Goal: Task Accomplishment & Management: Manage account settings

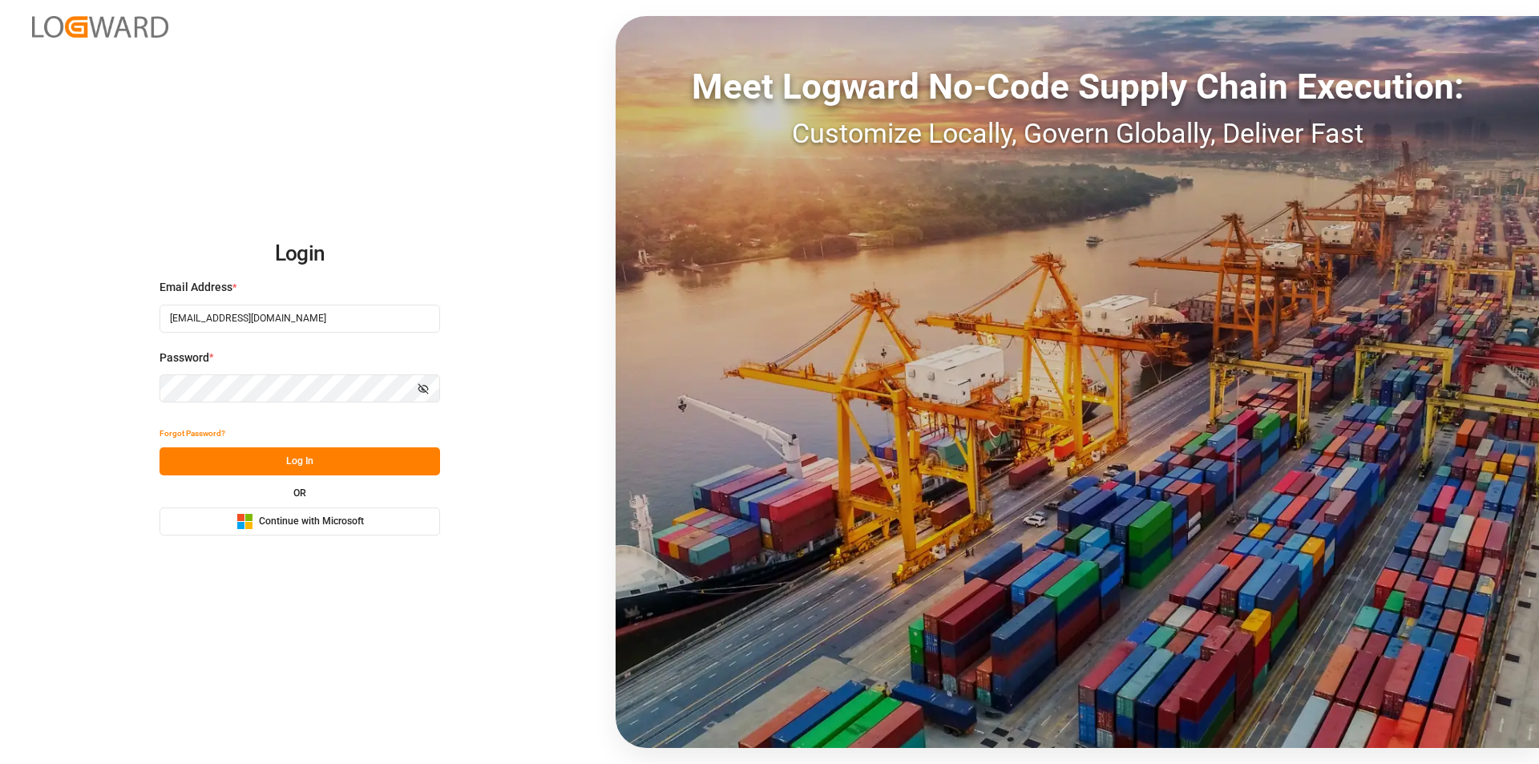
click at [282, 458] on button "Log In" at bounding box center [299, 461] width 280 height 28
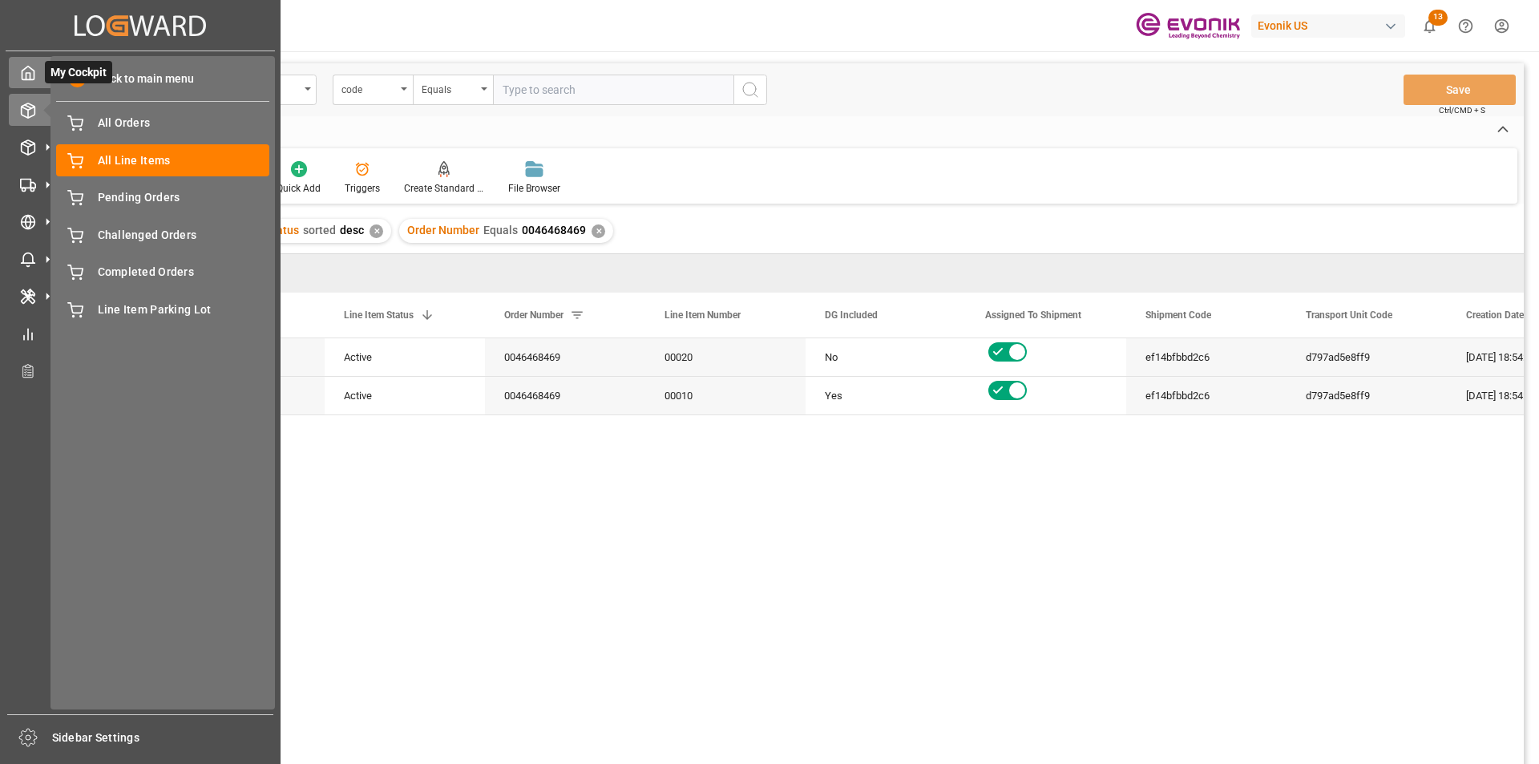
click at [27, 79] on icon at bounding box center [28, 73] width 16 height 16
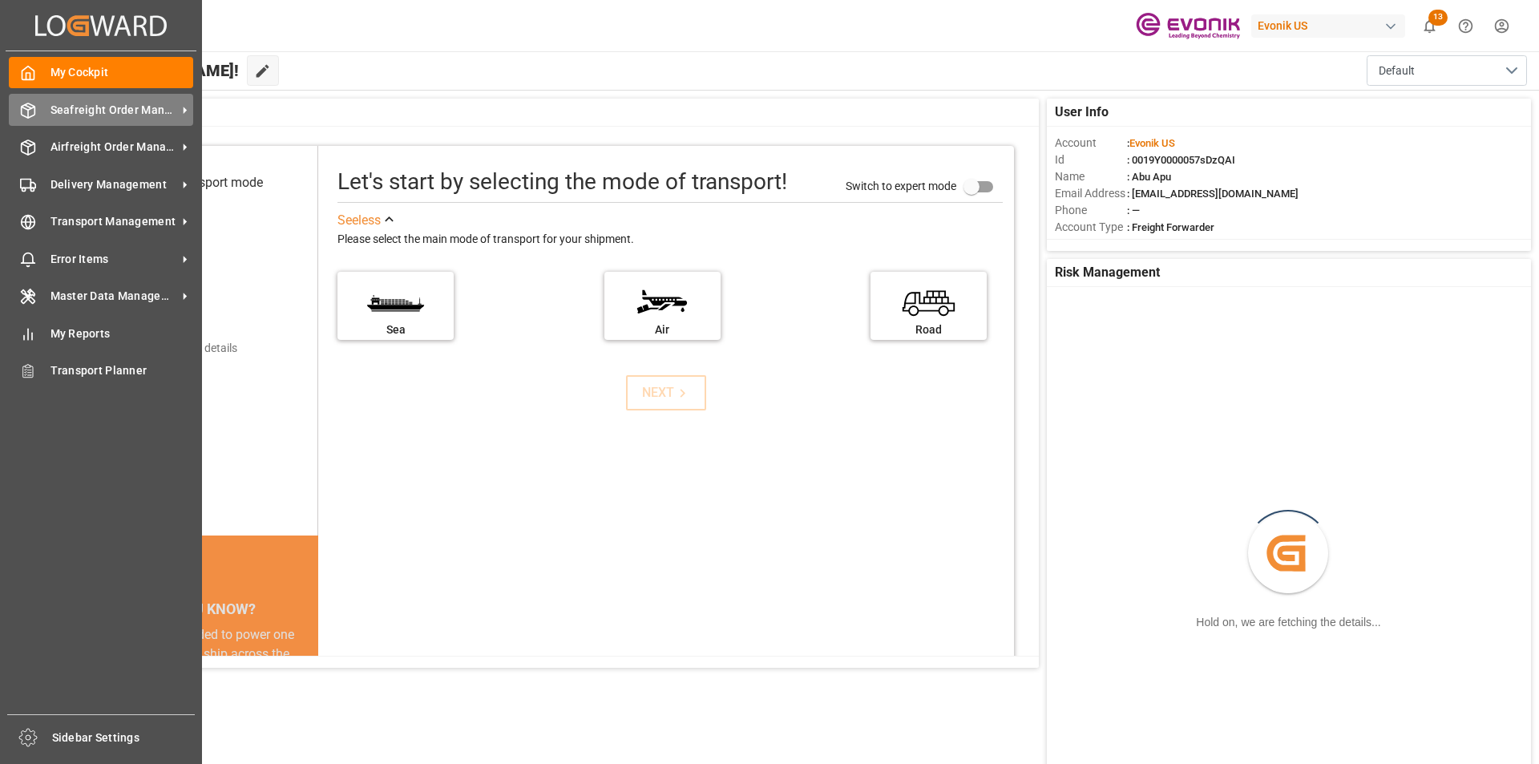
click at [84, 111] on span "Seafreight Order Management" at bounding box center [113, 110] width 127 height 17
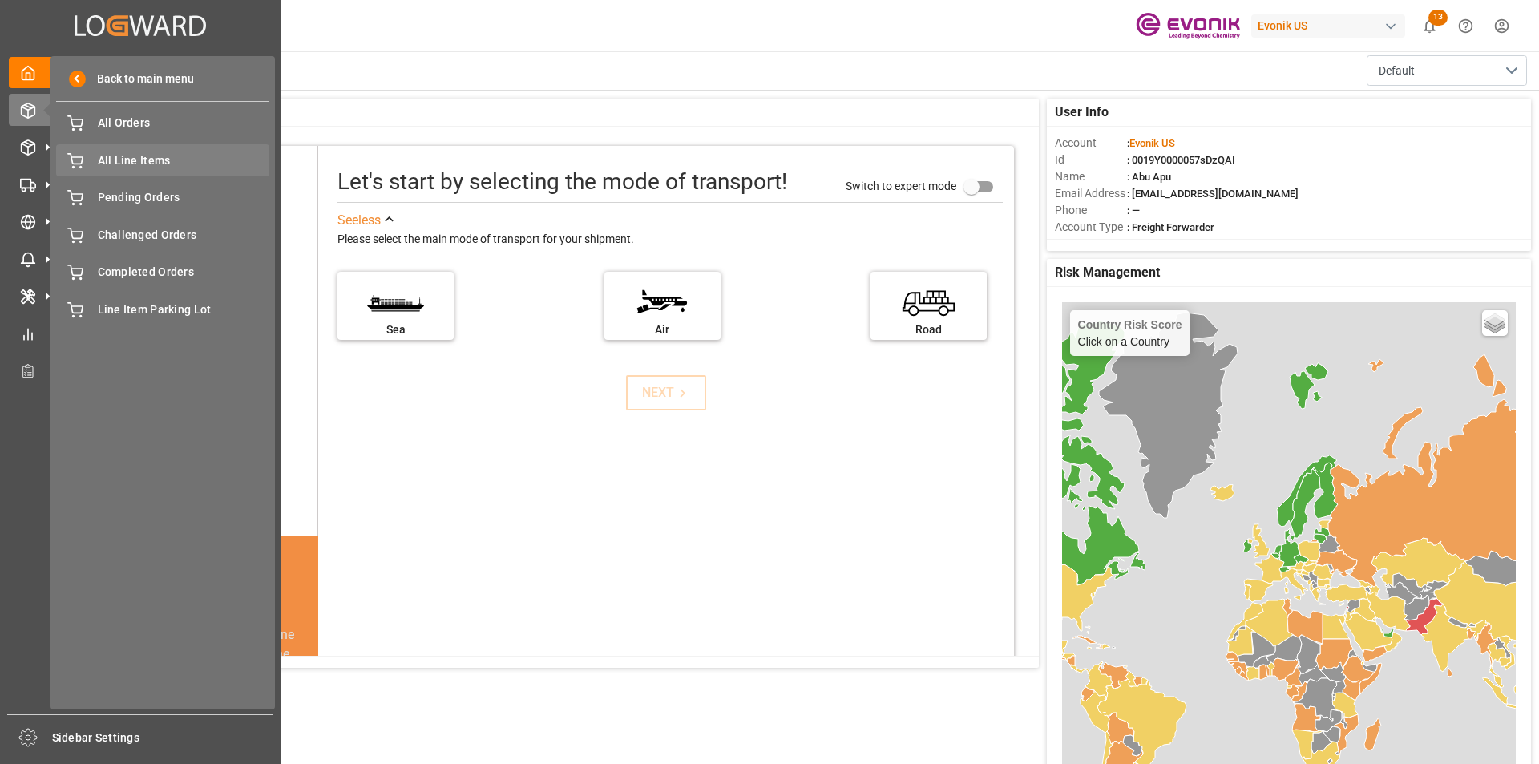
click at [157, 164] on span "All Line Items" at bounding box center [184, 160] width 172 height 17
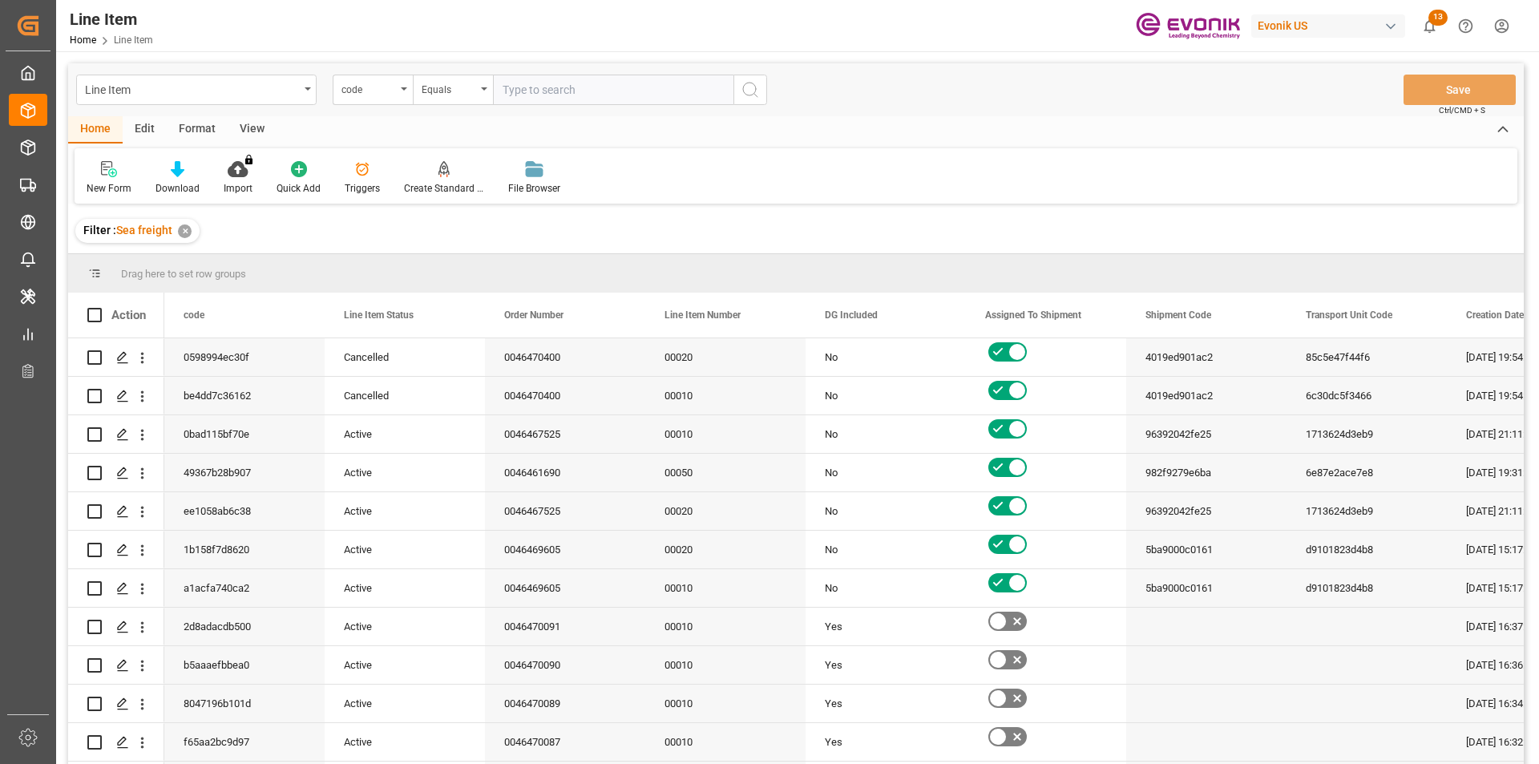
click at [393, 95] on div "code" at bounding box center [368, 88] width 54 height 18
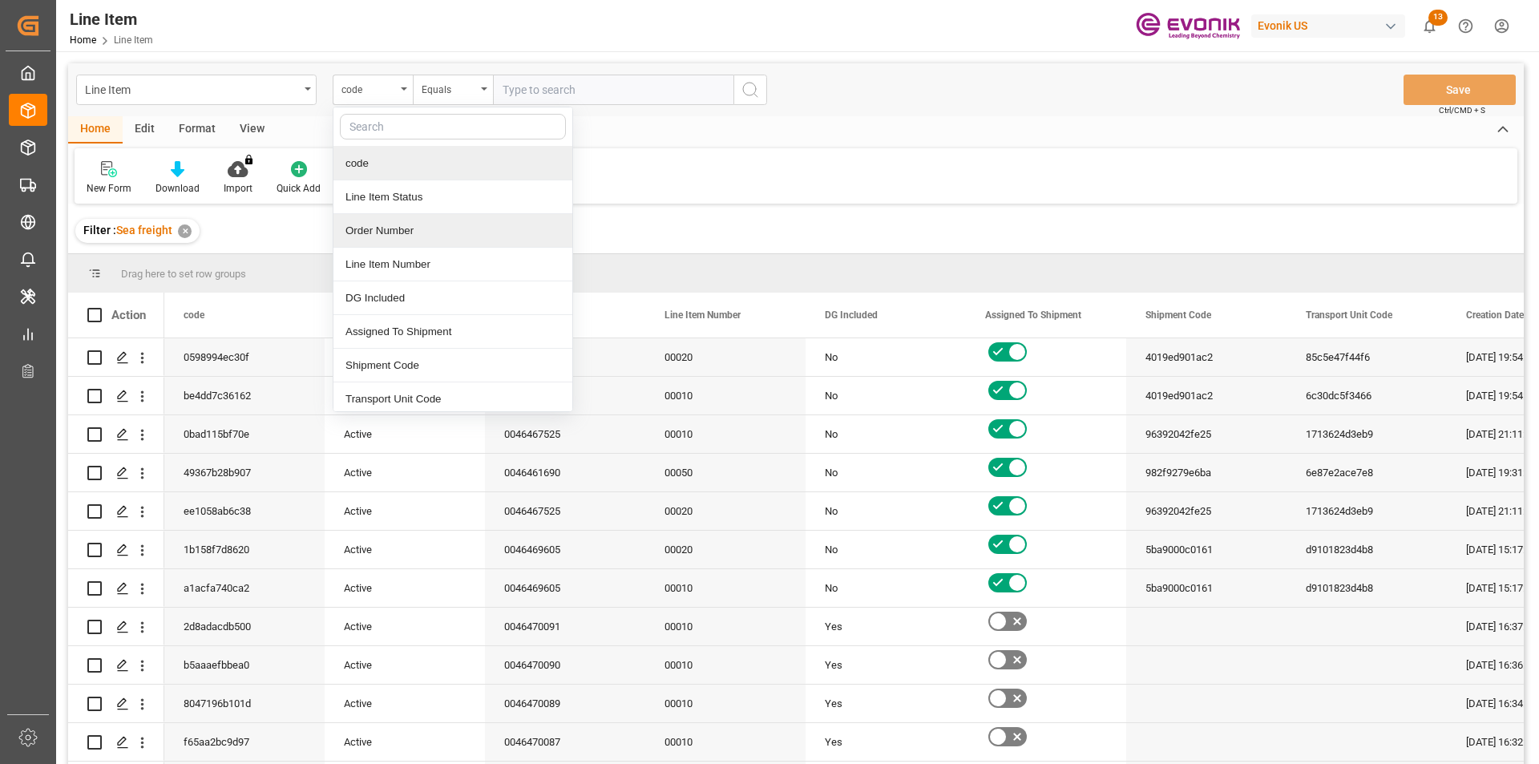
click at [370, 232] on div "Order Number" at bounding box center [452, 231] width 239 height 34
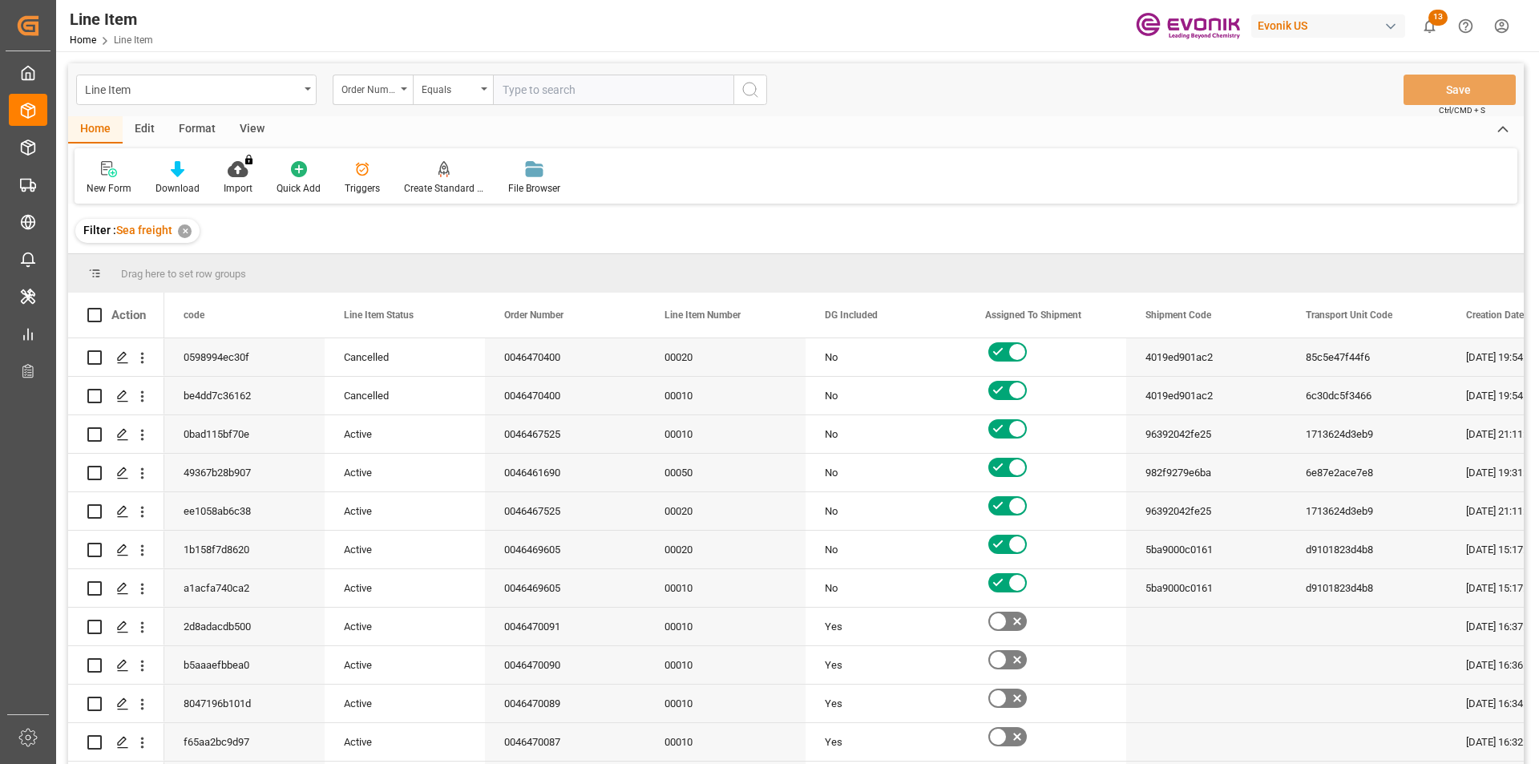
click at [510, 89] on input "text" at bounding box center [613, 90] width 240 height 30
paste input "0046470404"
type input "0046470404"
click at [762, 90] on button "search button" at bounding box center [750, 90] width 34 height 30
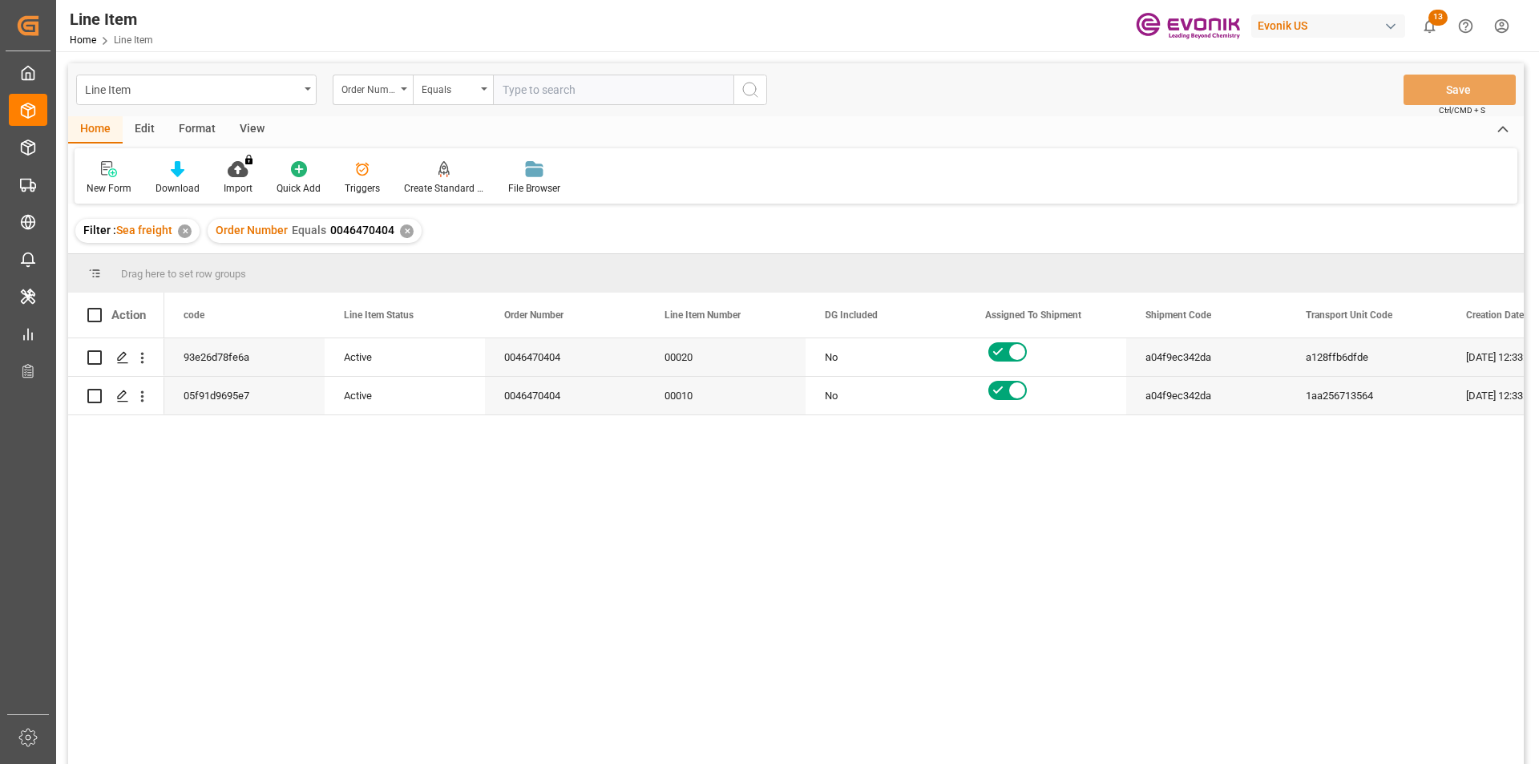
click at [260, 127] on div "View" at bounding box center [252, 129] width 49 height 27
click at [176, 175] on icon at bounding box center [182, 169] width 16 height 16
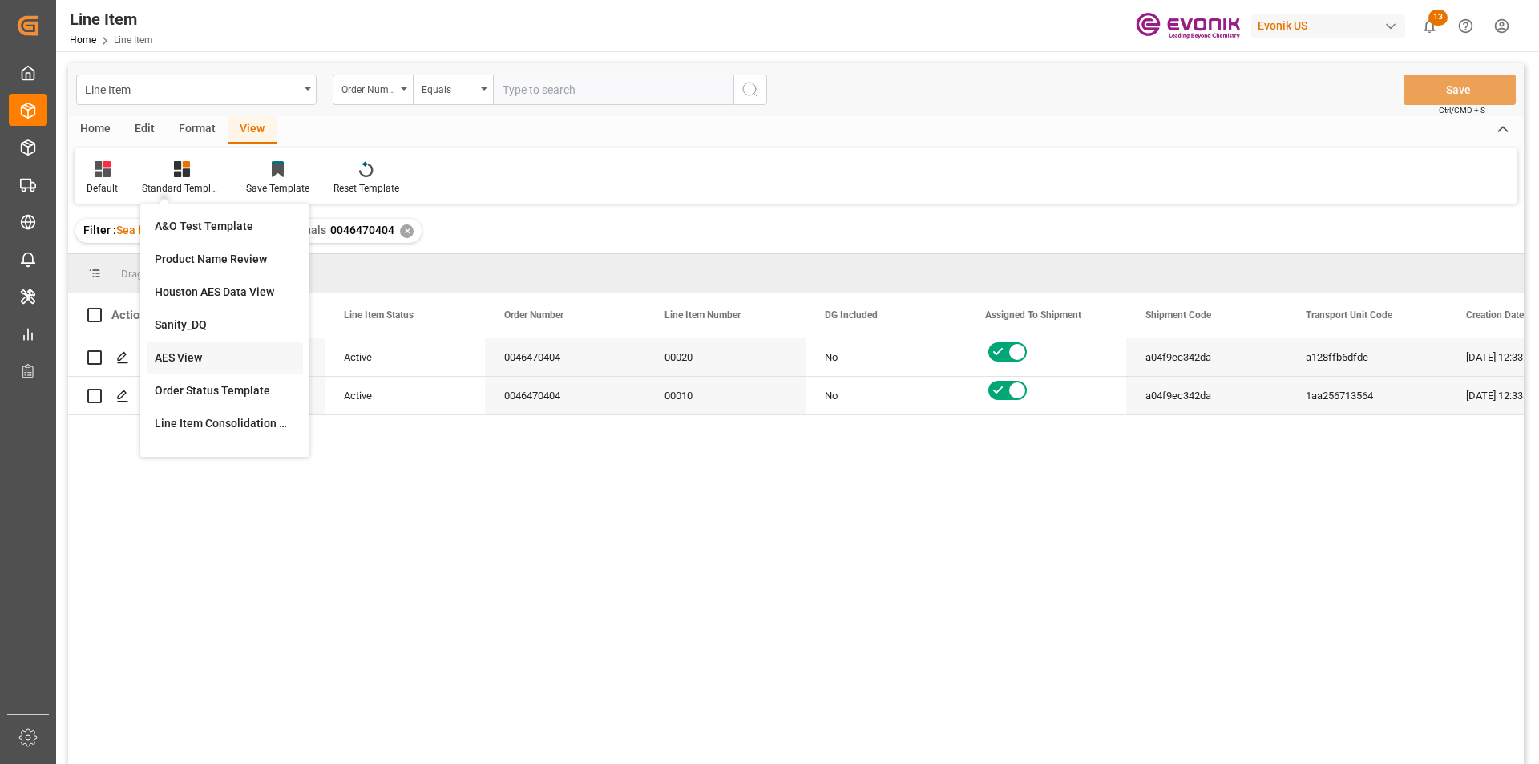
click at [182, 355] on div "AES View" at bounding box center [225, 357] width 140 height 17
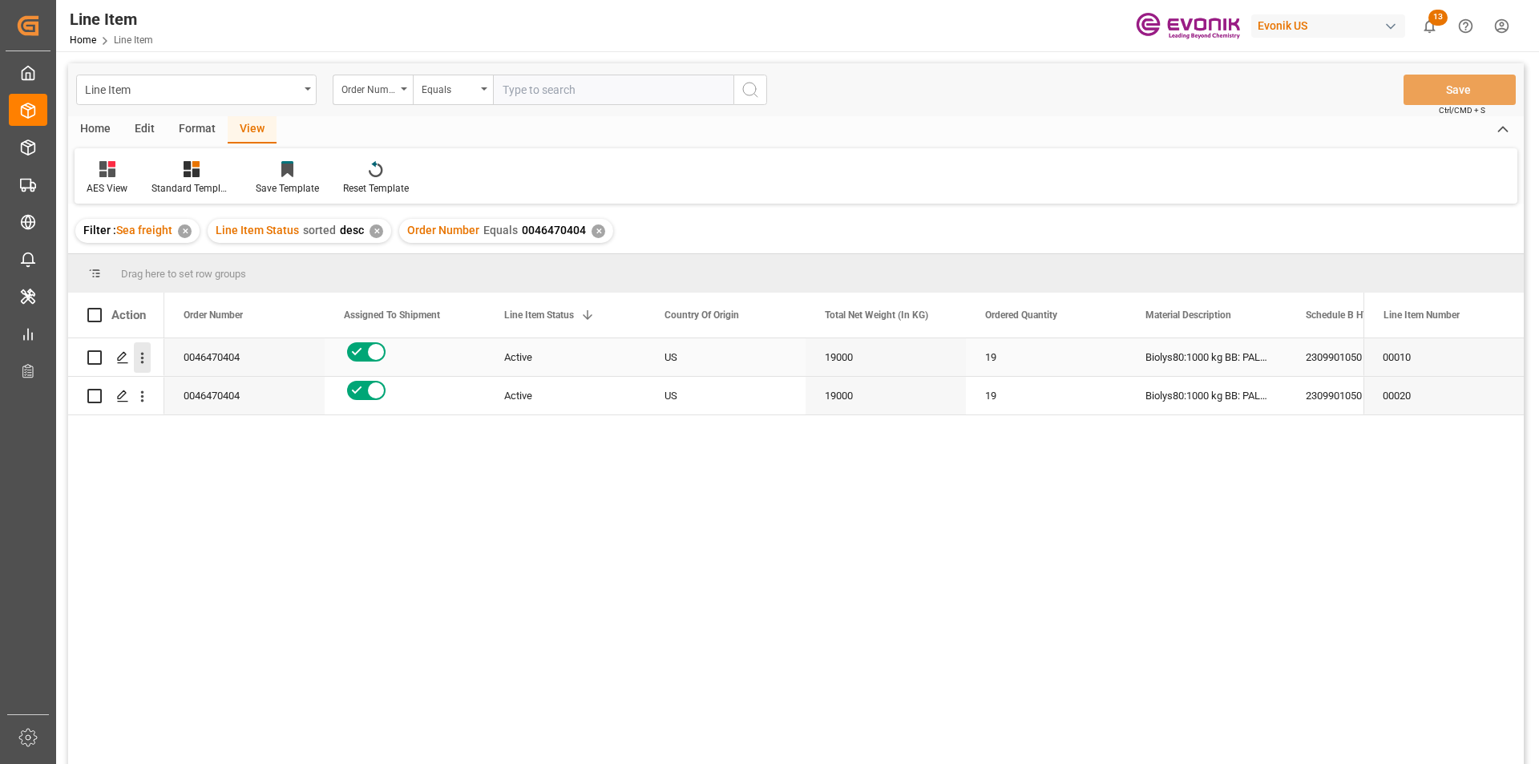
click at [139, 358] on icon "open menu" at bounding box center [142, 357] width 17 height 17
click at [176, 389] on span "Open in new tab" at bounding box center [248, 391] width 146 height 17
click at [143, 400] on icon "open menu" at bounding box center [142, 396] width 17 height 17
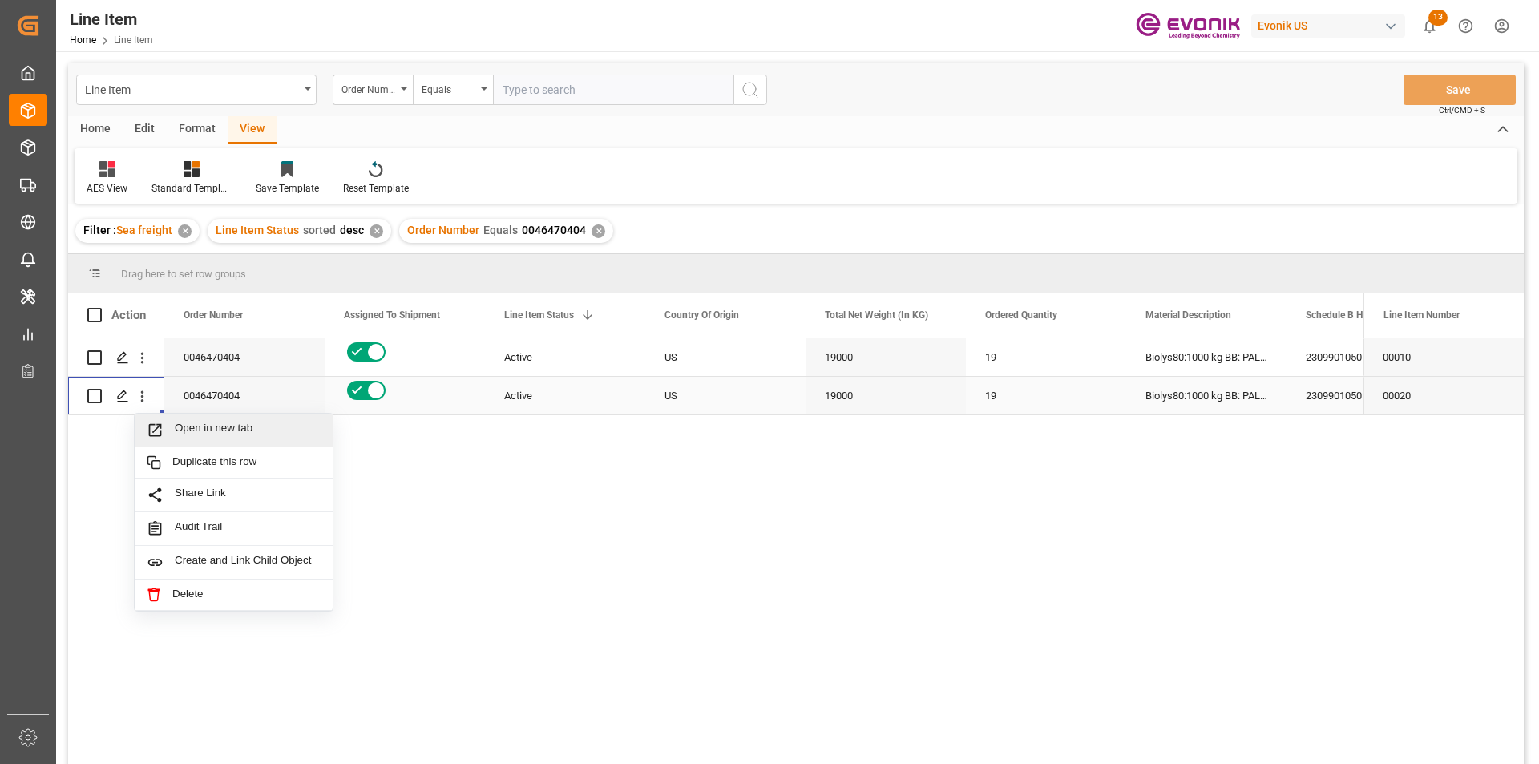
click at [177, 424] on span "Open in new tab" at bounding box center [248, 430] width 146 height 17
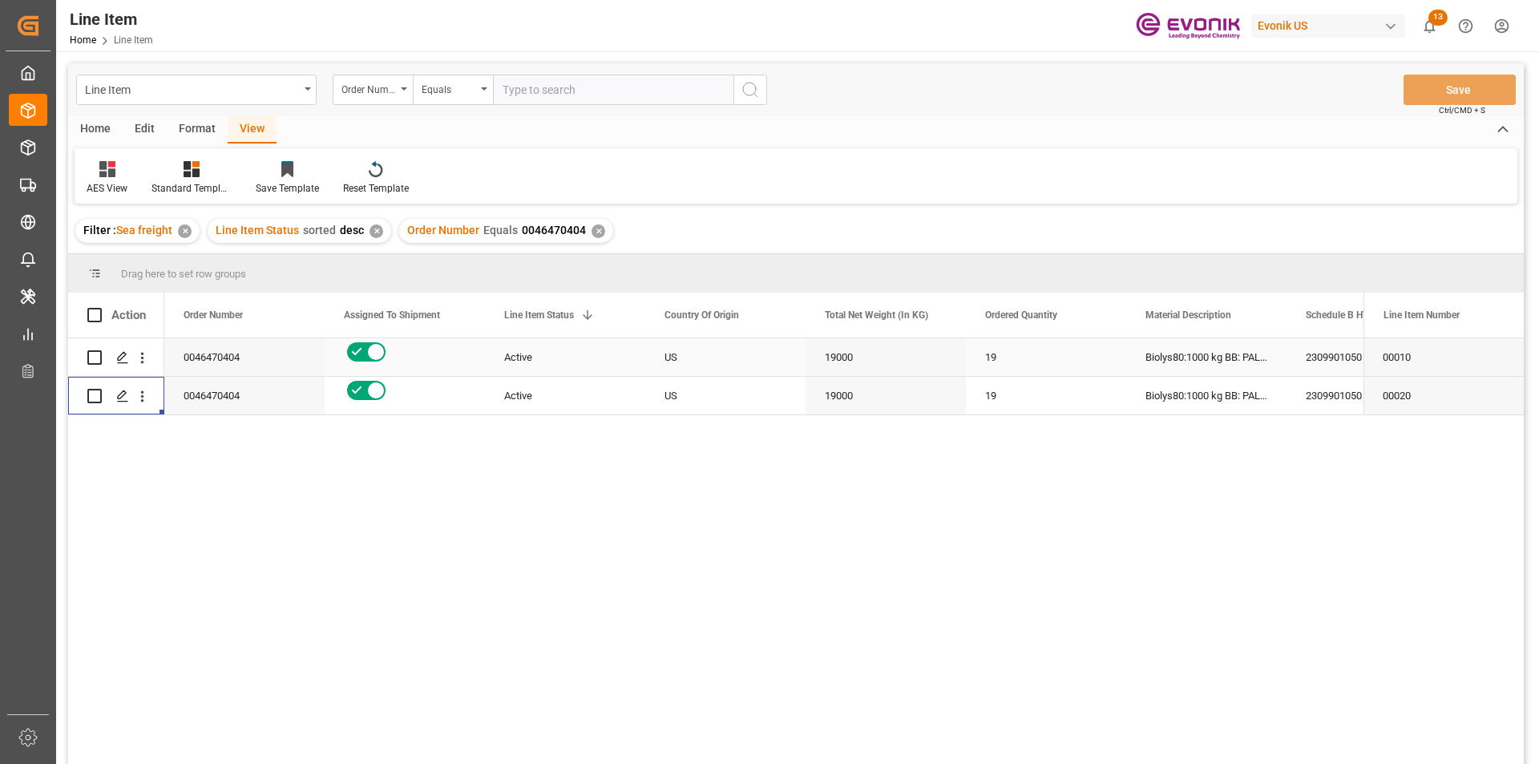
click at [853, 348] on div "19000" at bounding box center [885, 357] width 160 height 38
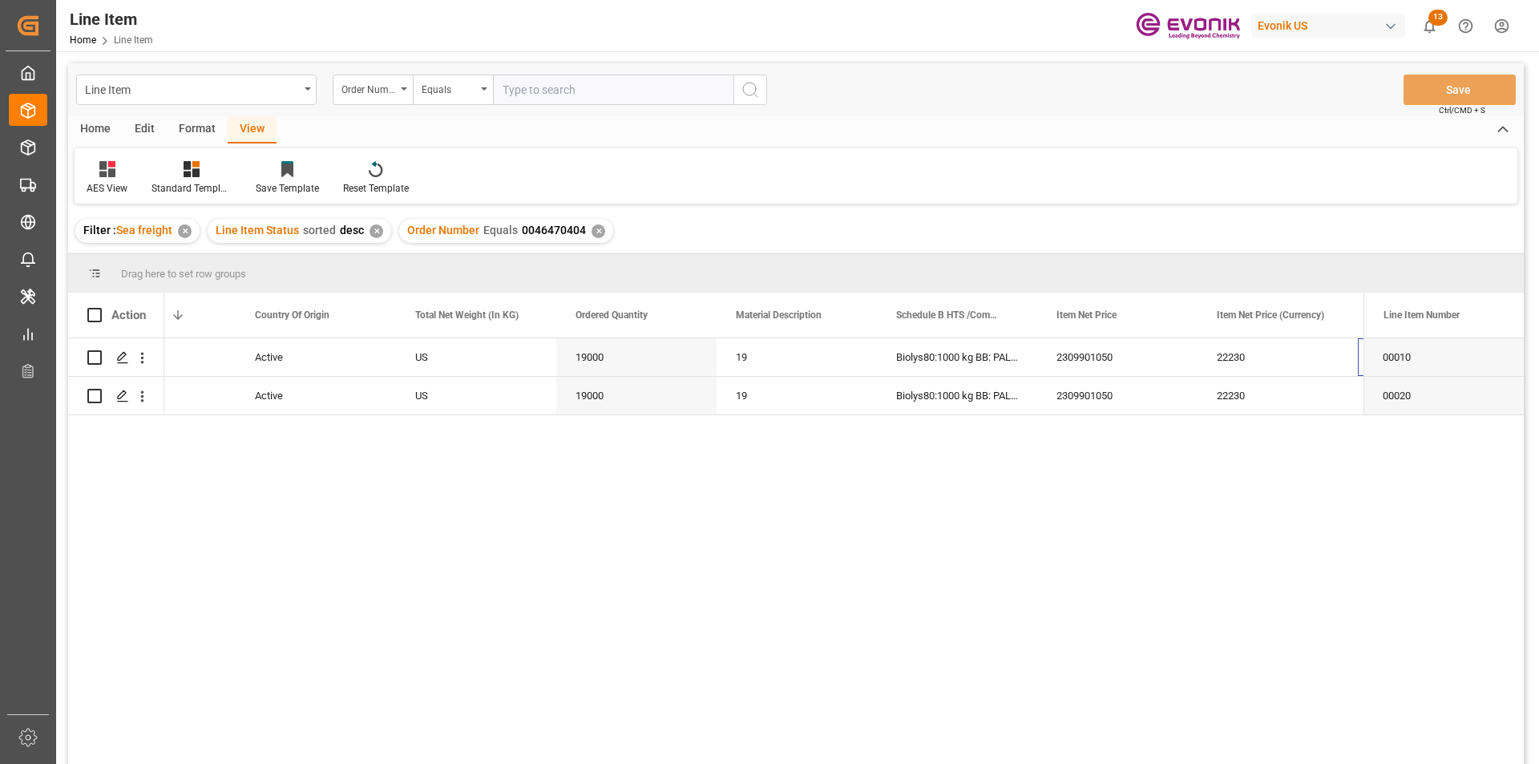
scroll to position [0, 410]
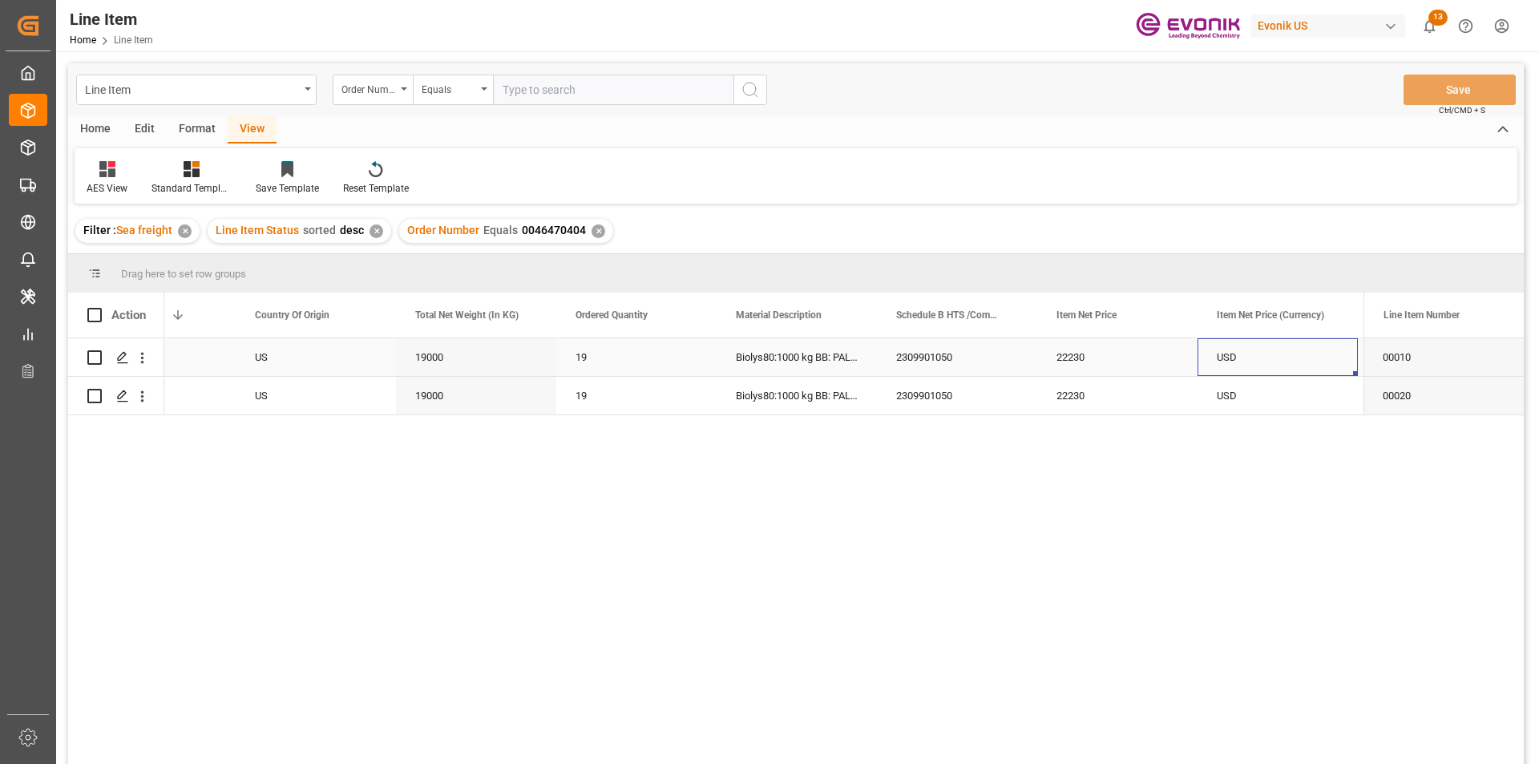
click at [450, 360] on div "19000" at bounding box center [476, 357] width 160 height 38
drag, startPoint x: 1067, startPoint y: 358, endPoint x: 1059, endPoint y: 459, distance: 101.3
click at [1067, 358] on div "22230" at bounding box center [1117, 357] width 160 height 38
click at [1092, 383] on div "22230" at bounding box center [1117, 396] width 160 height 38
click at [1269, 362] on div "USD" at bounding box center [1277, 357] width 160 height 38
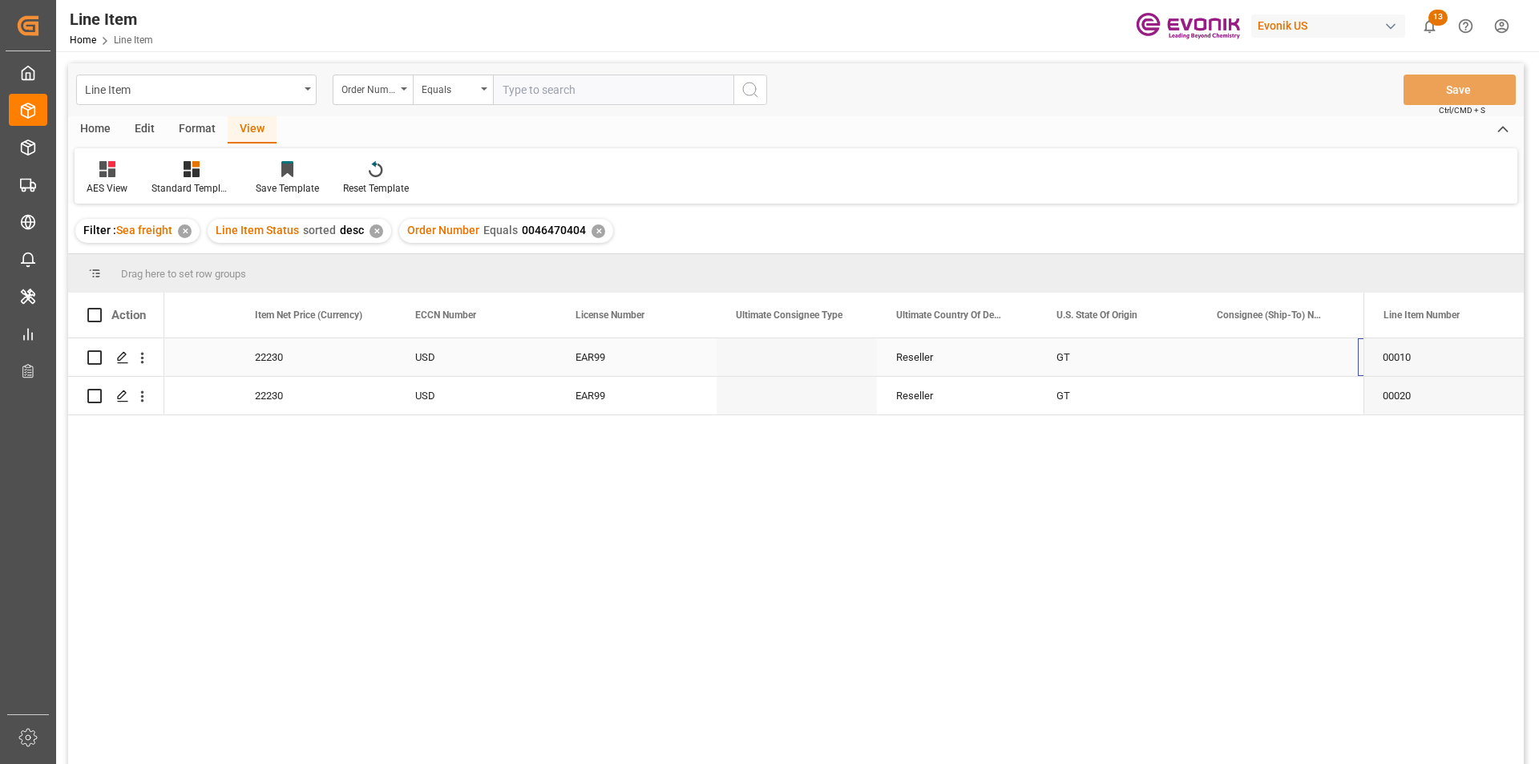
scroll to position [0, 1371]
click at [568, 94] on input "text" at bounding box center [613, 90] width 240 height 30
paste input "0046470410"
type input "0046470410"
click at [746, 92] on icon "search button" at bounding box center [750, 89] width 19 height 19
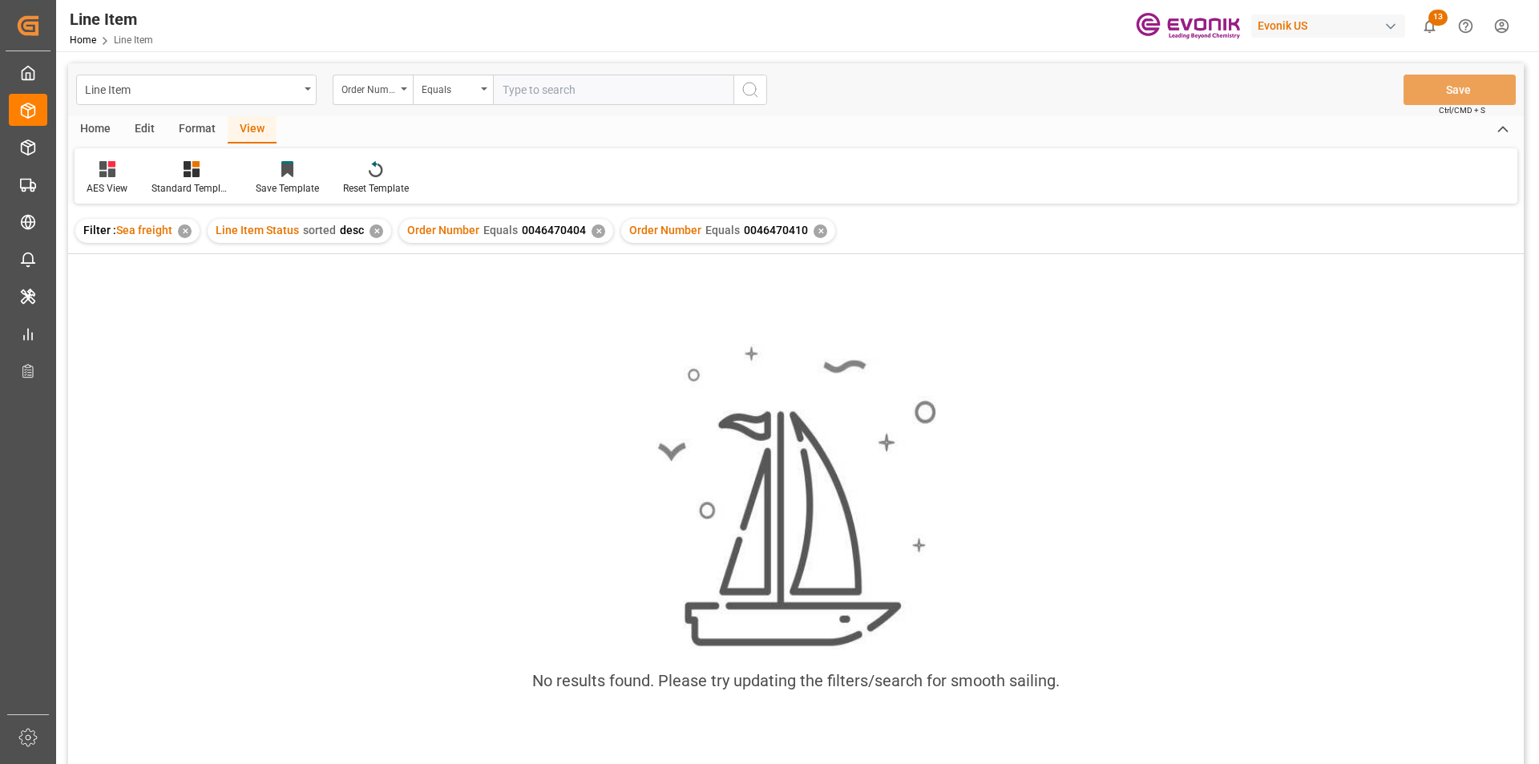
click at [594, 230] on div "✕" at bounding box center [598, 231] width 14 height 14
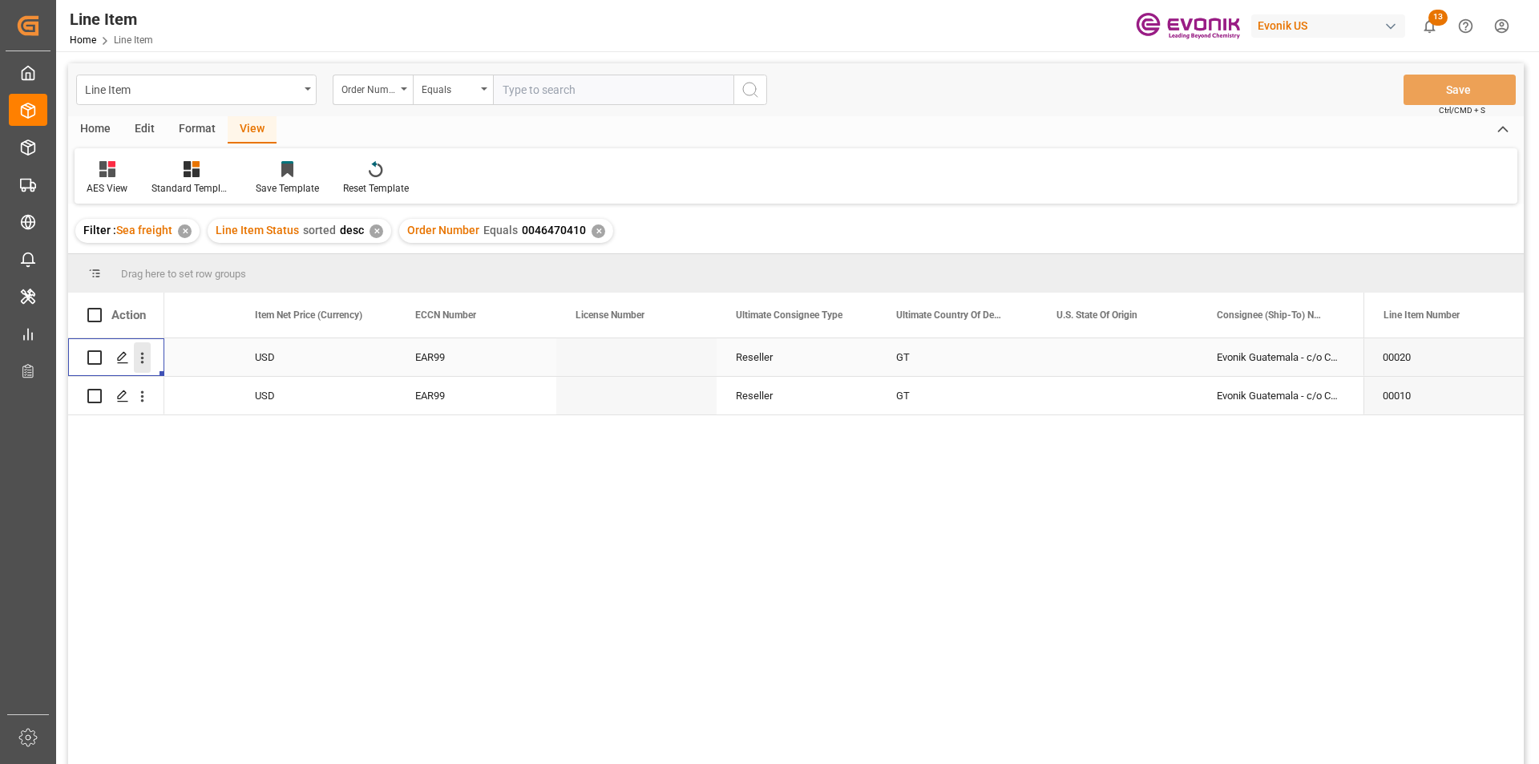
click at [143, 360] on icon "open menu" at bounding box center [142, 357] width 17 height 17
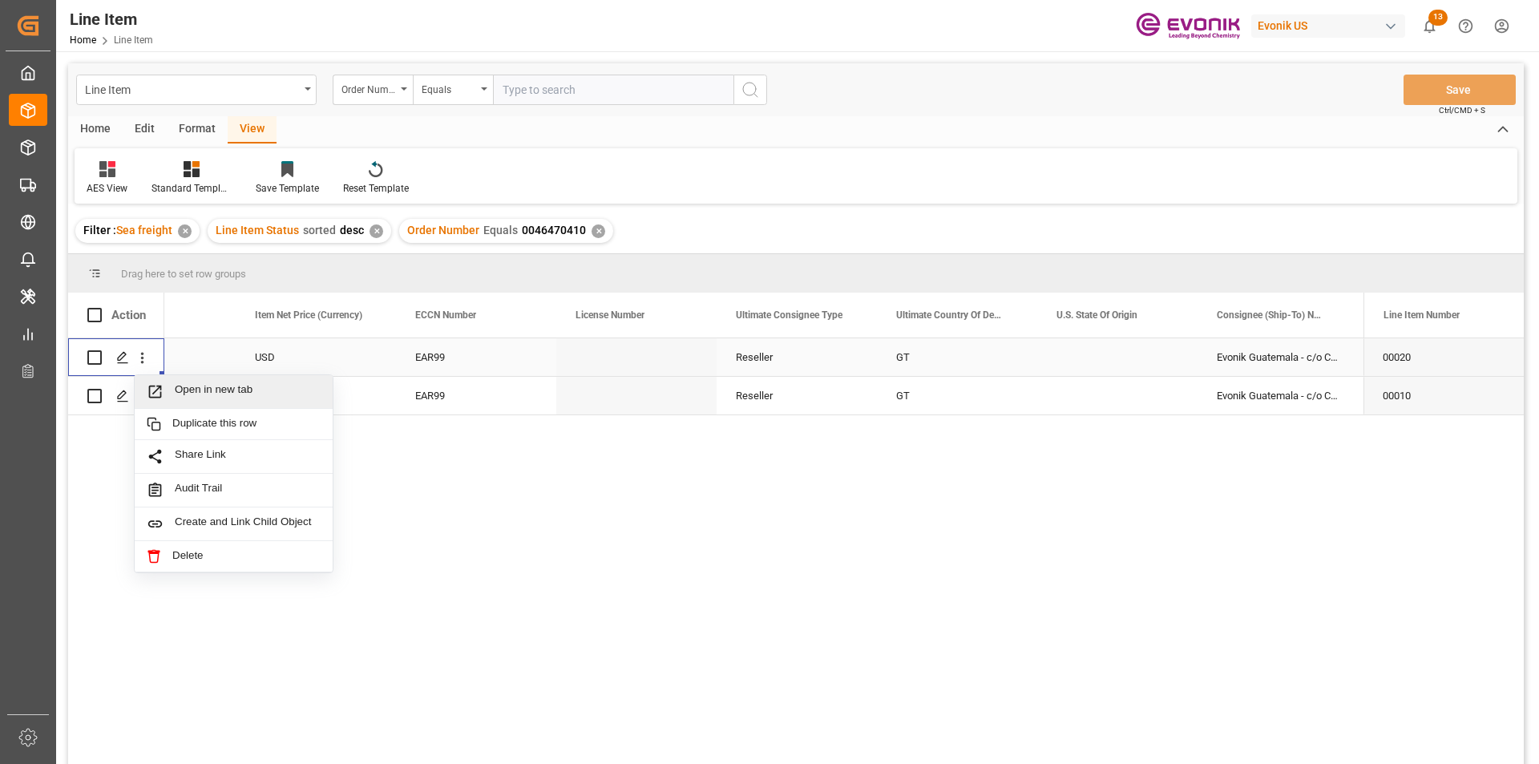
click at [172, 387] on span "Press SPACE to select this row." at bounding box center [161, 391] width 28 height 17
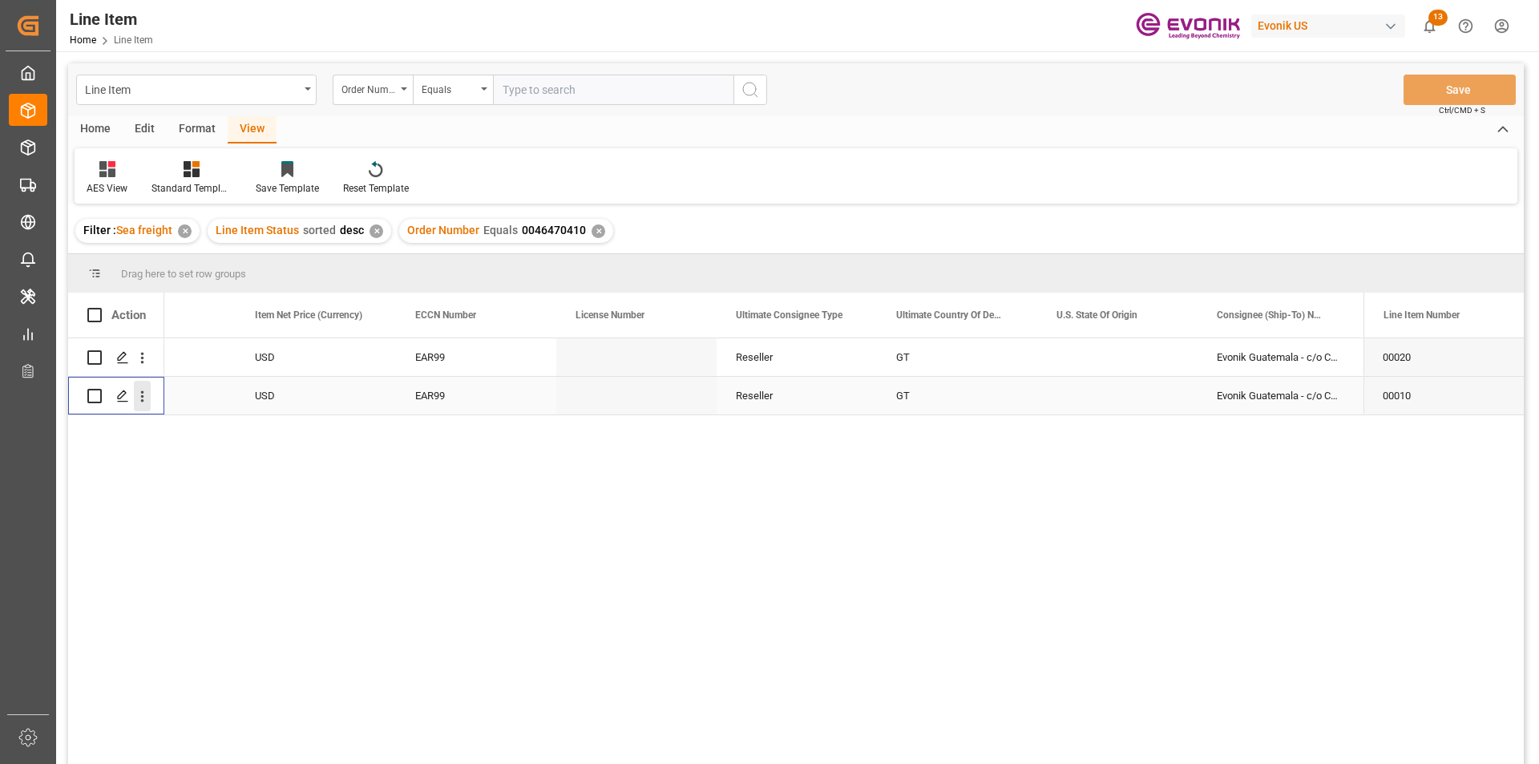
click at [142, 395] on icon "open menu" at bounding box center [142, 396] width 17 height 17
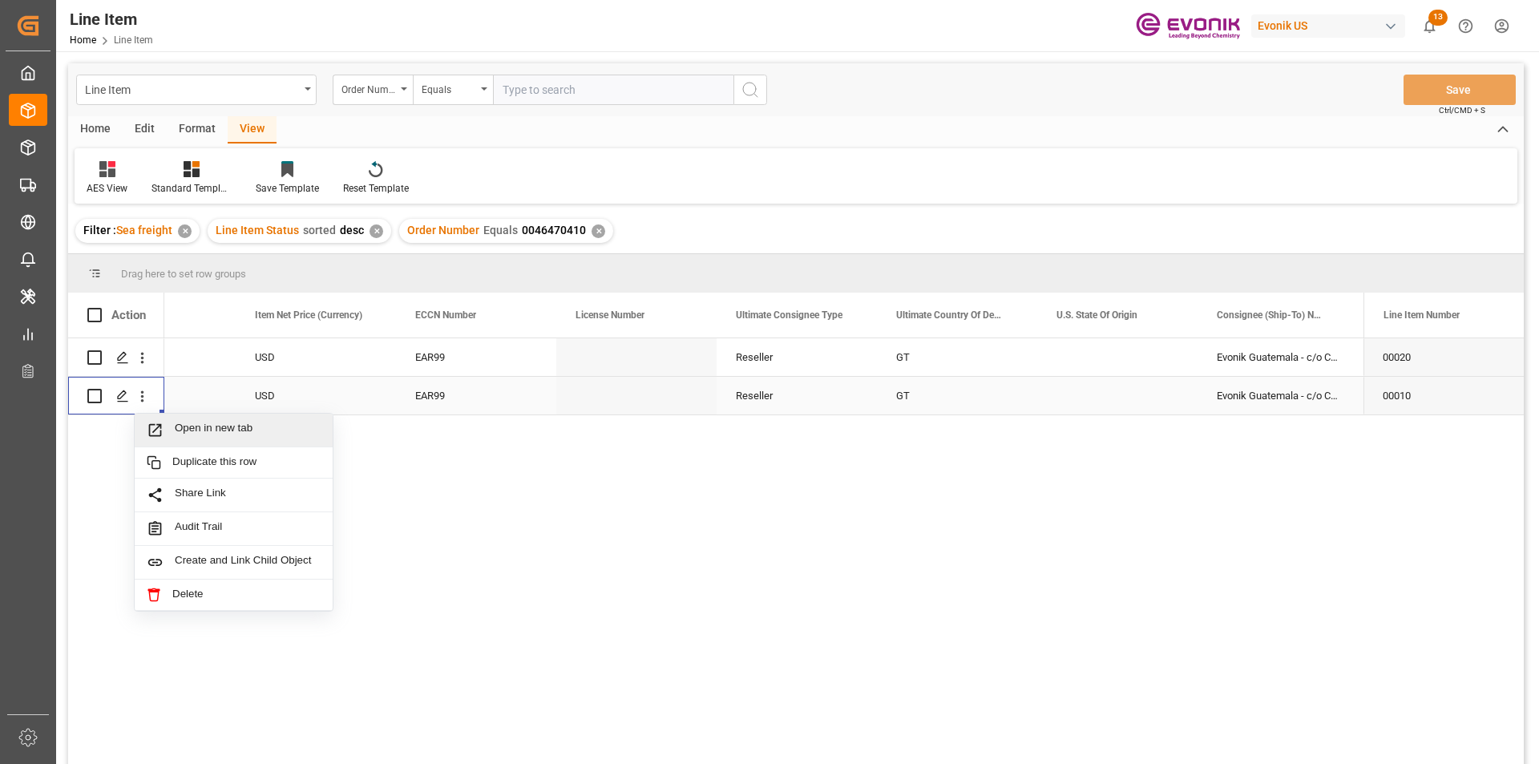
click at [184, 431] on span "Open in new tab" at bounding box center [248, 430] width 146 height 17
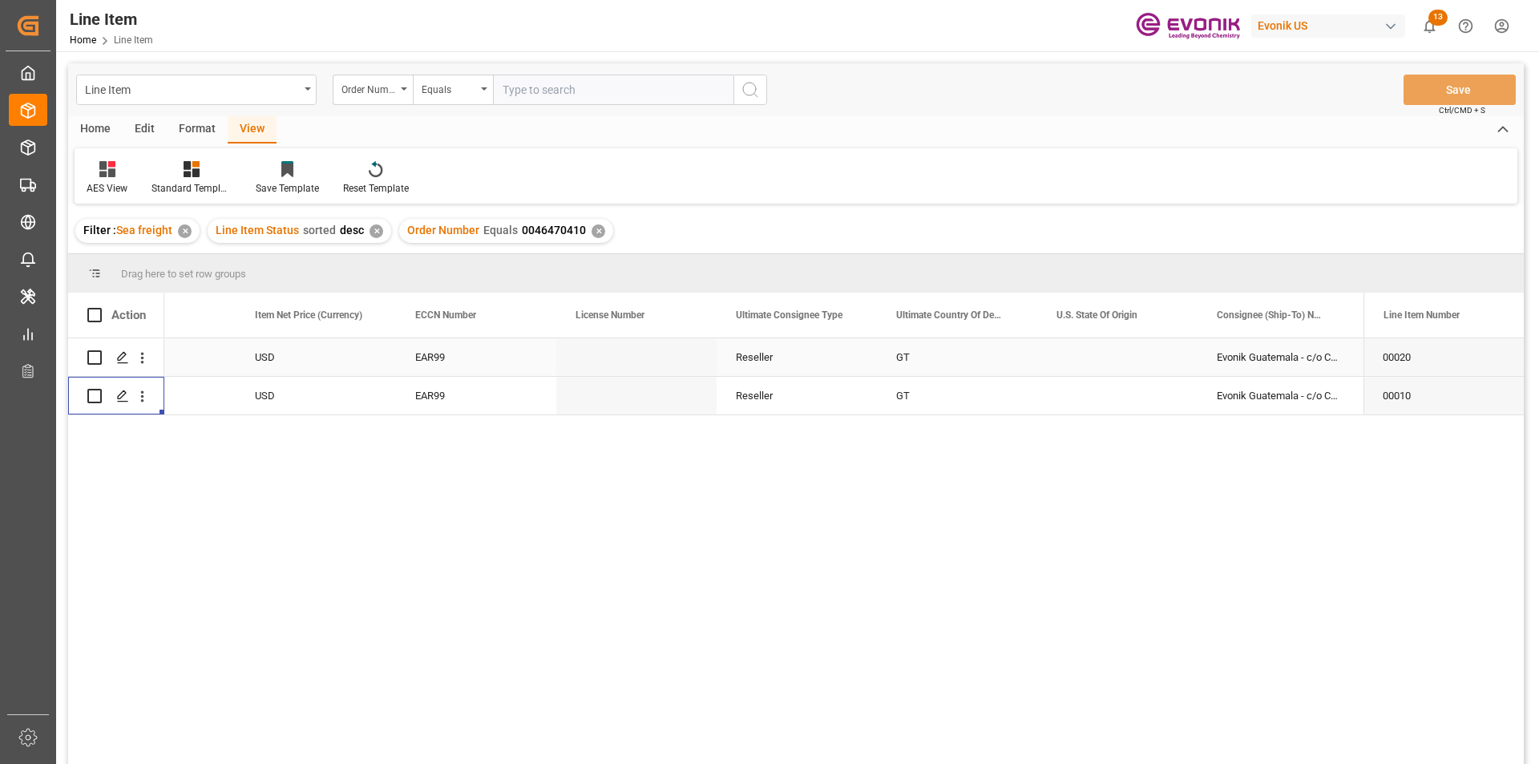
click at [269, 360] on div "USD" at bounding box center [316, 357] width 160 height 38
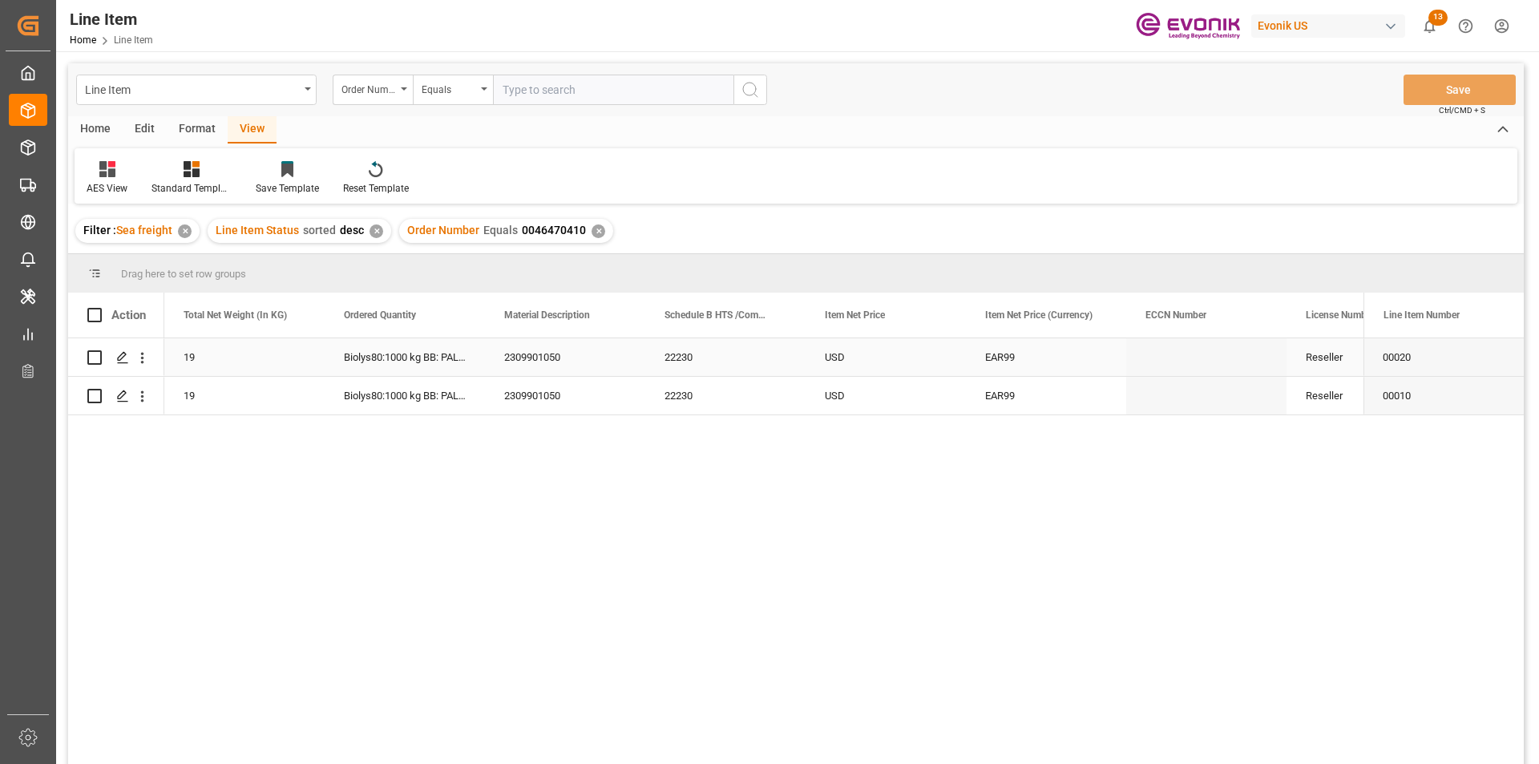
scroll to position [0, 641]
click at [840, 358] on div "22230" at bounding box center [885, 357] width 160 height 38
click at [864, 401] on div "22230" at bounding box center [885, 396] width 160 height 38
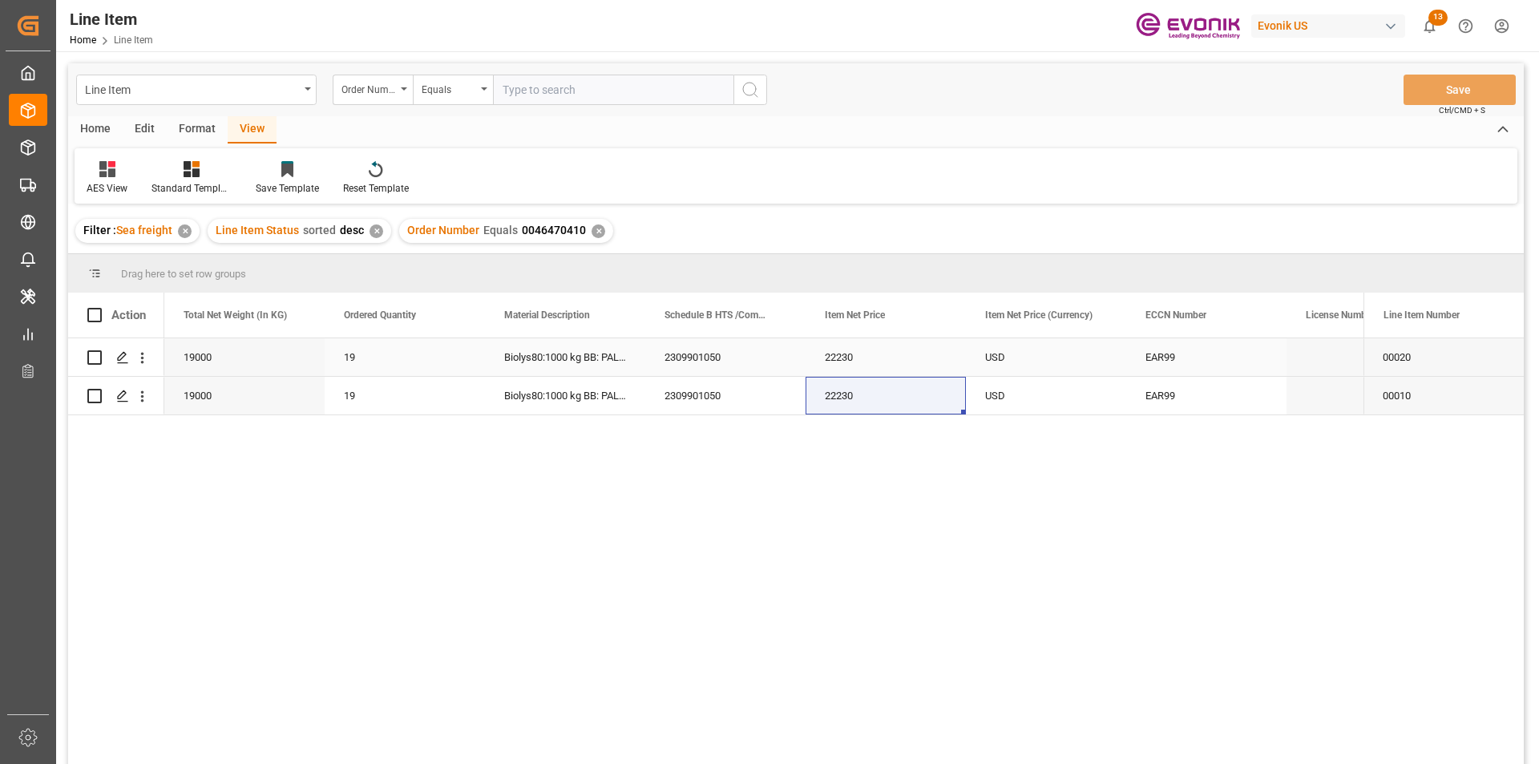
click at [1173, 361] on div "EAR99" at bounding box center [1206, 357] width 122 height 37
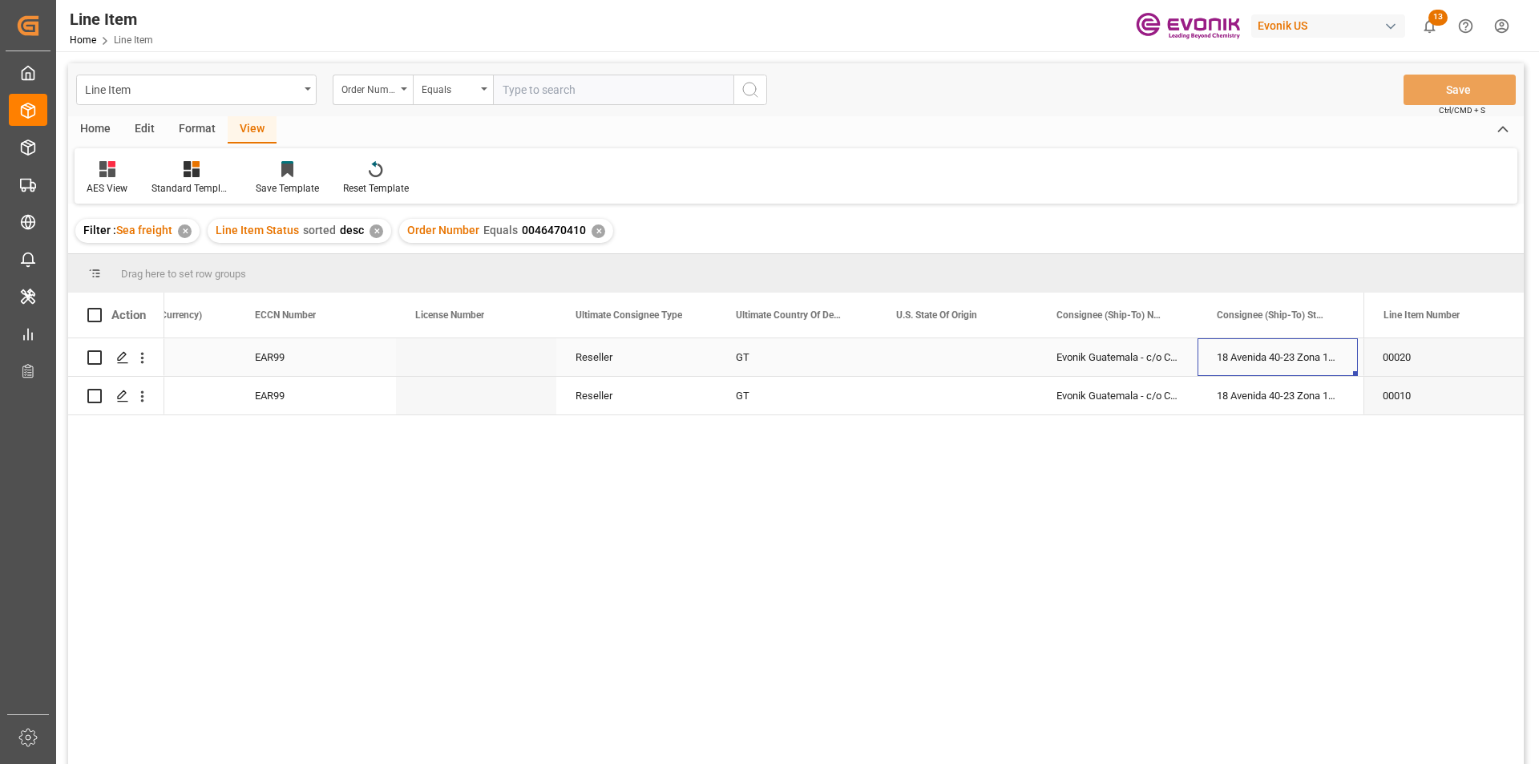
scroll to position [0, 1532]
click at [528, 88] on input "text" at bounding box center [613, 90] width 240 height 30
paste input "0046470413"
type input "0046470413"
click at [752, 83] on icon "search button" at bounding box center [750, 89] width 19 height 19
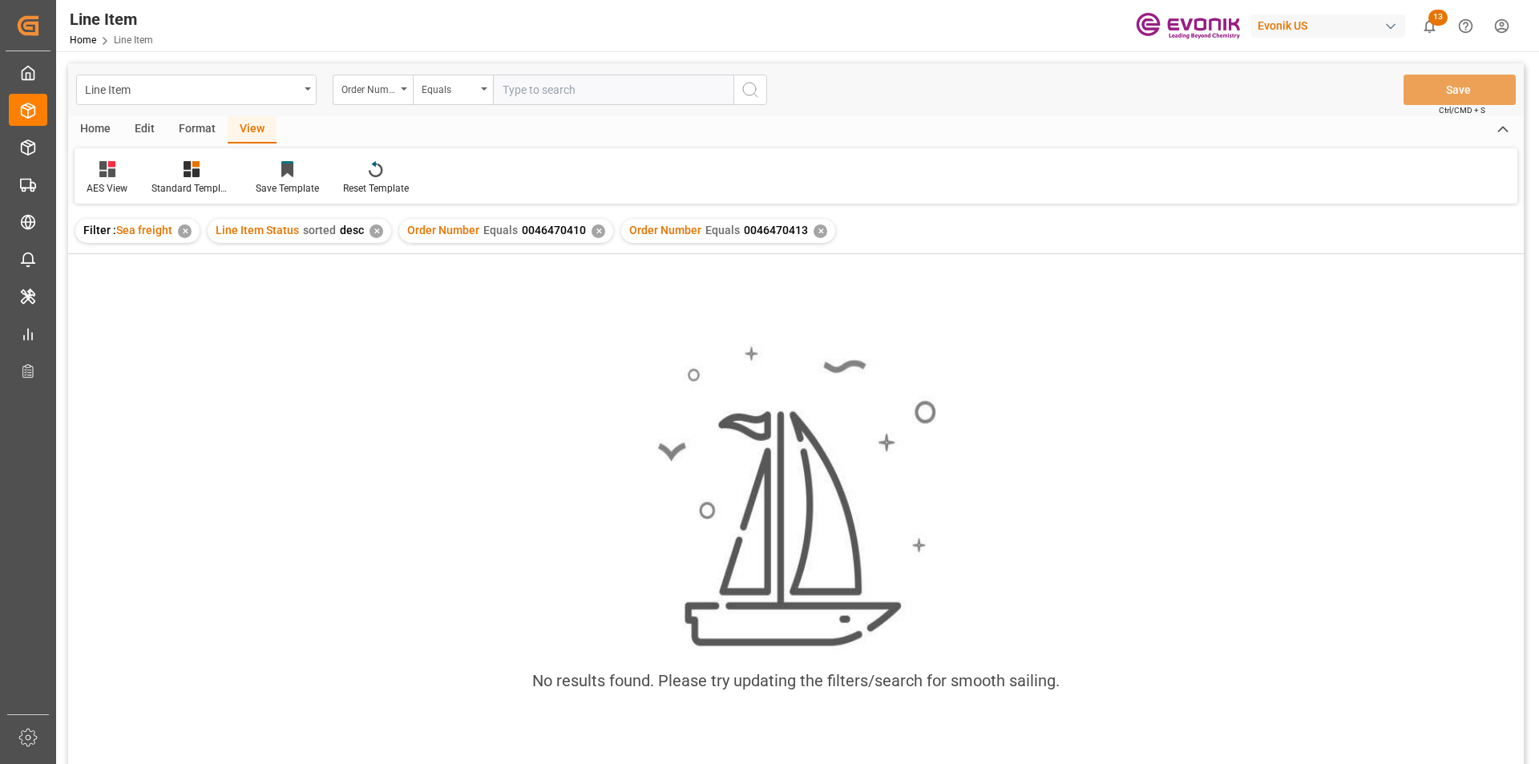
click at [593, 228] on div "✕" at bounding box center [598, 231] width 14 height 14
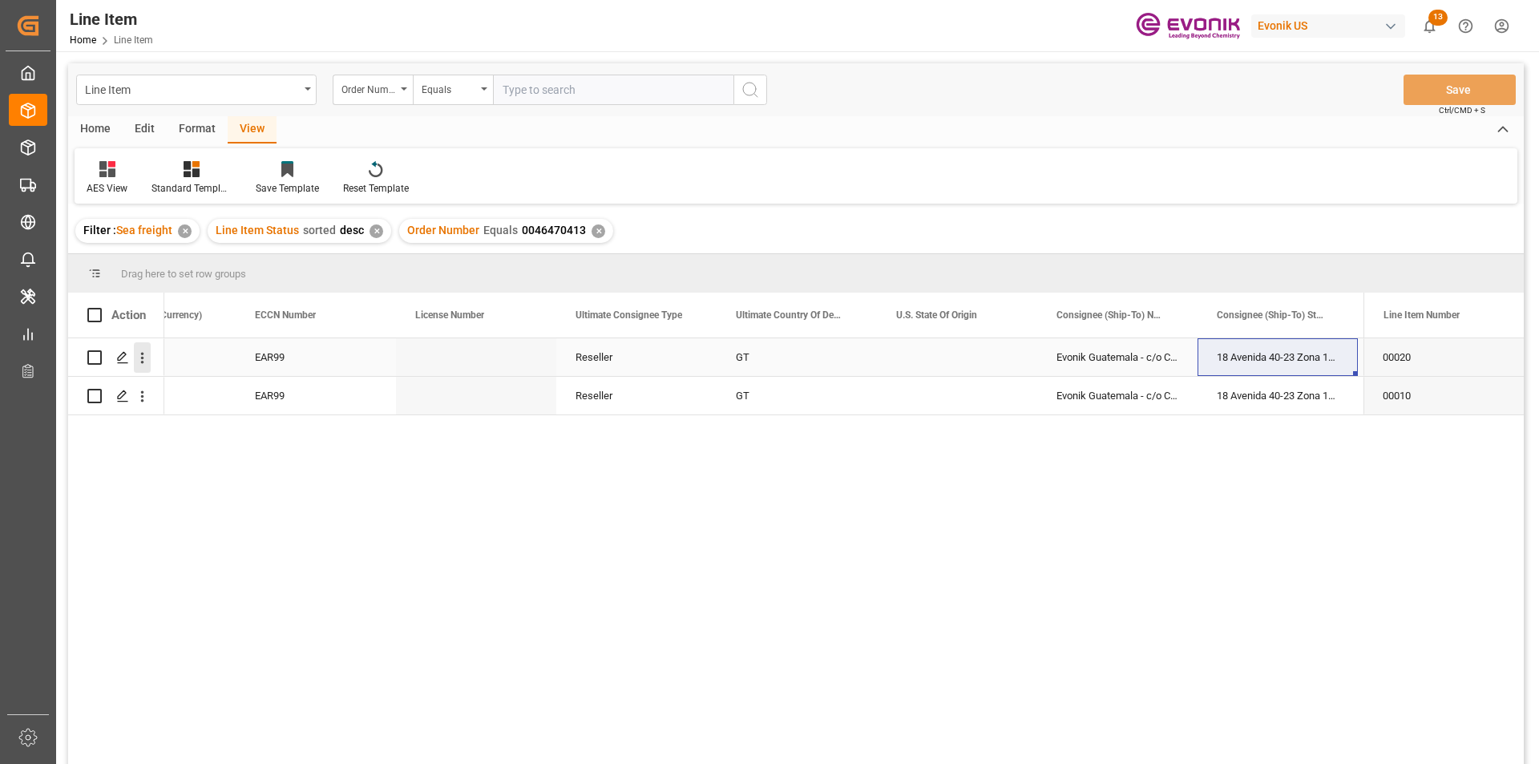
click at [145, 359] on icon "open menu" at bounding box center [142, 357] width 17 height 17
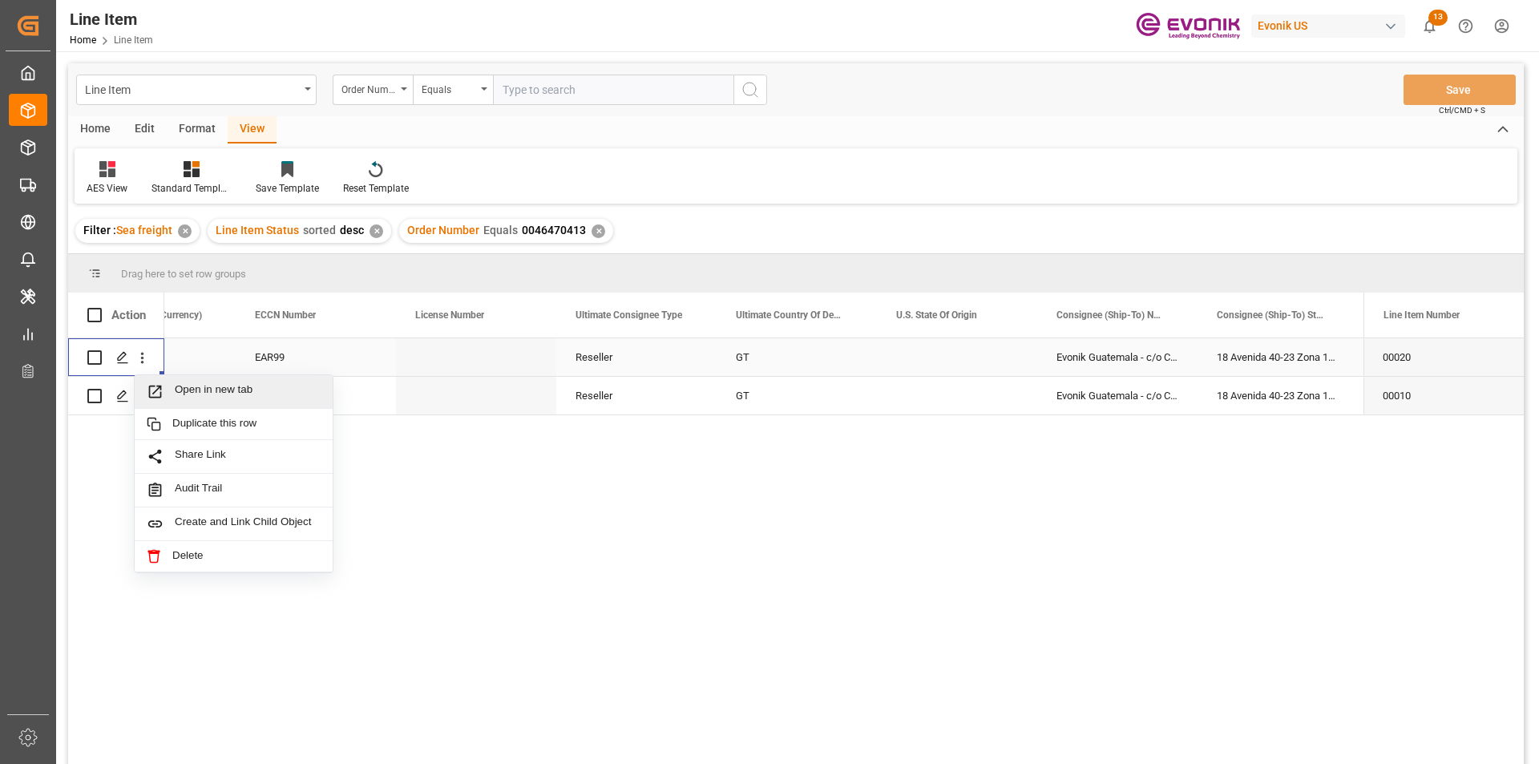
click at [182, 386] on span "Open in new tab" at bounding box center [248, 391] width 146 height 17
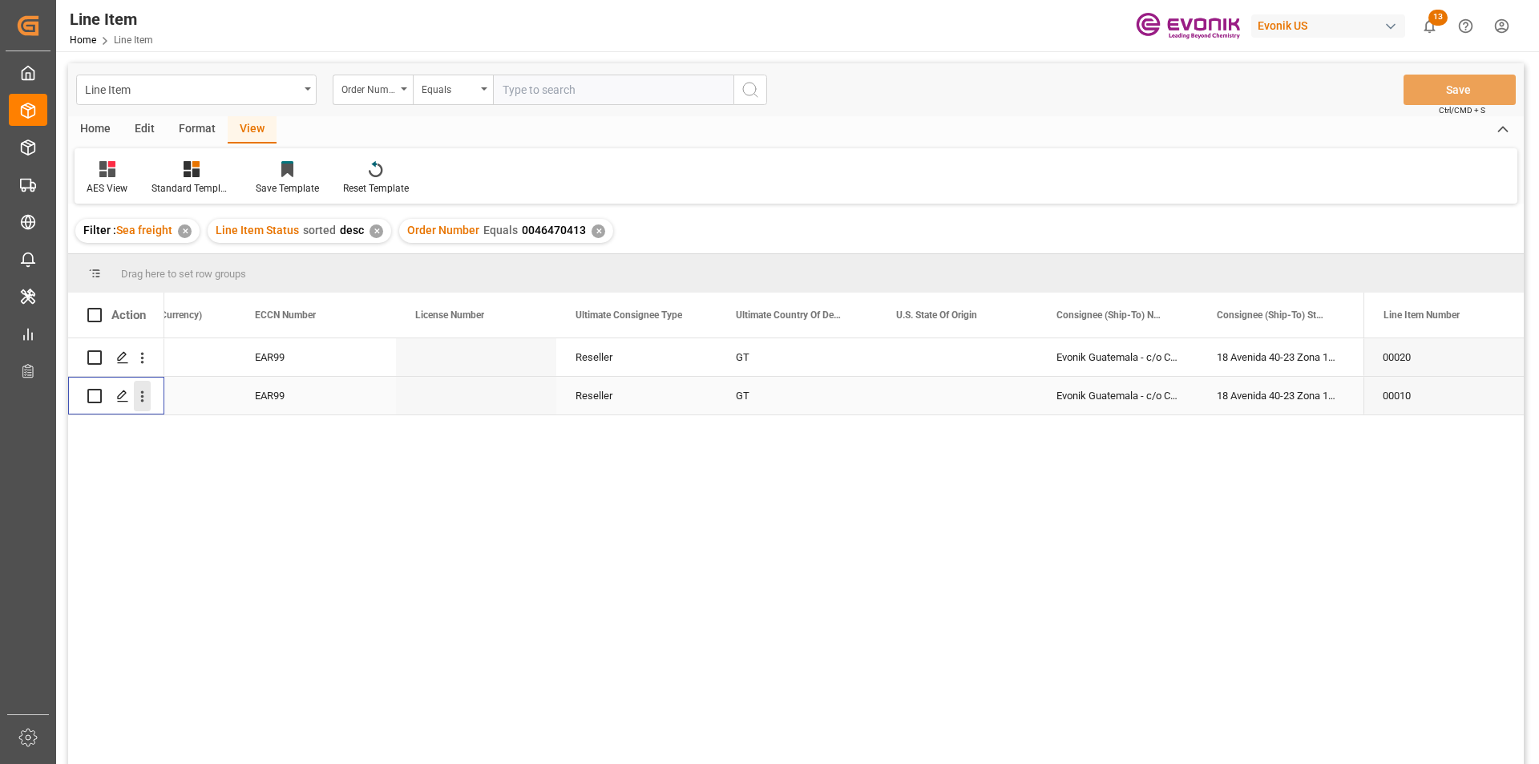
click at [140, 398] on icon "open menu" at bounding box center [142, 396] width 17 height 17
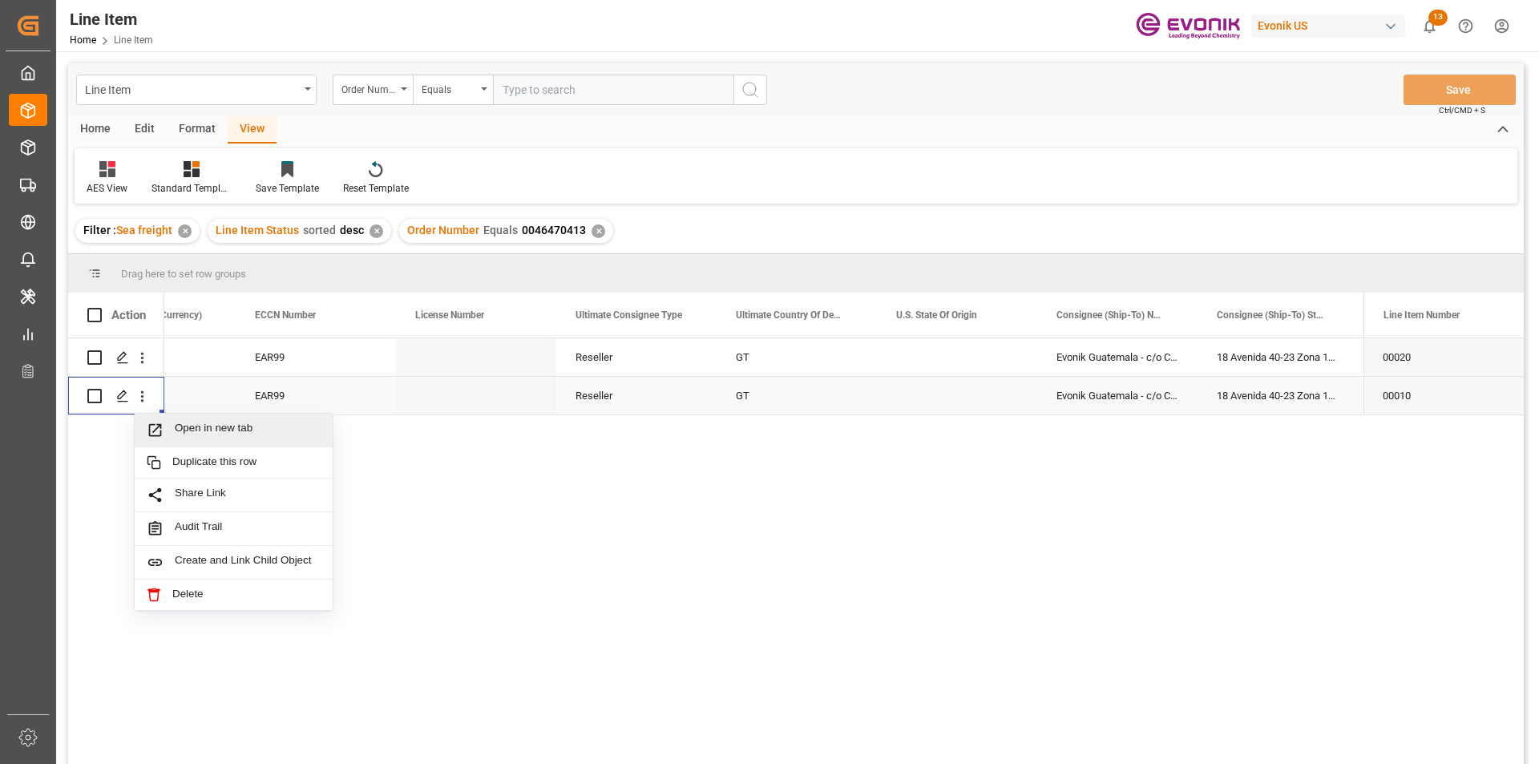
click at [176, 432] on span "Open in new tab" at bounding box center [248, 430] width 146 height 17
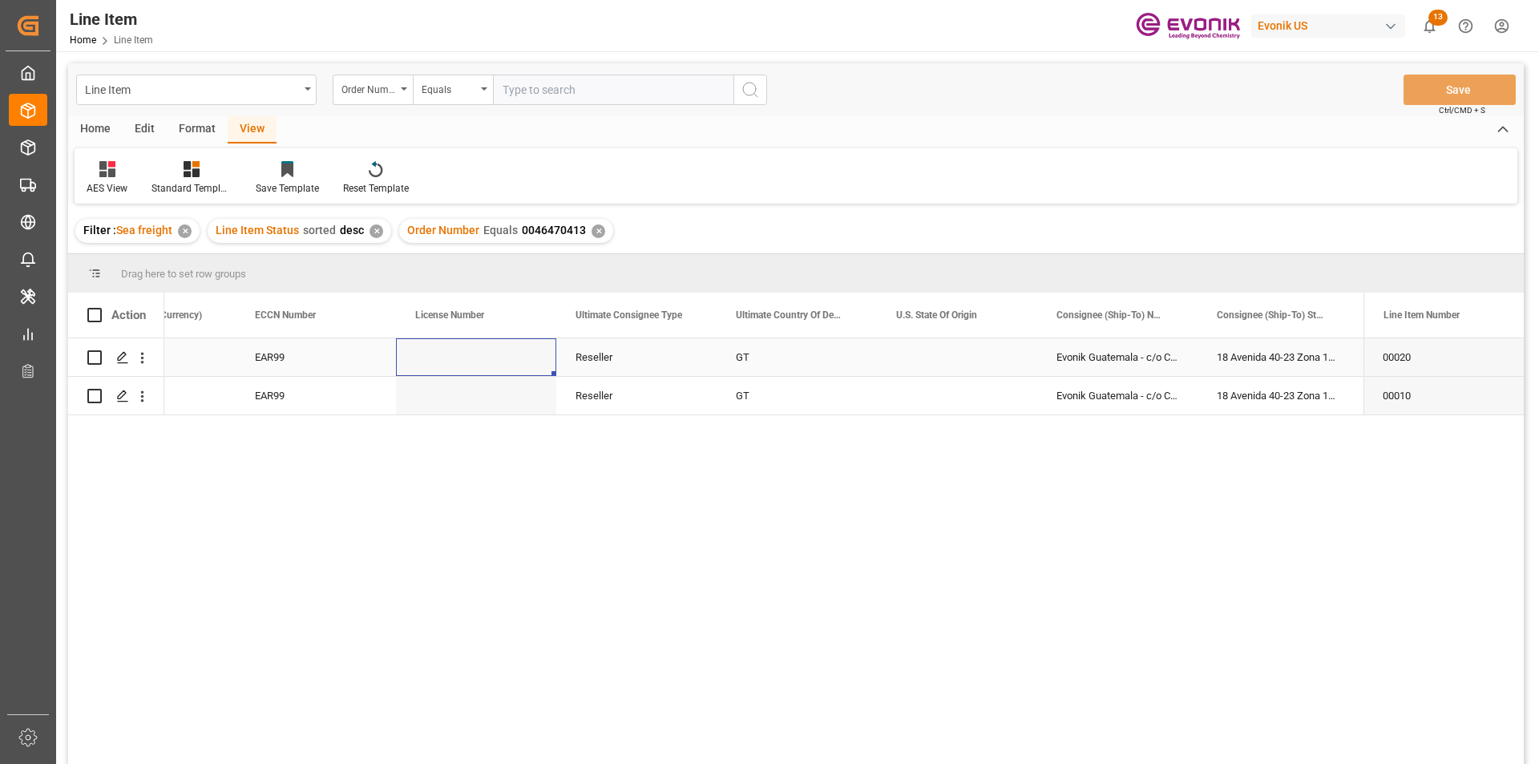
click at [459, 357] on div "Press SPACE to select this row." at bounding box center [476, 357] width 160 height 38
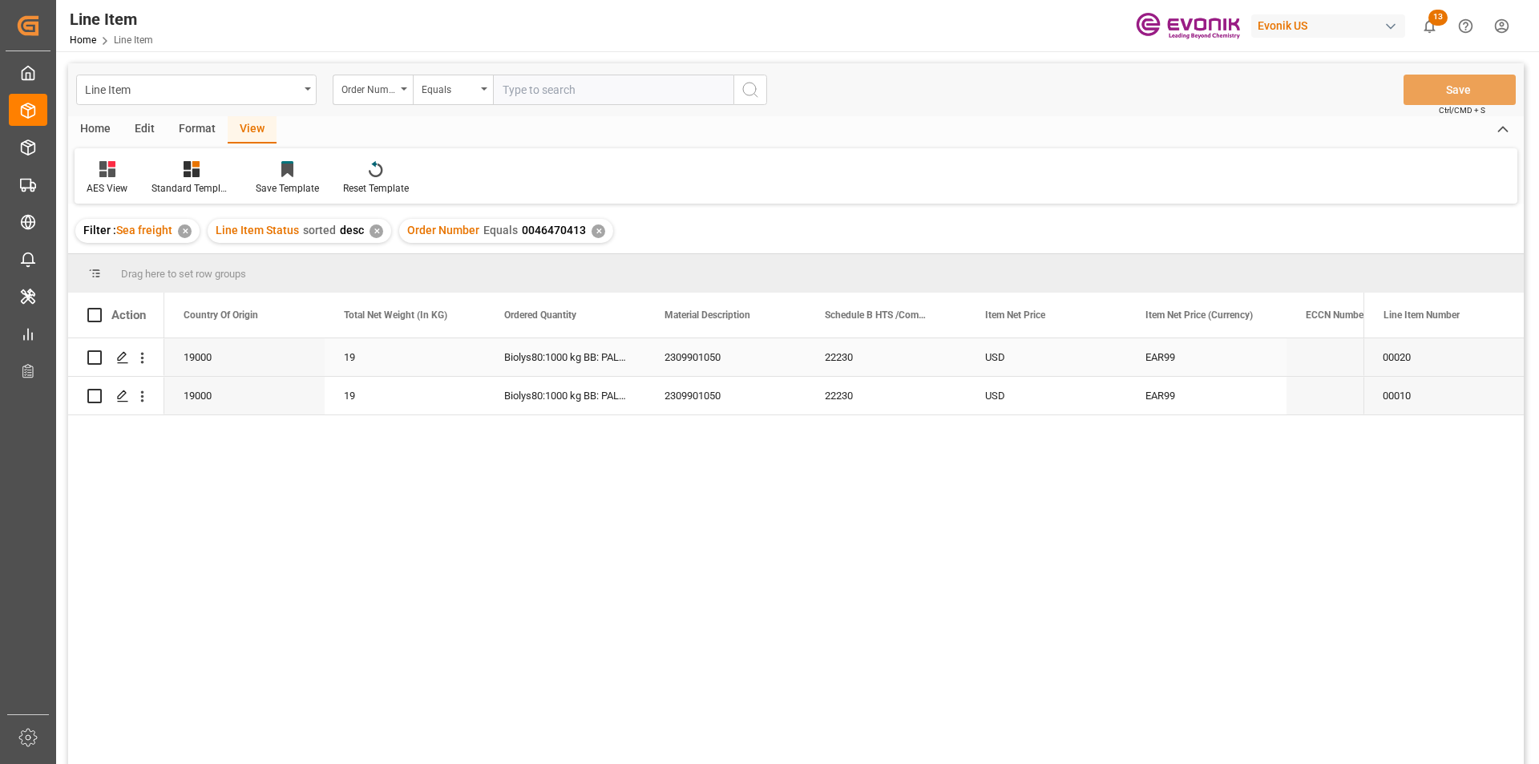
scroll to position [0, 481]
click at [1005, 353] on div "22230" at bounding box center [1046, 357] width 160 height 38
click at [1035, 386] on div "22230" at bounding box center [1046, 396] width 160 height 38
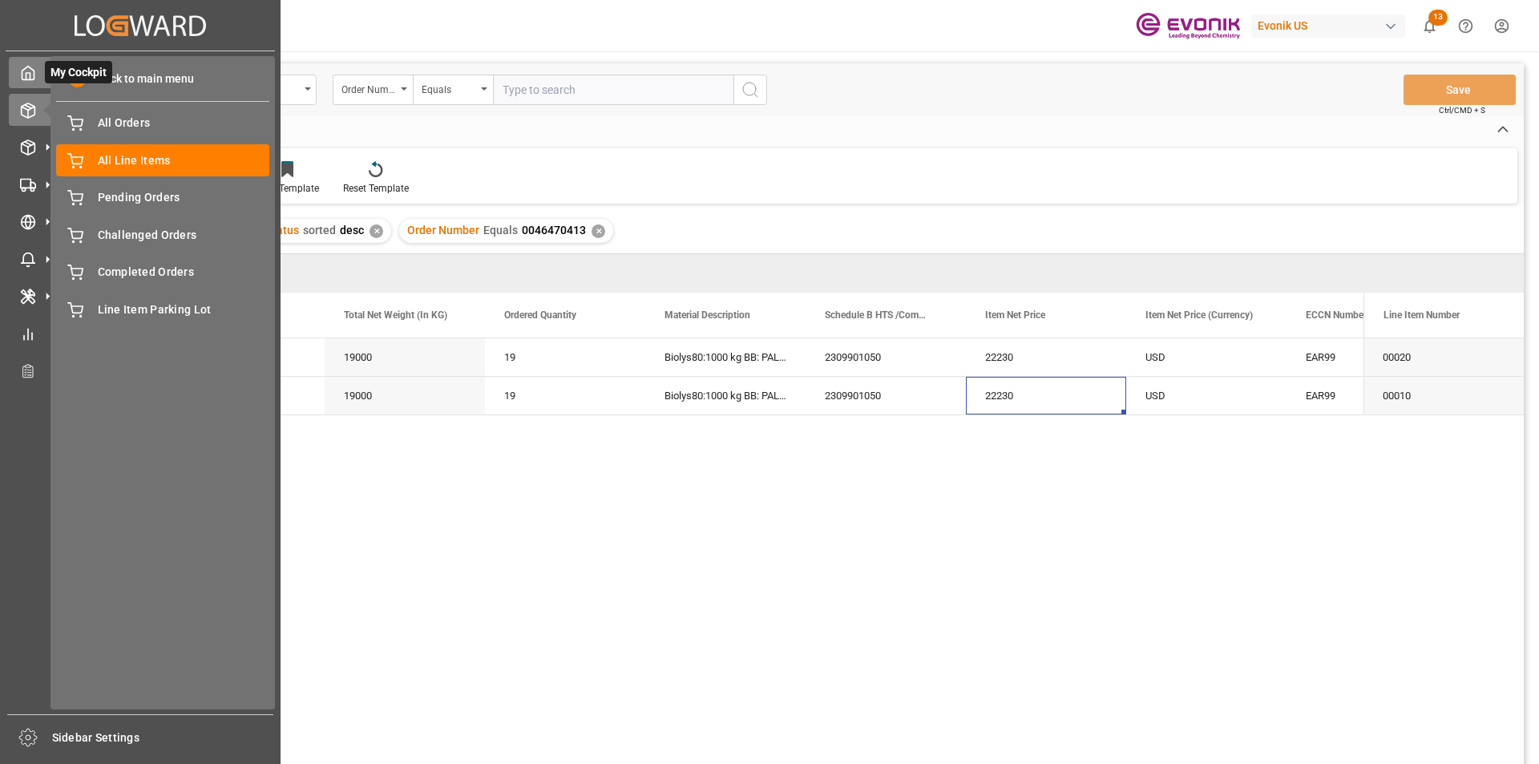
click at [28, 75] on icon at bounding box center [28, 73] width 16 height 16
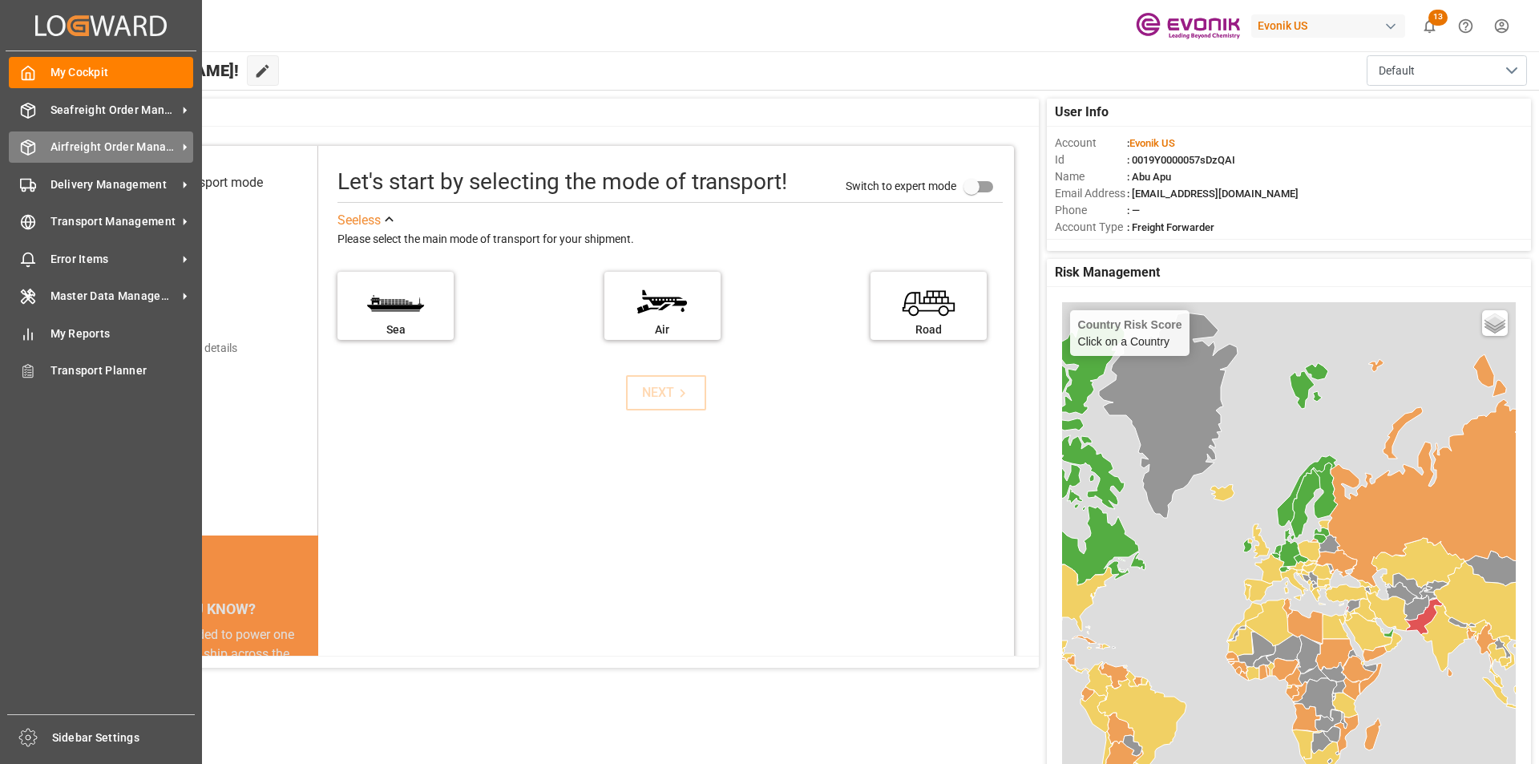
click at [72, 149] on span "Airfreight Order Management" at bounding box center [113, 147] width 127 height 17
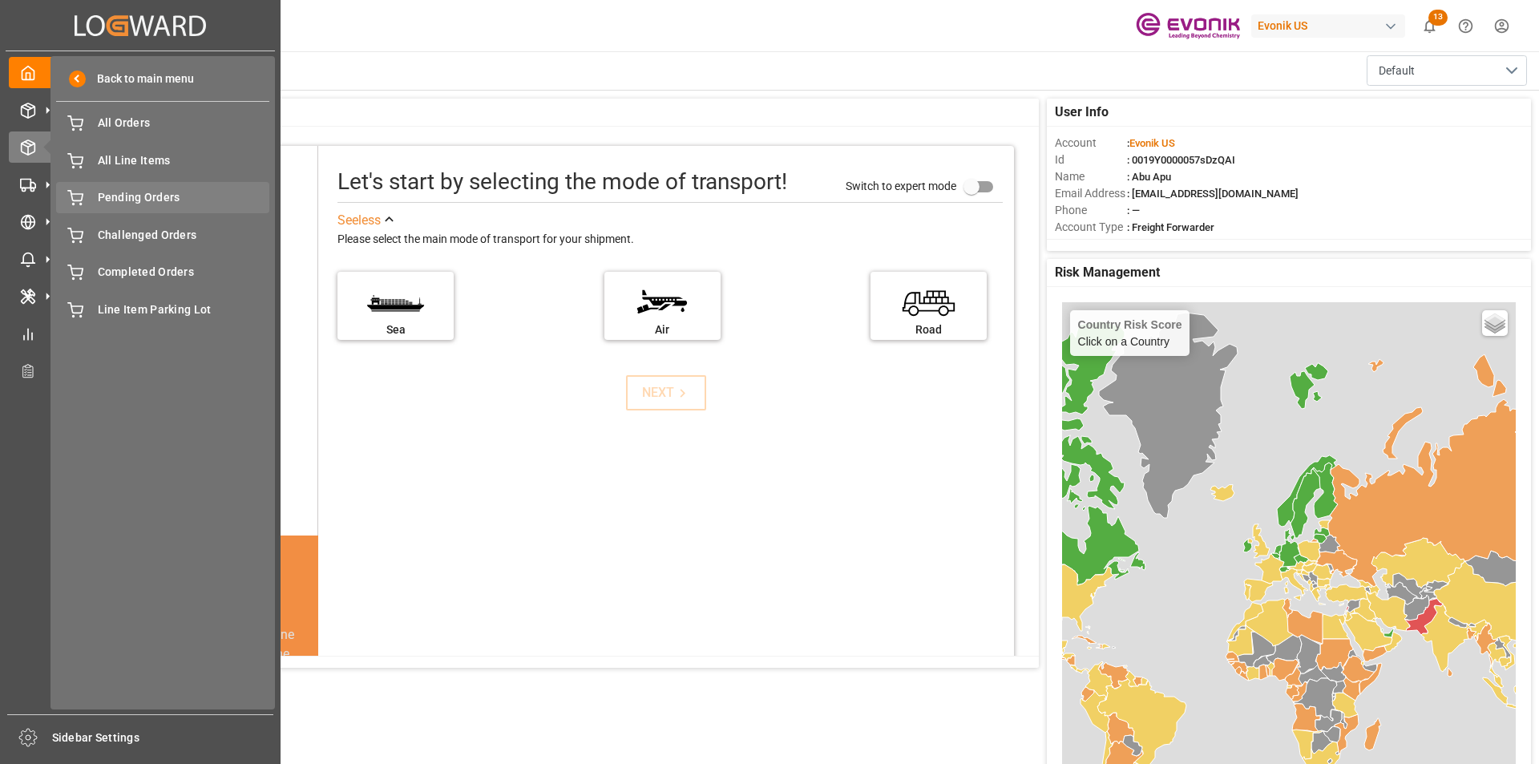
click at [155, 196] on span "Pending Orders" at bounding box center [184, 197] width 172 height 17
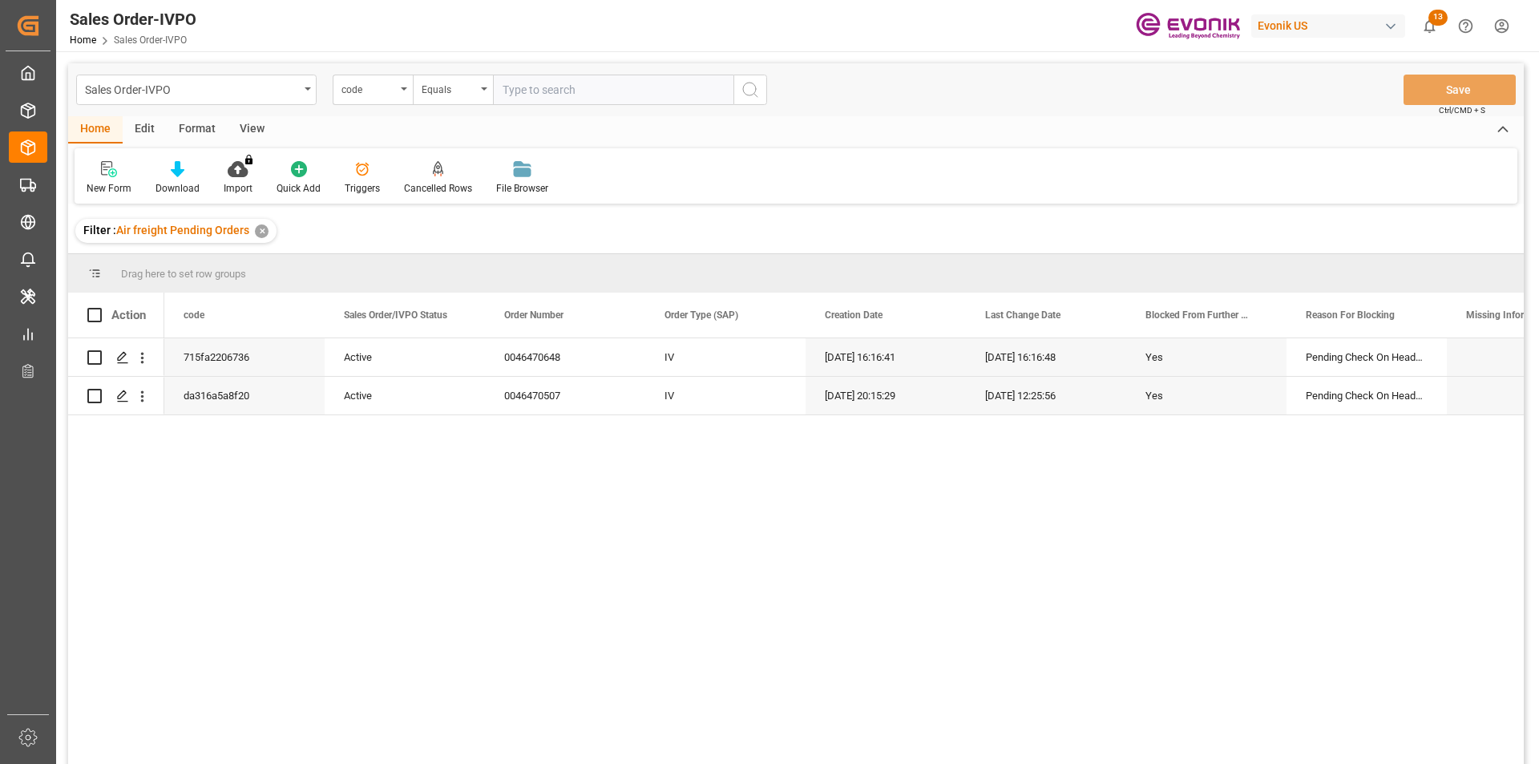
click at [260, 125] on div "View" at bounding box center [252, 129] width 49 height 27
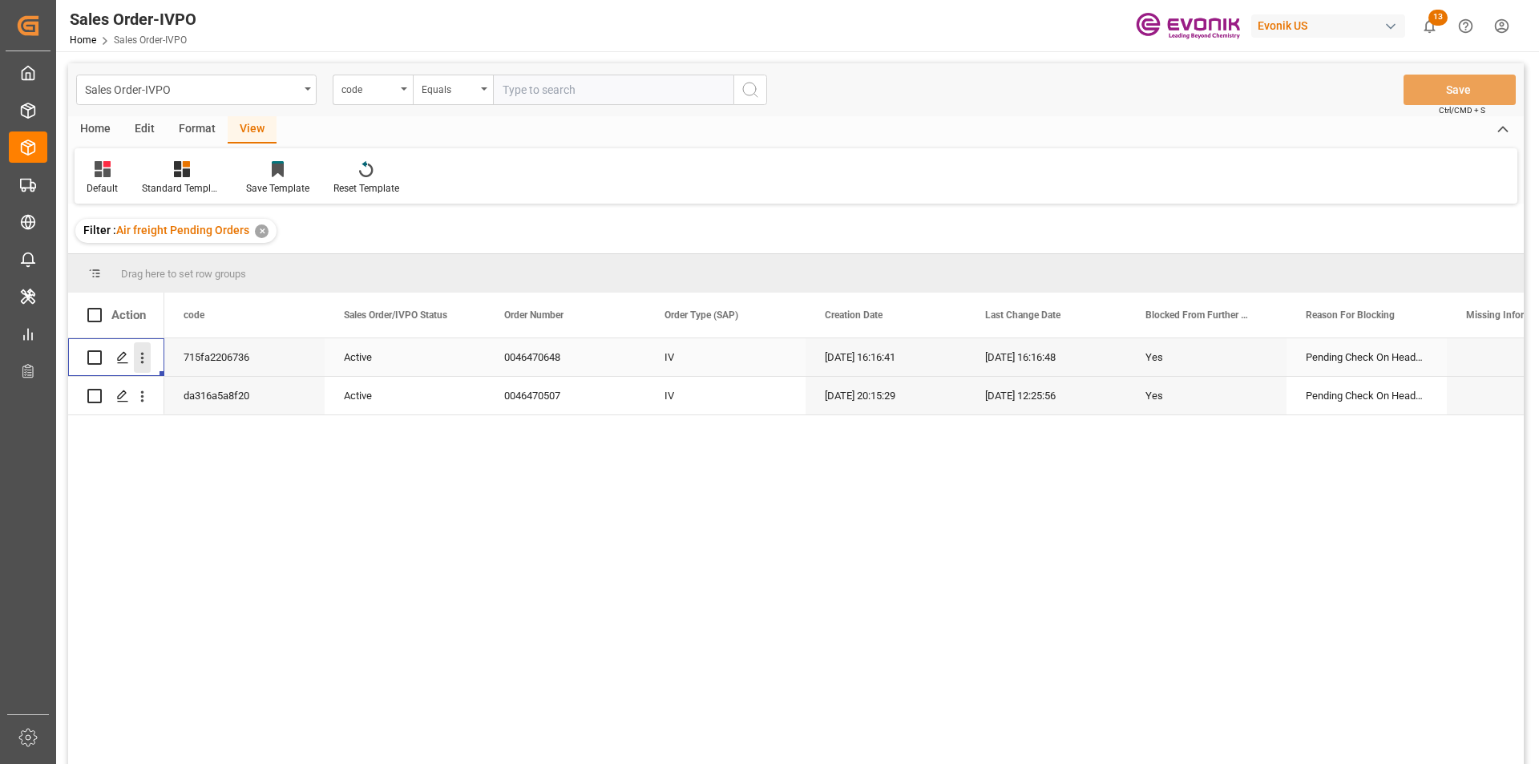
click at [144, 359] on icon "open menu" at bounding box center [142, 357] width 17 height 17
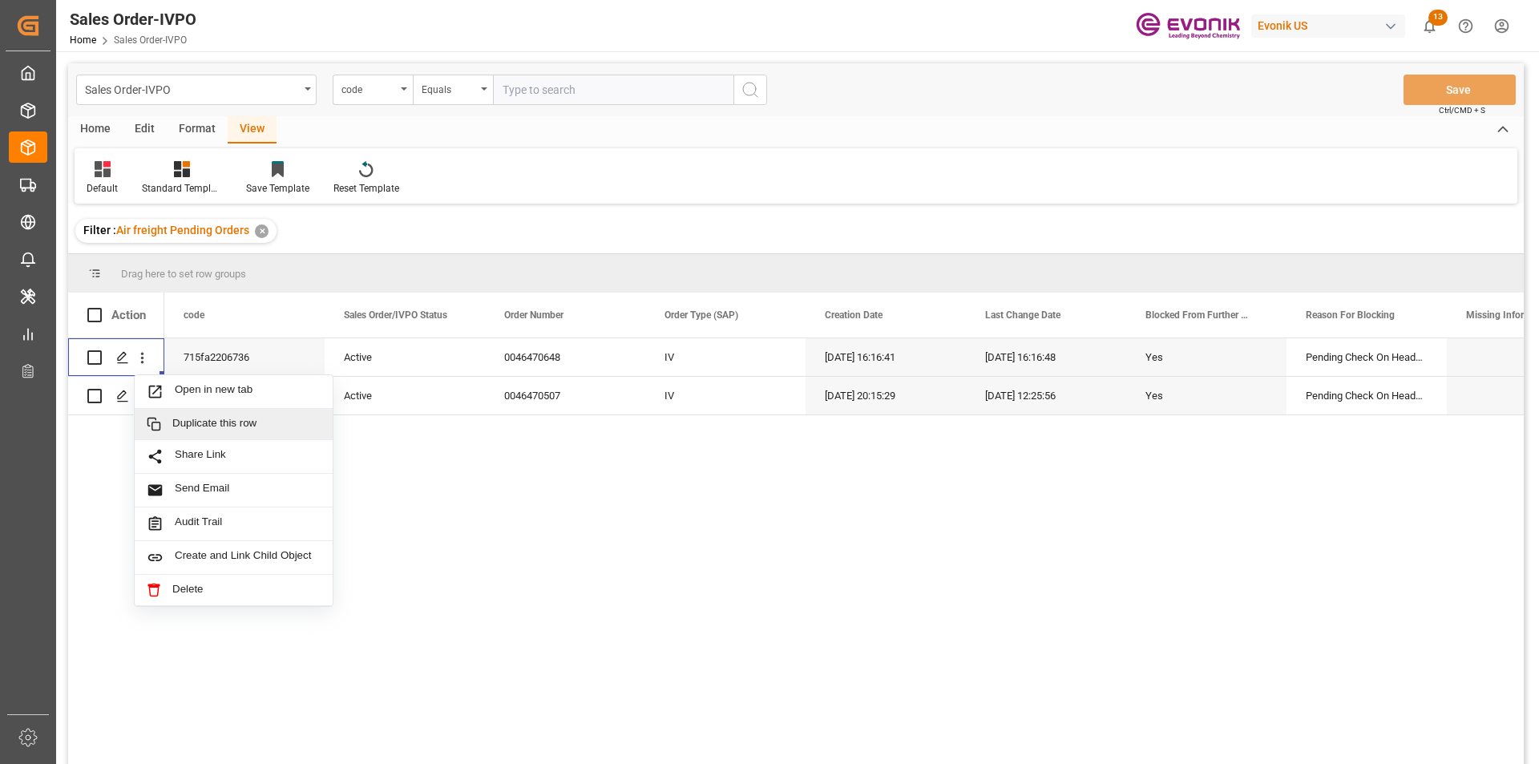
click at [489, 541] on div "715fa2206736 Active 0046470648 IV 28.08.2025 16:16:41 28.08.2025 16:16:48 Yes P…" at bounding box center [843, 556] width 1359 height 436
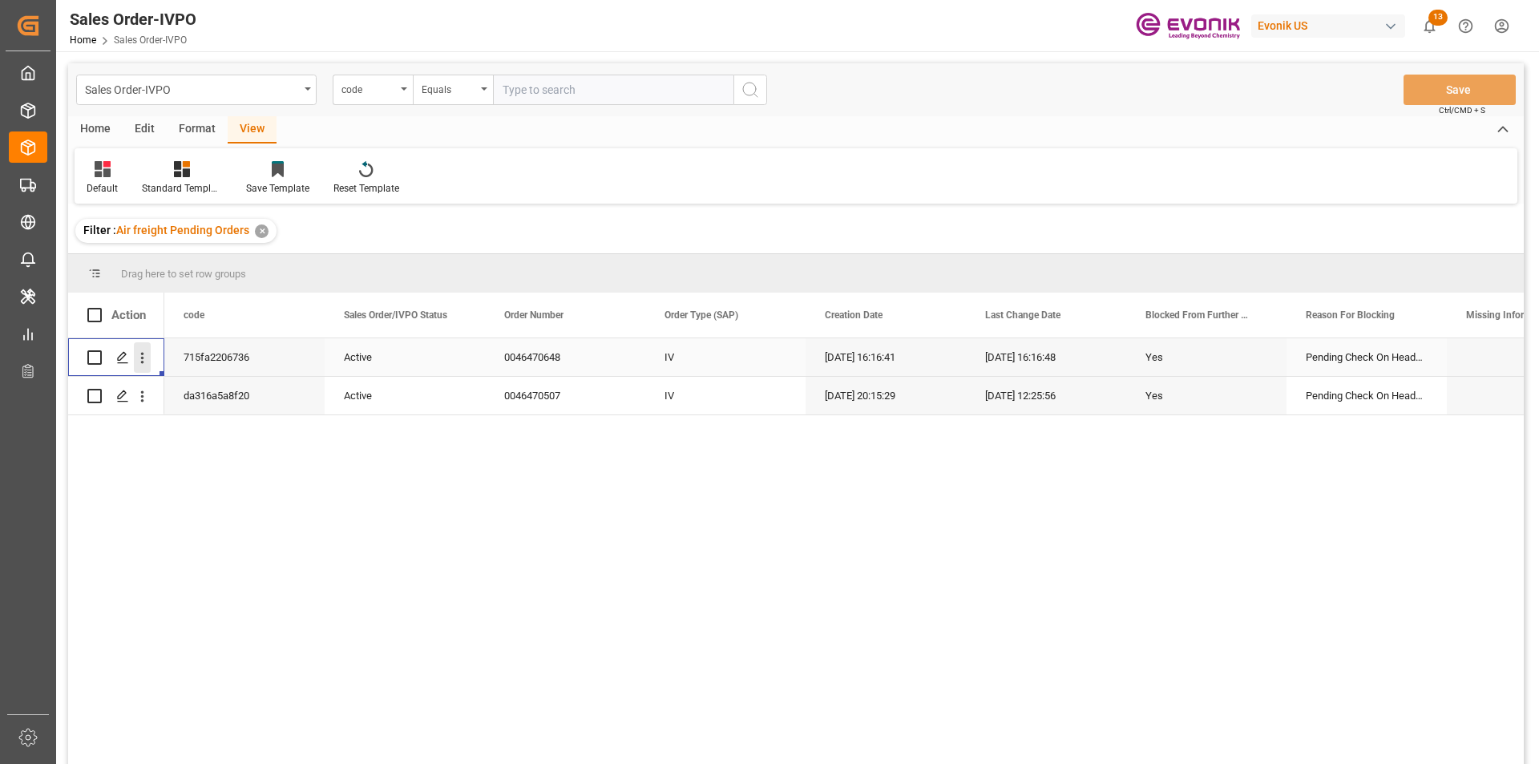
click at [139, 357] on icon "open menu" at bounding box center [142, 357] width 17 height 17
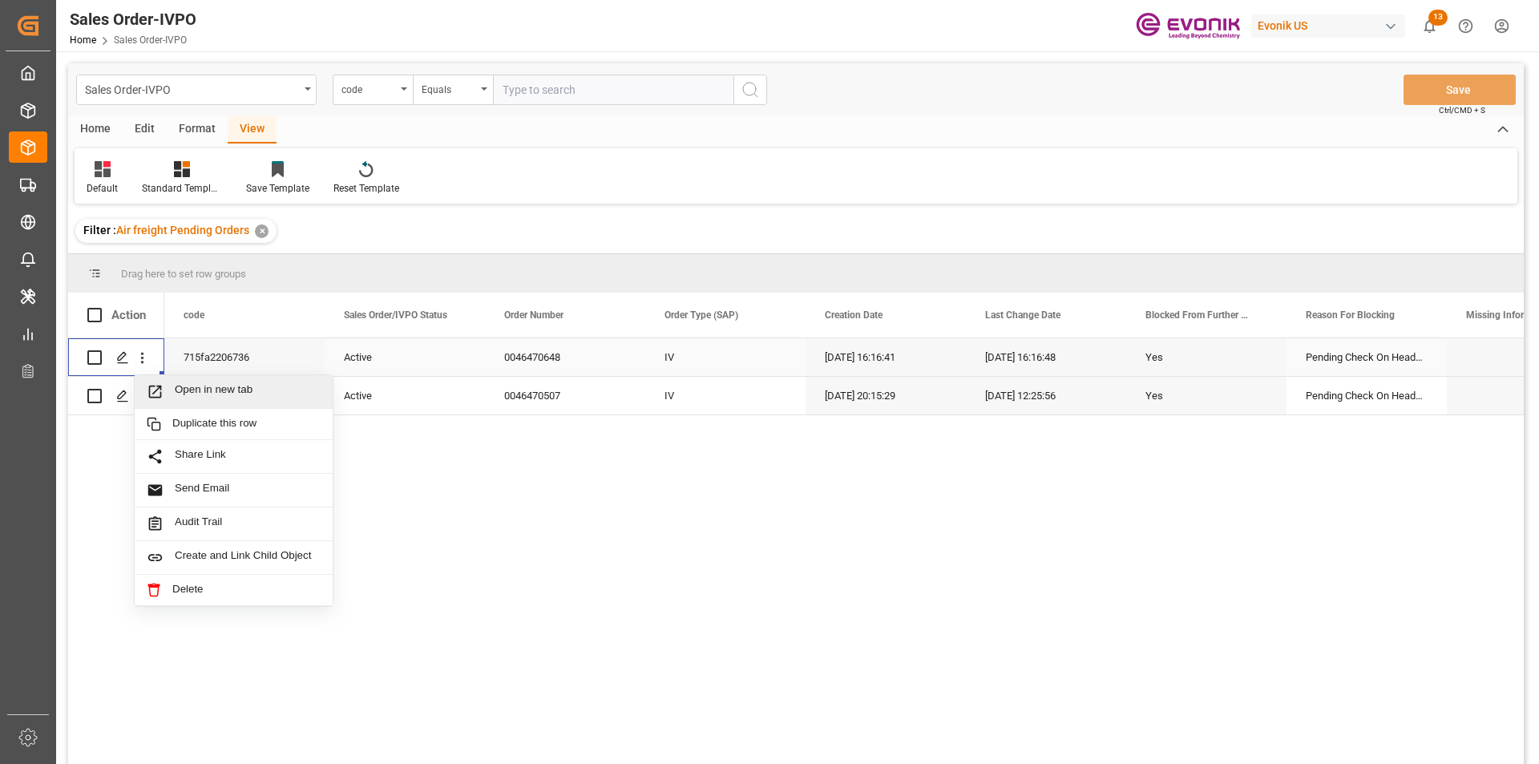
click at [199, 388] on span "Open in new tab" at bounding box center [248, 391] width 146 height 17
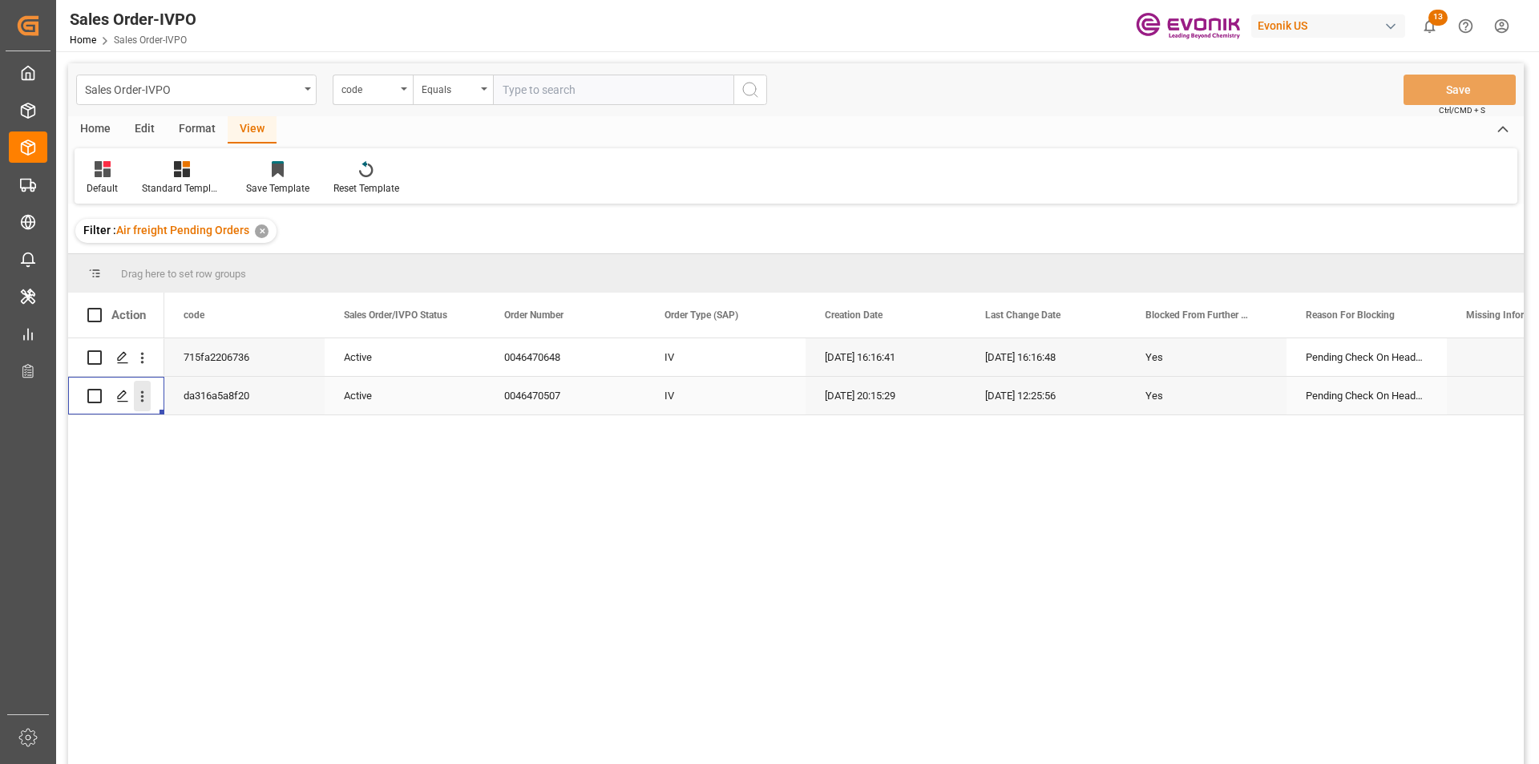
click at [145, 398] on icon "open menu" at bounding box center [142, 396] width 17 height 17
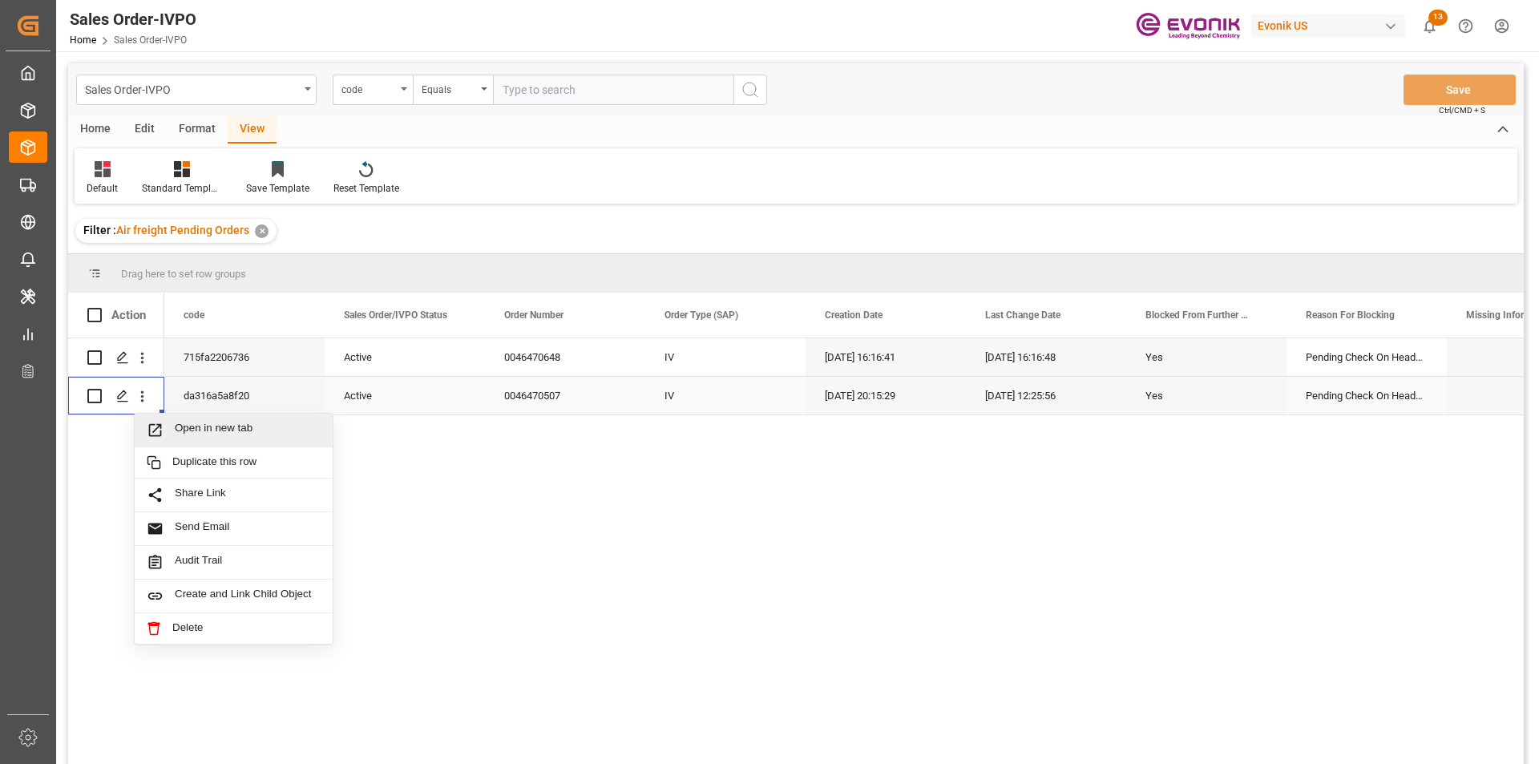
click at [176, 422] on span "Open in new tab" at bounding box center [248, 430] width 146 height 17
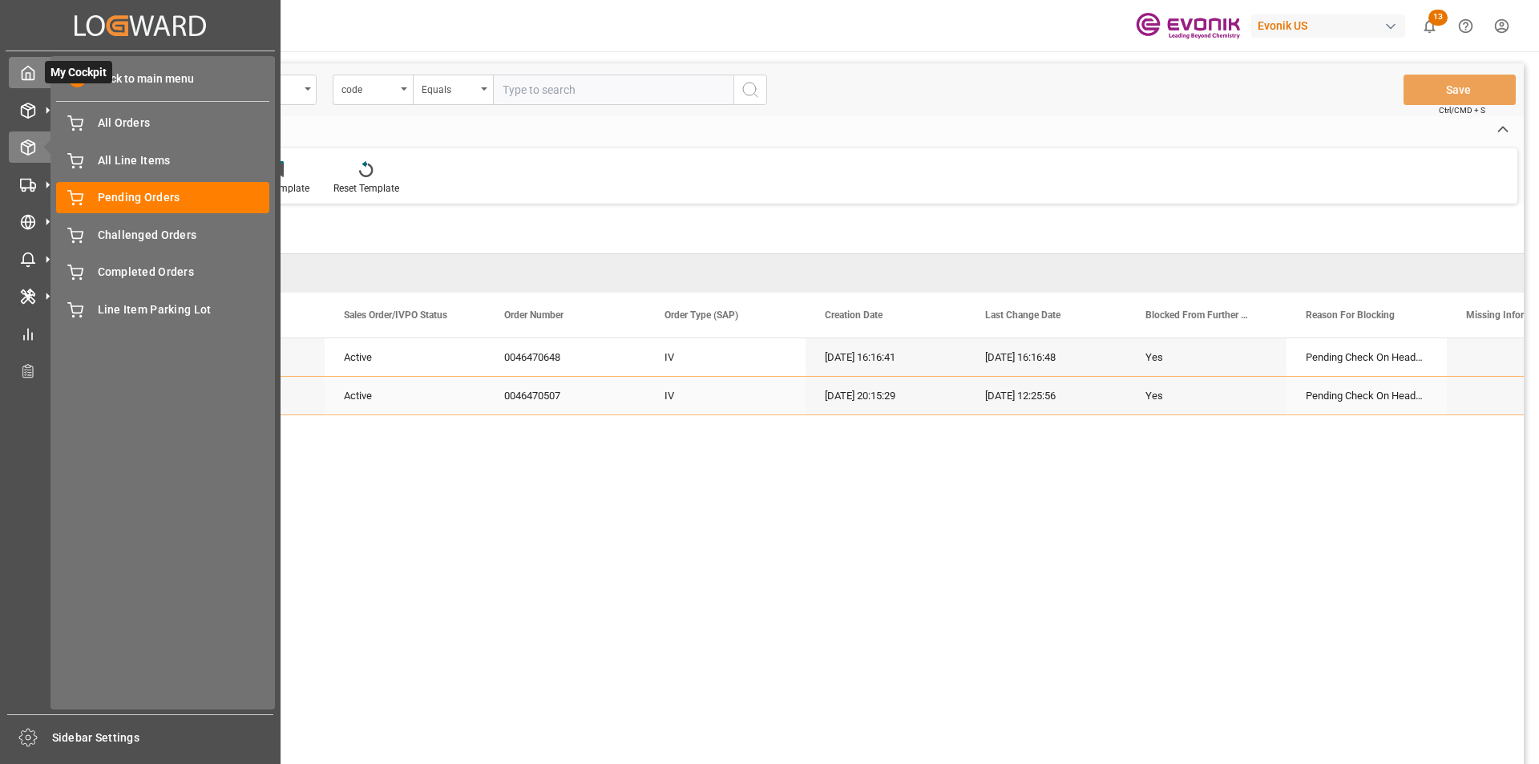
click at [22, 68] on icon at bounding box center [28, 73] width 16 height 16
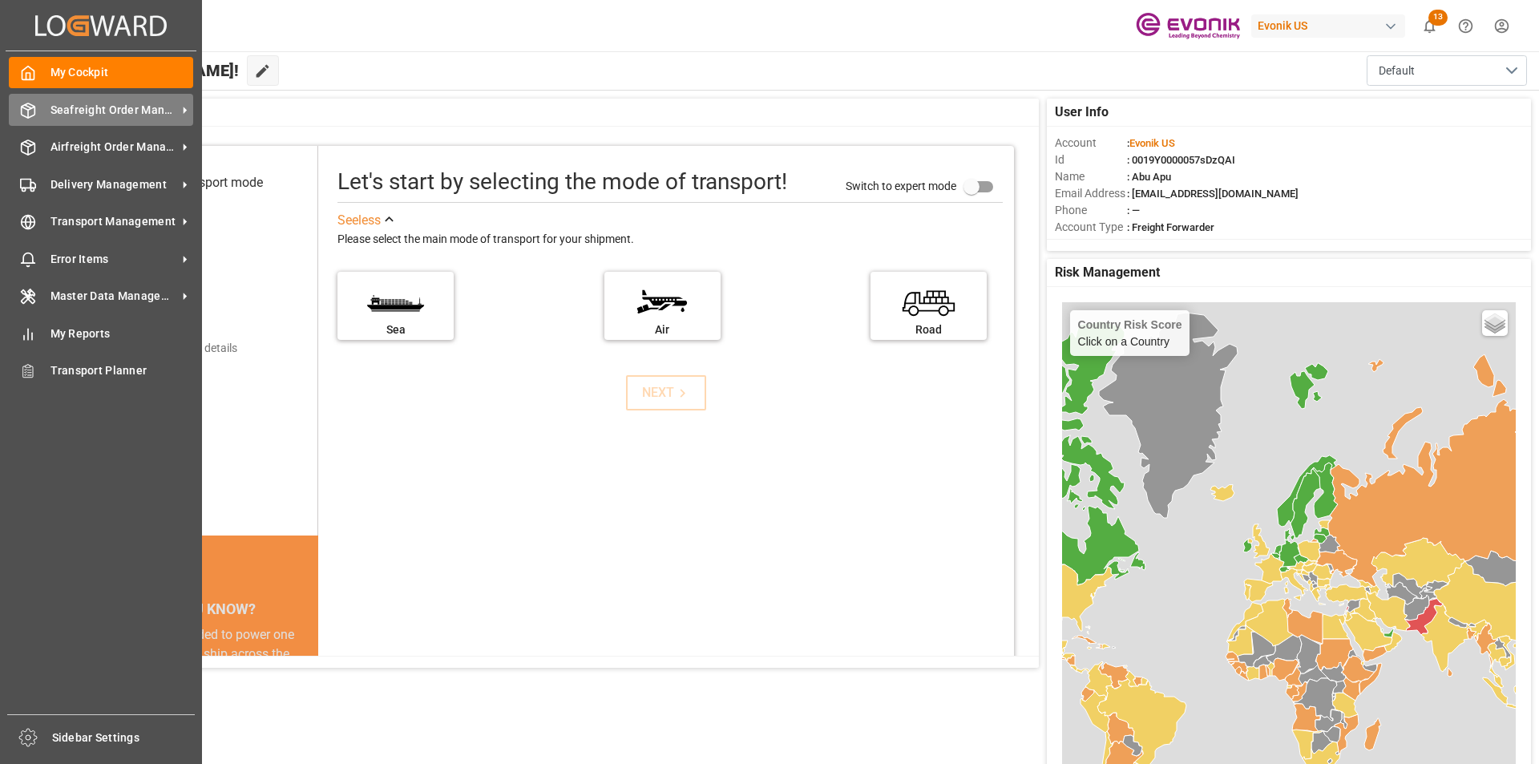
click at [87, 111] on span "Seafreight Order Management" at bounding box center [113, 110] width 127 height 17
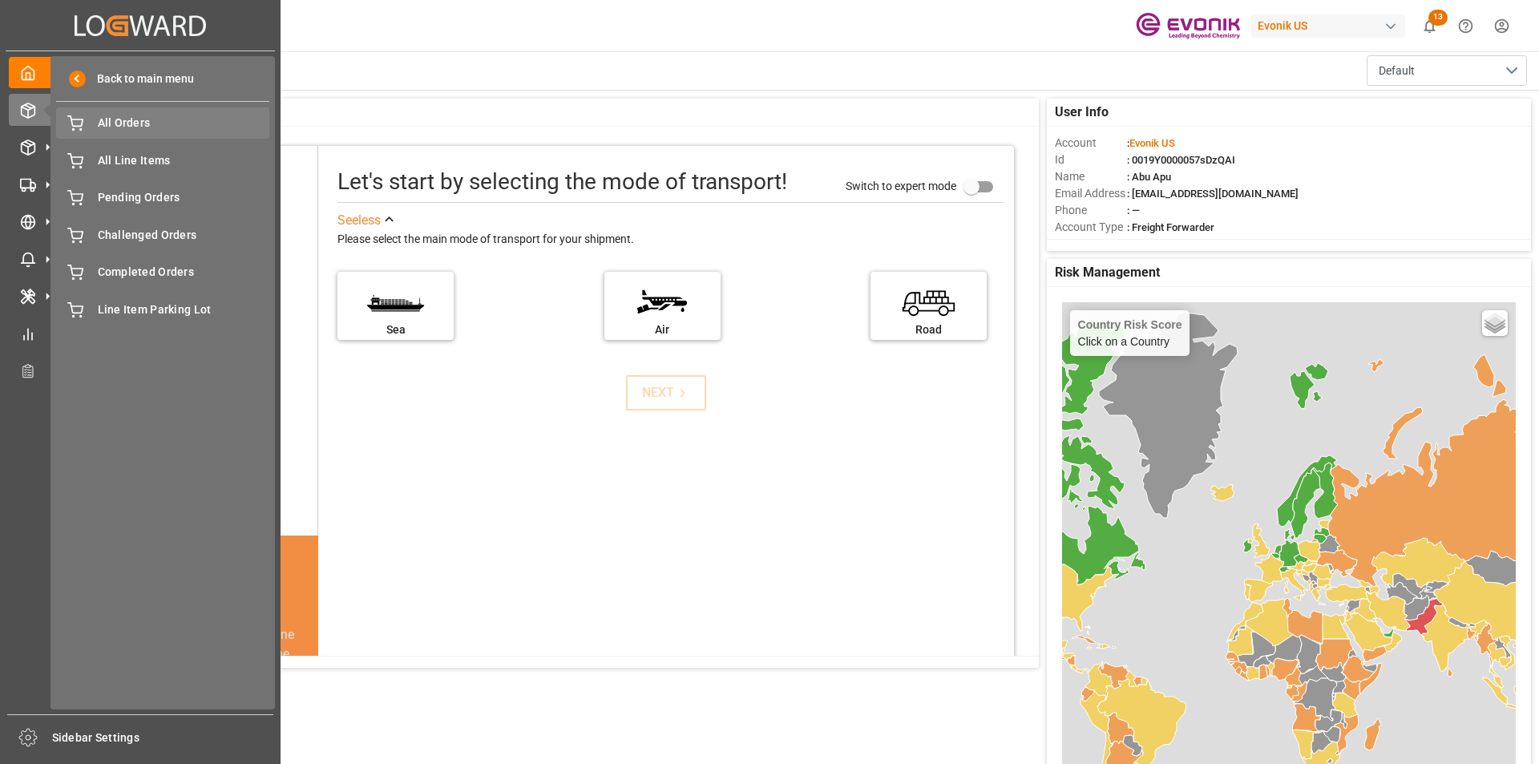
click at [103, 127] on span "All Orders" at bounding box center [184, 123] width 172 height 17
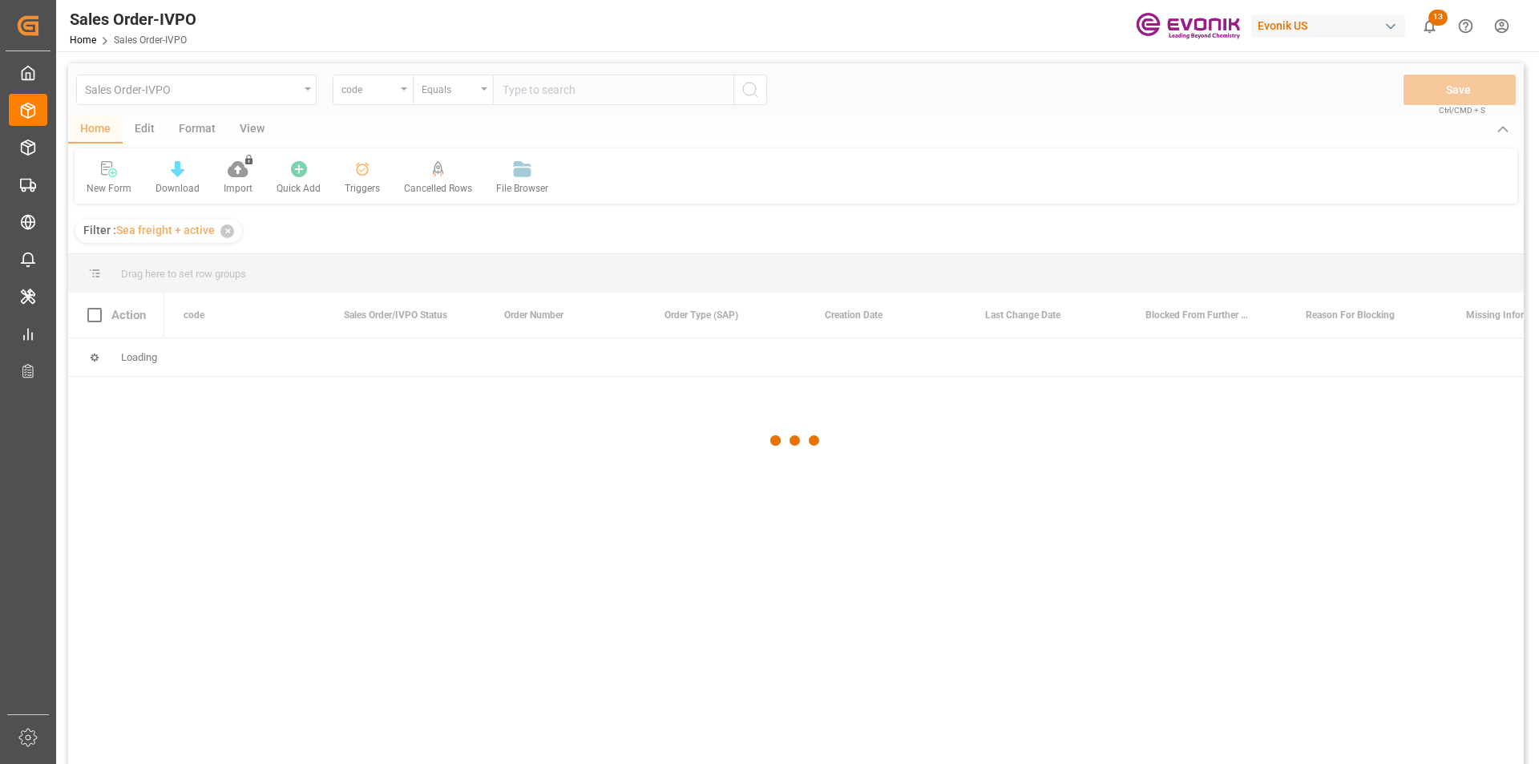
click at [404, 91] on div at bounding box center [795, 440] width 1455 height 754
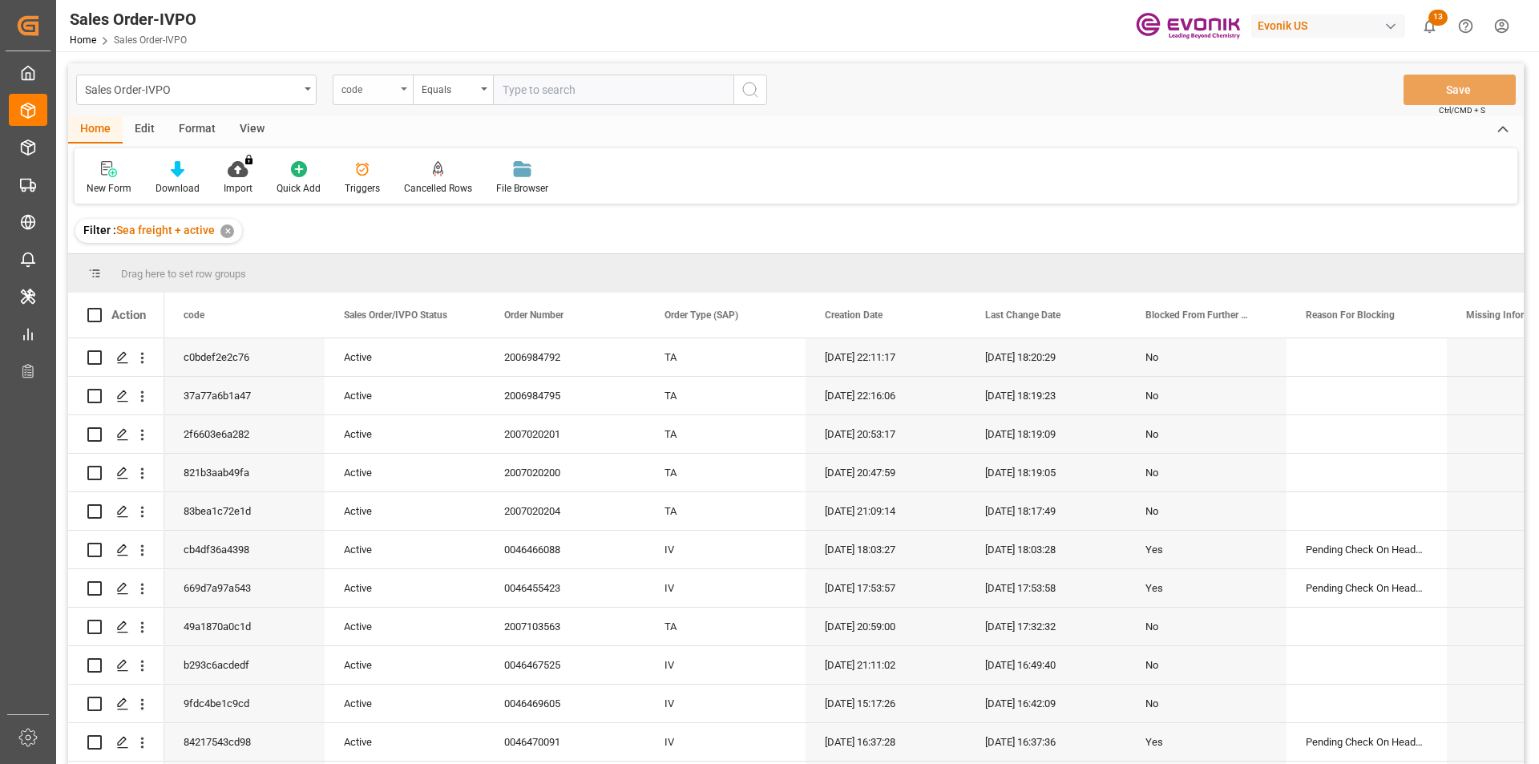
click at [402, 92] on div "code" at bounding box center [373, 90] width 80 height 30
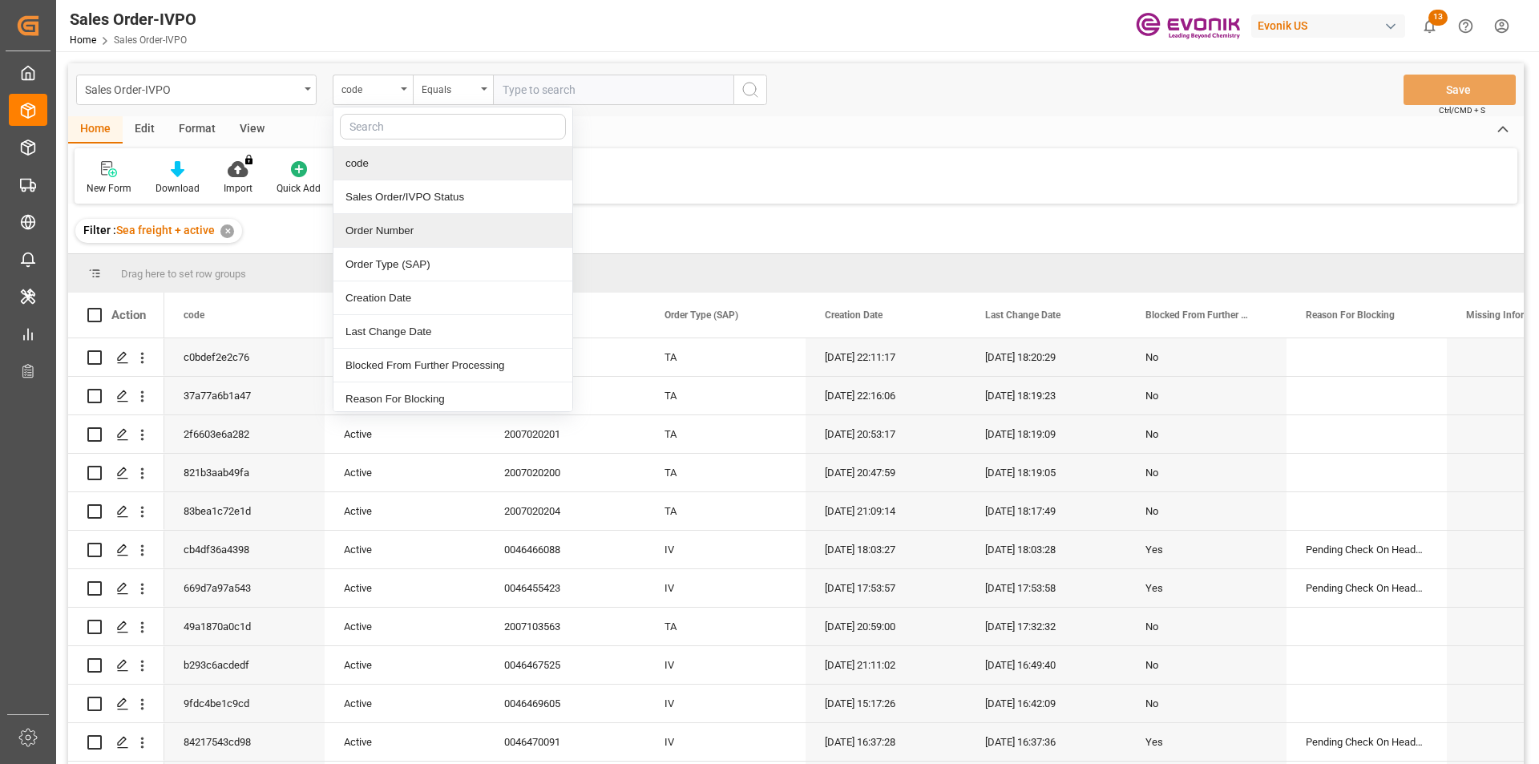
click at [386, 233] on div "Order Number" at bounding box center [452, 231] width 239 height 34
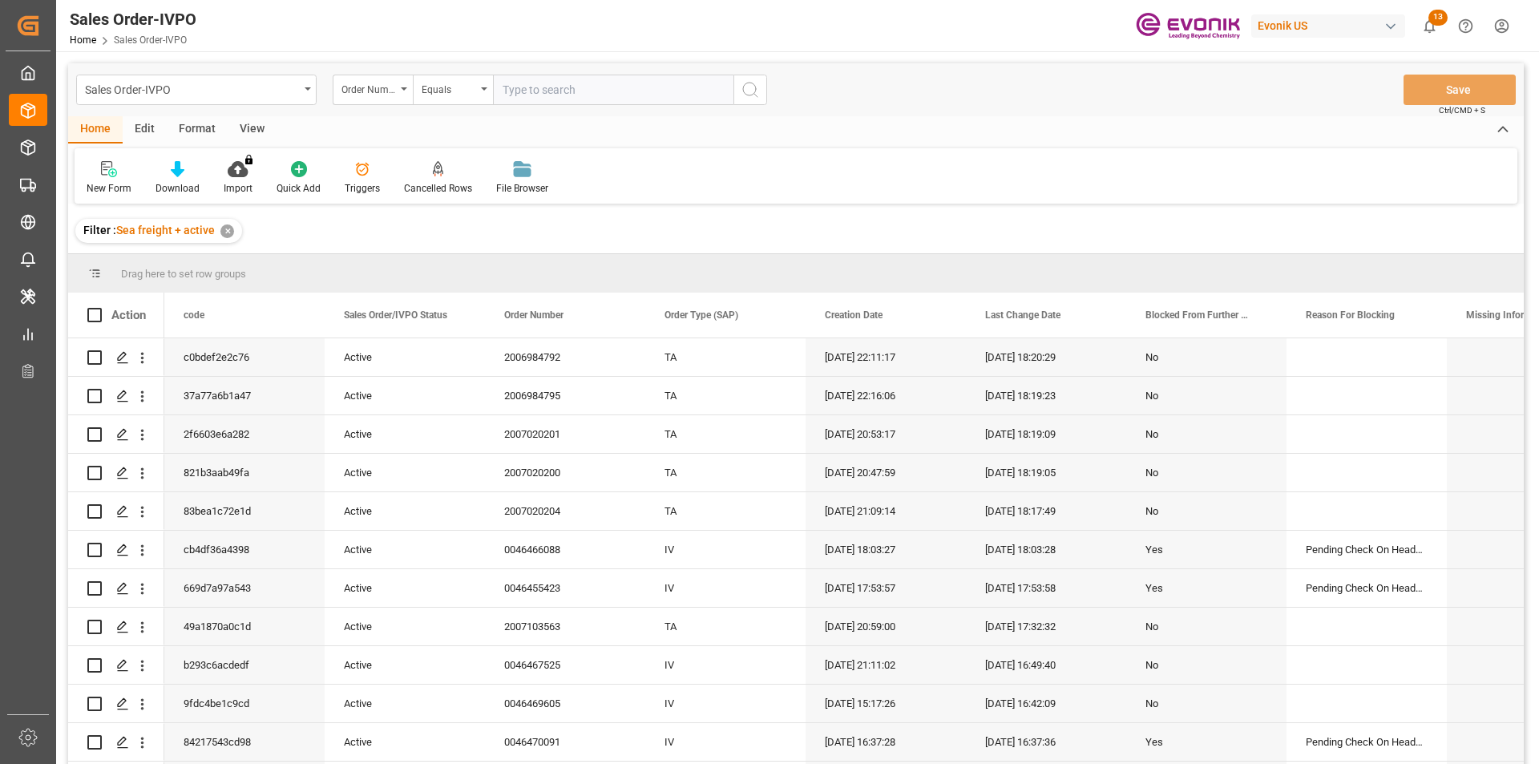
click at [518, 85] on input "text" at bounding box center [613, 90] width 240 height 30
paste input "0046468469"
type input "0046468469"
click at [760, 87] on button "search button" at bounding box center [750, 90] width 34 height 30
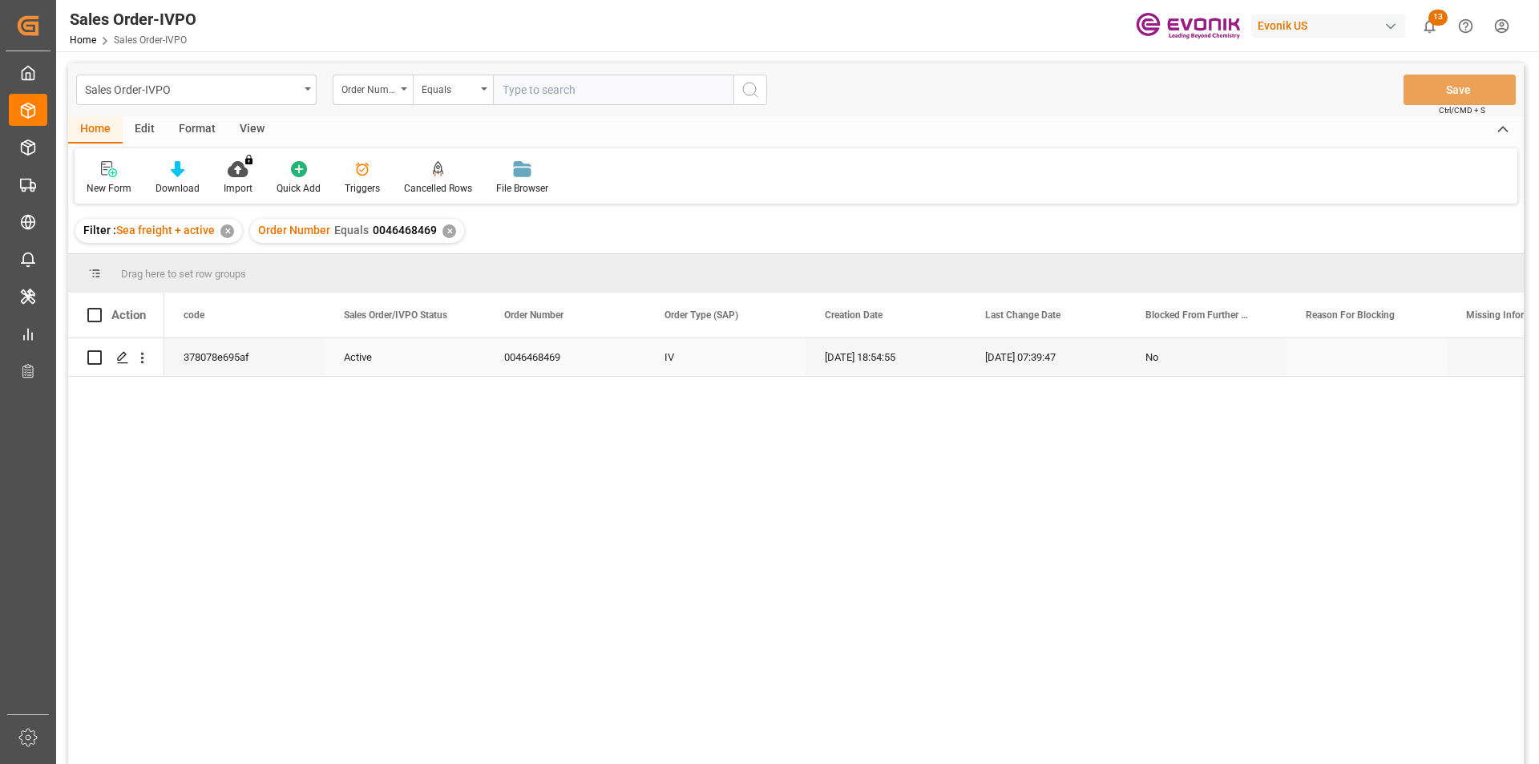
click at [858, 363] on div "26.08.2025 18:54:55" at bounding box center [885, 357] width 160 height 38
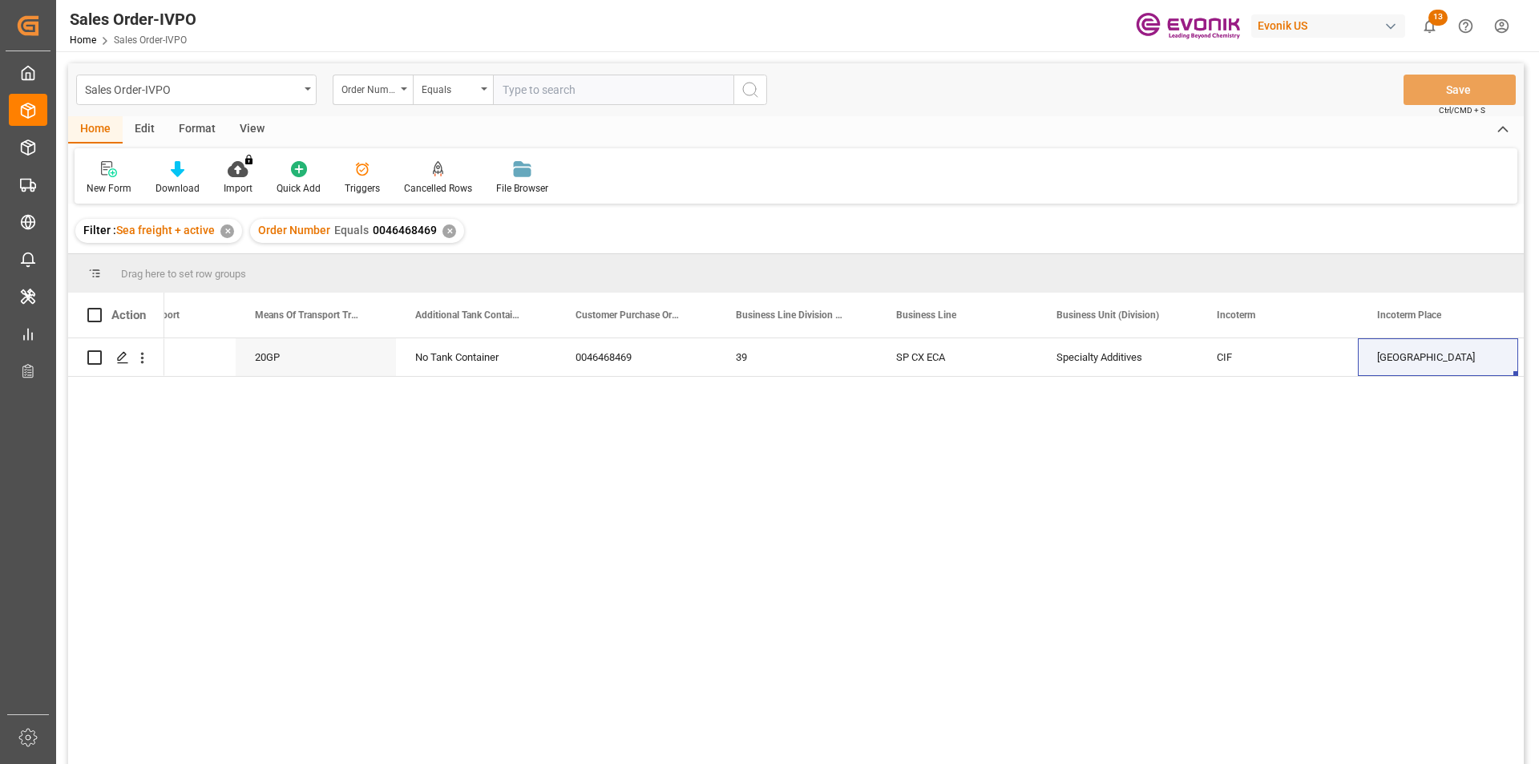
click at [202, 131] on div "Format" at bounding box center [197, 129] width 61 height 27
click at [200, 131] on div "Format" at bounding box center [197, 129] width 61 height 27
click at [241, 131] on div "View" at bounding box center [252, 129] width 49 height 27
click at [193, 172] on div at bounding box center [182, 168] width 80 height 17
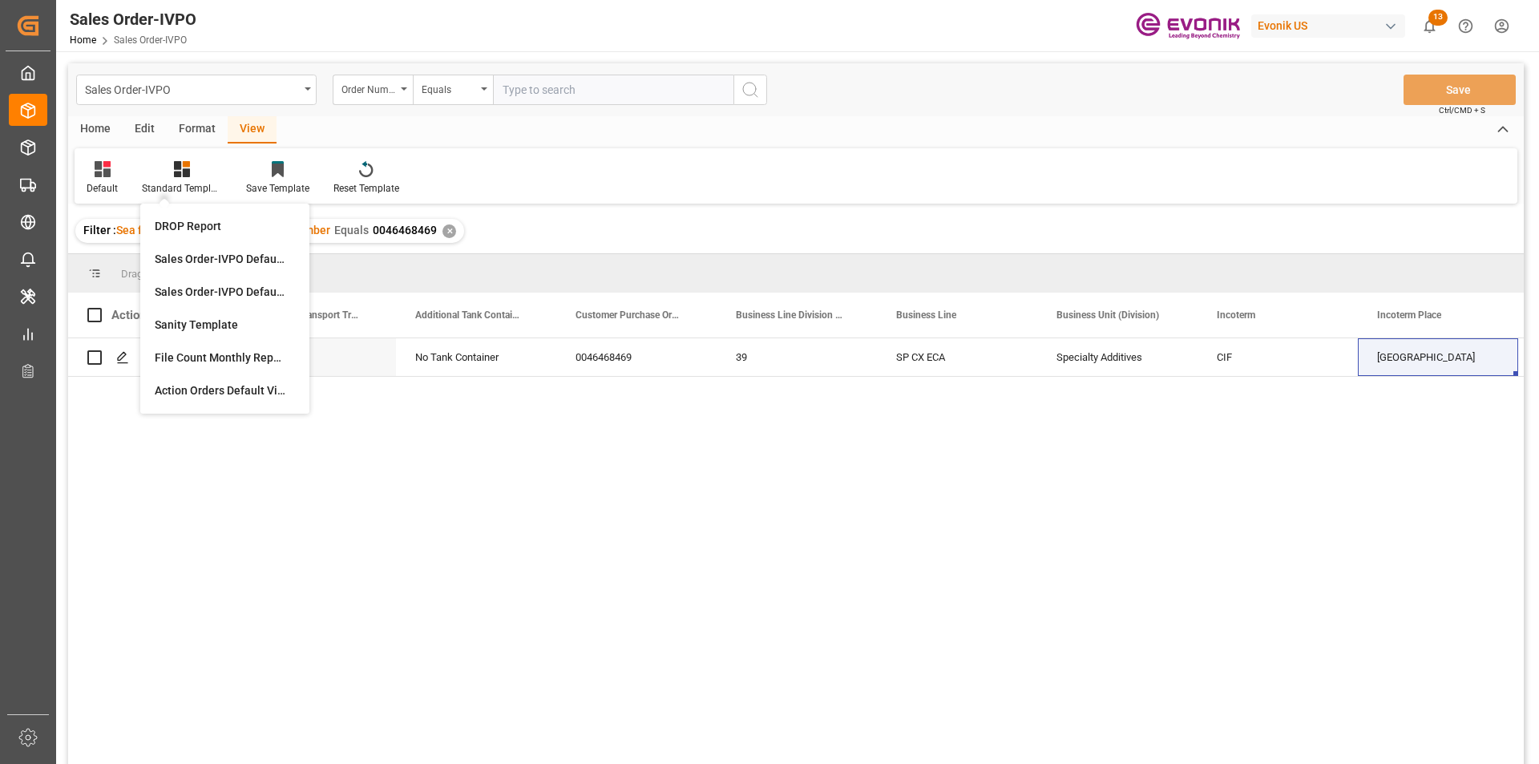
click at [422, 141] on div "Home Edit Format View" at bounding box center [795, 129] width 1455 height 27
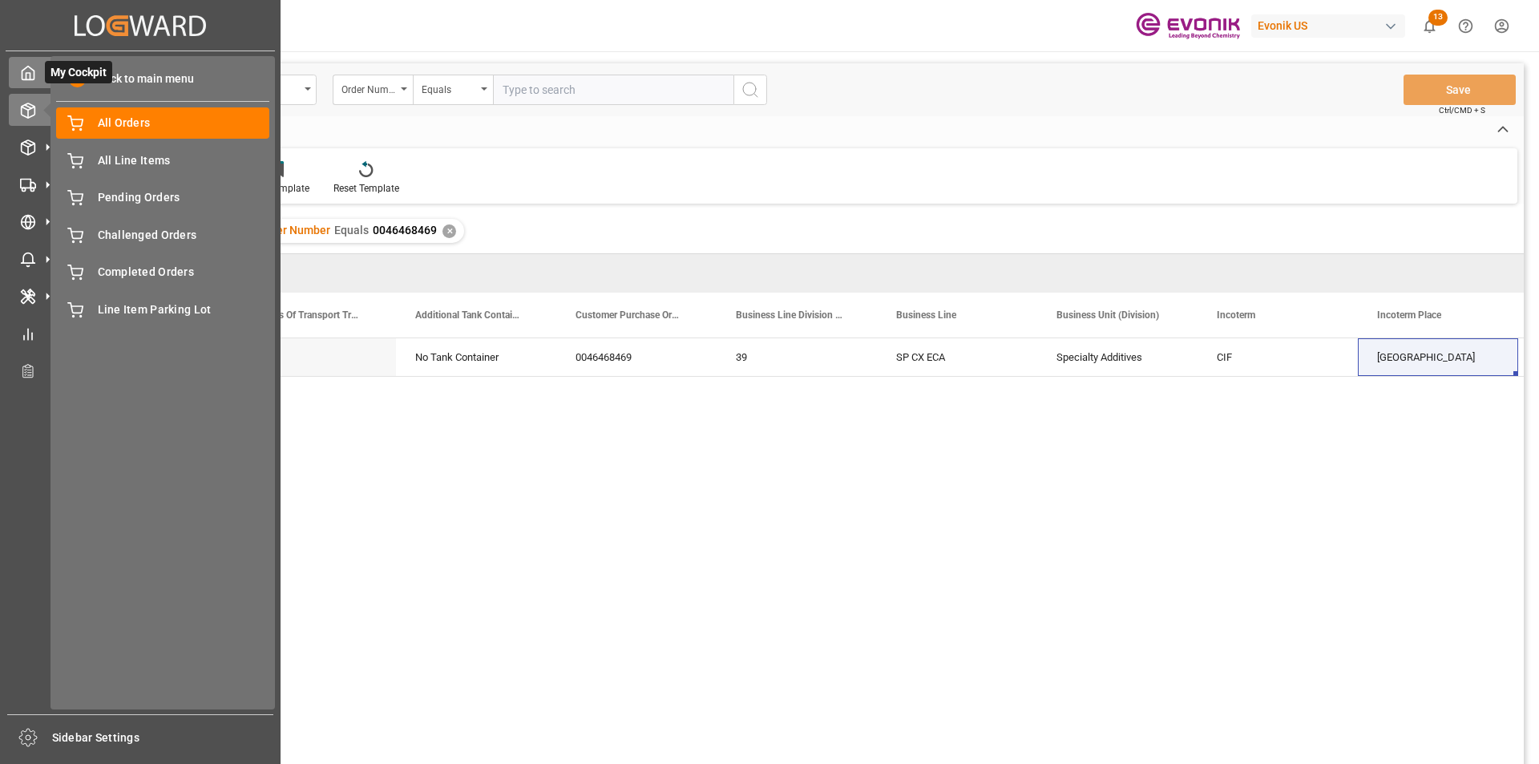
click at [33, 78] on icon at bounding box center [28, 73] width 16 height 16
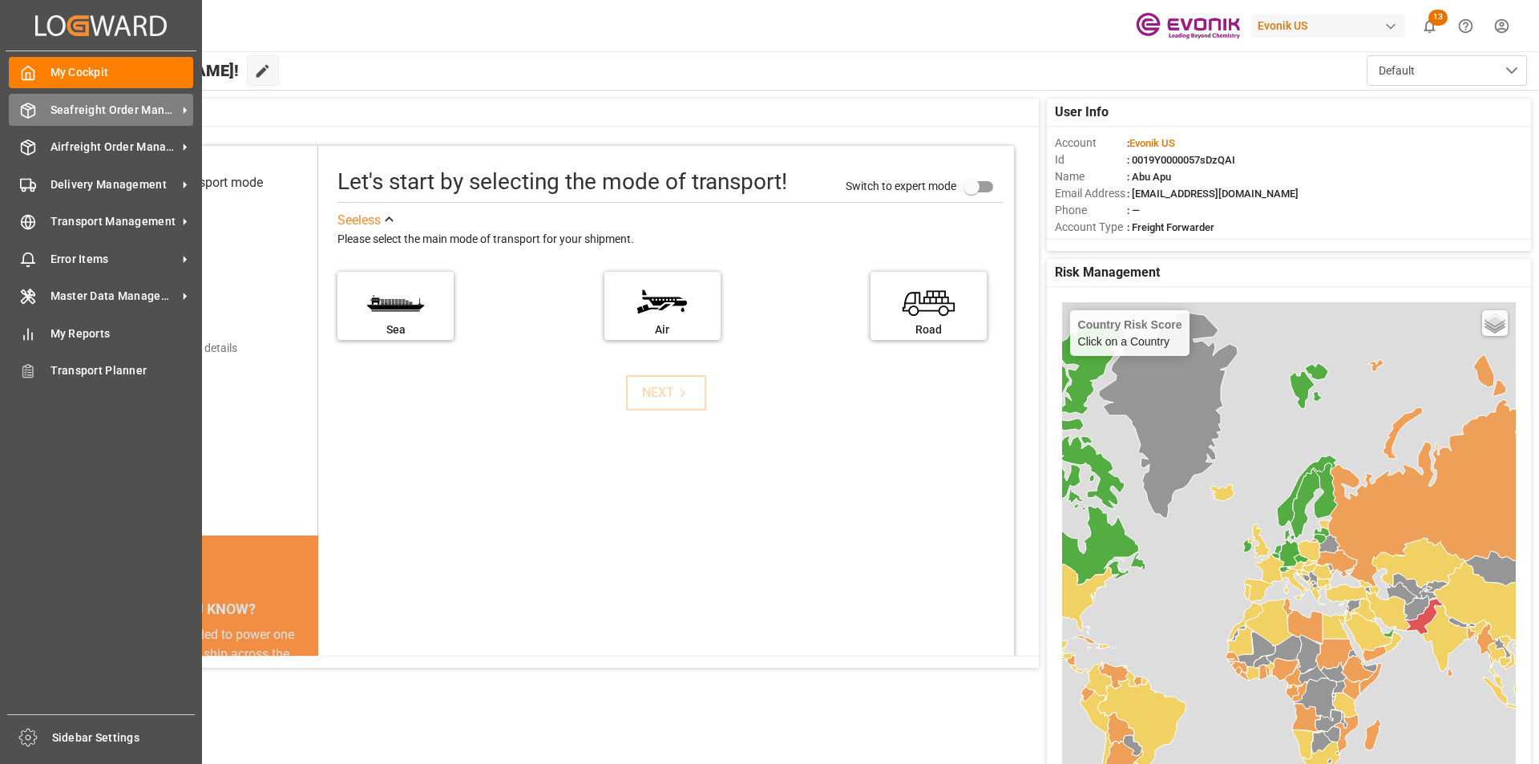
click at [127, 112] on span "Seafreight Order Management" at bounding box center [113, 110] width 127 height 17
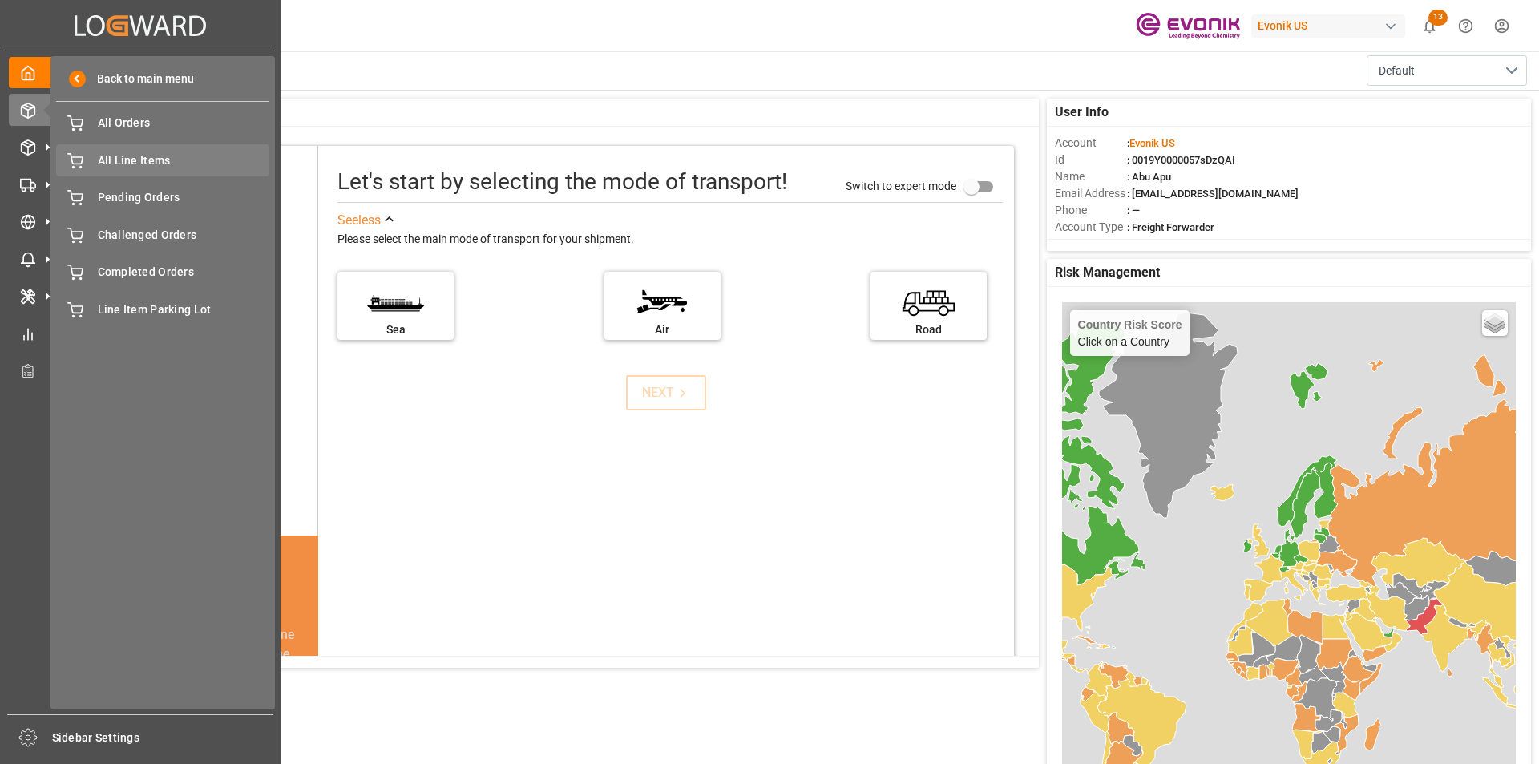
click at [127, 156] on span "All Line Items" at bounding box center [184, 160] width 172 height 17
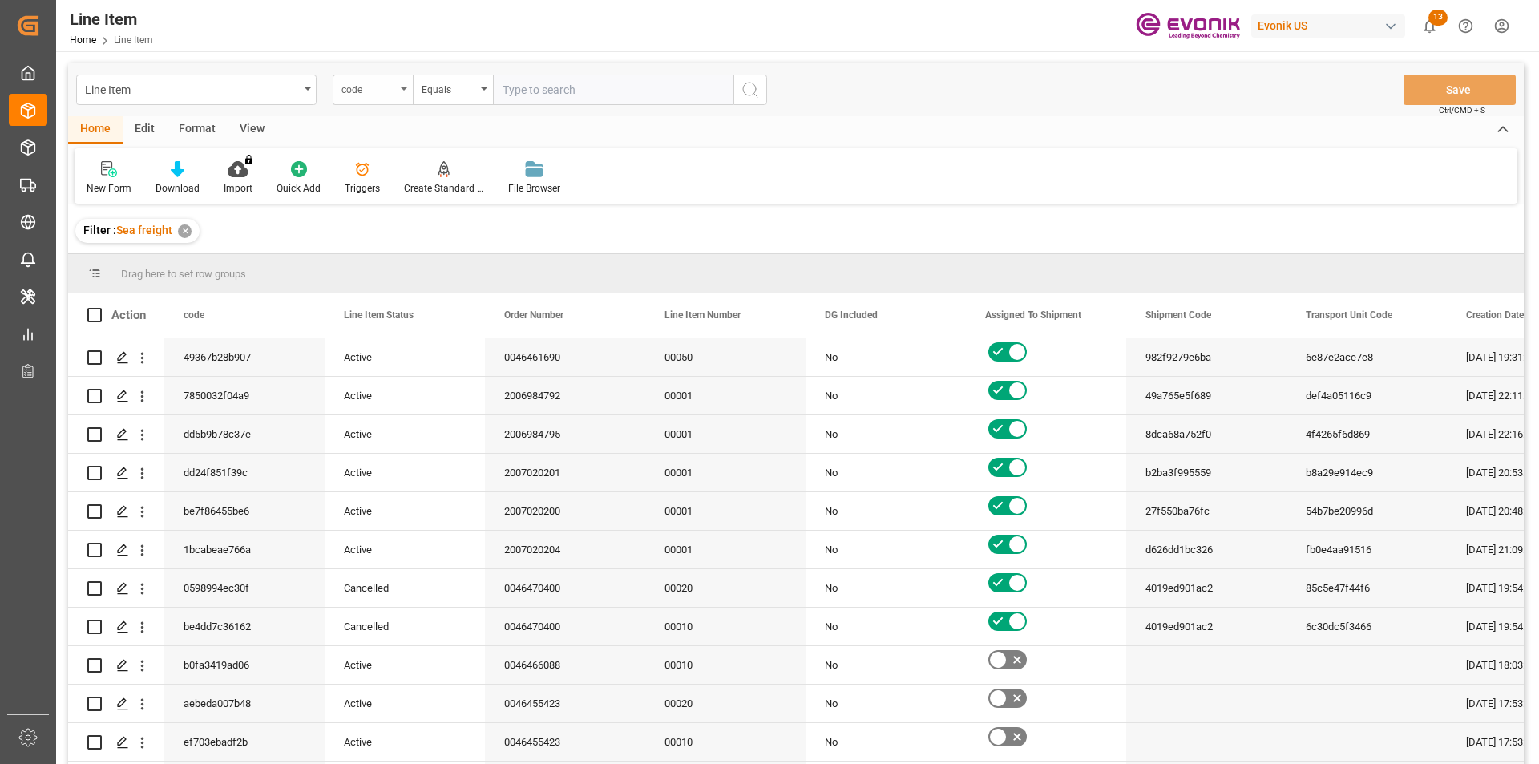
click at [402, 94] on div "code" at bounding box center [373, 90] width 80 height 30
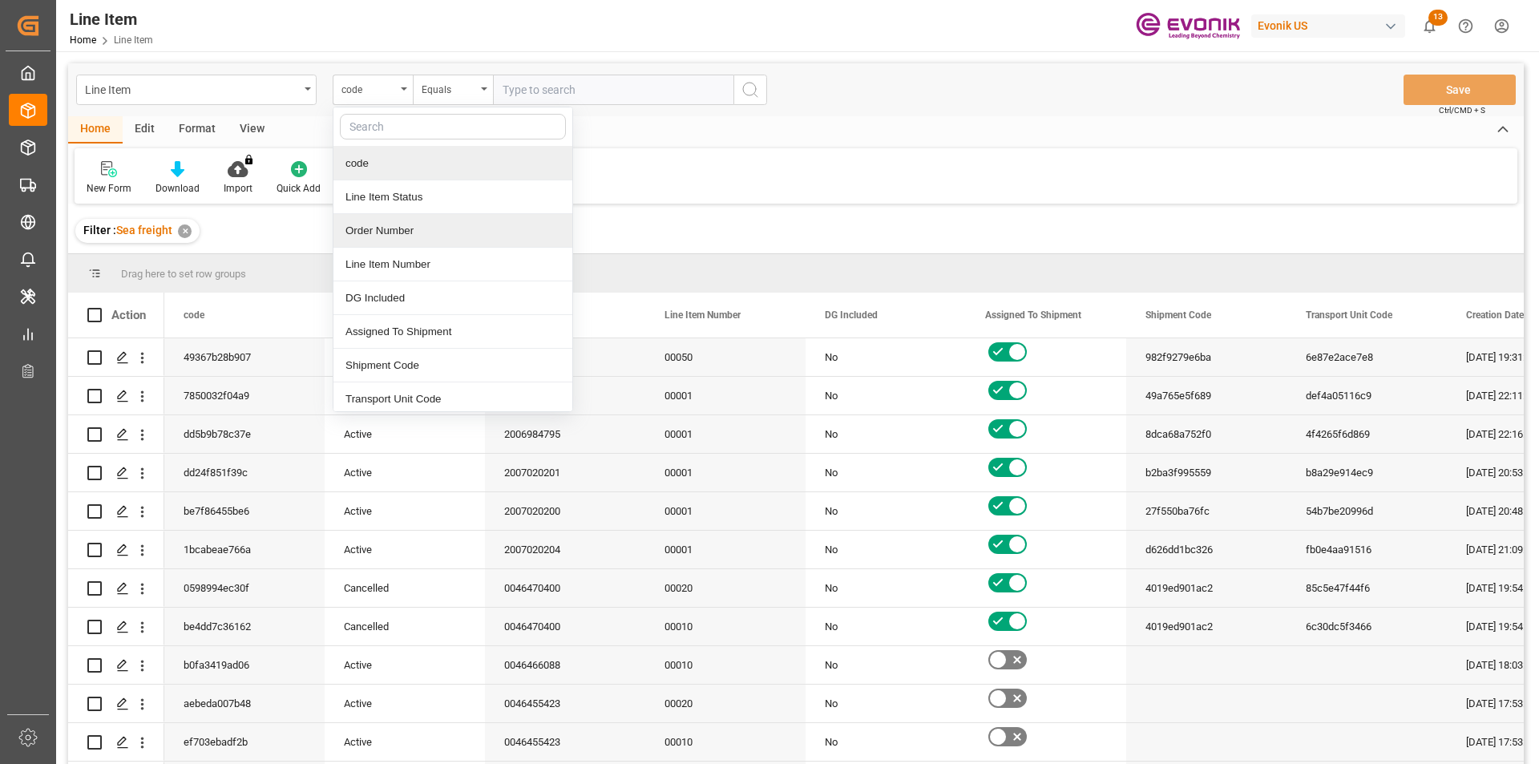
click at [375, 224] on div "Order Number" at bounding box center [452, 231] width 239 height 34
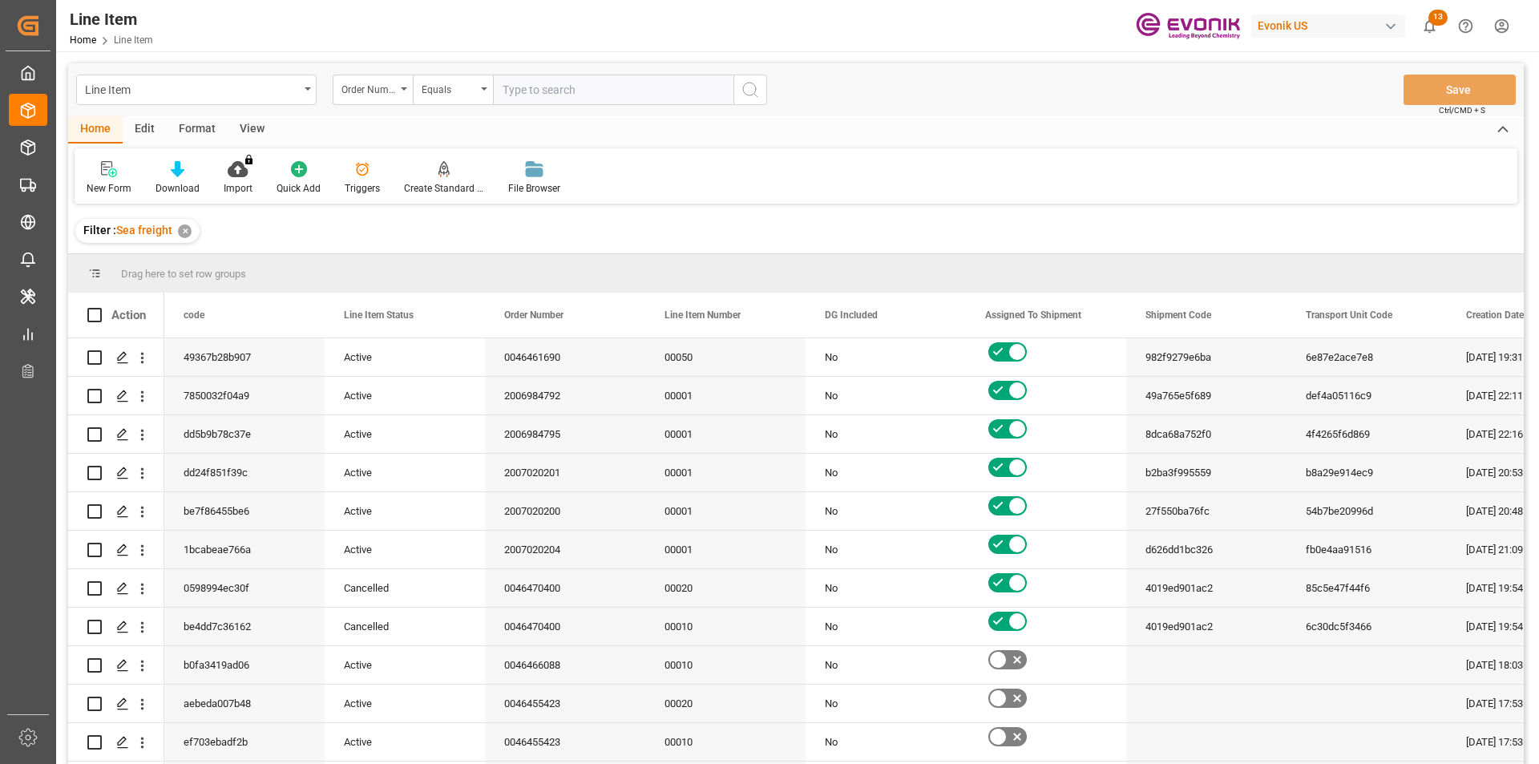
click at [519, 88] on input "text" at bounding box center [613, 90] width 240 height 30
paste input "0046468469"
type input "0046468469"
click at [752, 83] on icon "search button" at bounding box center [750, 89] width 19 height 19
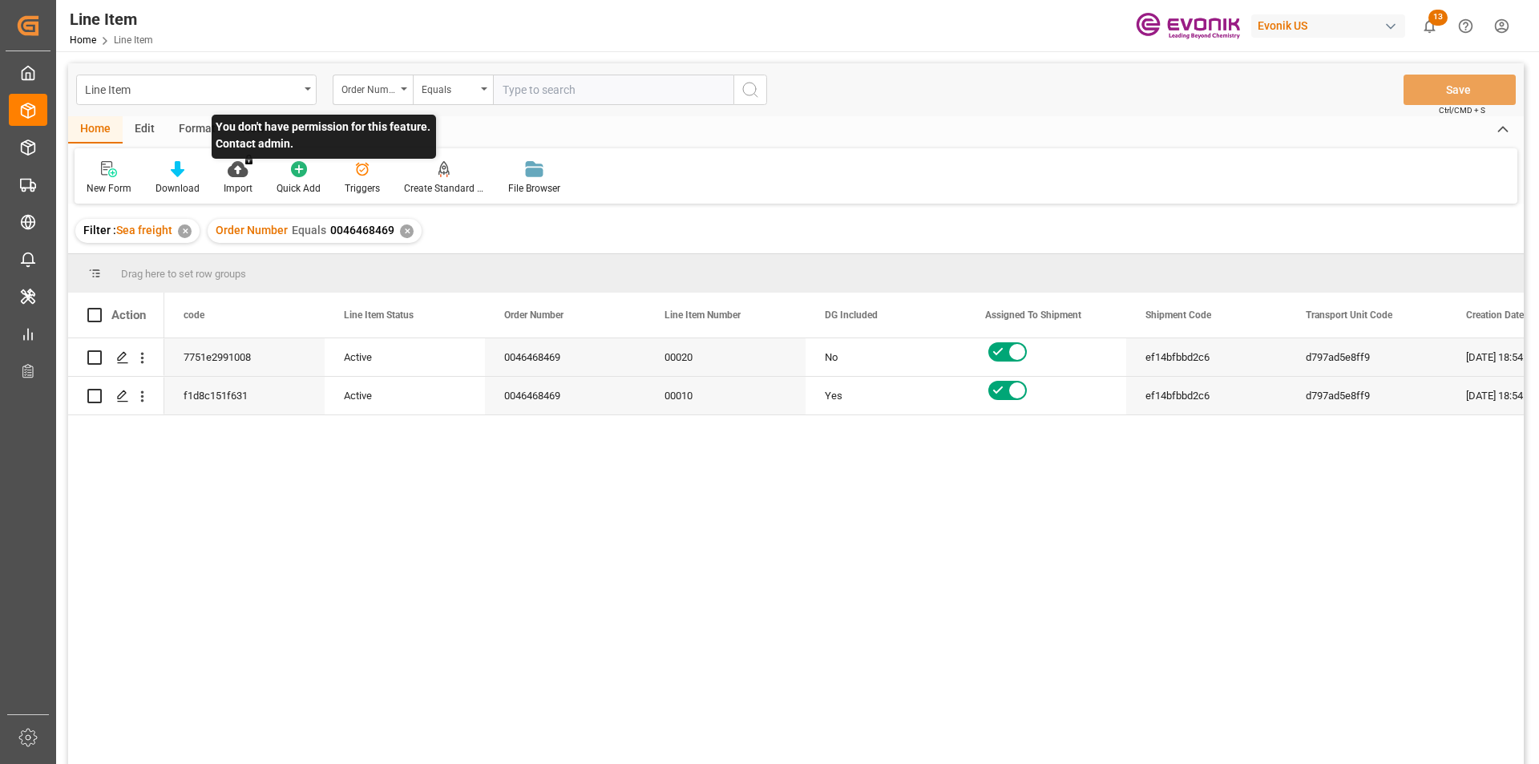
click at [244, 131] on p "You don't have permission for this feature. Contact admin." at bounding box center [324, 137] width 224 height 44
click at [260, 126] on div "View" at bounding box center [252, 129] width 49 height 27
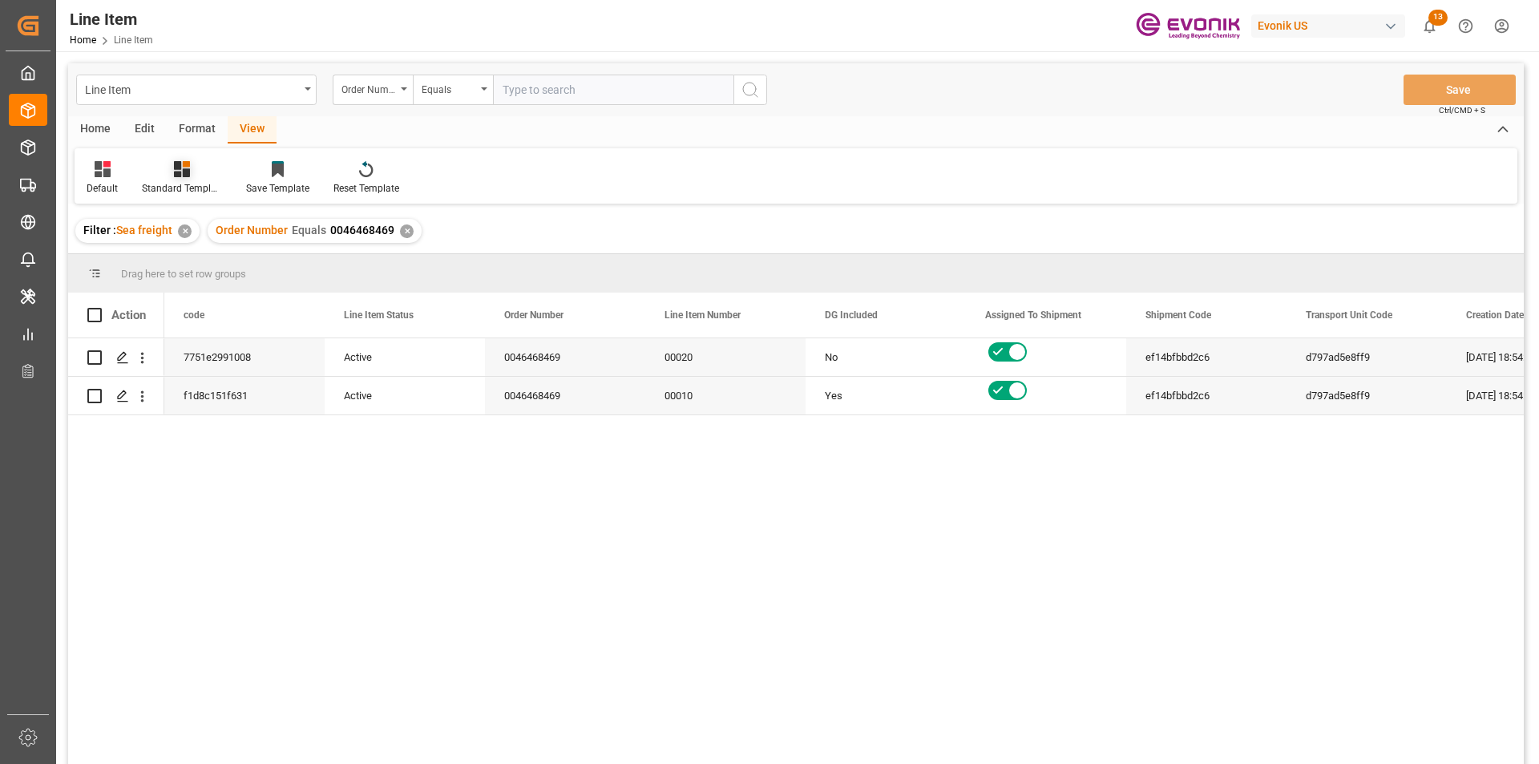
click at [185, 175] on icon at bounding box center [182, 169] width 16 height 16
click at [186, 357] on div "AES View" at bounding box center [225, 357] width 140 height 17
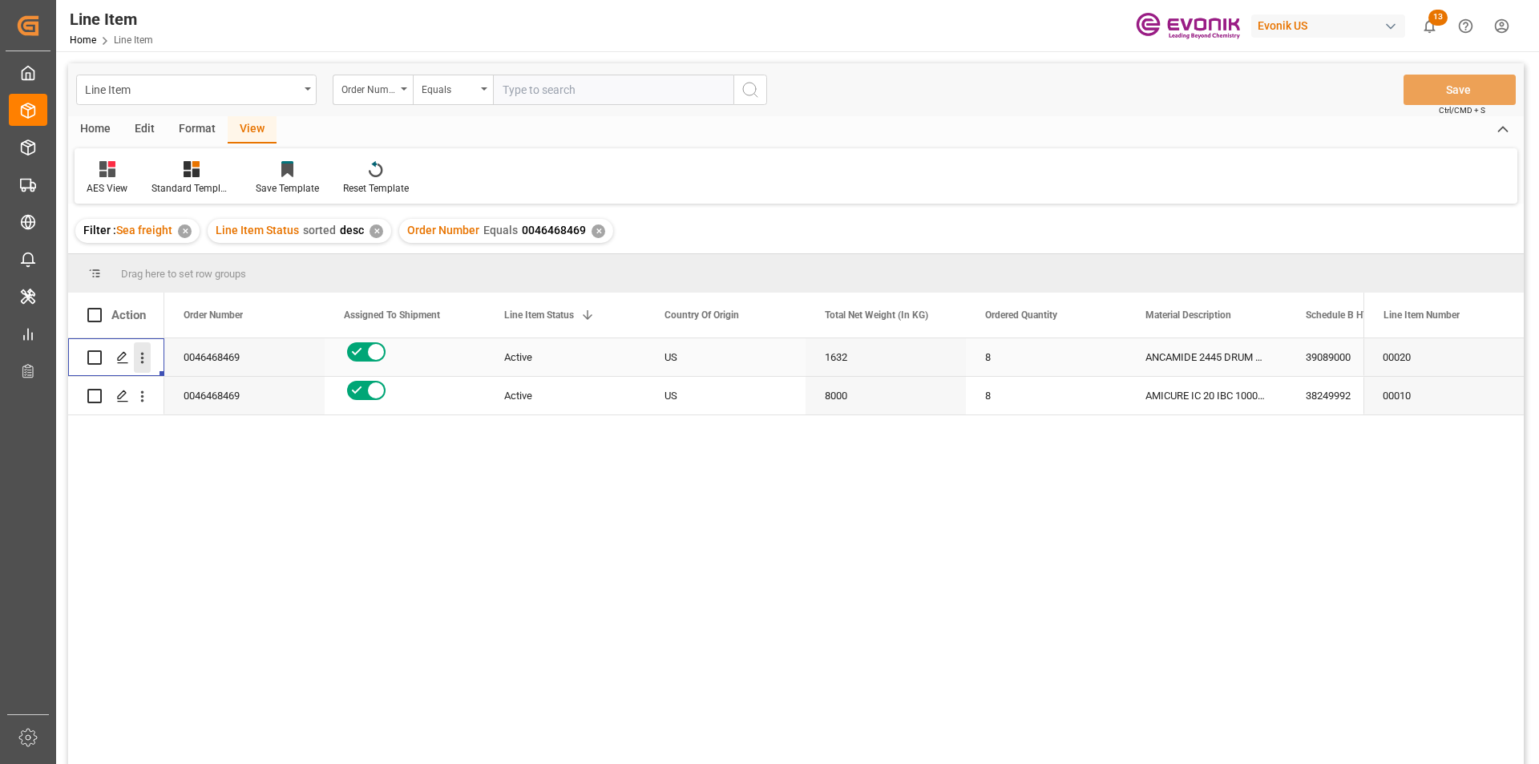
click at [140, 355] on icon "open menu" at bounding box center [142, 357] width 17 height 17
click at [1205, 360] on div "ANCAMIDE 2445 DRUM 204KG" at bounding box center [1206, 357] width 160 height 38
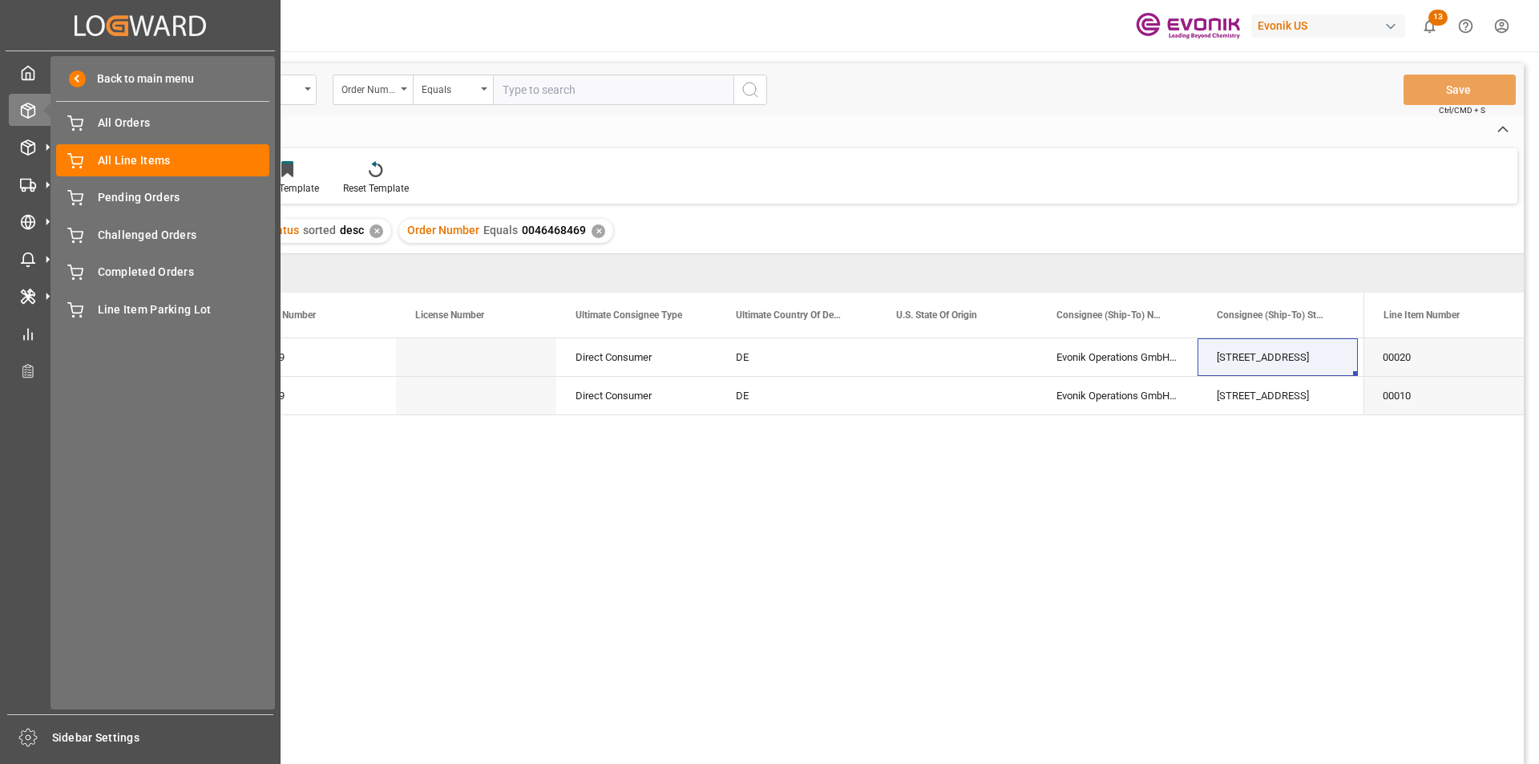
drag, startPoint x: 80, startPoint y: 25, endPoint x: 62, endPoint y: 28, distance: 18.7
click at [62, 28] on div "Created by potrace 1.15, written by Peter Selinger 2001-2017 Created by potrace…" at bounding box center [140, 25] width 269 height 50
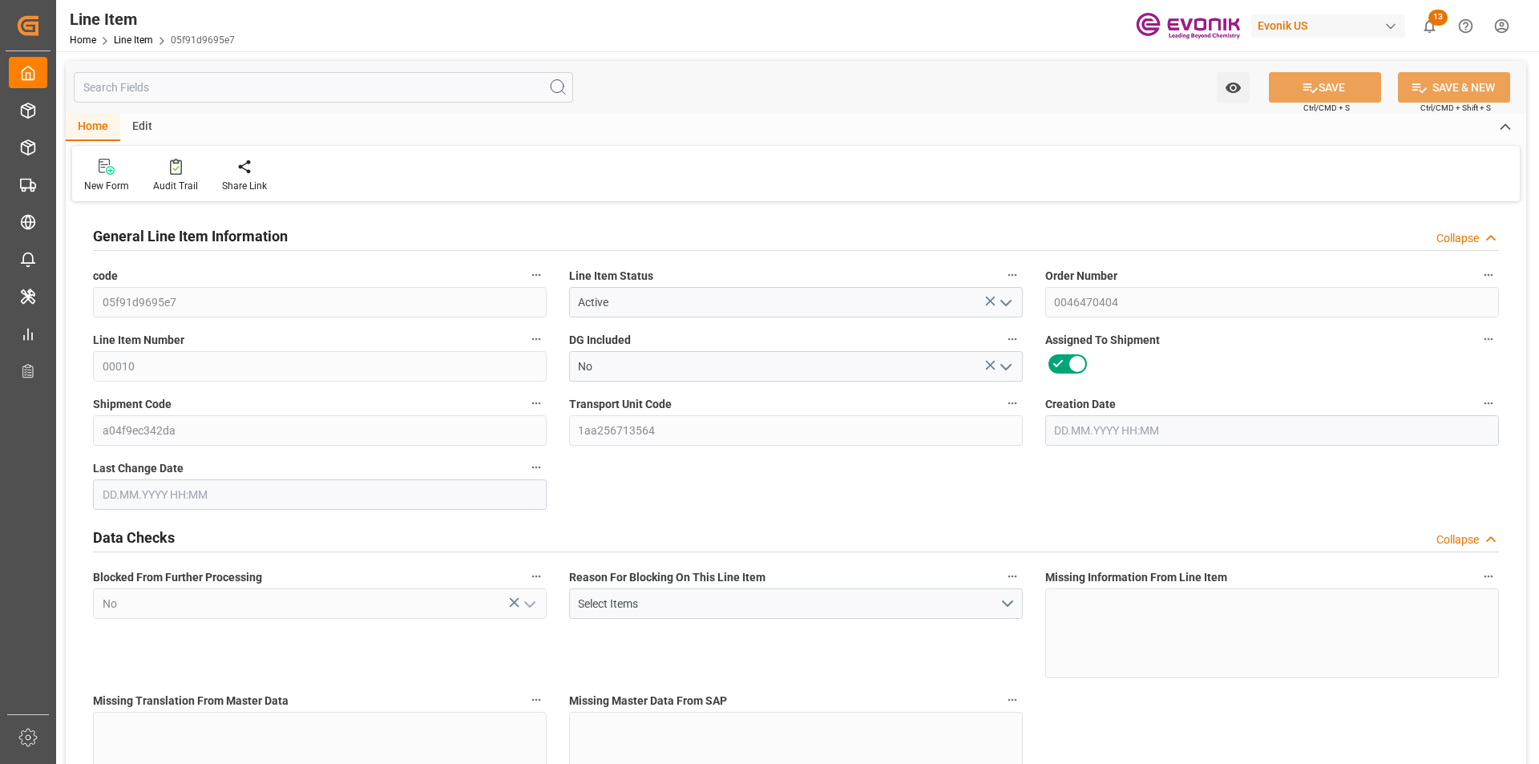
type input "27.08.2025 12:33"
type input "27.08.2025 20:30"
type input "[DATE]"
type input "28.08.2025"
type input "[DATE]"
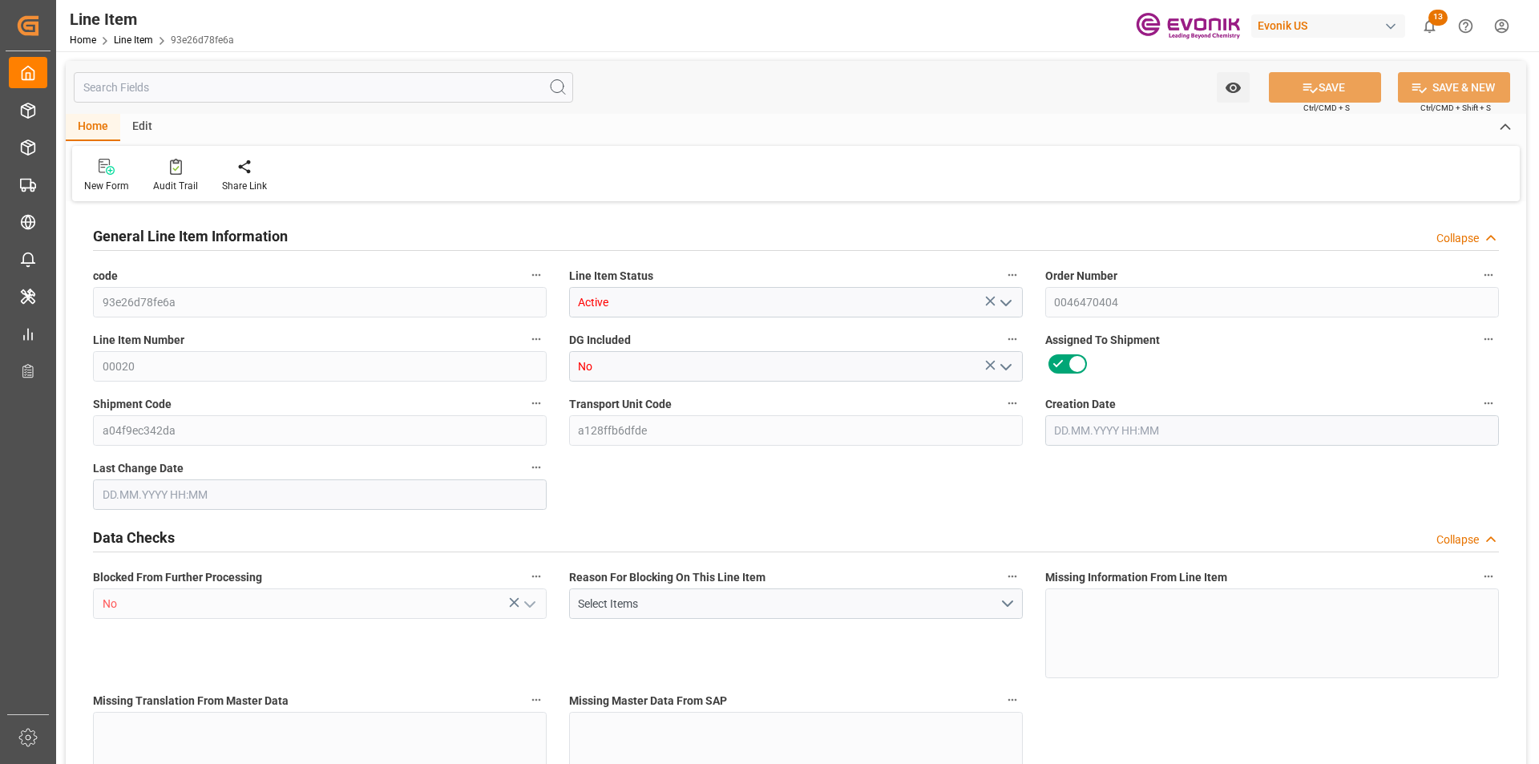
type input "93e26d78fe6a"
type input "Active"
type input "0046470404"
type input "00020"
type input "No"
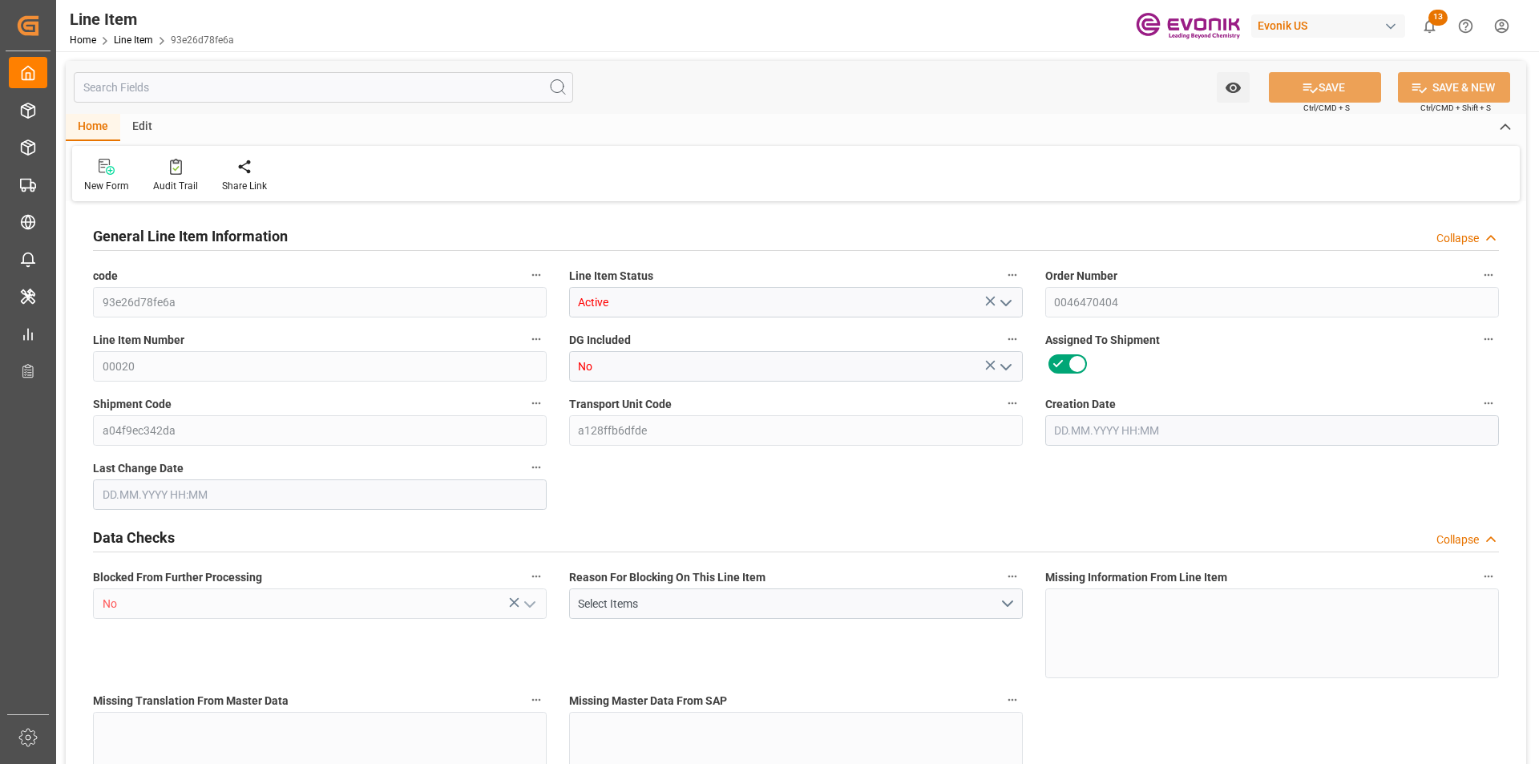
type input "a04f9ec342da"
type input "a128ffb6dfde"
type input "No"
type input "BG"
type input "Yes"
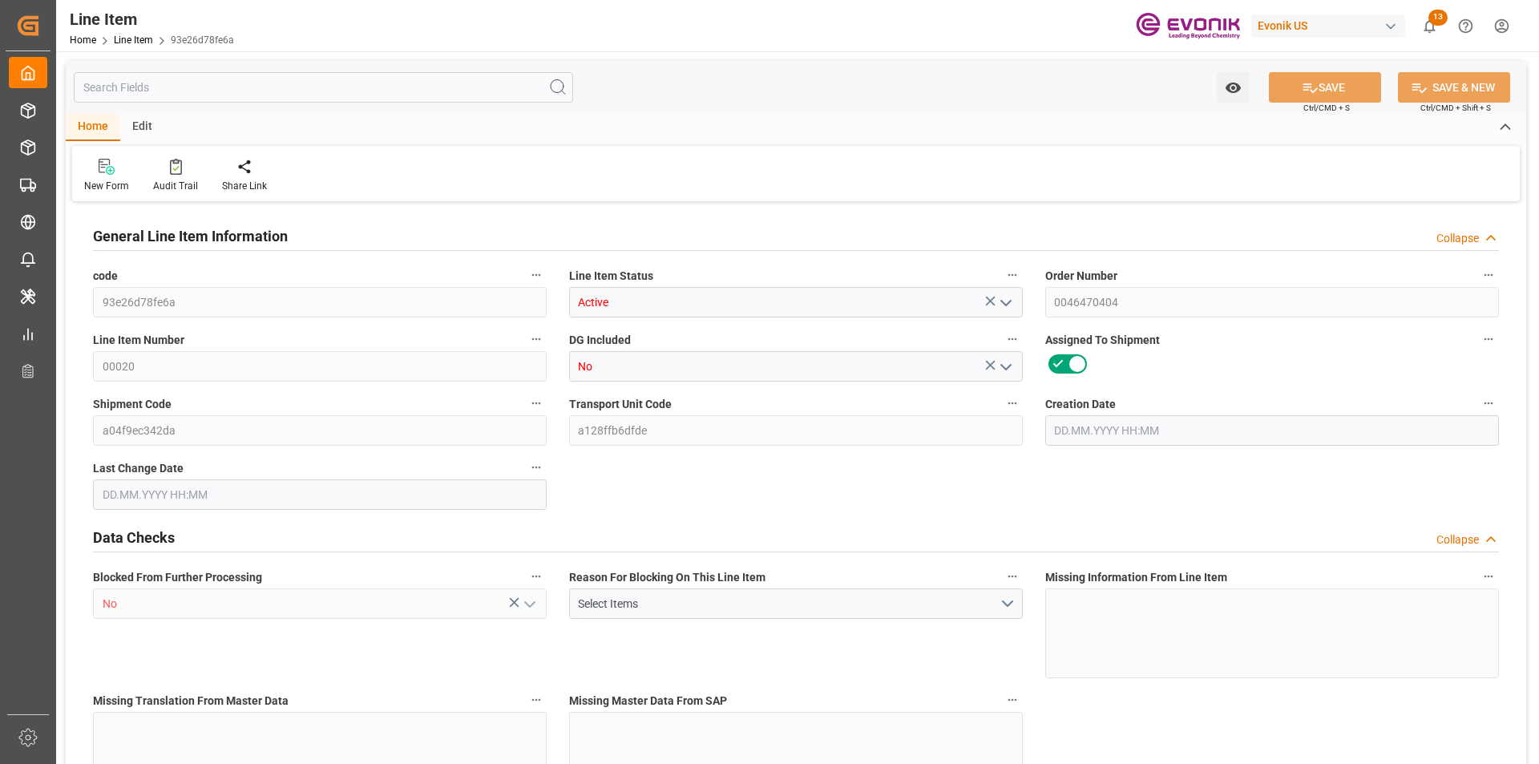
type input "99157880"
type textarea "Biolys80:1000 kg BB: PAL: [GEOGRAPHIC_DATA]"
type input "USD"
type input "PACK"
type input "2309901050"
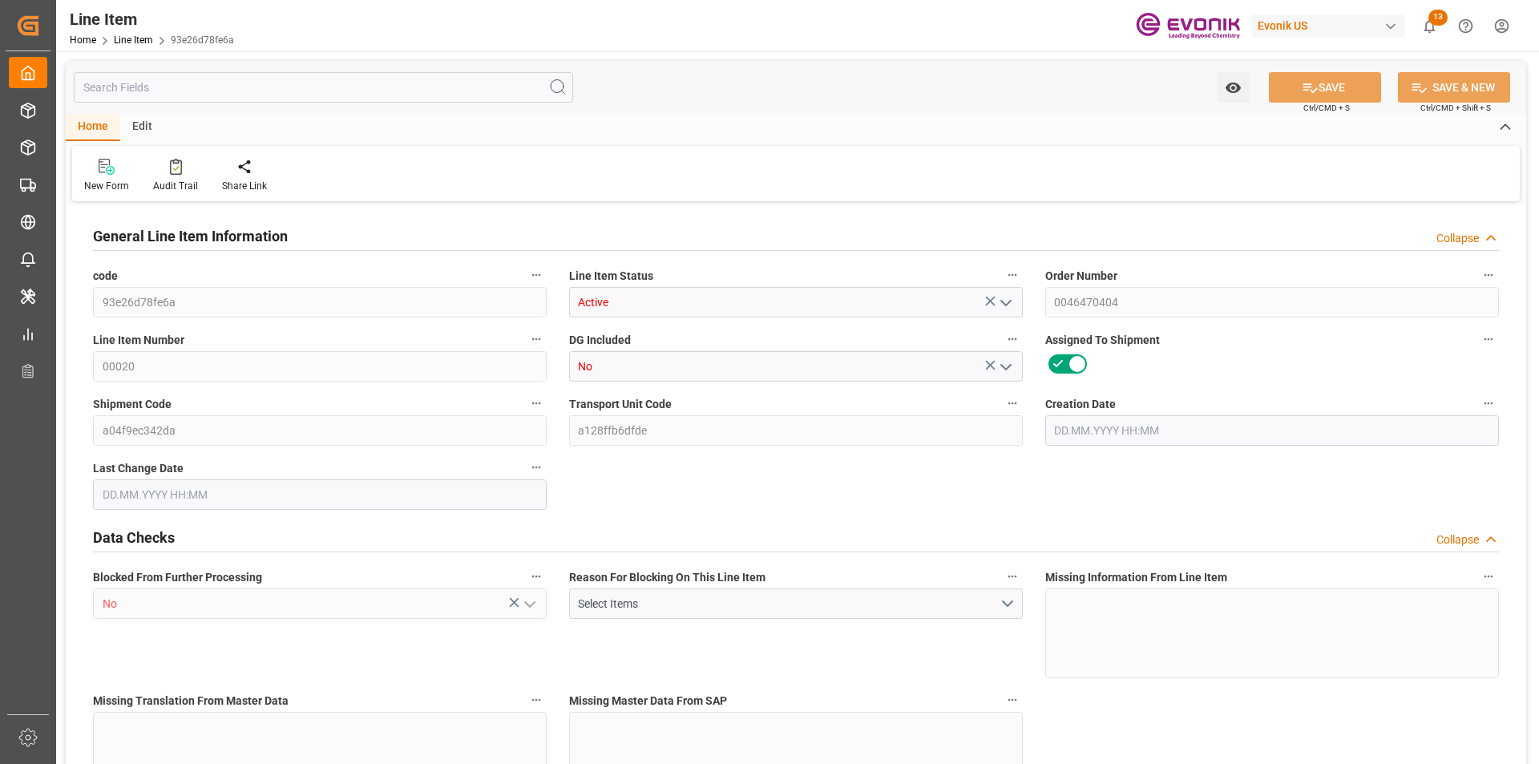
type input "EAR99"
type input "US"
type input "BG"
type input "KGM"
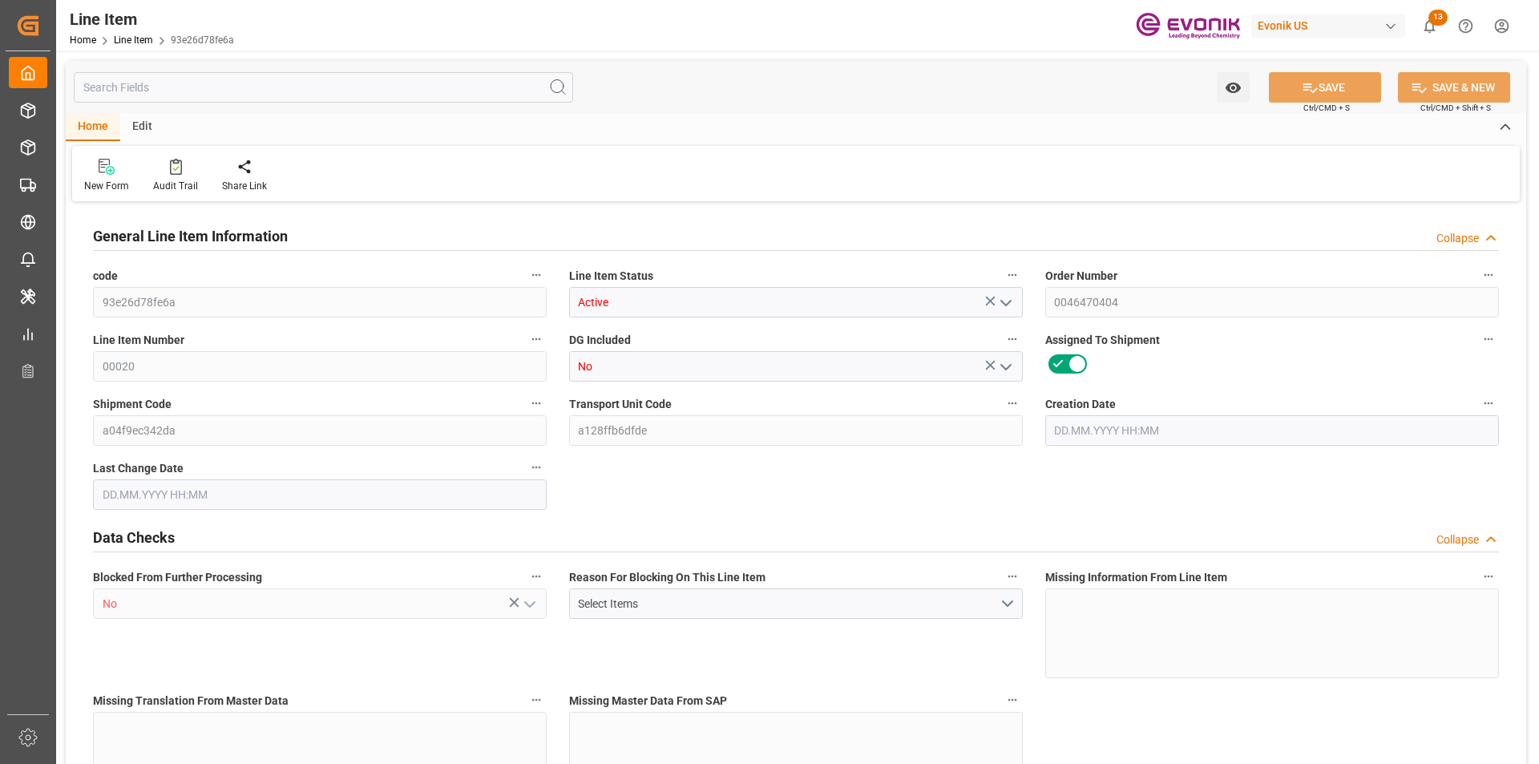
type textarea "KGM"
type input "KGM"
type textarea "KGM"
type input "M3"
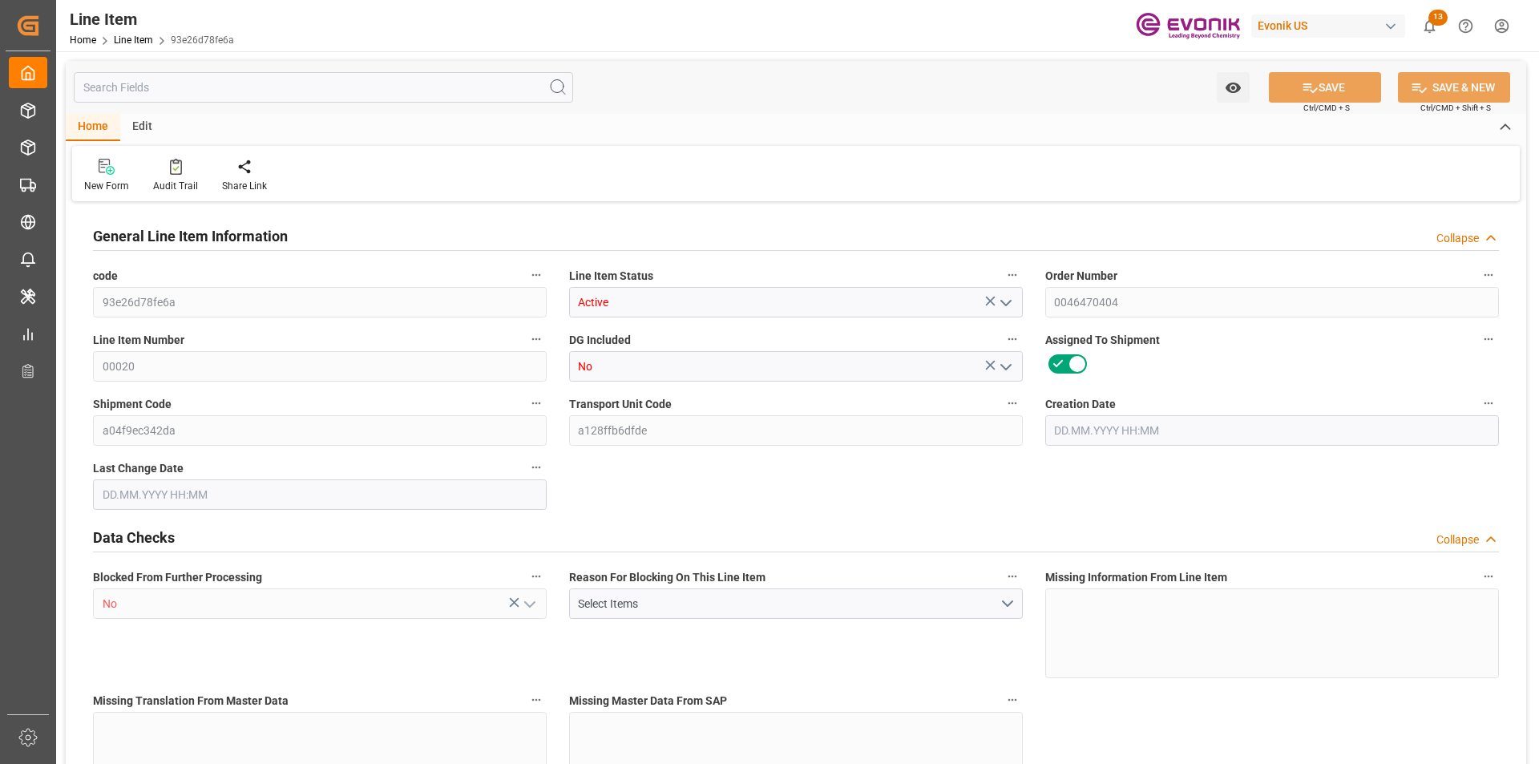
type textarea "DMQ"
type input "M3"
type input "BG"
type input "KGM"
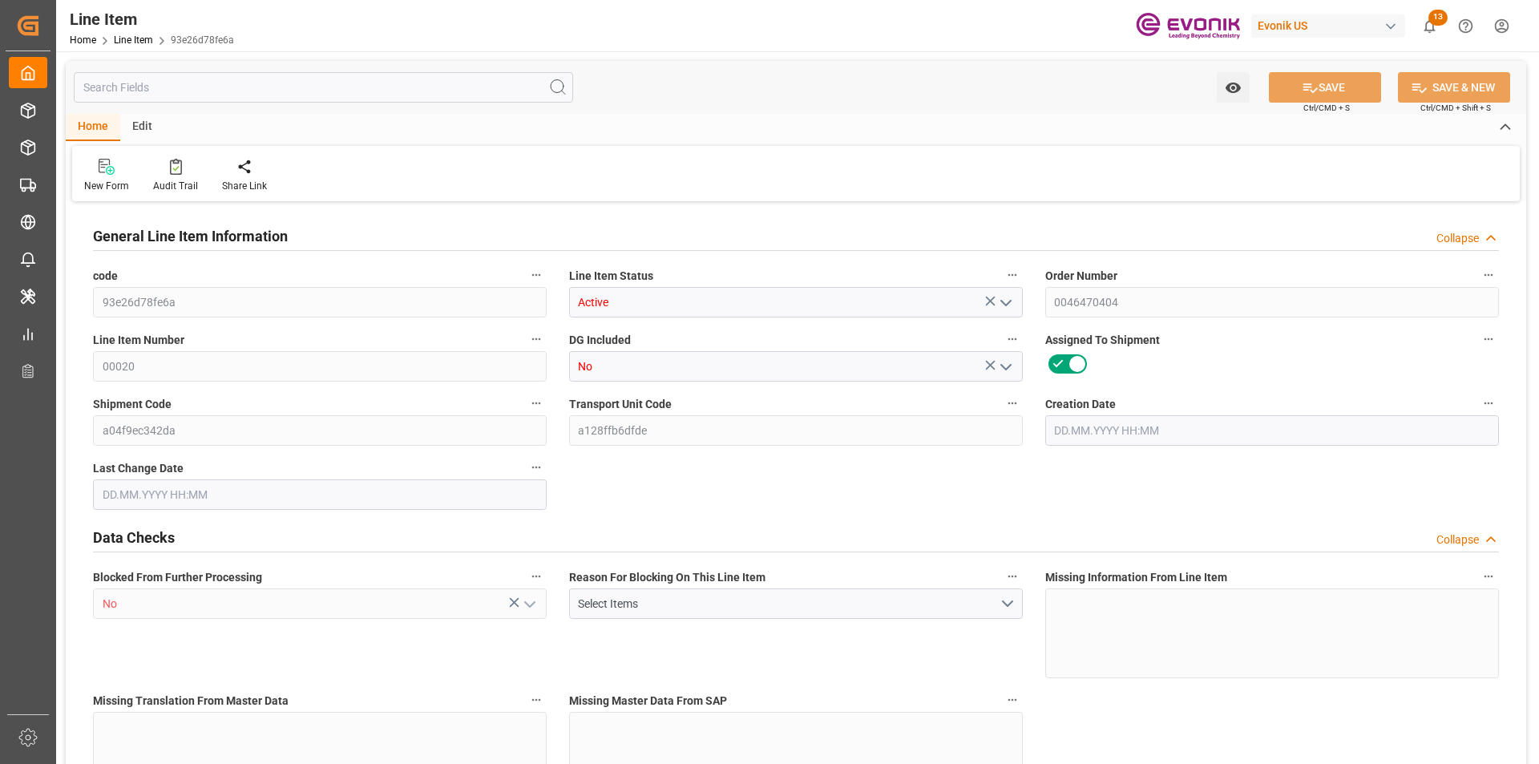
type input "M3"
type input "19"
type input "19057"
type input "19000"
type input "26.904"
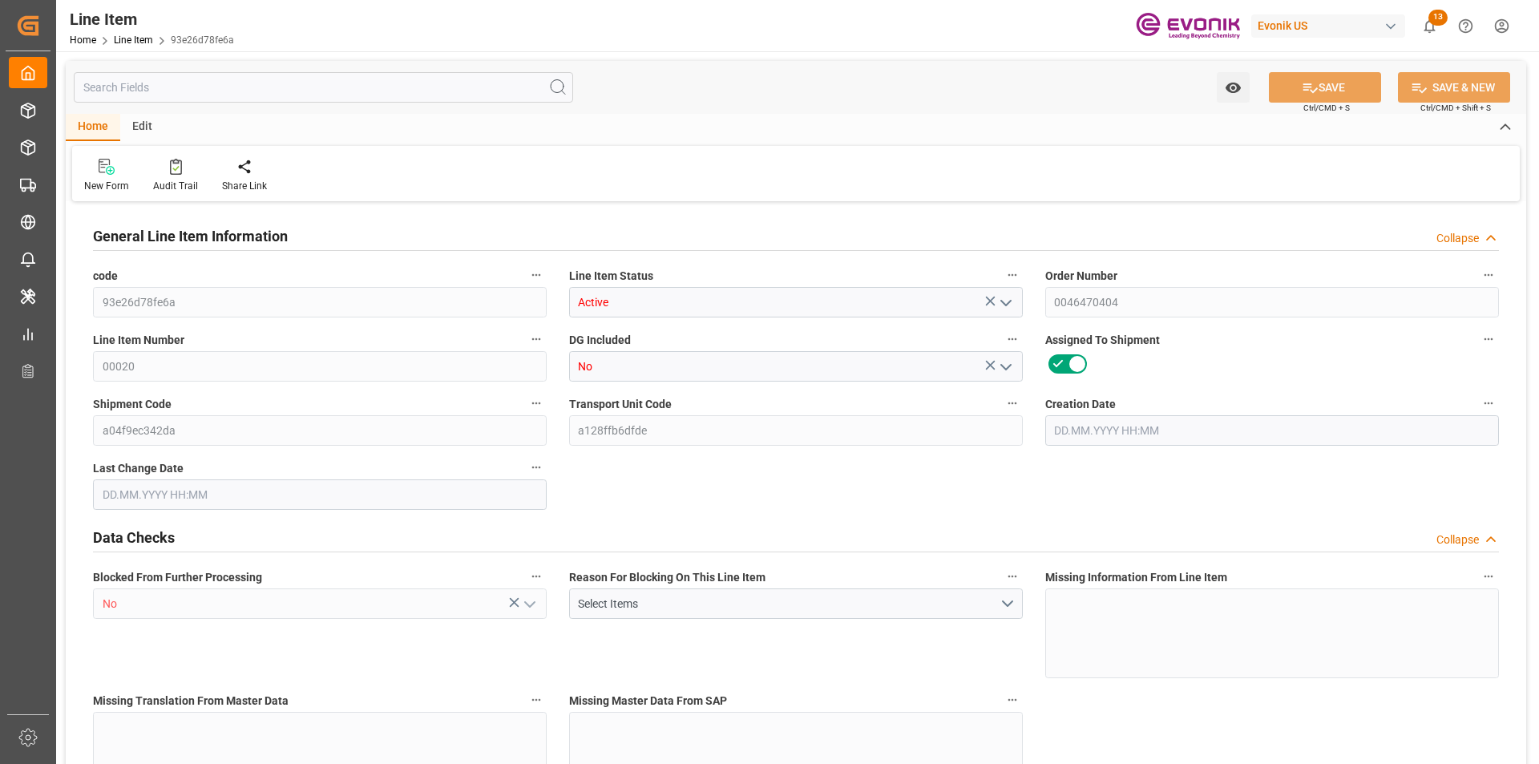
type input "19"
type input "22230"
type input "19"
type input "19000"
type input "19057"
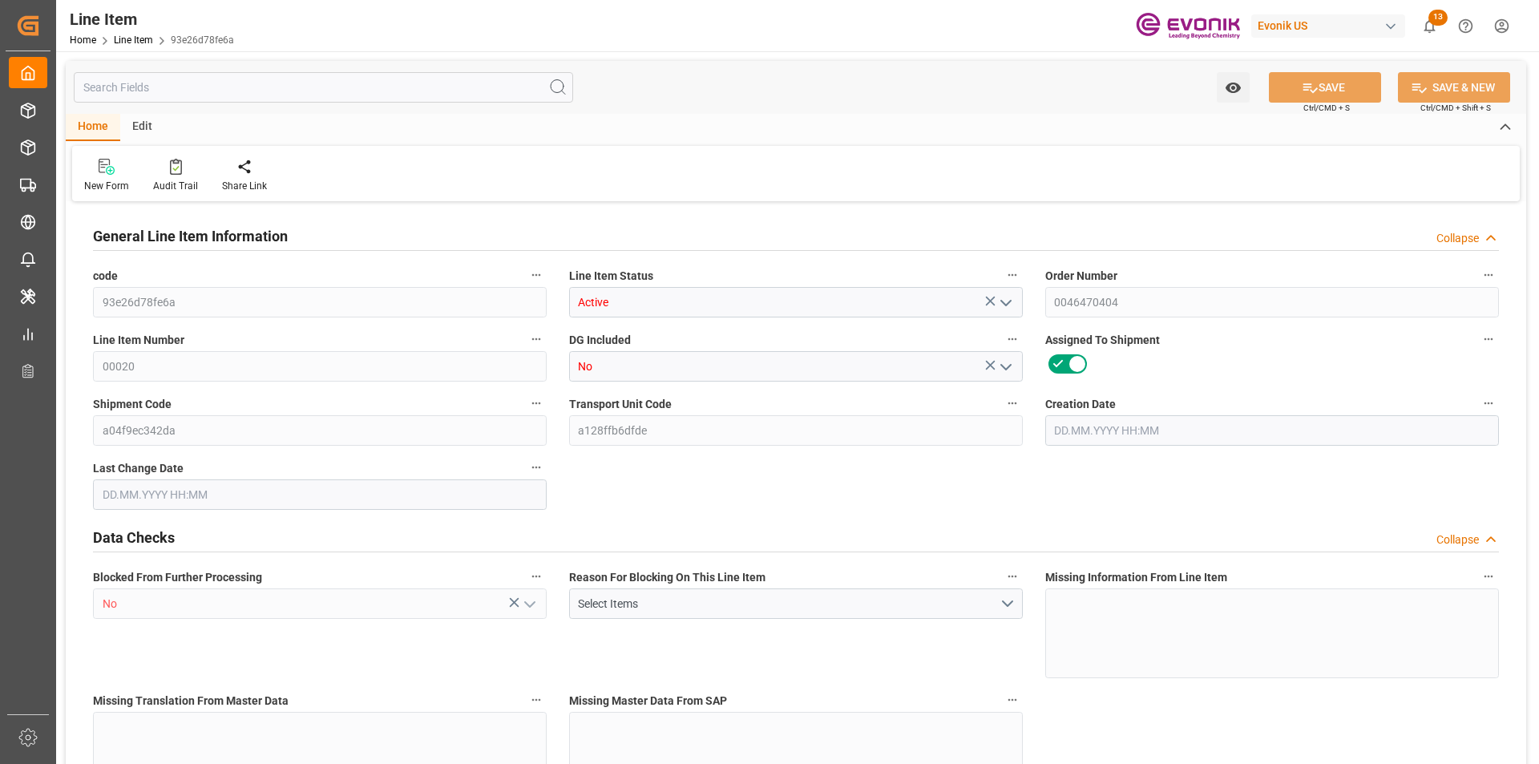
type input "19057"
type input "19437"
type input "19000"
type input "26.904"
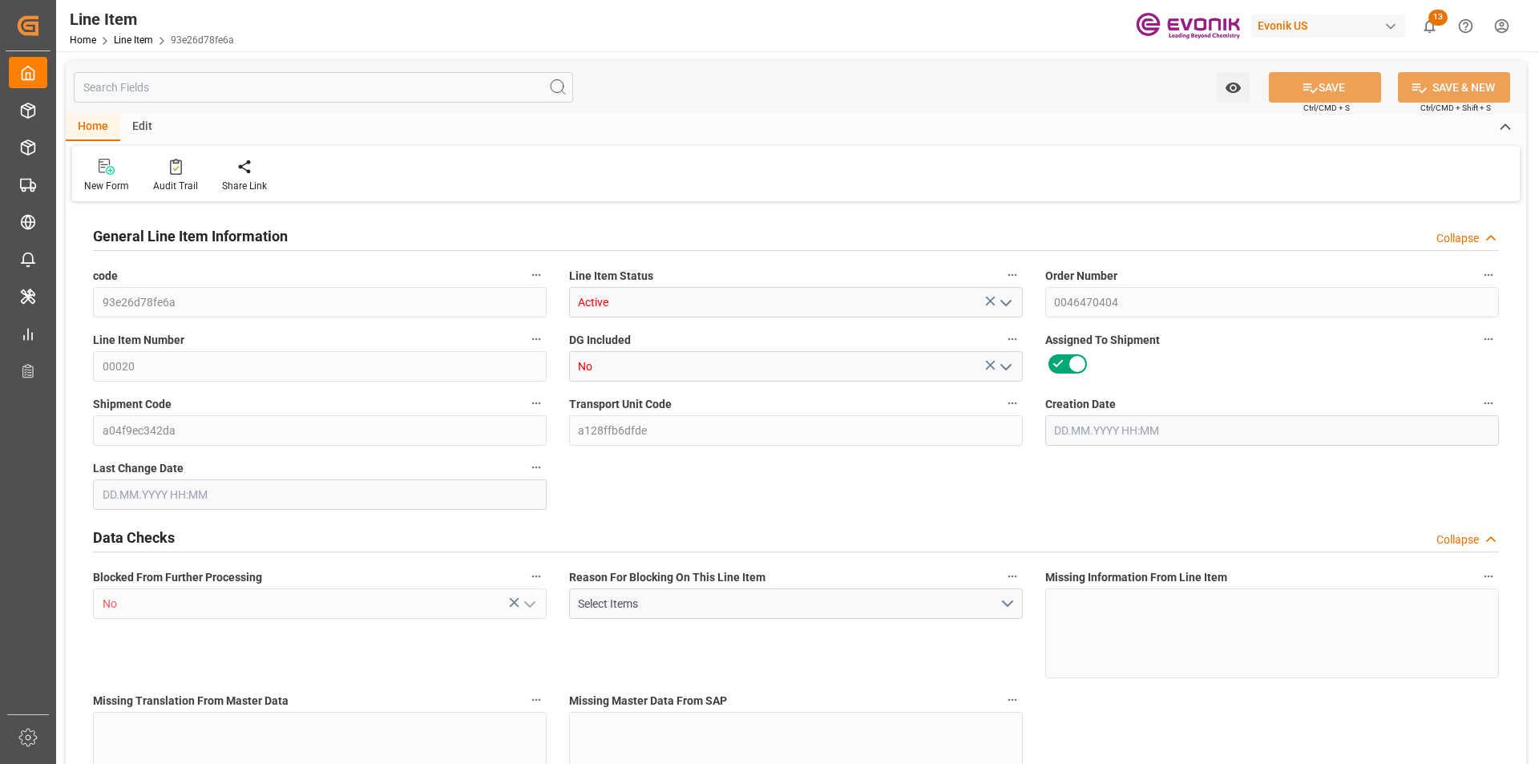
type input "26904"
type input "19"
type input "19057"
type input "19000"
type input "26.904"
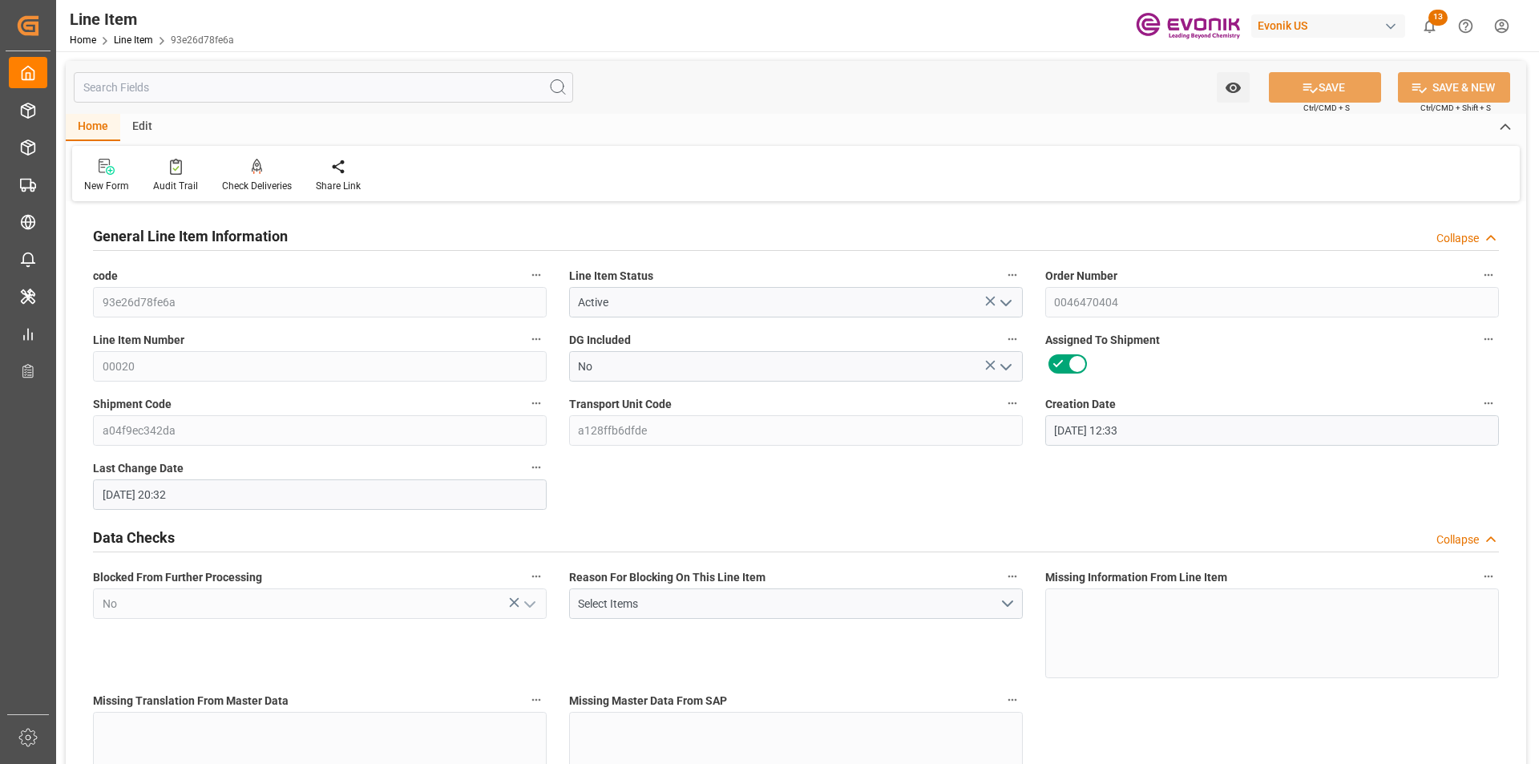
type input "27.08.2025 12:33"
type input "27.08.2025 20:32"
type input "[DATE]"
type input "28.08.2025"
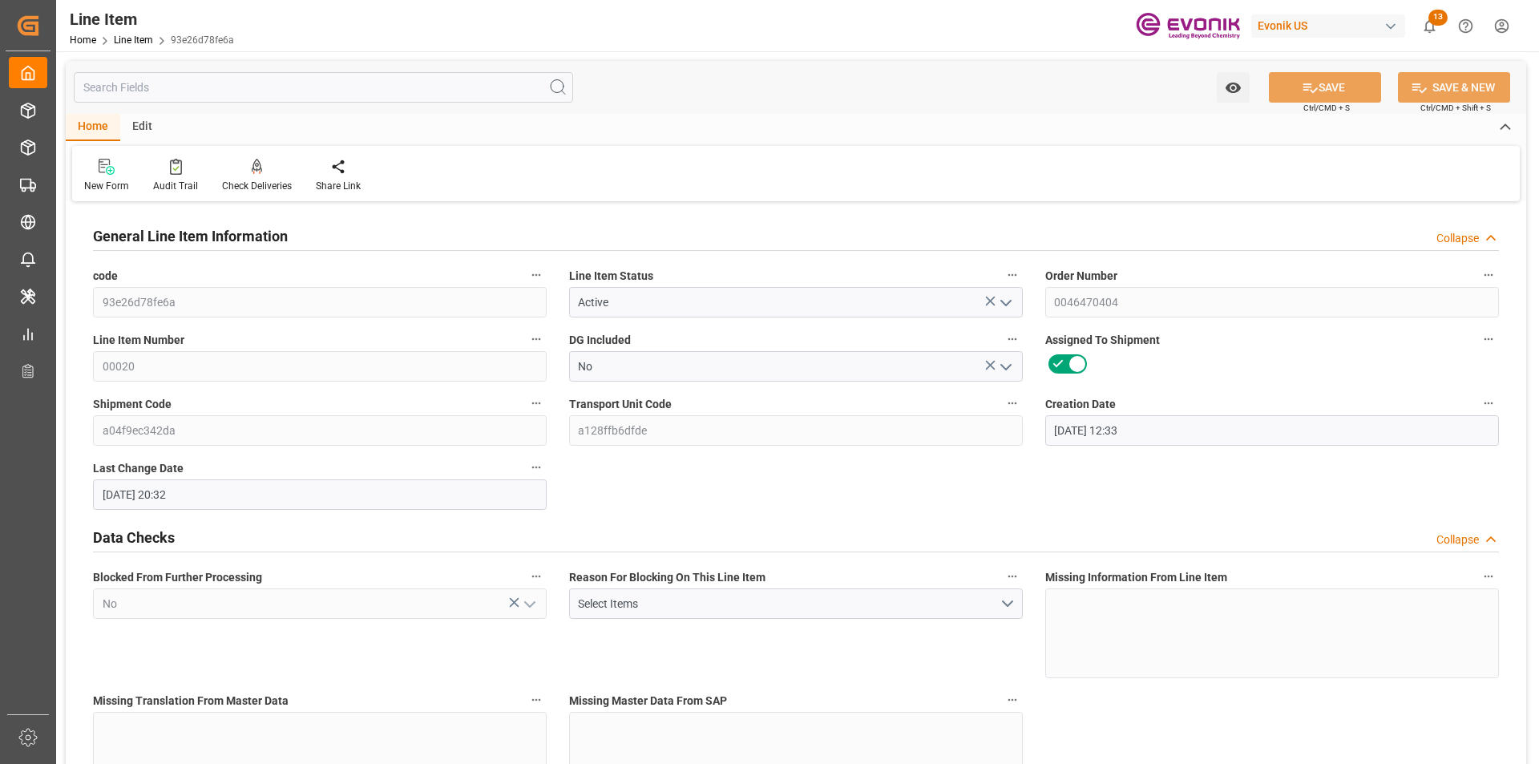
click at [240, 79] on input "text" at bounding box center [323, 87] width 499 height 30
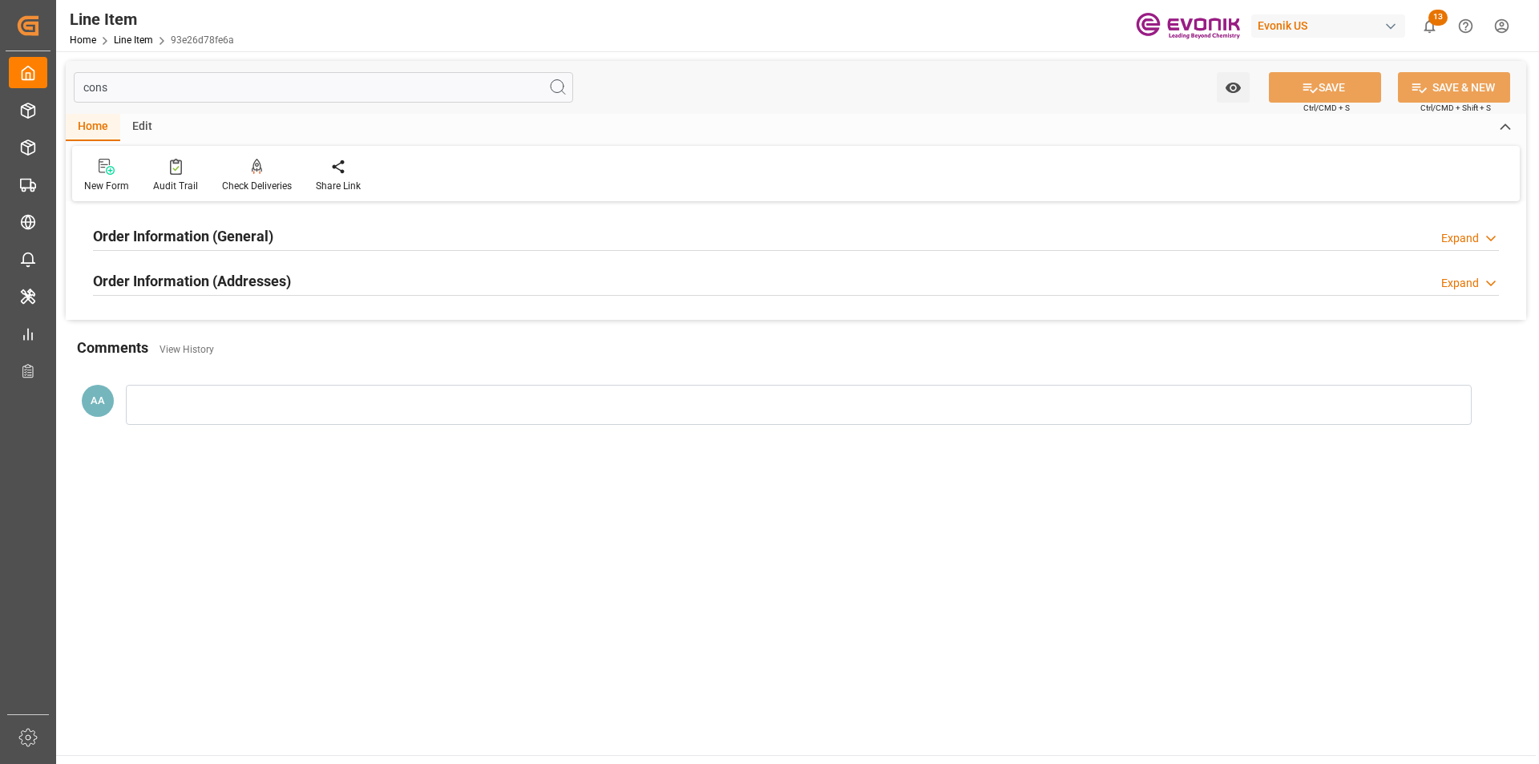
type input "cons"
click at [157, 224] on div "Order Information (General)" at bounding box center [183, 235] width 180 height 30
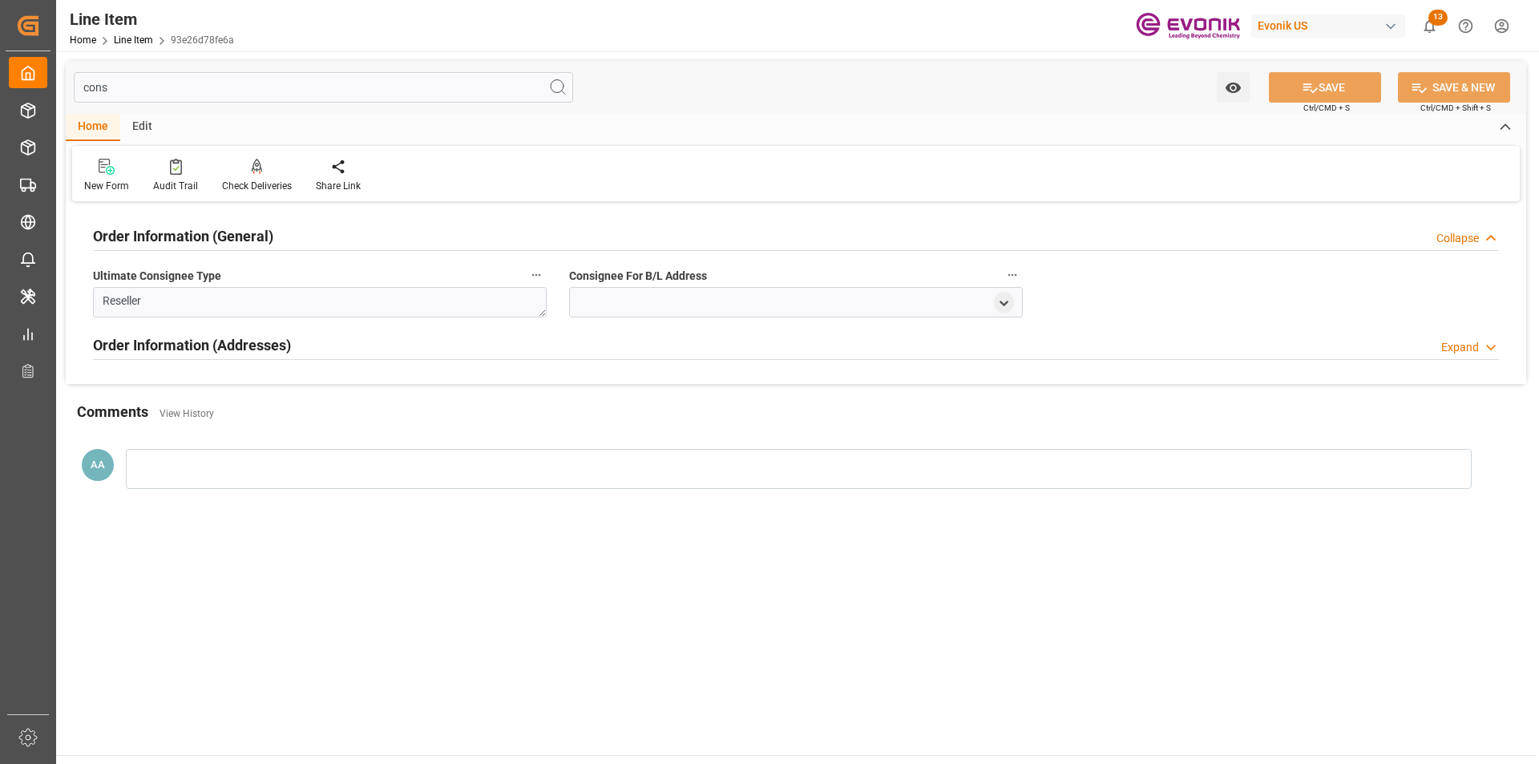
click at [289, 231] on div "Order Information (General) Collapse" at bounding box center [796, 235] width 1406 height 30
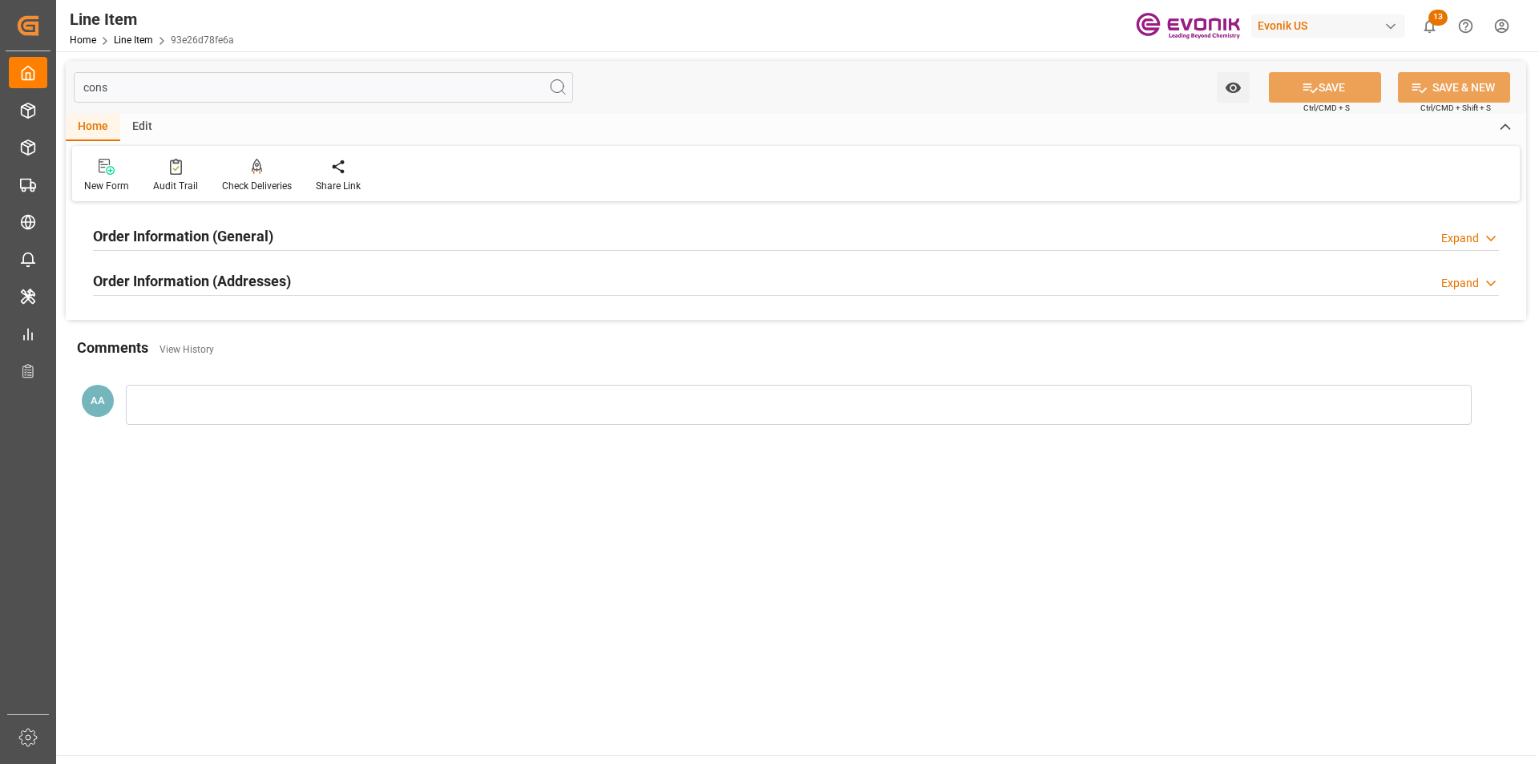
click at [309, 295] on div at bounding box center [796, 295] width 1406 height 1
click at [480, 274] on div "Order Information (Addresses) Expand" at bounding box center [796, 279] width 1406 height 30
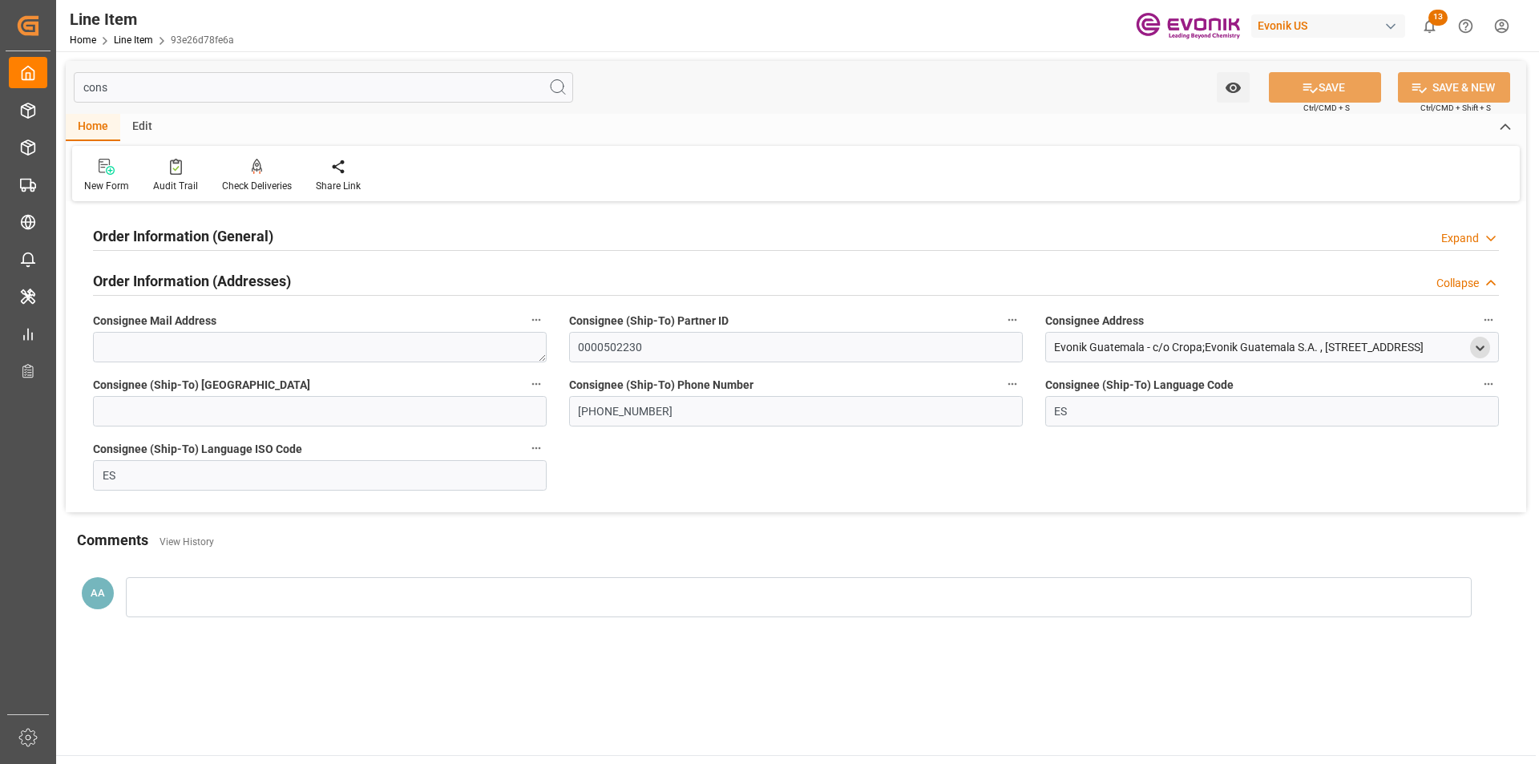
click at [1486, 346] on icon "open menu" at bounding box center [1480, 348] width 14 height 14
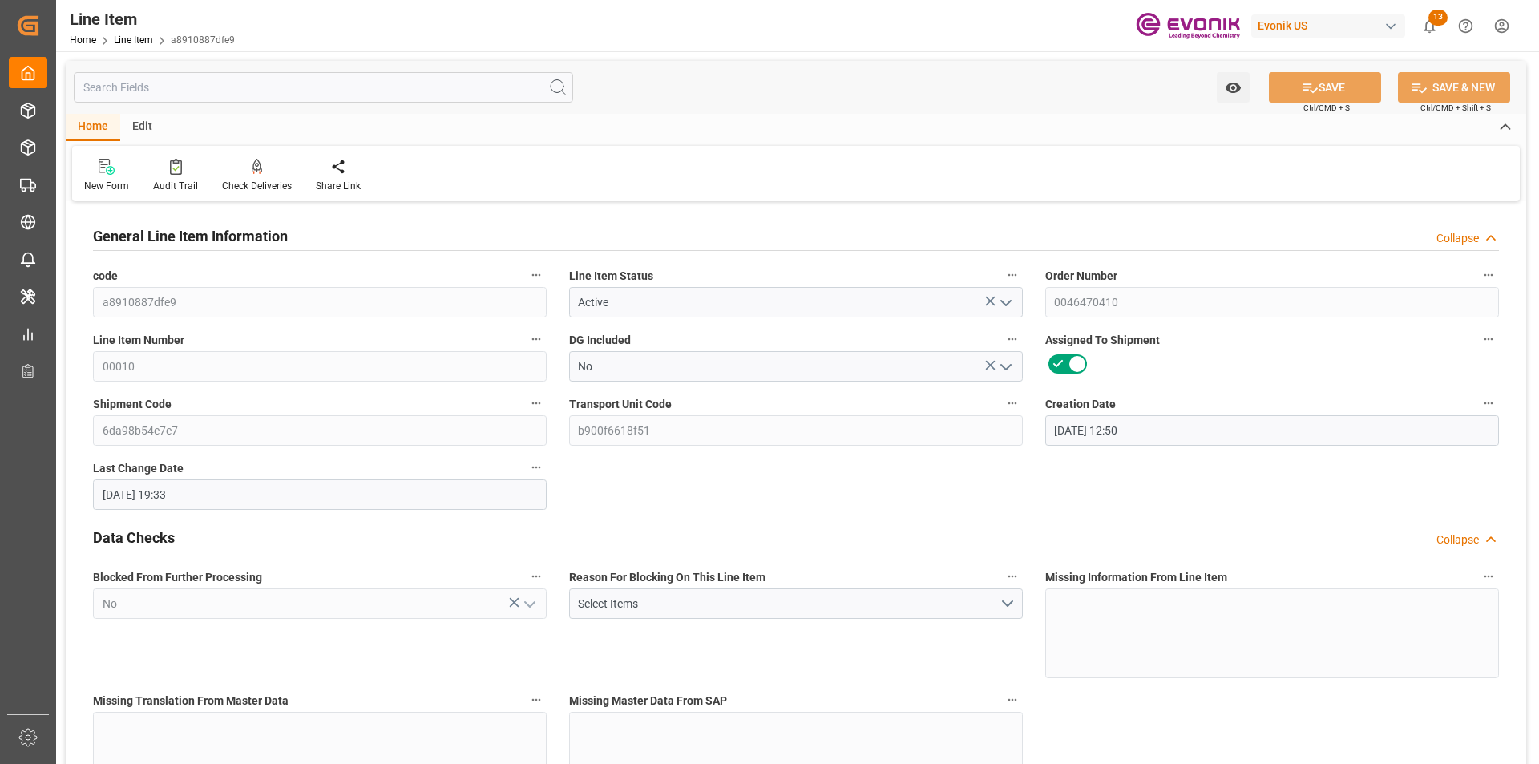
click at [250, 107] on div "Watch Option SAVE Ctrl/CMD + S SAVE & NEW Ctrl/CMD + Shift + S" at bounding box center [796, 87] width 1460 height 53
click at [260, 87] on input "text" at bounding box center [323, 87] width 499 height 30
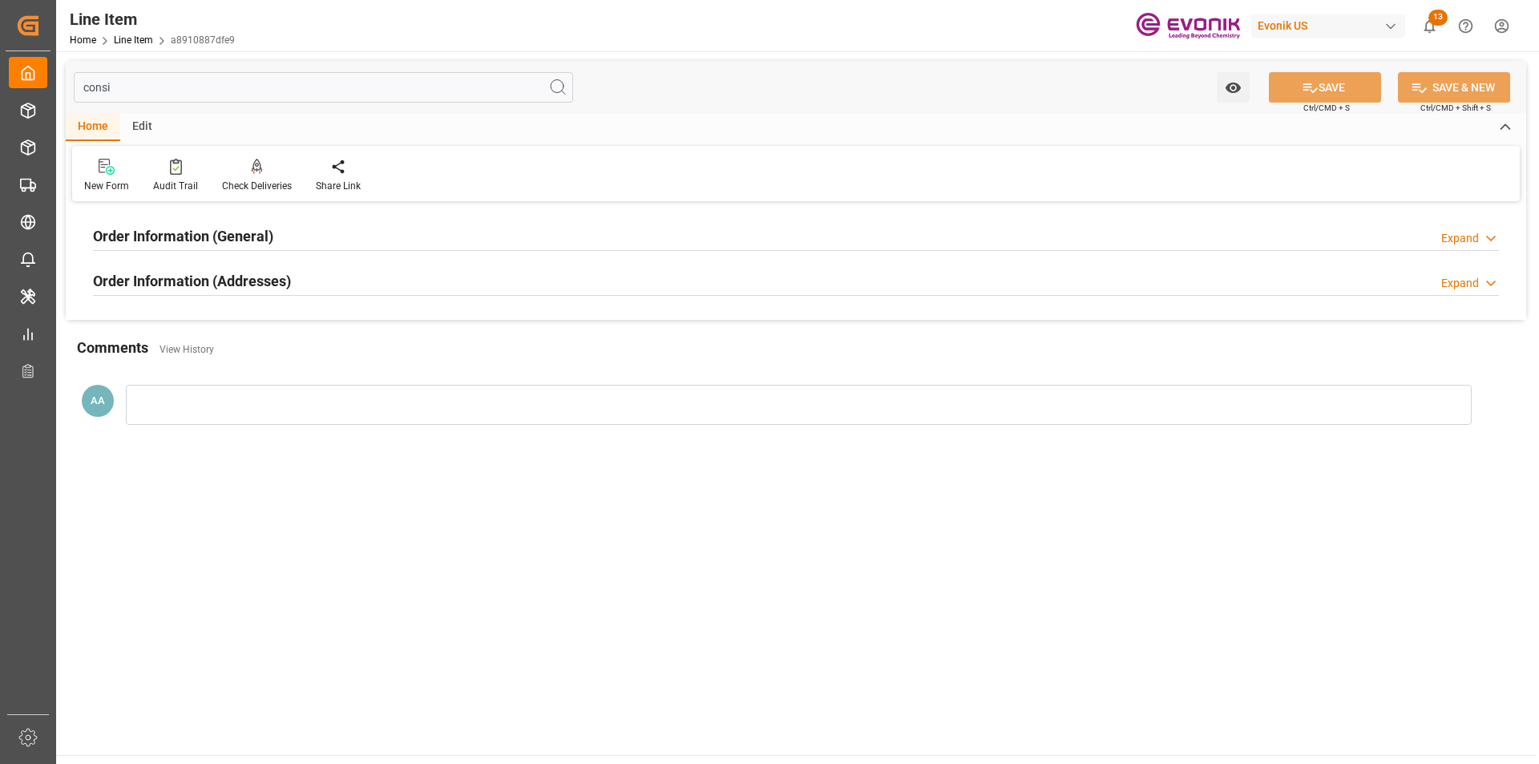
type input "consi"
click at [241, 234] on h2 "Order Information (General)" at bounding box center [183, 236] width 180 height 22
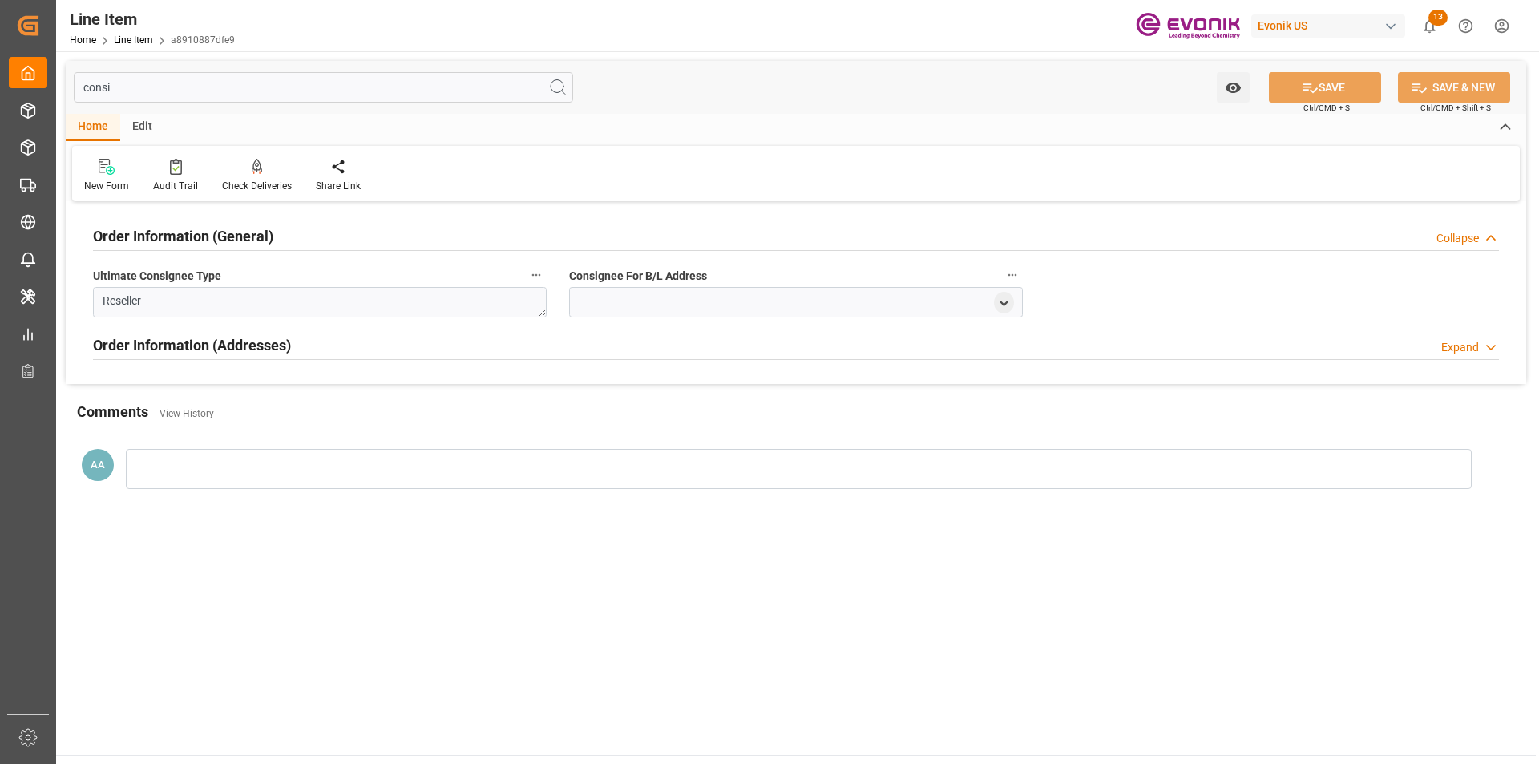
click at [241, 234] on h2 "Order Information (General)" at bounding box center [183, 236] width 180 height 22
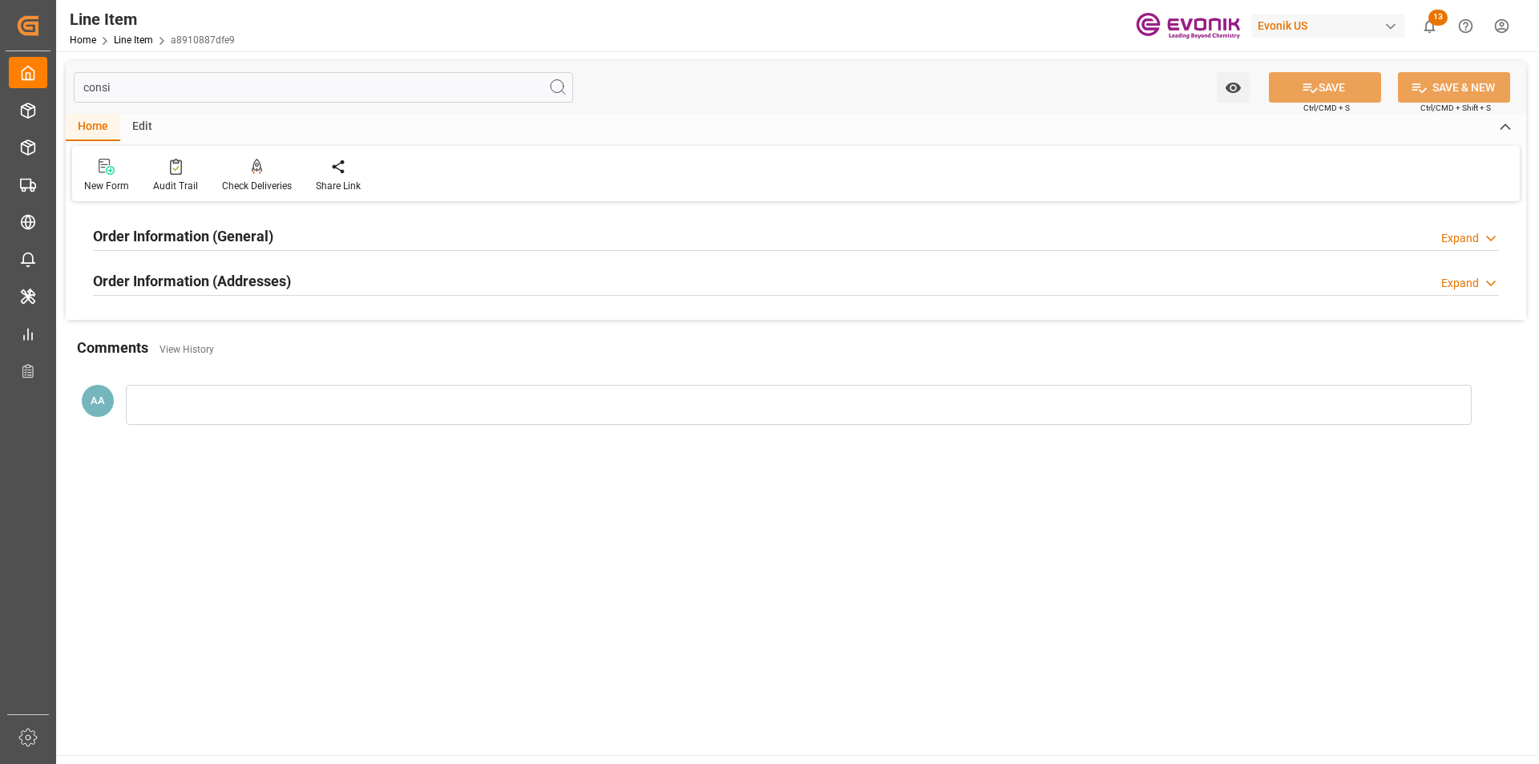
click at [309, 280] on div "Order Information (Addresses) Expand" at bounding box center [796, 279] width 1406 height 30
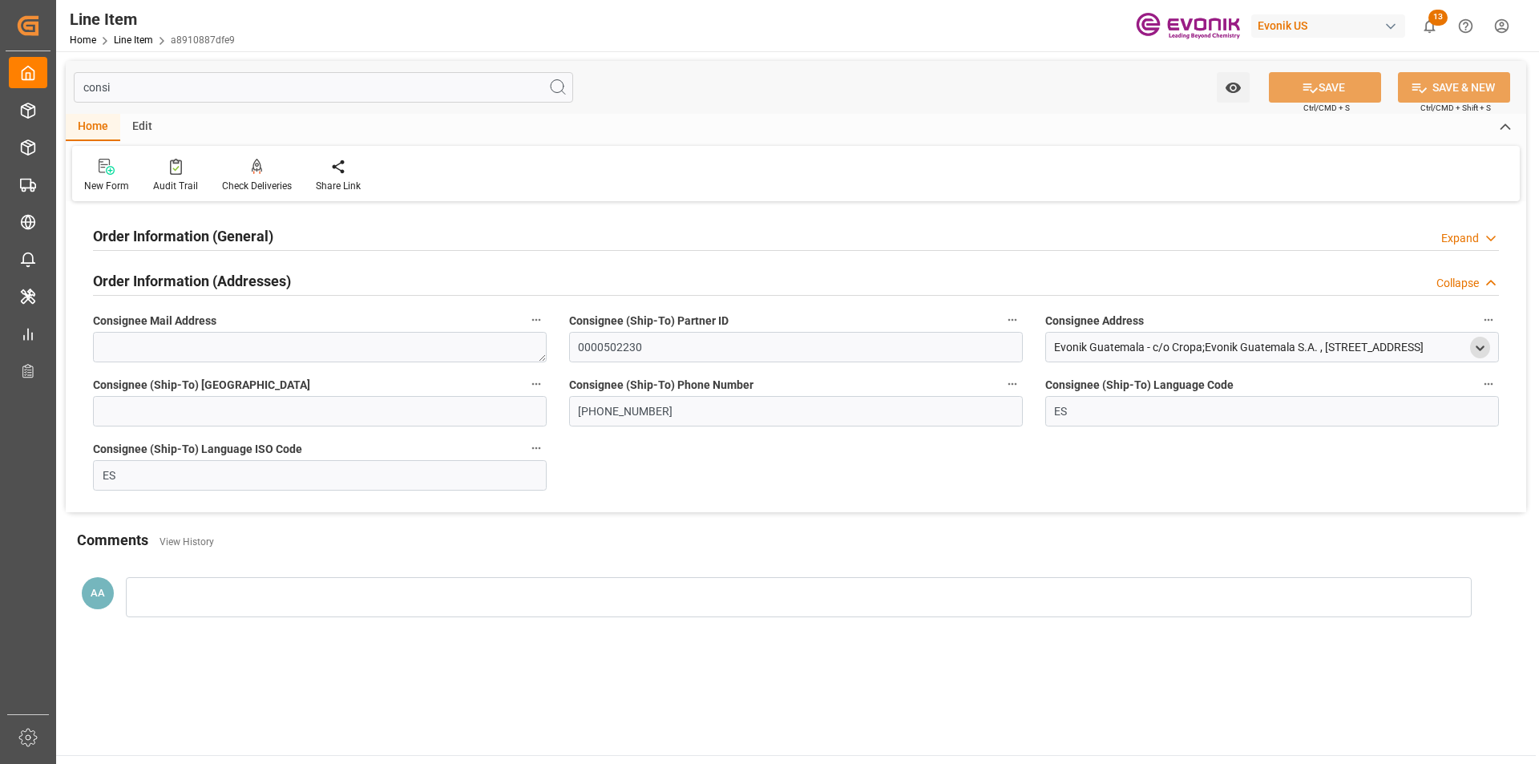
click at [1484, 349] on icon "open menu" at bounding box center [1480, 348] width 14 height 14
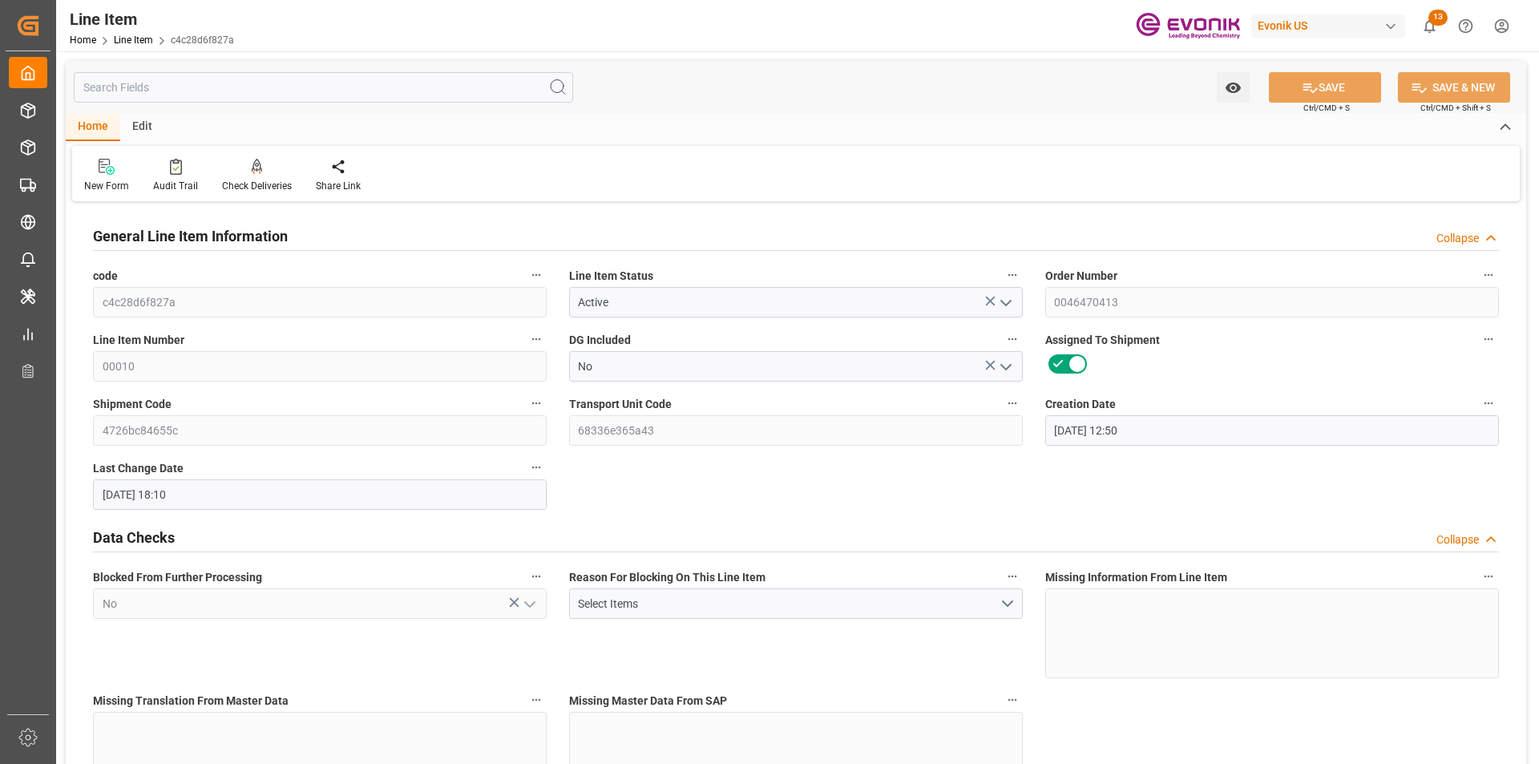
click at [280, 91] on input "text" at bounding box center [323, 87] width 499 height 30
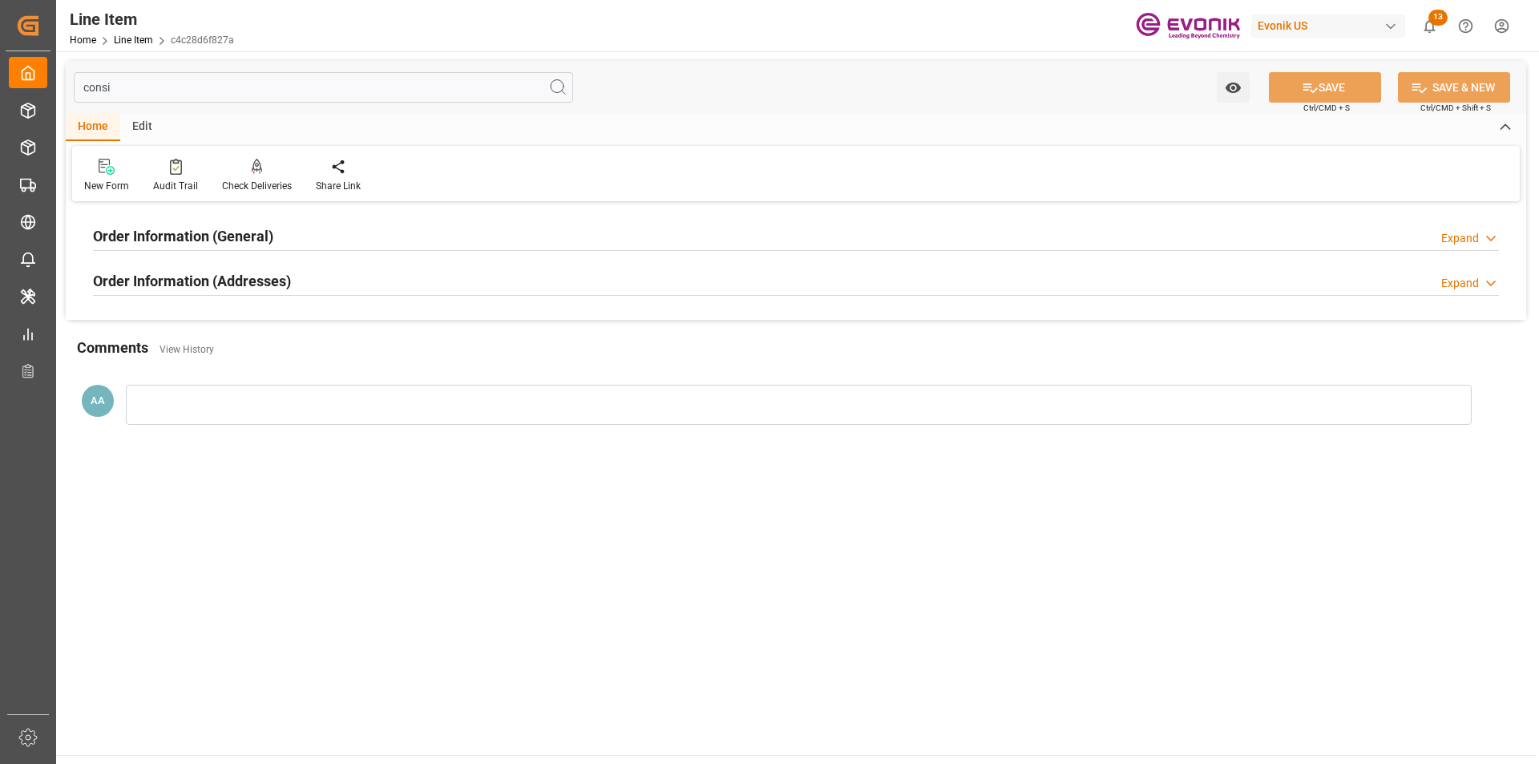
type input "consi"
click at [236, 276] on h2 "Order Information (Addresses)" at bounding box center [192, 281] width 198 height 22
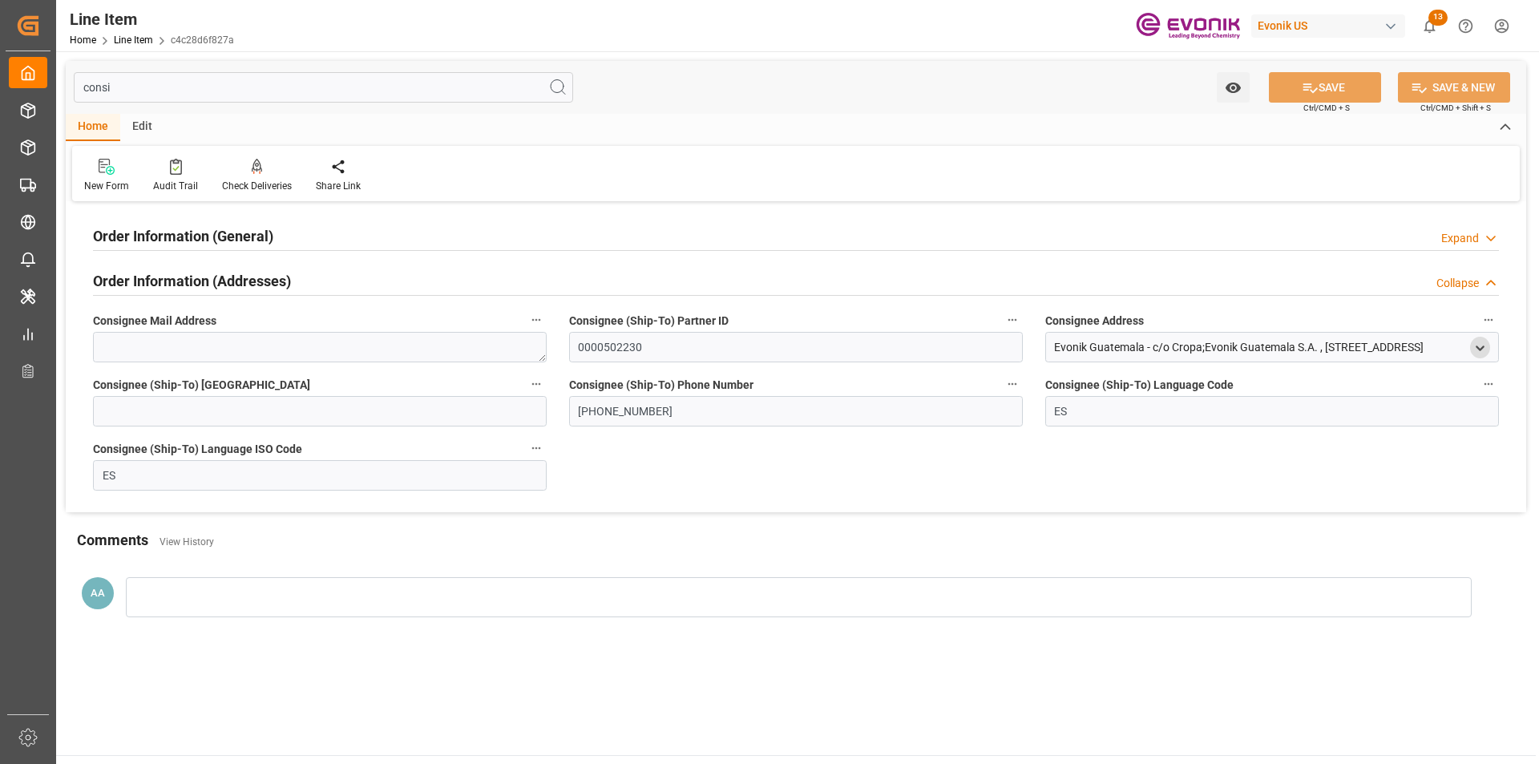
click at [1480, 344] on icon "open menu" at bounding box center [1480, 348] width 14 height 14
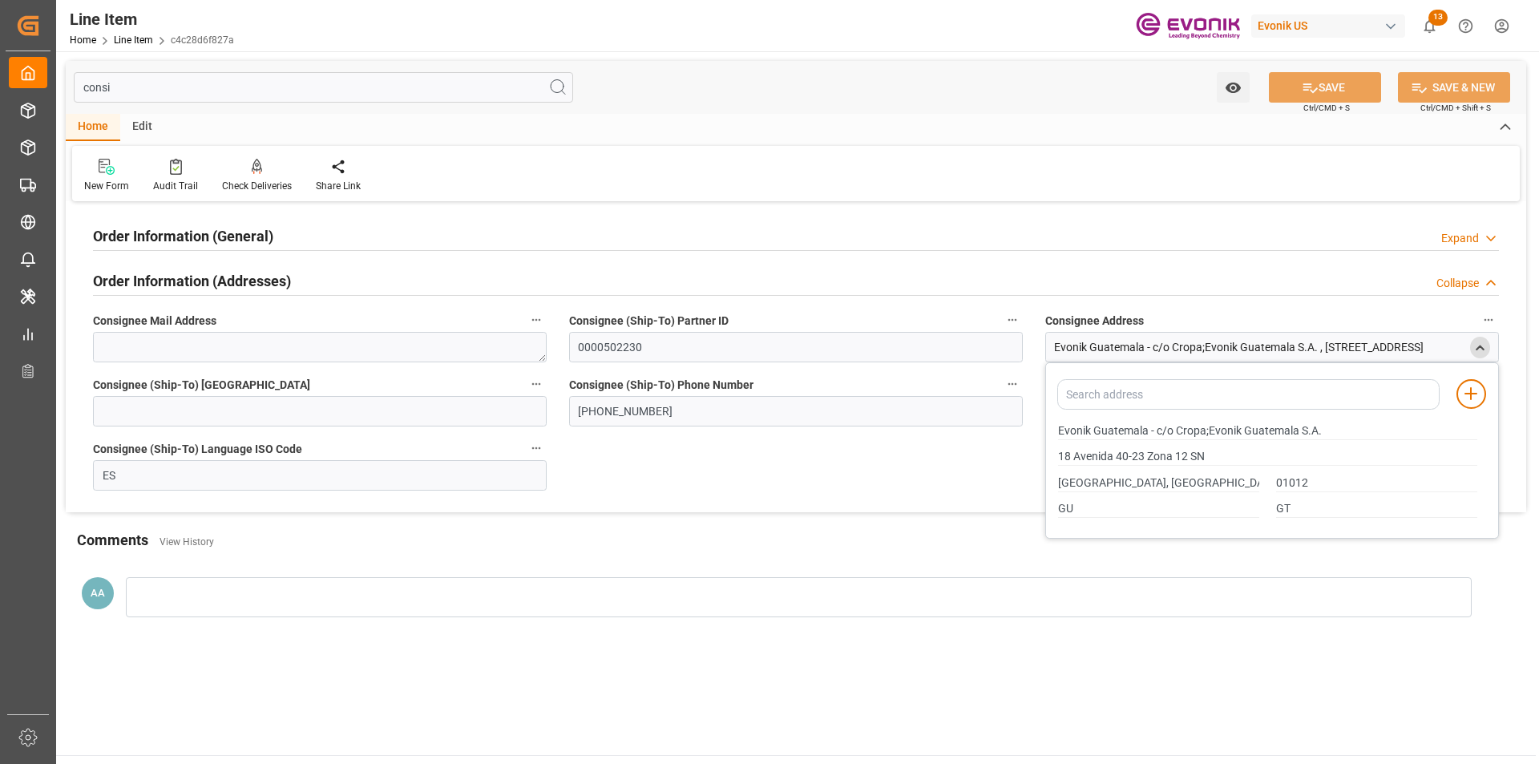
click at [232, 238] on h2 "Order Information (General)" at bounding box center [183, 236] width 180 height 22
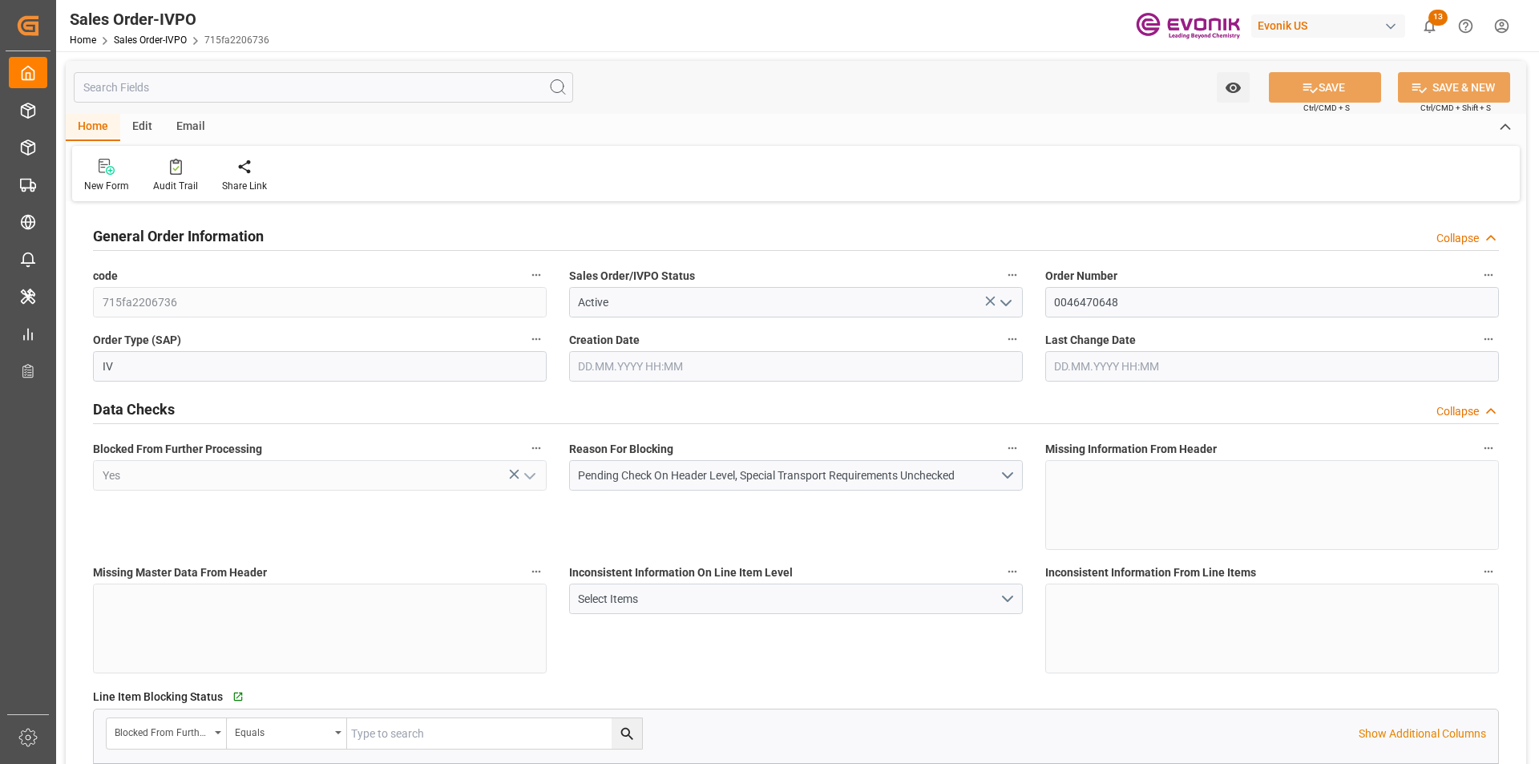
type input "CNSHA"
type input "0"
type input "1"
type input "93.7"
type input "[DATE] 16:16"
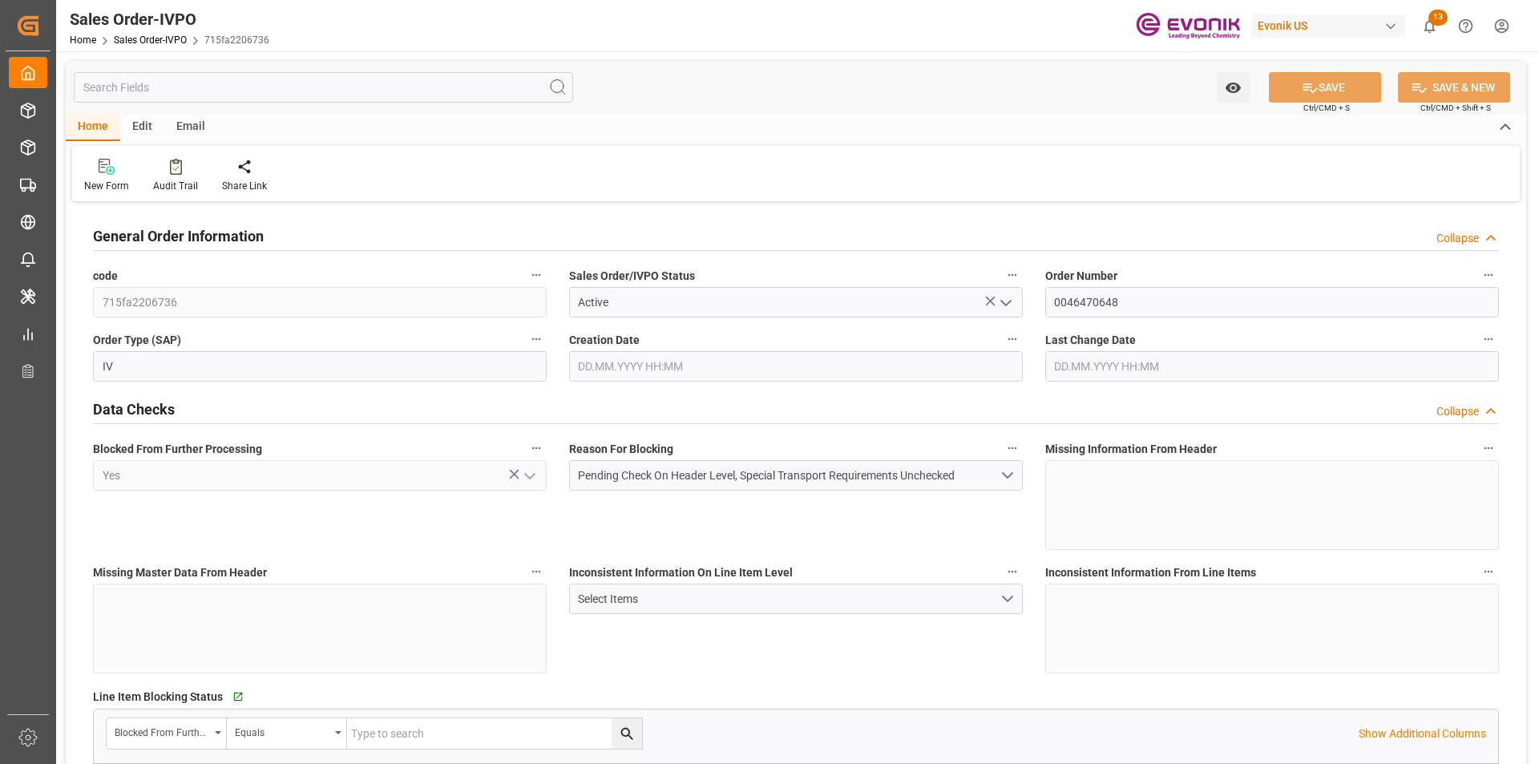
type input "[DATE] 16:16"
click at [1098, 295] on input "0046470648" at bounding box center [1272, 302] width 454 height 30
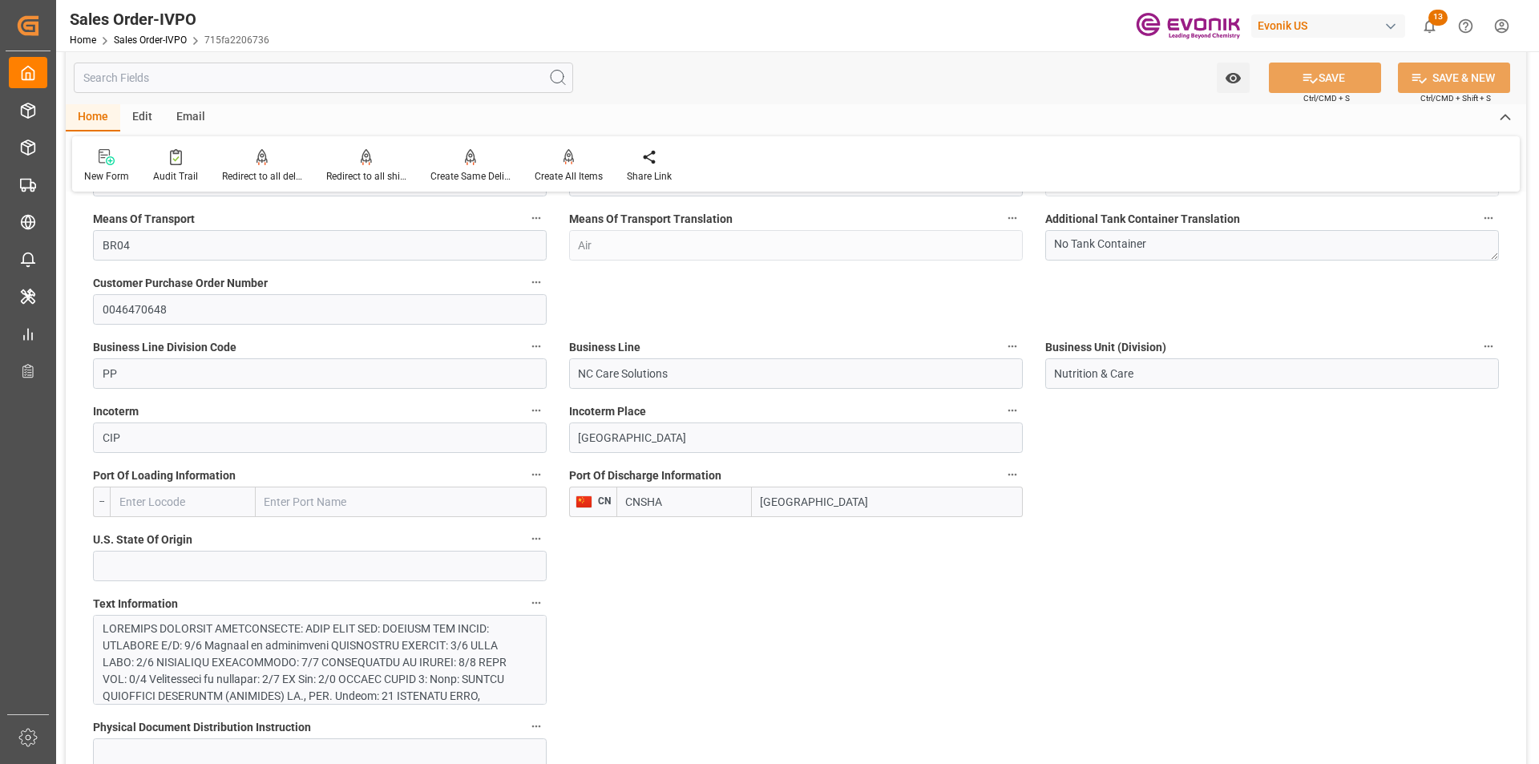
scroll to position [1042, 0]
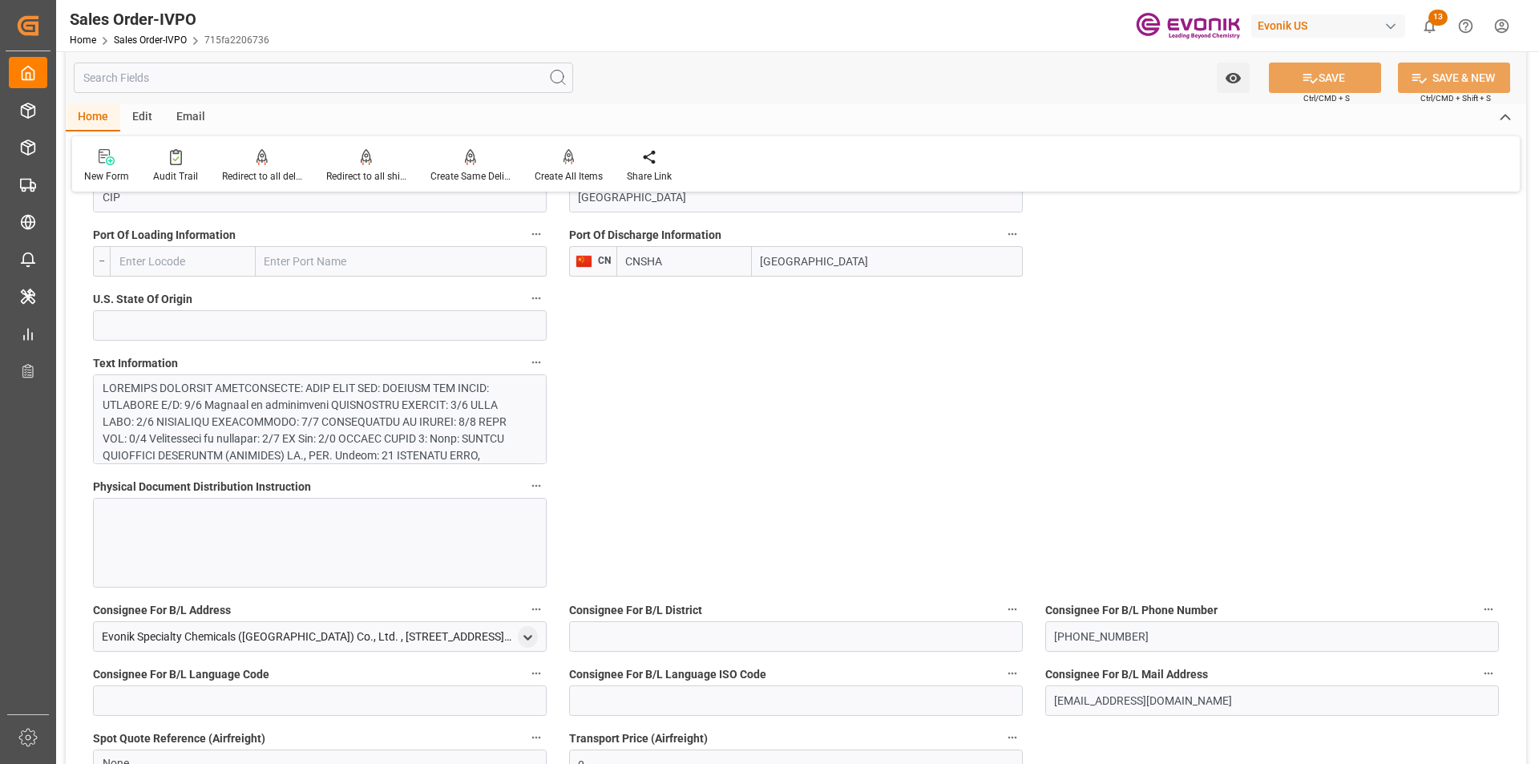
click at [440, 435] on div at bounding box center [314, 523] width 422 height 286
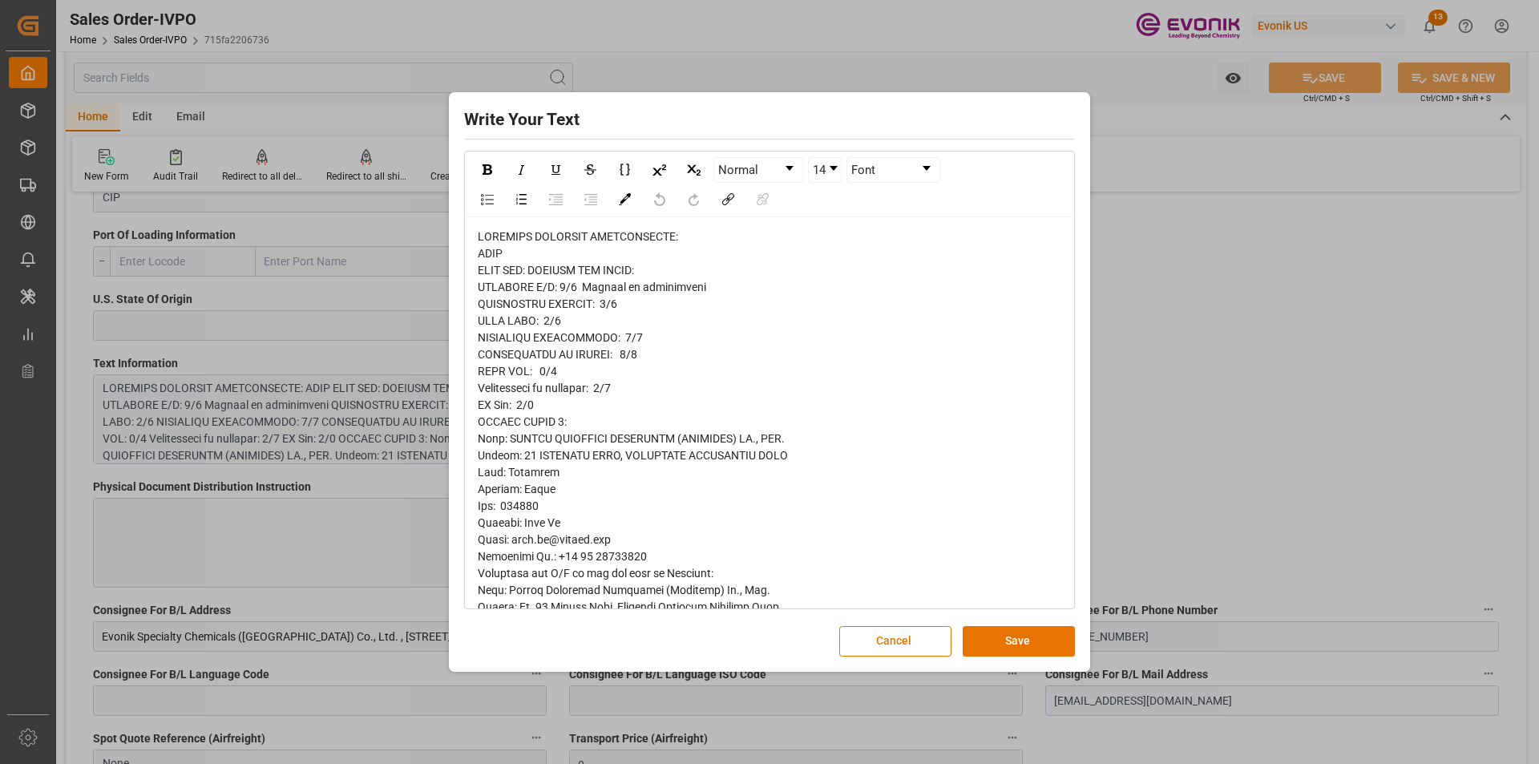
click at [583, 456] on span "rdw-editor" at bounding box center [633, 640] width 310 height 821
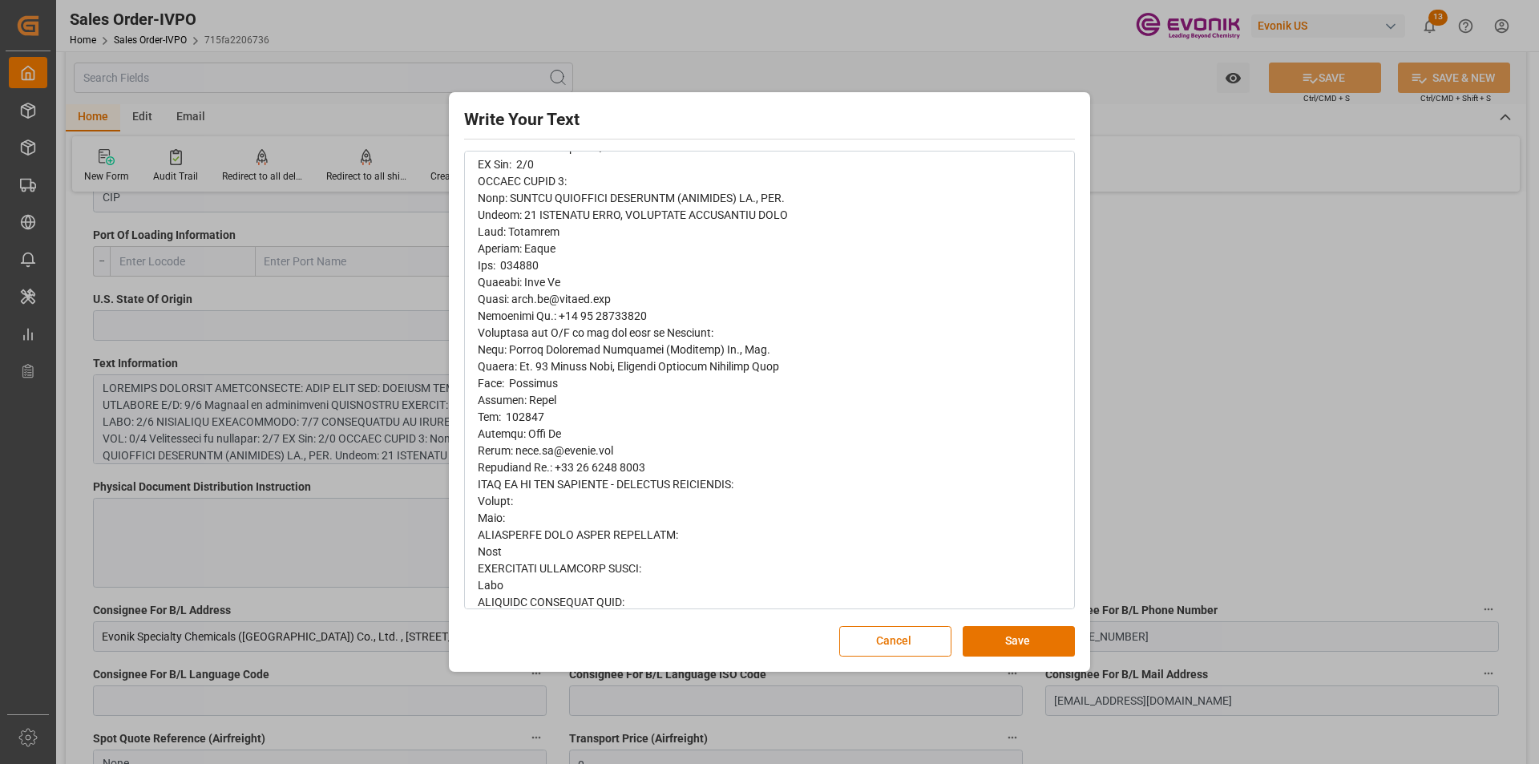
scroll to position [457, 0]
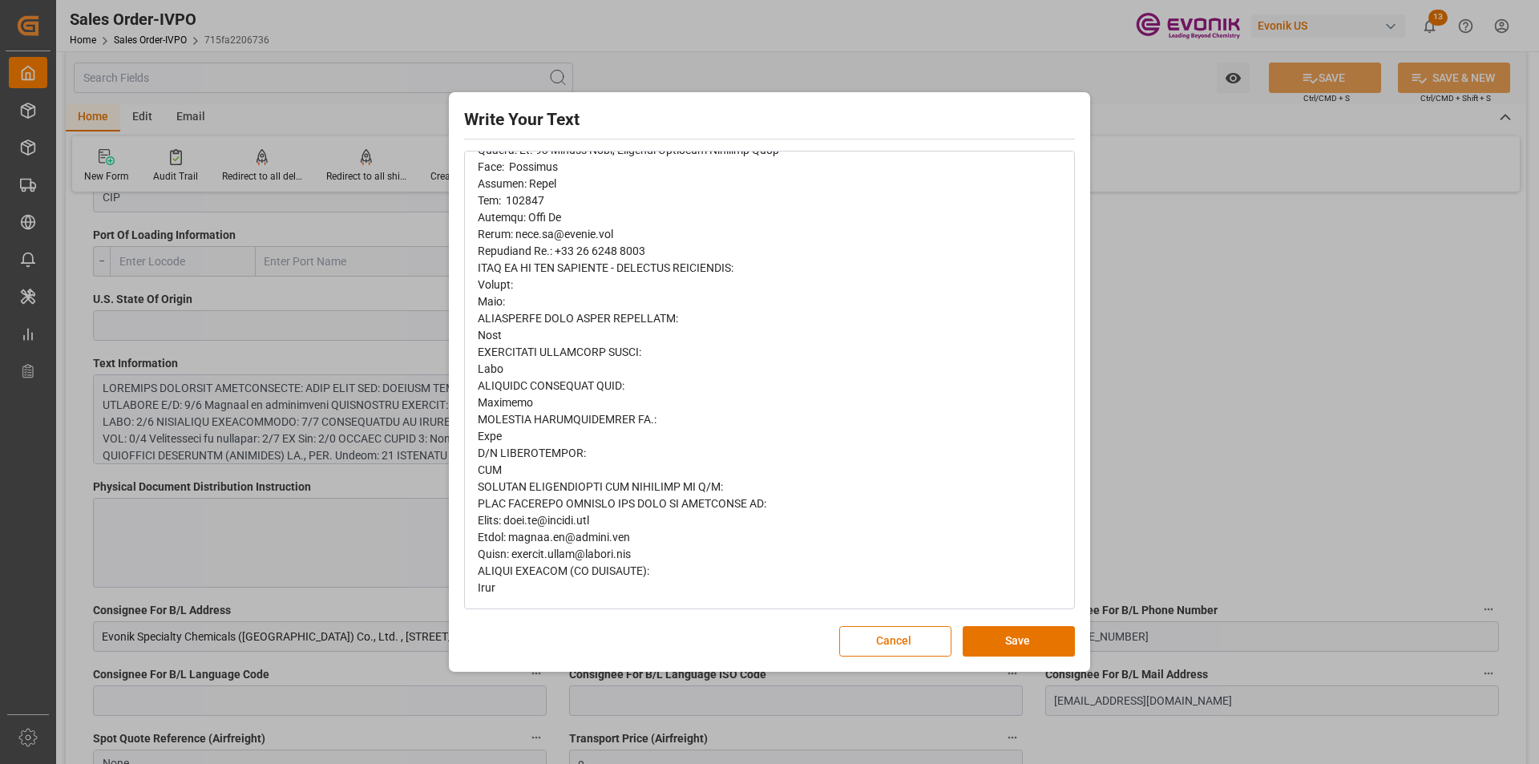
click at [1163, 345] on div "Write Your Text Normal 14 Font Cancel Save" at bounding box center [769, 382] width 1539 height 764
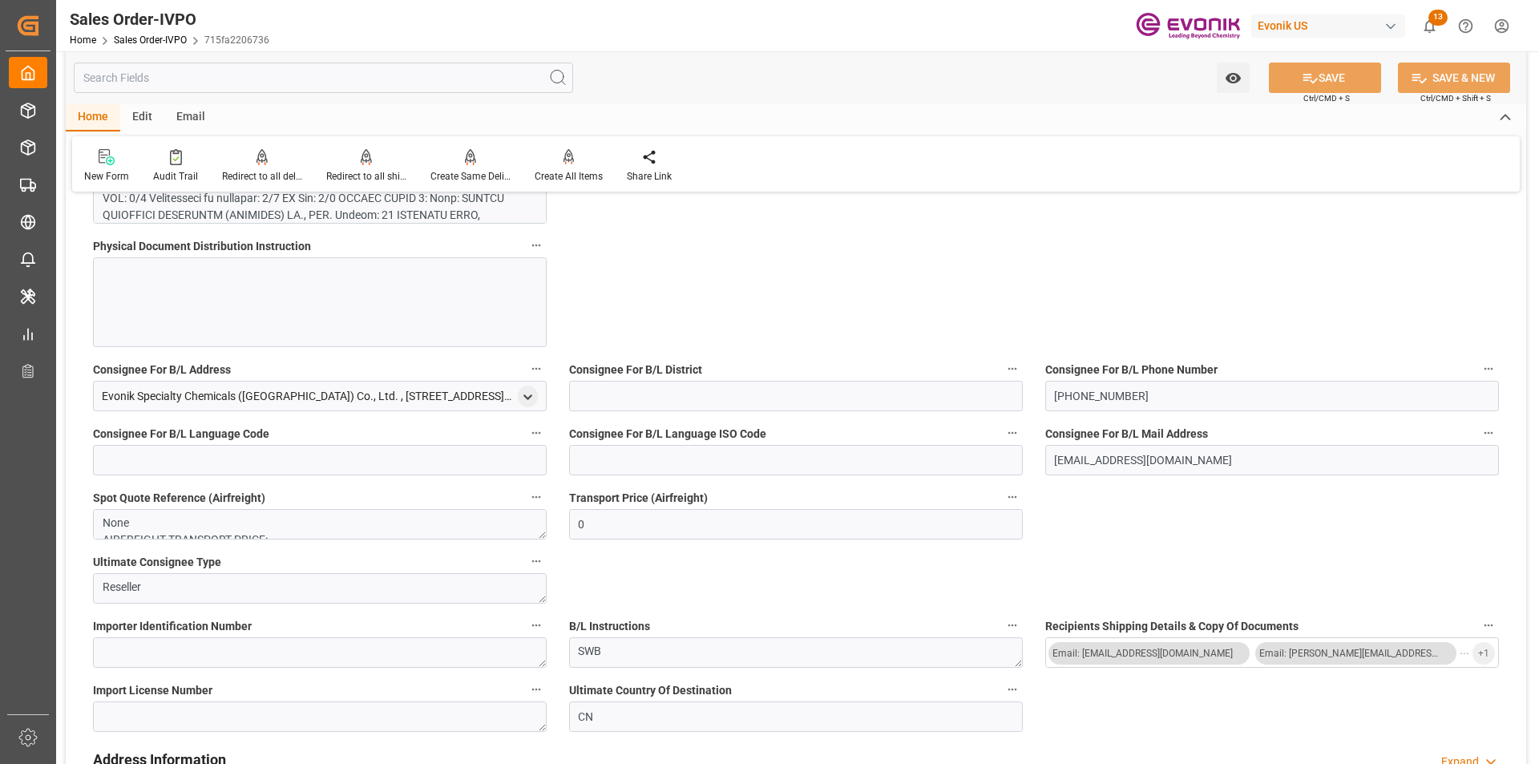
scroll to position [30, 0]
click at [344, 524] on textarea "None AIRFREIGHT TRANSPORT PRICE: None" at bounding box center [320, 524] width 454 height 30
click at [381, 525] on textarea "None AIRFREIGHT TRANSPORT PRICE: None" at bounding box center [320, 524] width 454 height 30
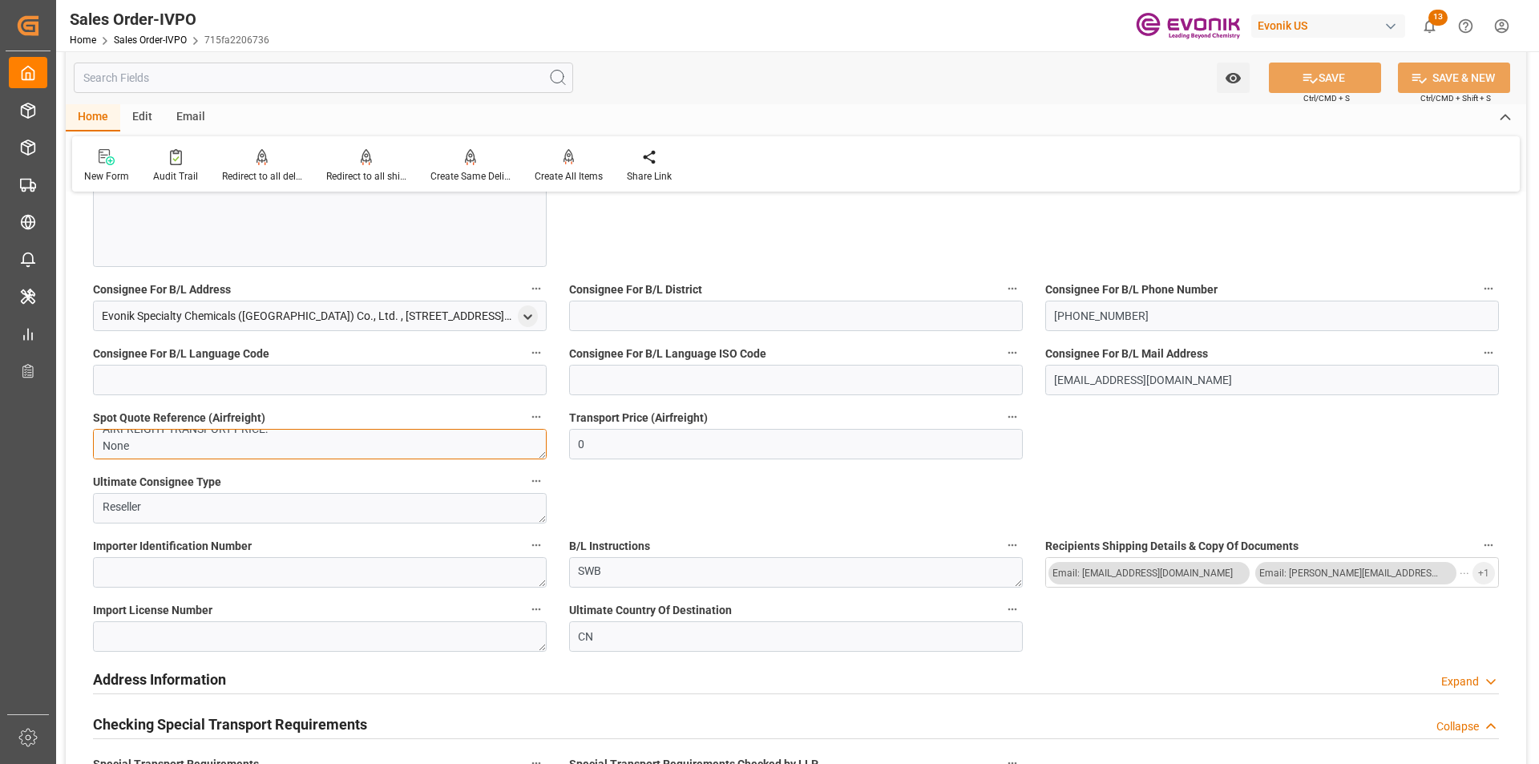
click at [188, 443] on textarea "None AIRFREIGHT TRANSPORT PRICE: None" at bounding box center [320, 444] width 454 height 30
click at [243, 439] on textarea "None AIRFREIGHT TRANSPORT PRICE: None" at bounding box center [320, 444] width 454 height 30
click at [538, 418] on icon "button" at bounding box center [536, 416] width 13 height 13
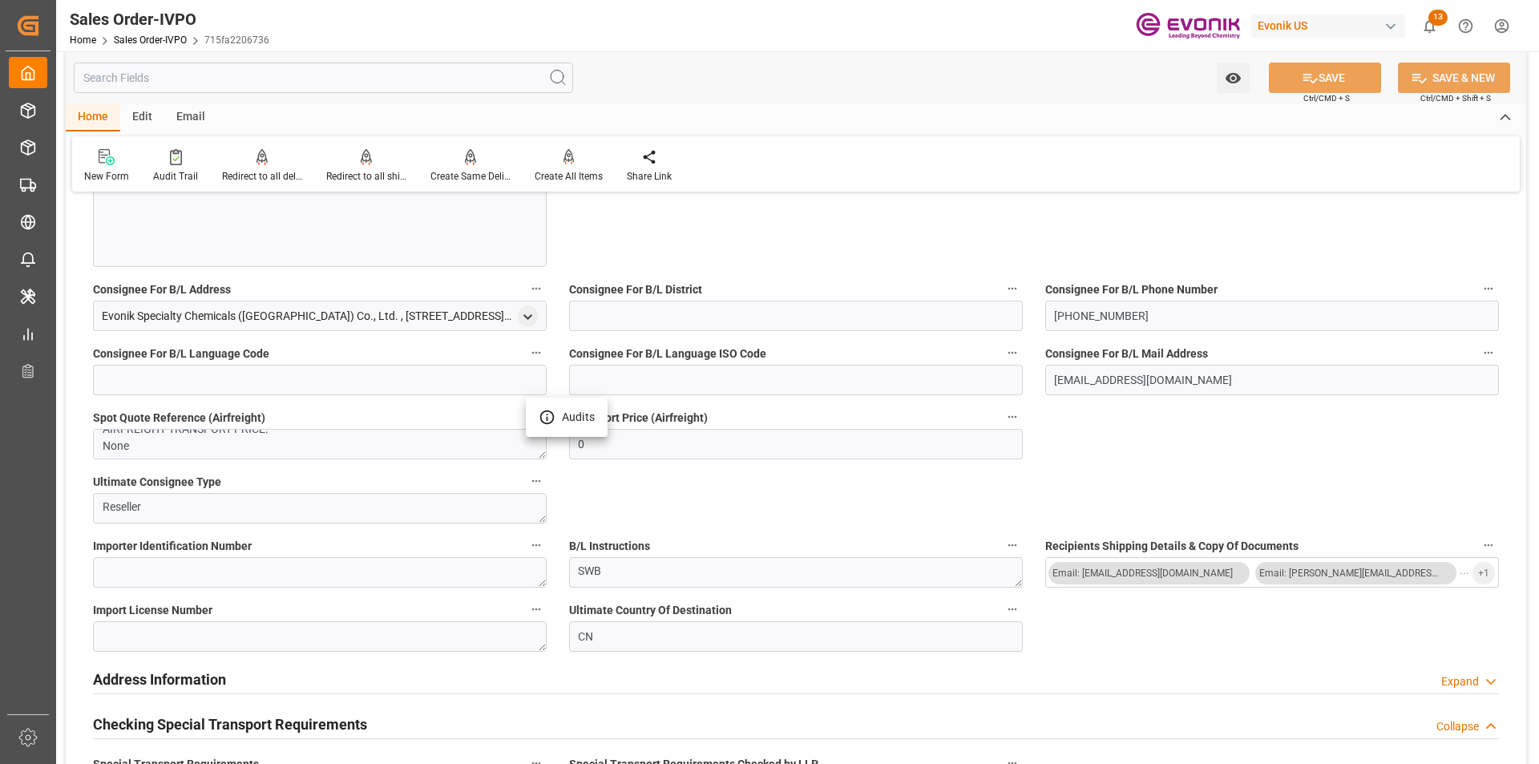
click at [557, 462] on div at bounding box center [769, 382] width 1539 height 764
drag, startPoint x: 526, startPoint y: 458, endPoint x: 526, endPoint y: 476, distance: 18.4
click at [526, 476] on div "General Order Information Collapse code 715fa2206736 Sales Order/IVPO Status Ac…" at bounding box center [796, 608] width 1460 height 3529
drag, startPoint x: 514, startPoint y: 456, endPoint x: 514, endPoint y: 466, distance: 10.4
click at [514, 466] on div "General Order Information Collapse code 715fa2206736 Sales Order/IVPO Status Ac…" at bounding box center [796, 608] width 1460 height 3529
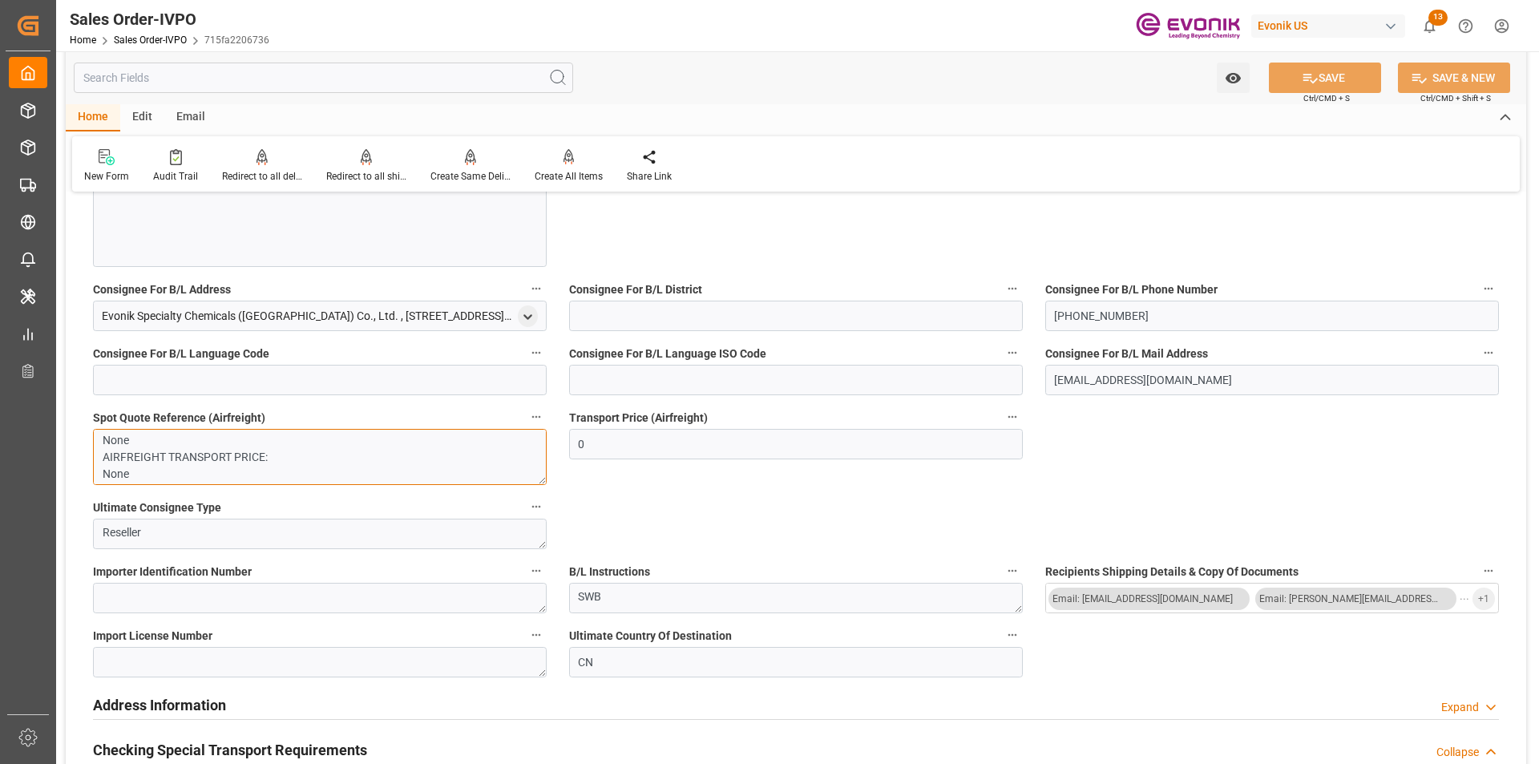
scroll to position [0, 0]
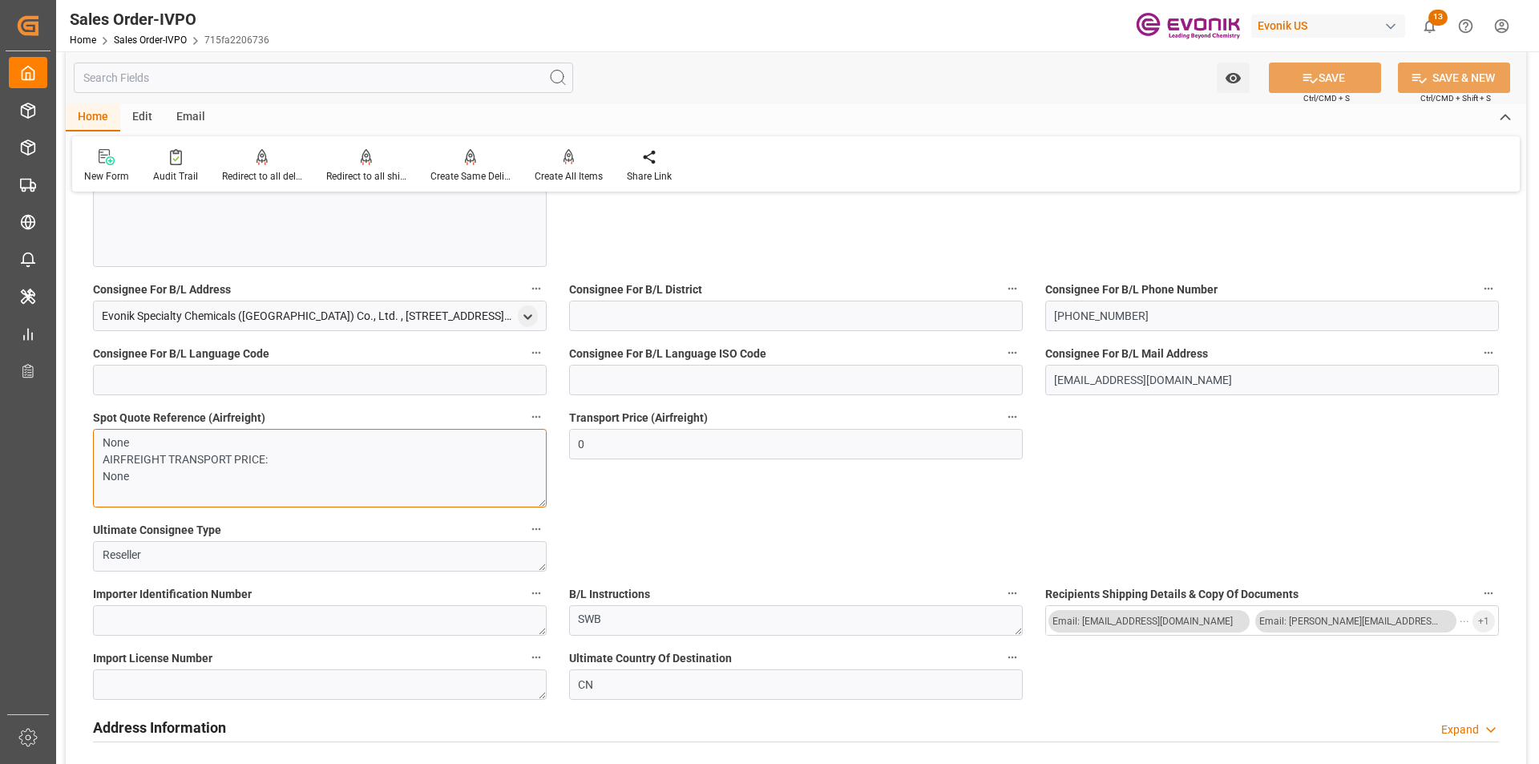
drag, startPoint x: 543, startPoint y: 454, endPoint x: 542, endPoint y: 502, distance: 48.1
click at [542, 502] on textarea "None AIRFREIGHT TRANSPORT PRICE: None" at bounding box center [320, 468] width 454 height 79
click at [673, 506] on div "Transport Price (Airfreight) 0" at bounding box center [796, 457] width 476 height 112
click at [240, 81] on input "text" at bounding box center [323, 78] width 499 height 30
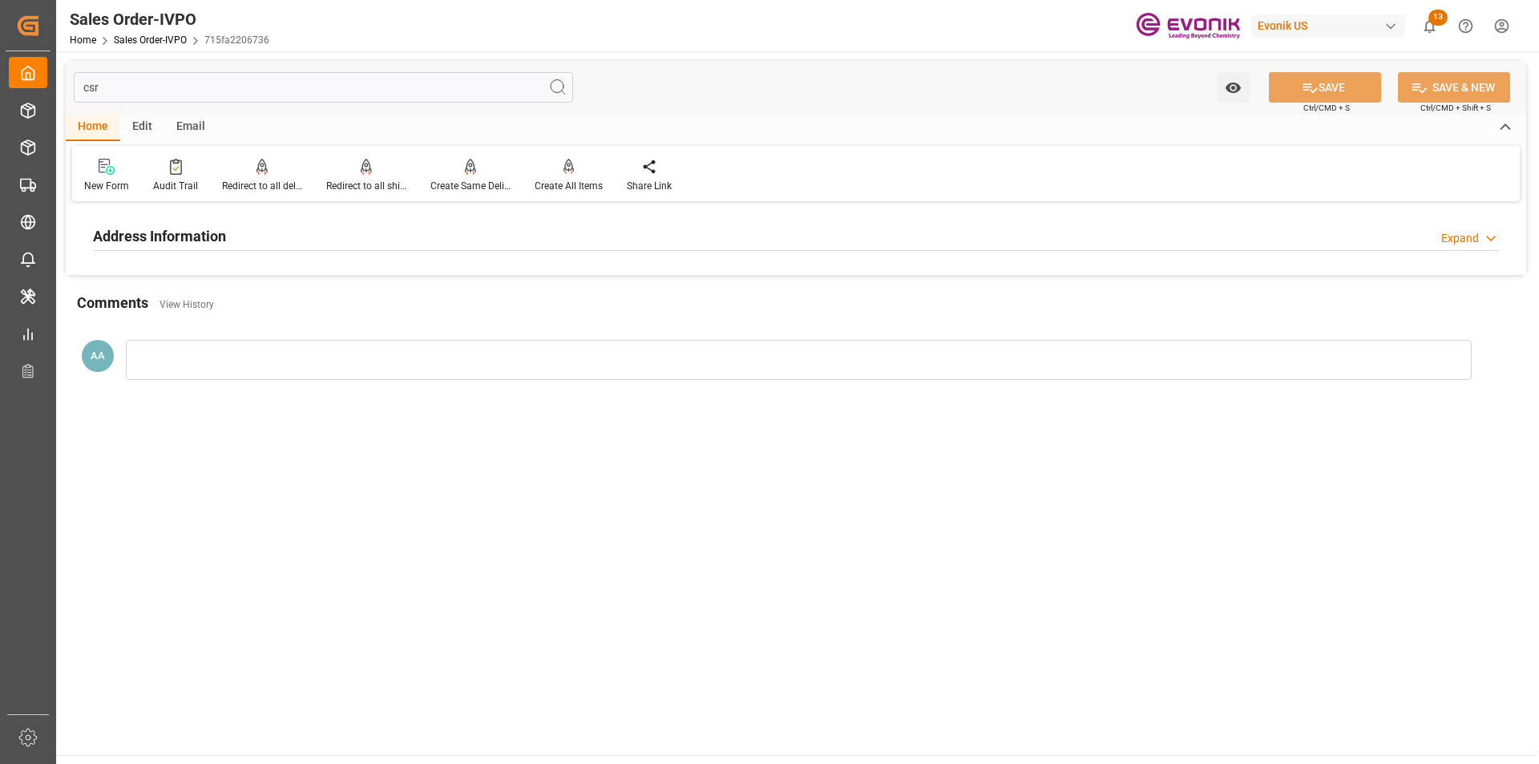
type input "csr"
click at [174, 234] on h2 "Address Information" at bounding box center [159, 236] width 133 height 22
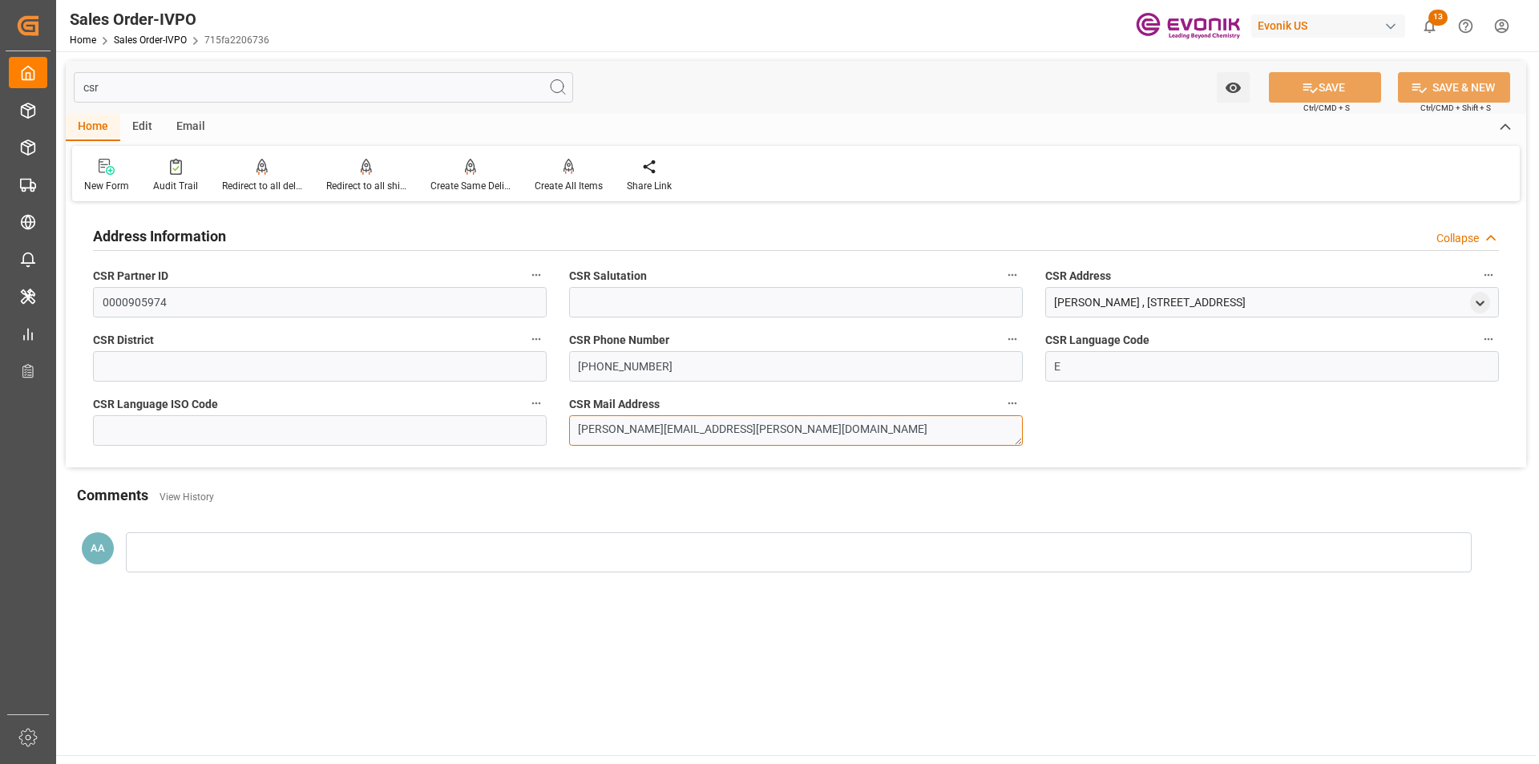
drag, startPoint x: 723, startPoint y: 430, endPoint x: 564, endPoint y: 435, distance: 158.8
click at [564, 435] on div "CSR Mail Address cynthia.lewis@evonik.com" at bounding box center [796, 419] width 476 height 64
drag, startPoint x: 305, startPoint y: 86, endPoint x: 0, endPoint y: 95, distance: 305.5
click at [0, 95] on div "Created by potrace 1.15, written by Peter Selinger 2001-2017 Created by potrace…" at bounding box center [769, 382] width 1539 height 764
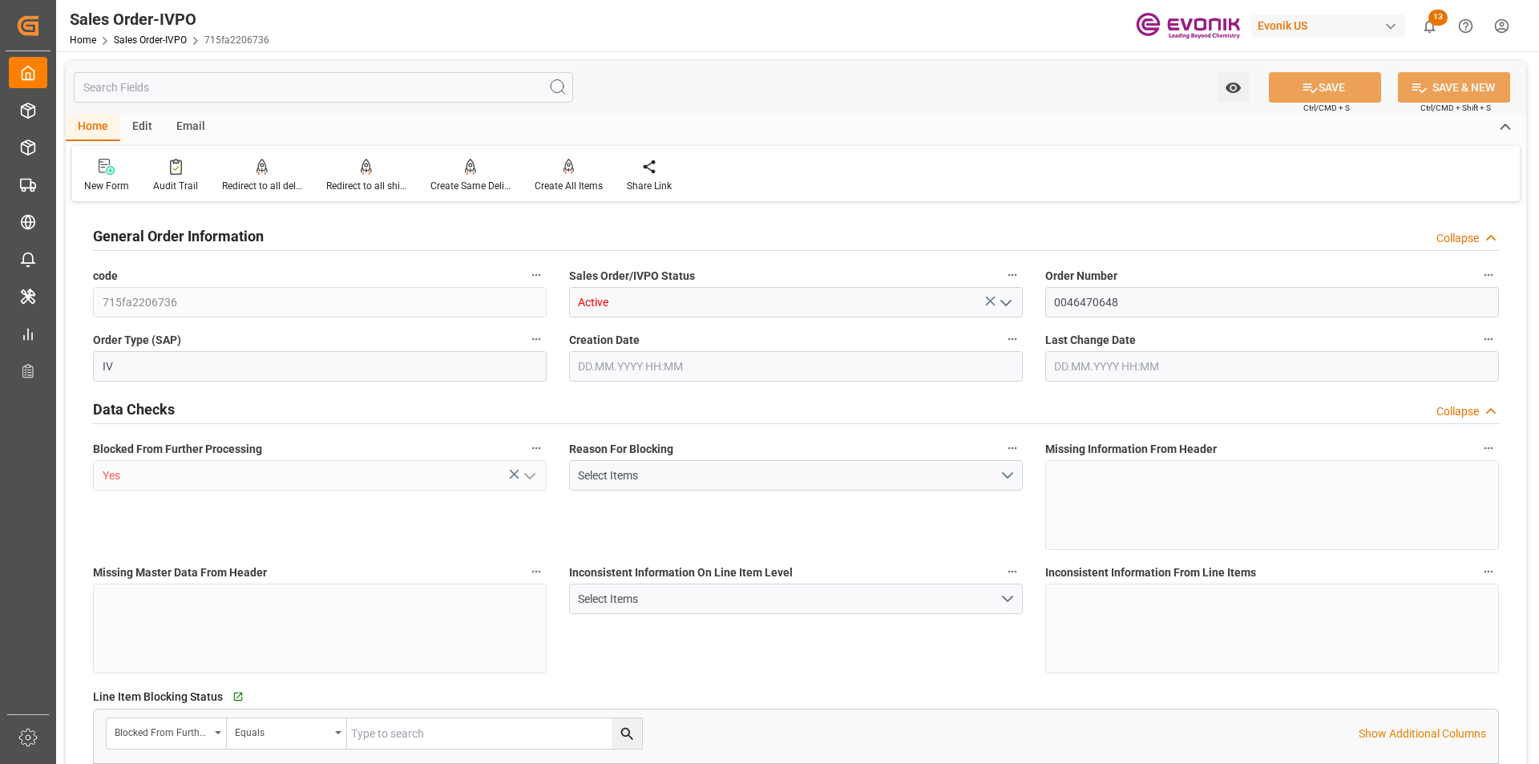
type input "715fa2206736"
type input "Active"
type input "0046470648"
type input "IV"
type input "Yes"
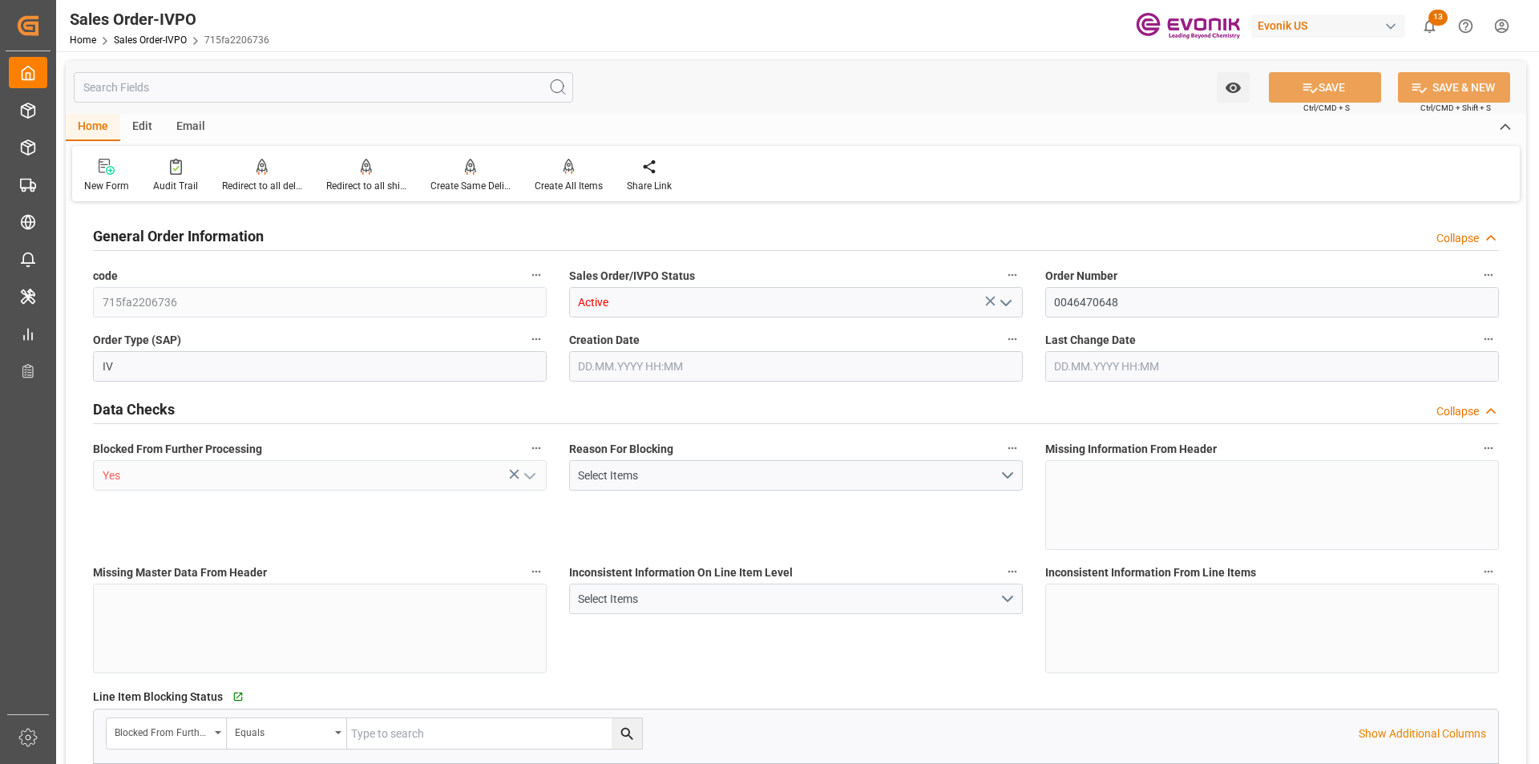
type input "D2P"
type input "60"
type input "Air"
type input "BR04"
type input "Air"
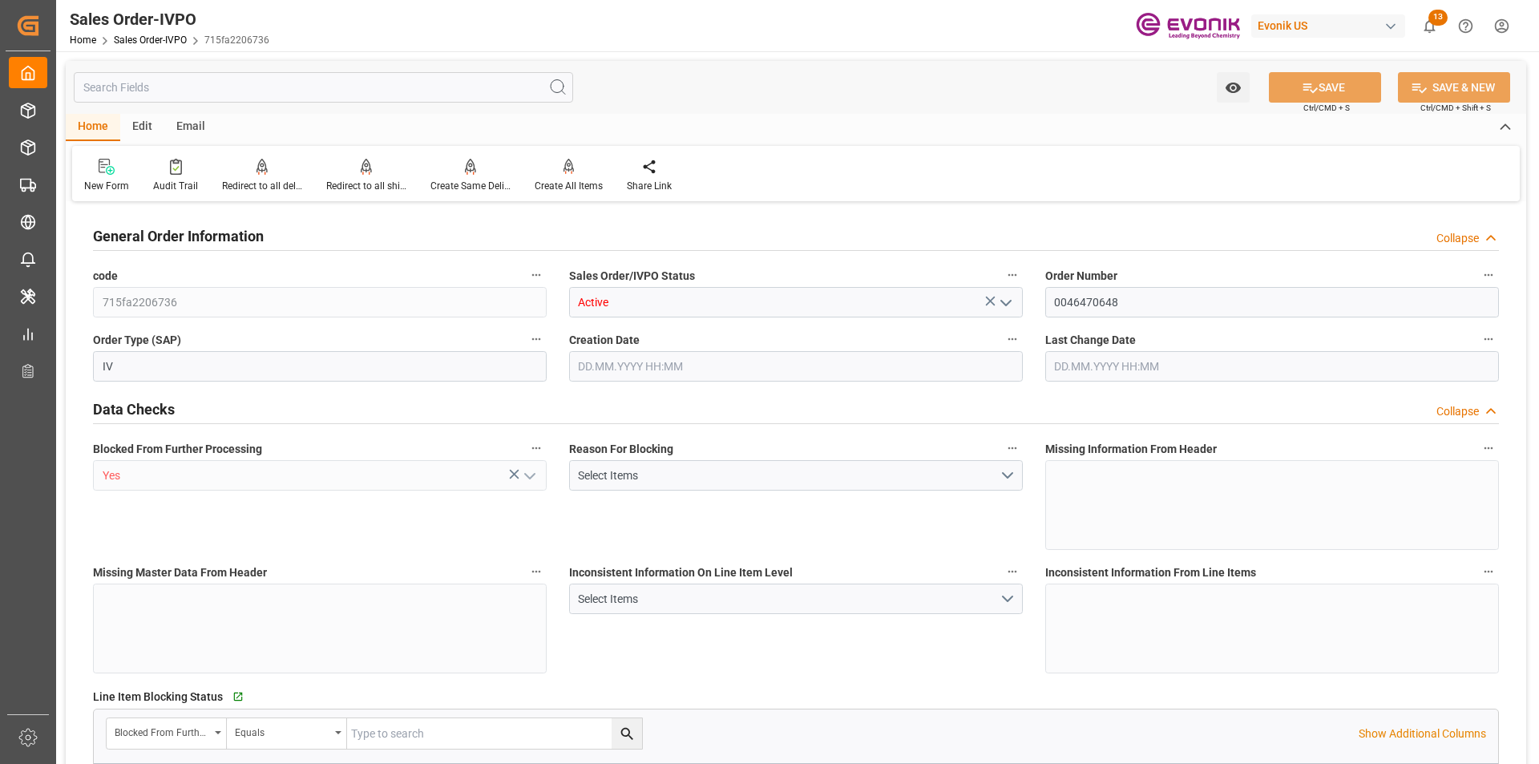
type textarea "No Tank Container"
type input "0046470648"
type input "PP"
type input "NC Care Solutions"
type input "Nutrition & Care"
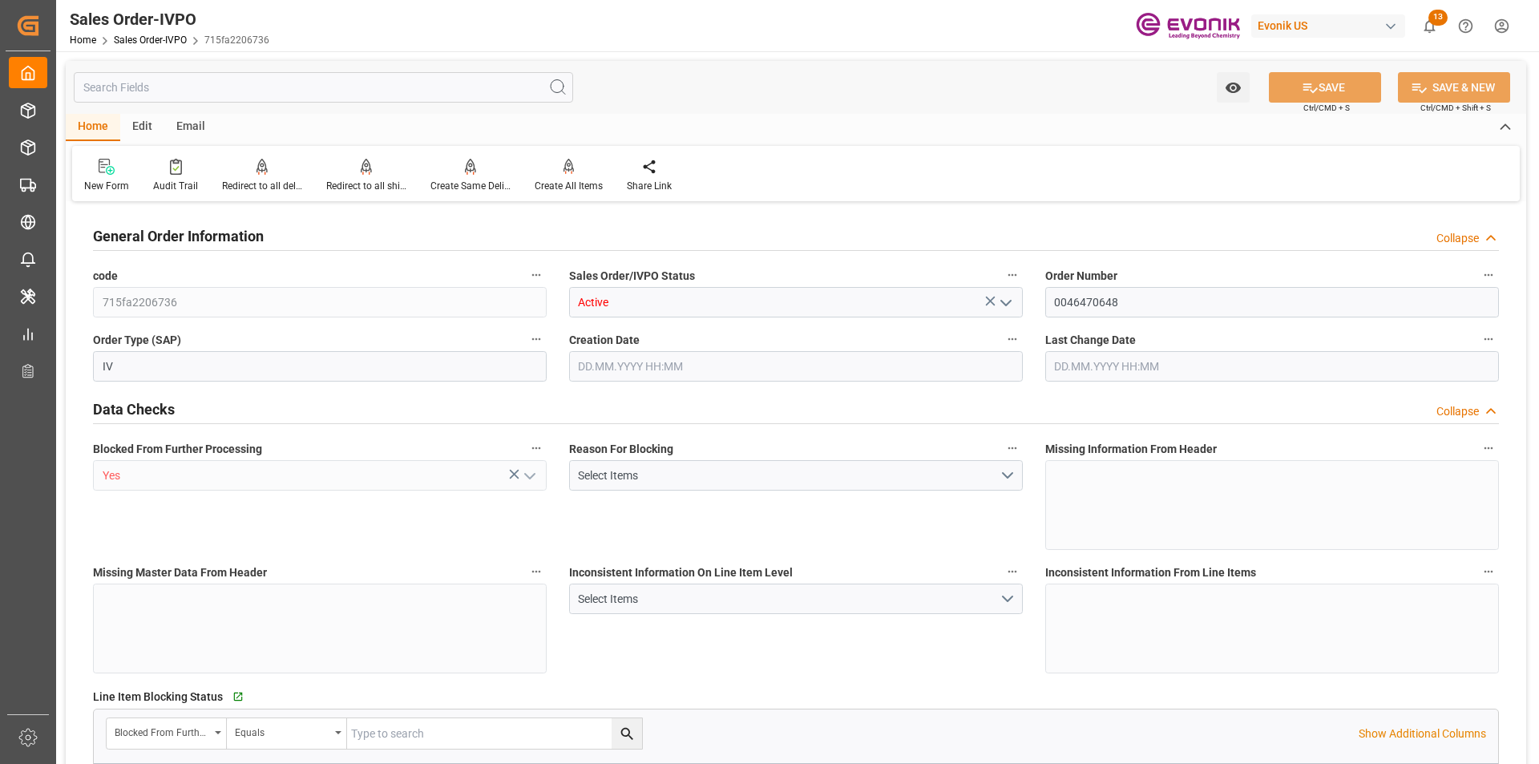
type input "CIP"
type input "SHANGHAI"
type input "Shanghai"
type input "+86 21 6119 2881"
type input "hill.wu@evonik.com"
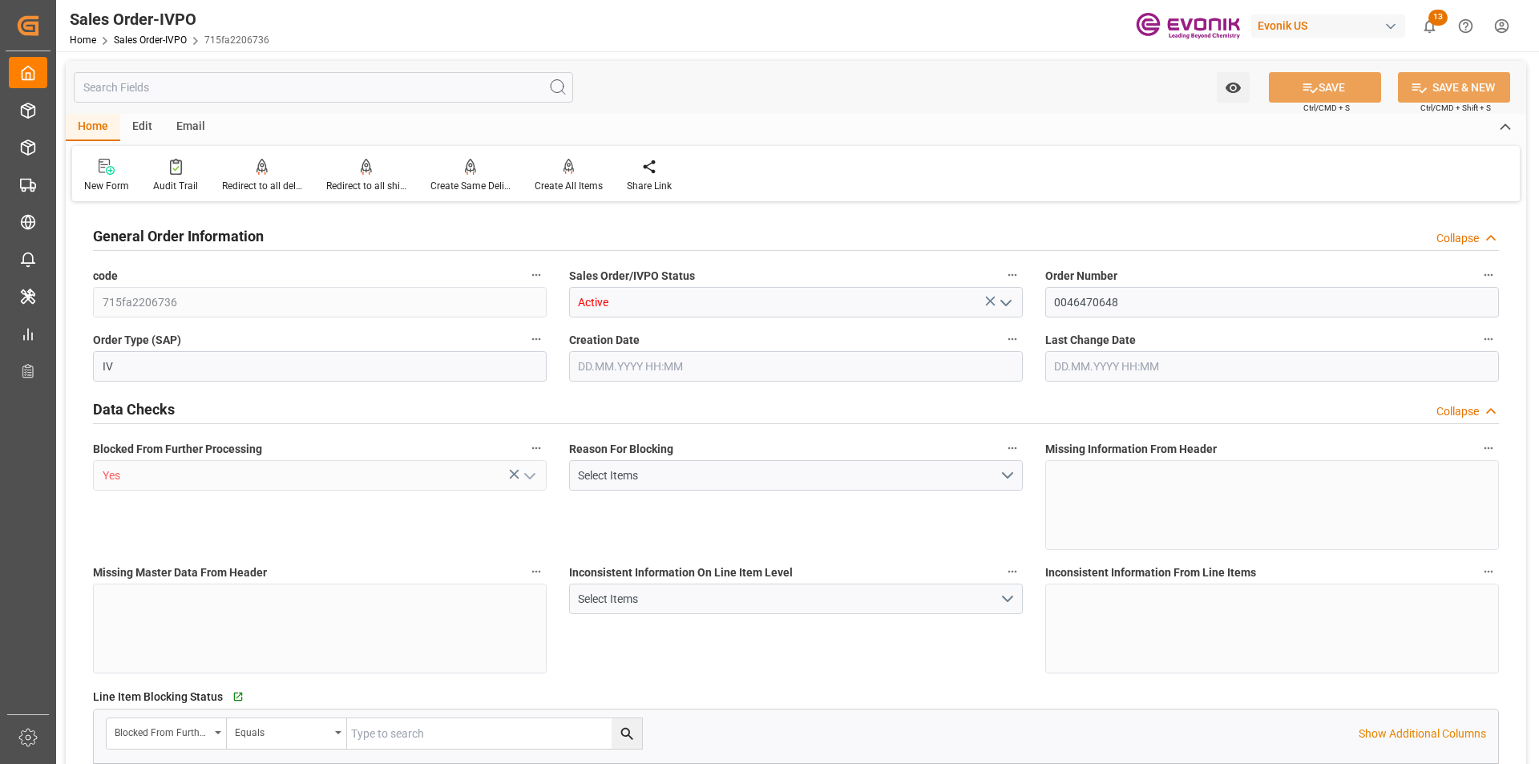
type textarea "None AIRFREIGHT TRANSPORT PRICE: None"
type textarea "Reseller"
type textarea "SWB"
type input "CN"
type input "Pending"
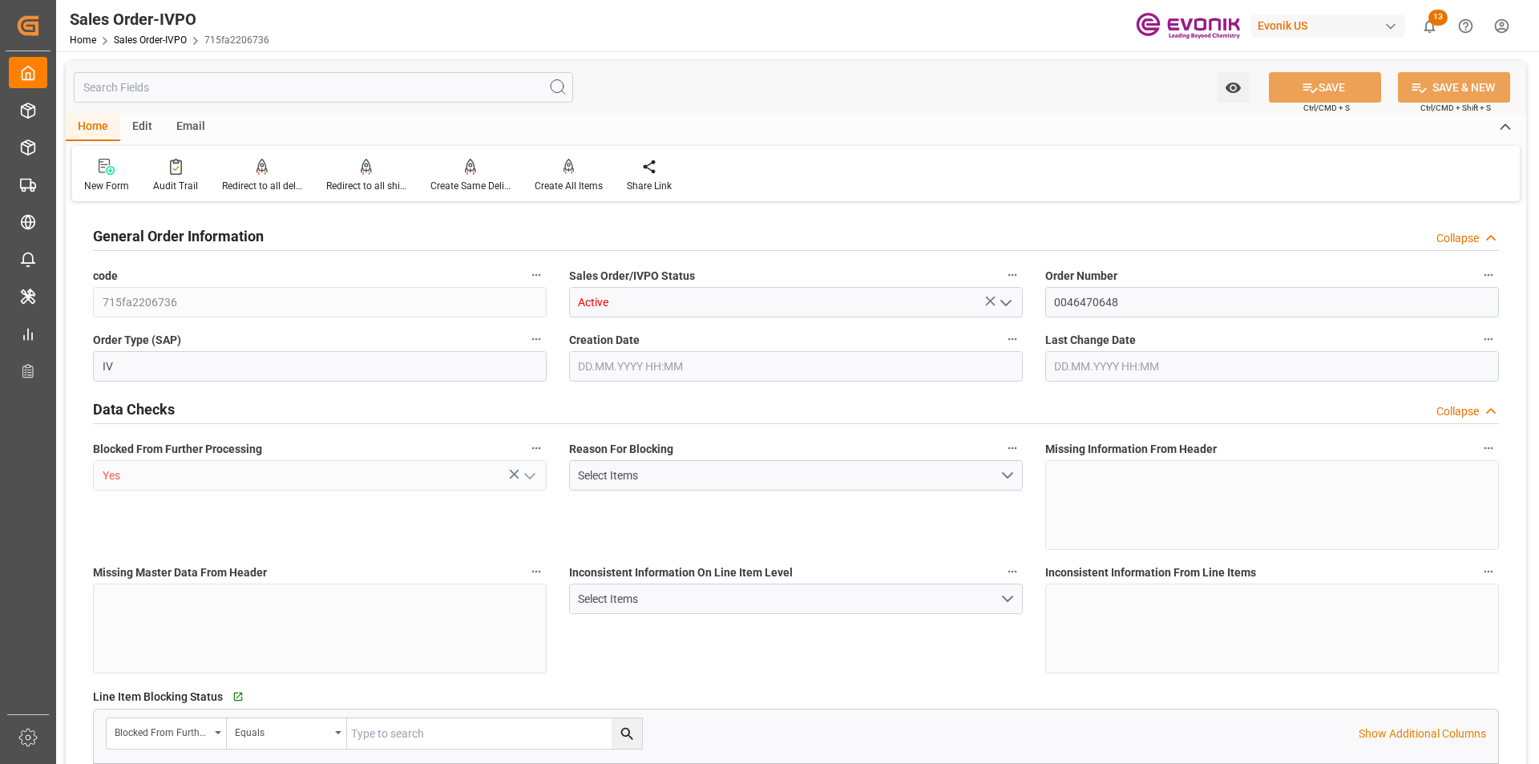
type input "Pending"
type input "Air"
type input "Pending"
type input "CNSHA"
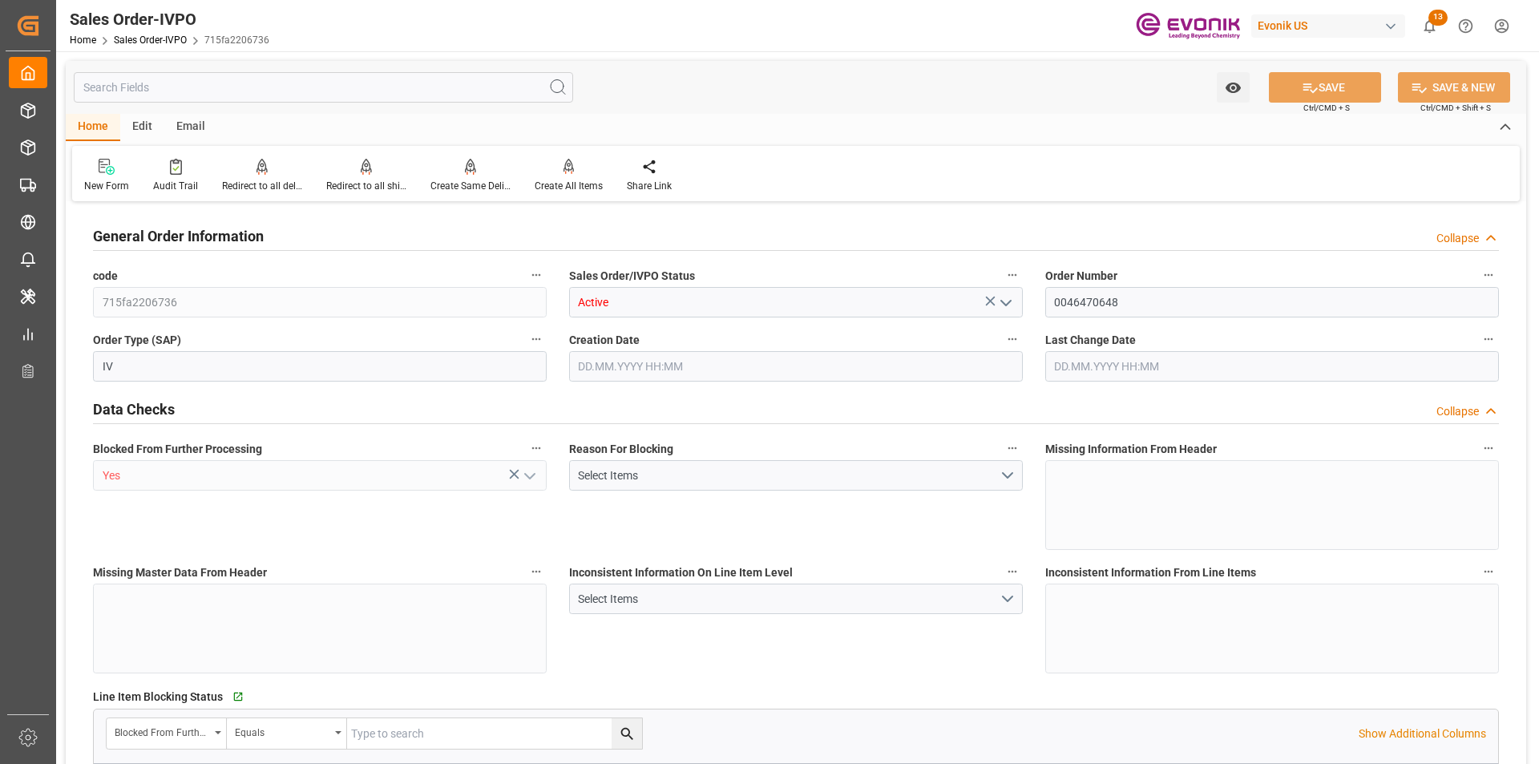
type input "0"
type input "1"
type input "93.7"
type input "28.08.2025 16:16"
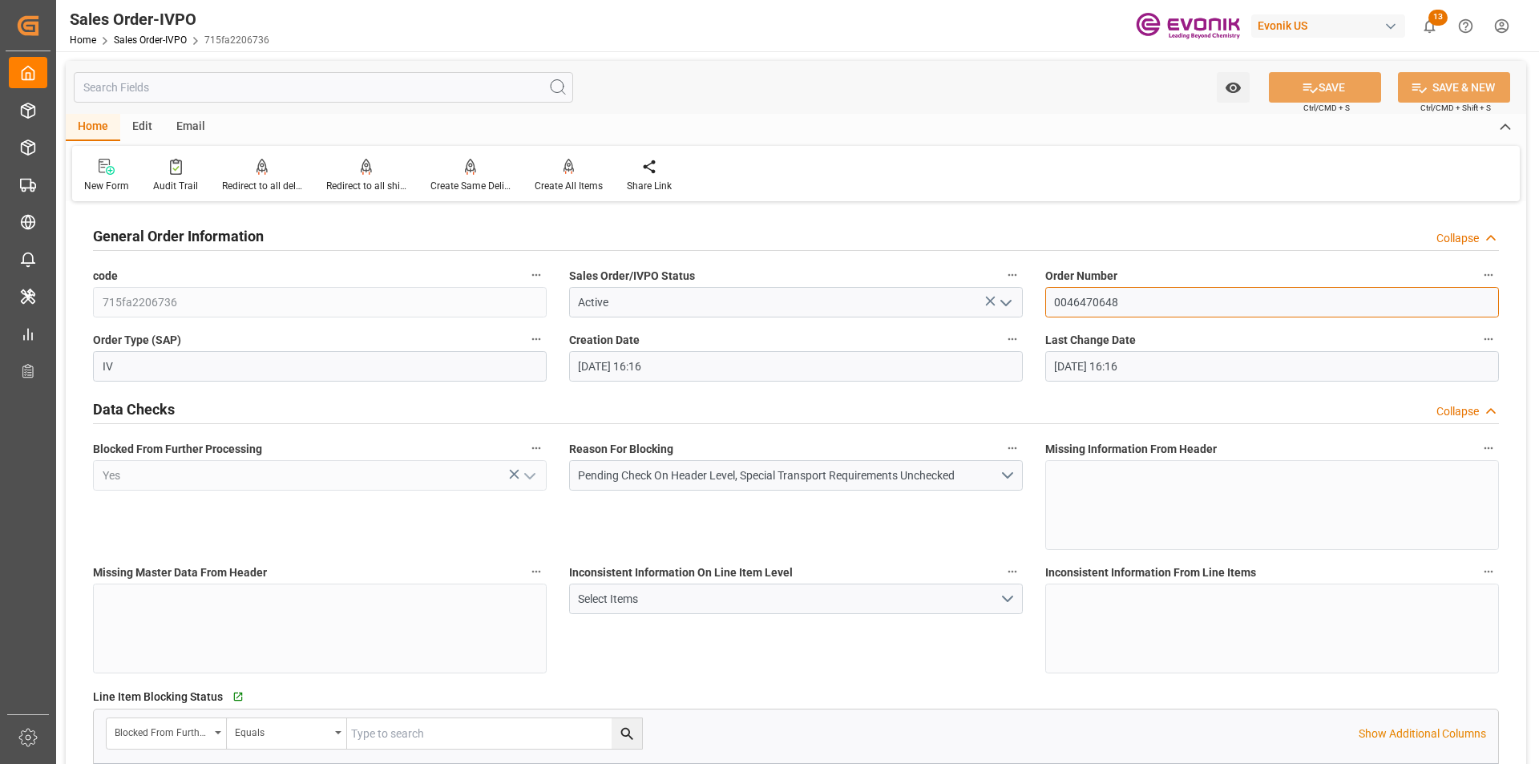
click at [1098, 305] on input "0046470648" at bounding box center [1272, 302] width 454 height 30
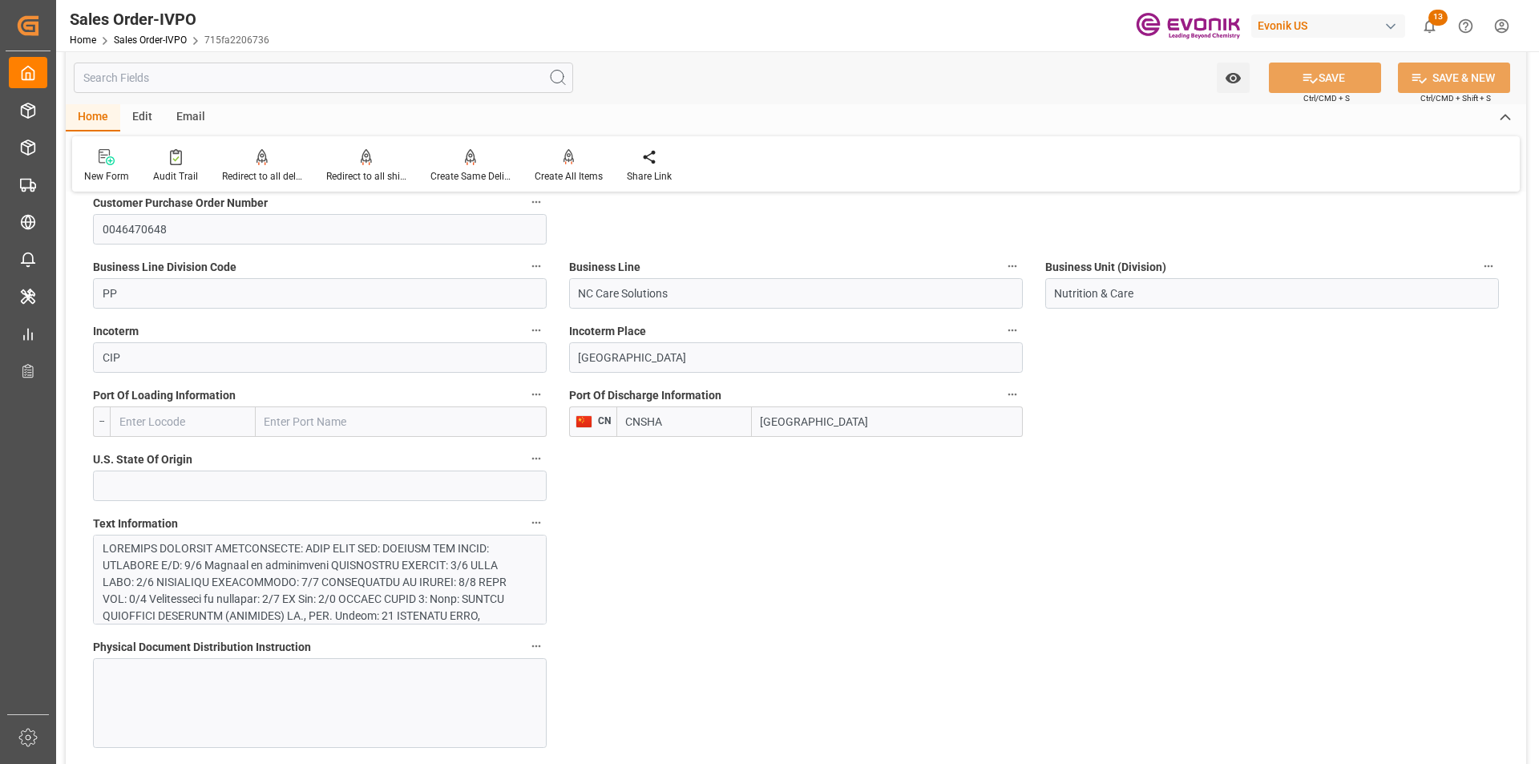
scroll to position [1042, 0]
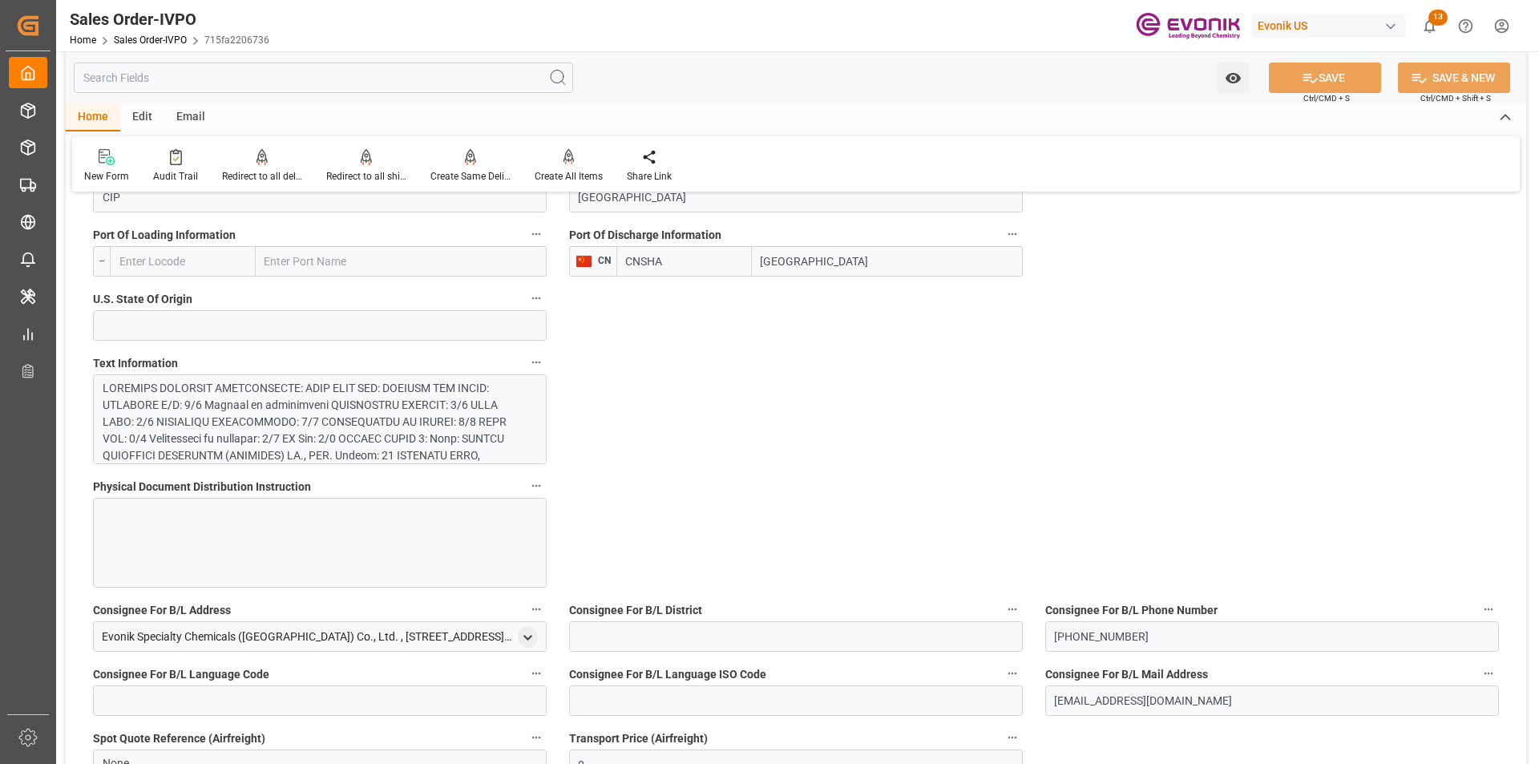
click at [409, 430] on div at bounding box center [314, 523] width 422 height 286
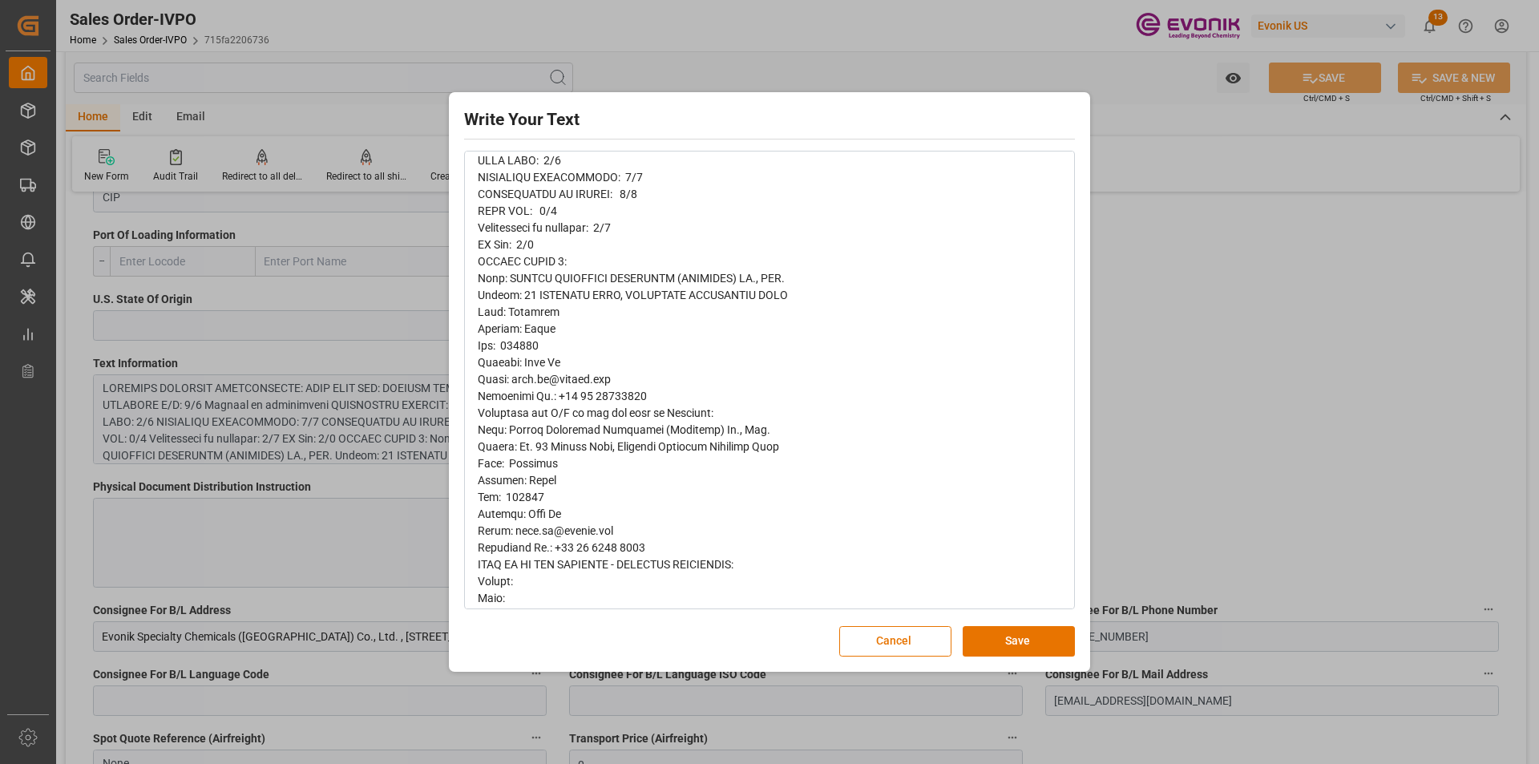
scroll to position [321, 0]
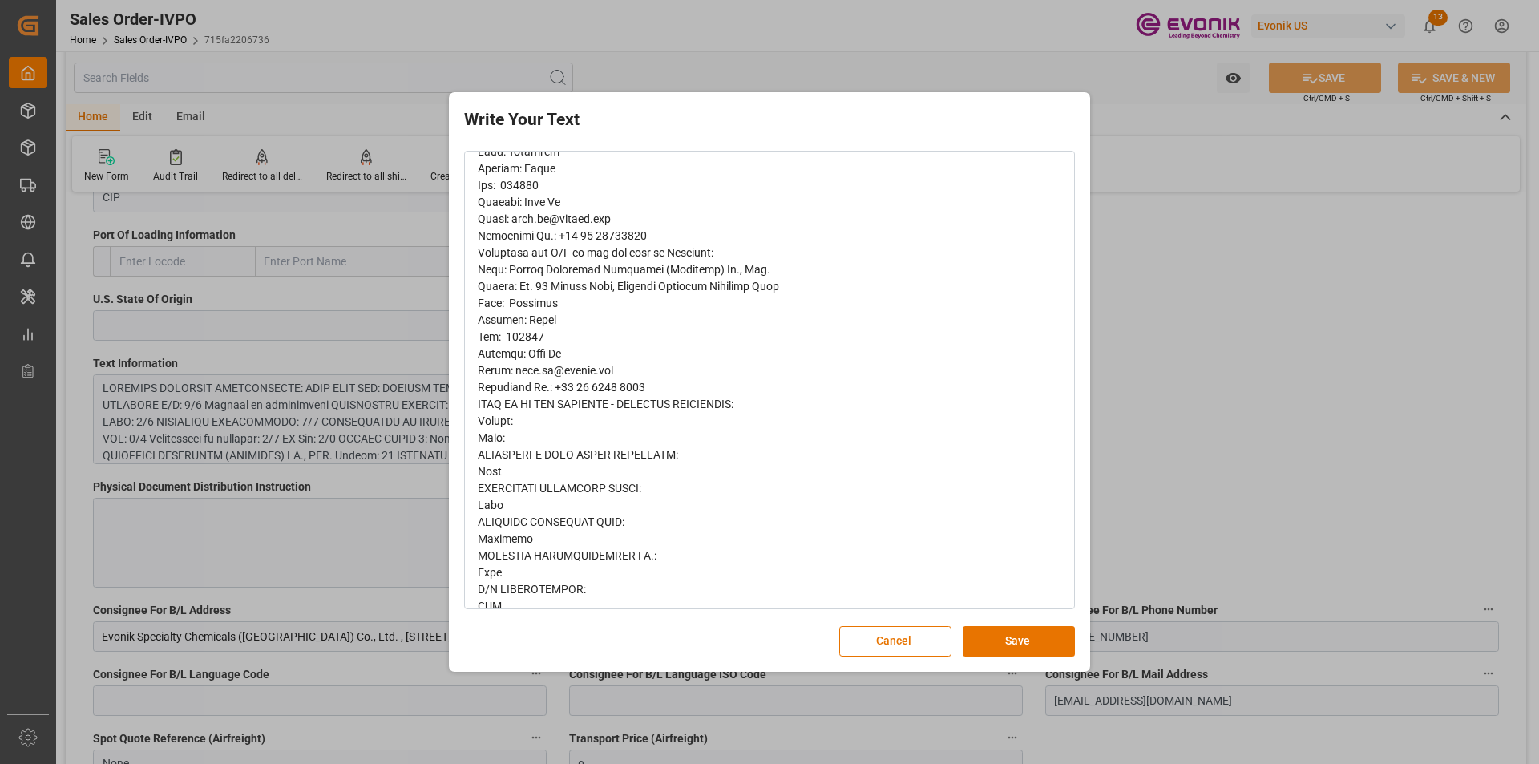
click at [1334, 176] on div "Write Your Text Normal 14 Font Cancel Save" at bounding box center [769, 382] width 1539 height 764
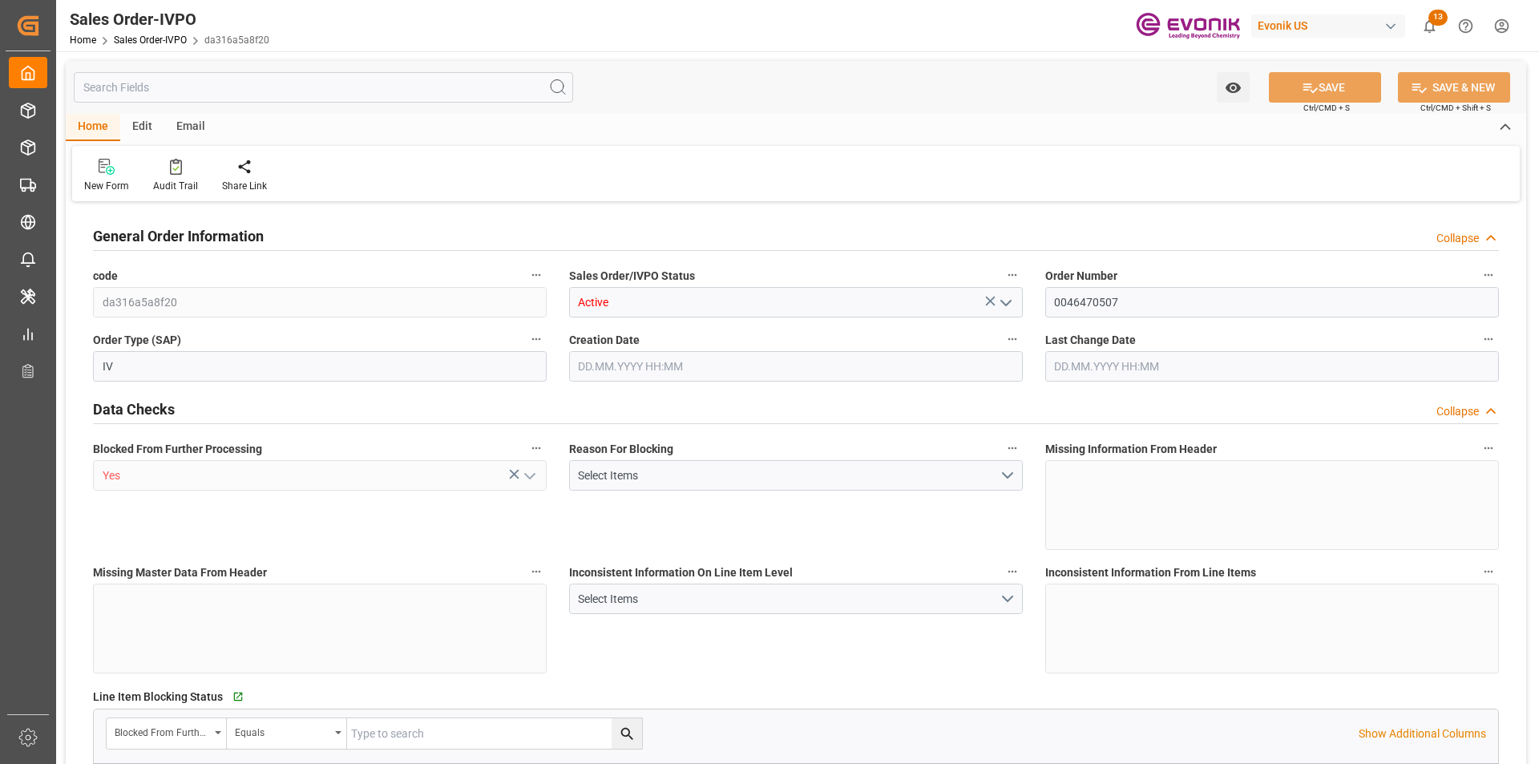
type input "DEDUS"
type input "2287.9"
type input "1"
type input "263.8"
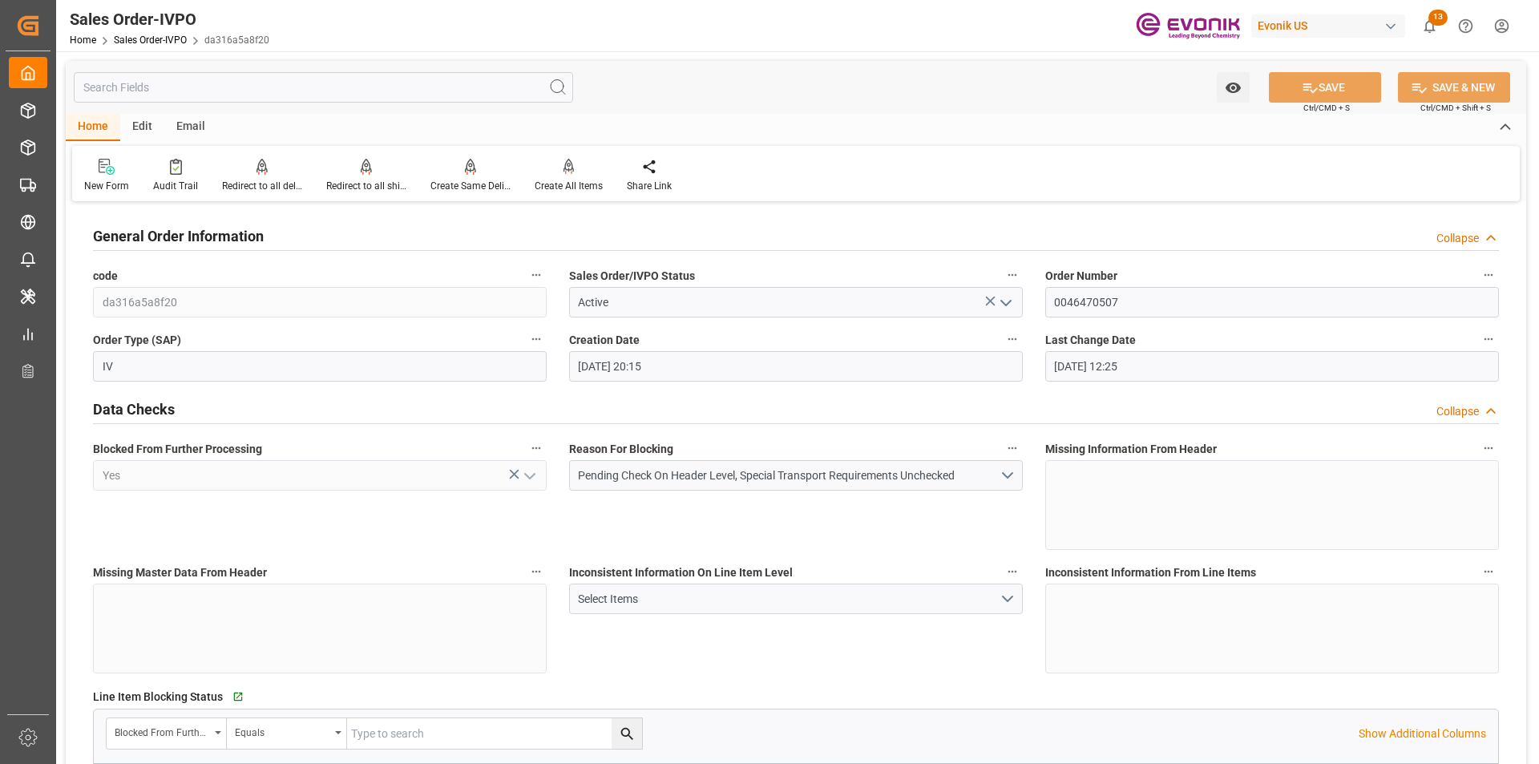
type input "27.08.2025 20:15"
type input "28.08.2025 12:25"
click at [1092, 303] on input "0046470507" at bounding box center [1272, 302] width 454 height 30
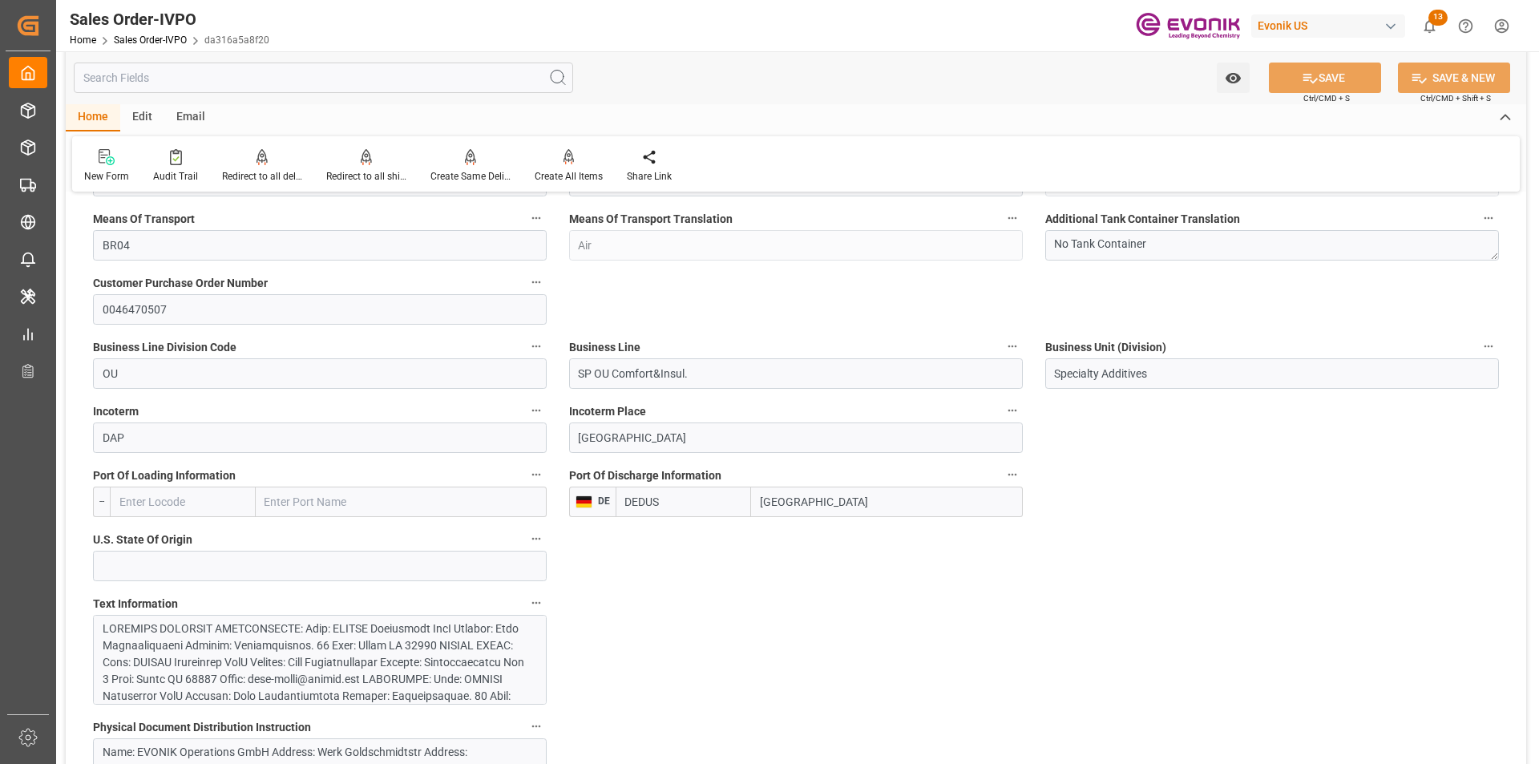
scroll to position [962, 0]
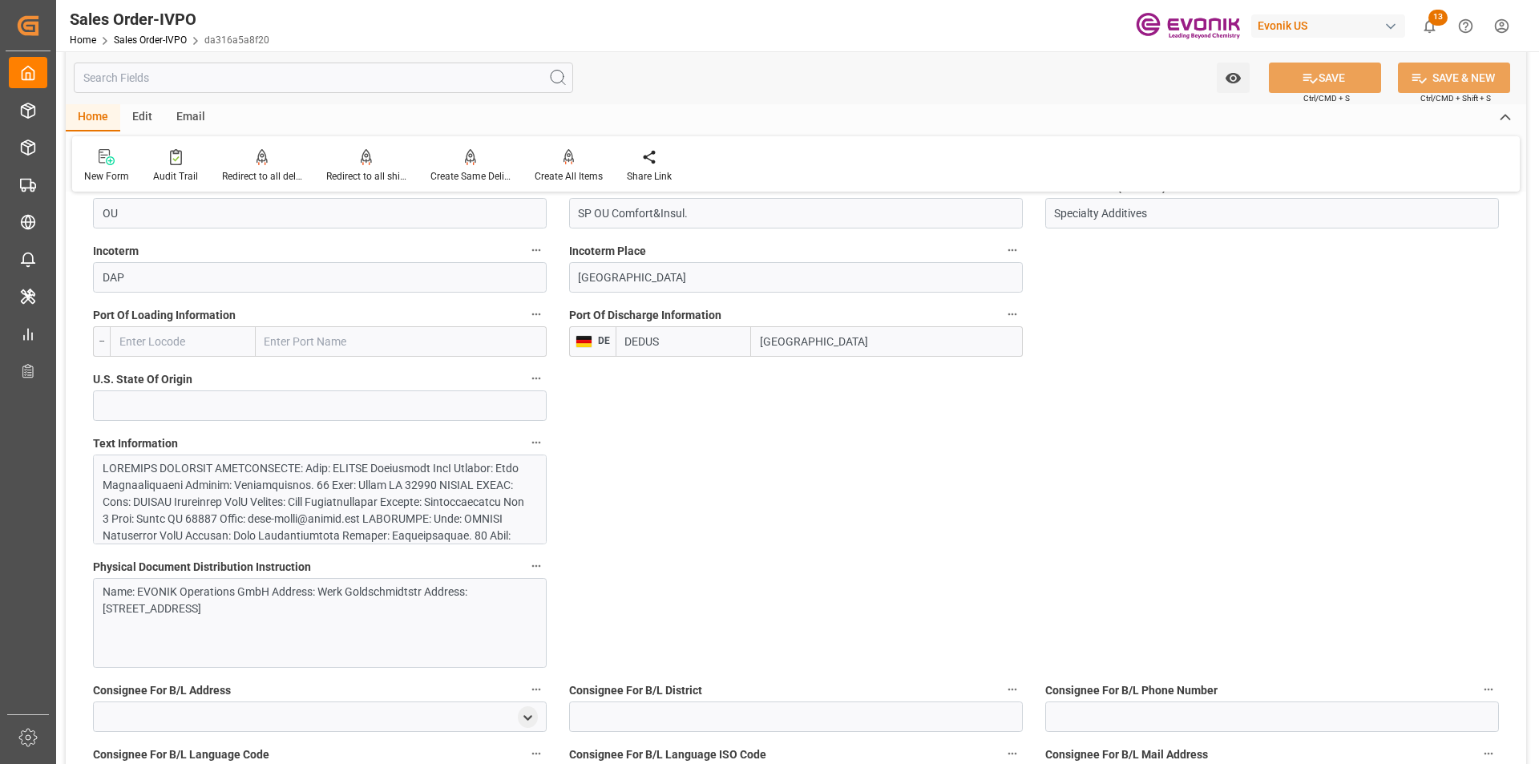
click at [419, 498] on div at bounding box center [314, 628] width 422 height 337
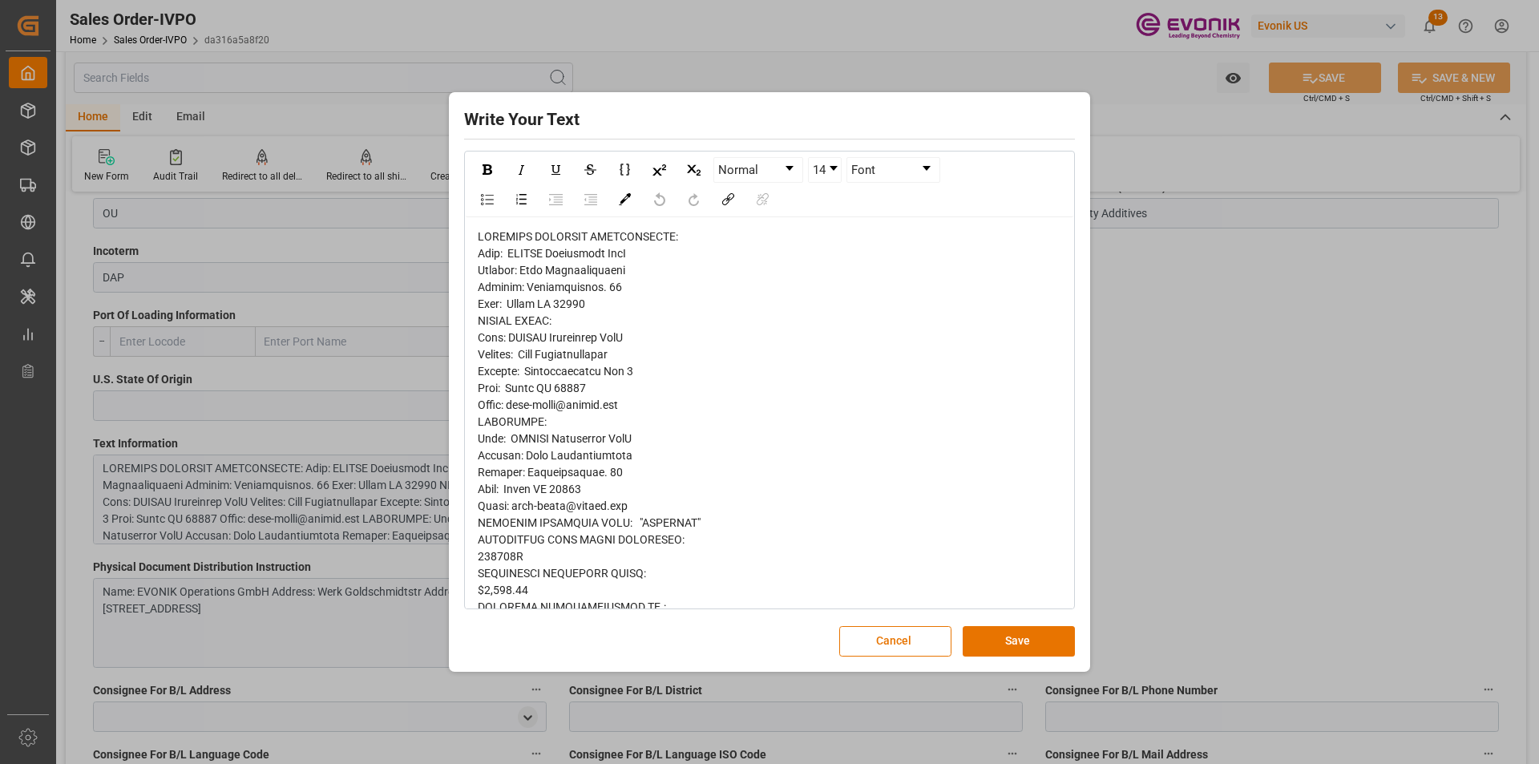
scroll to position [160, 0]
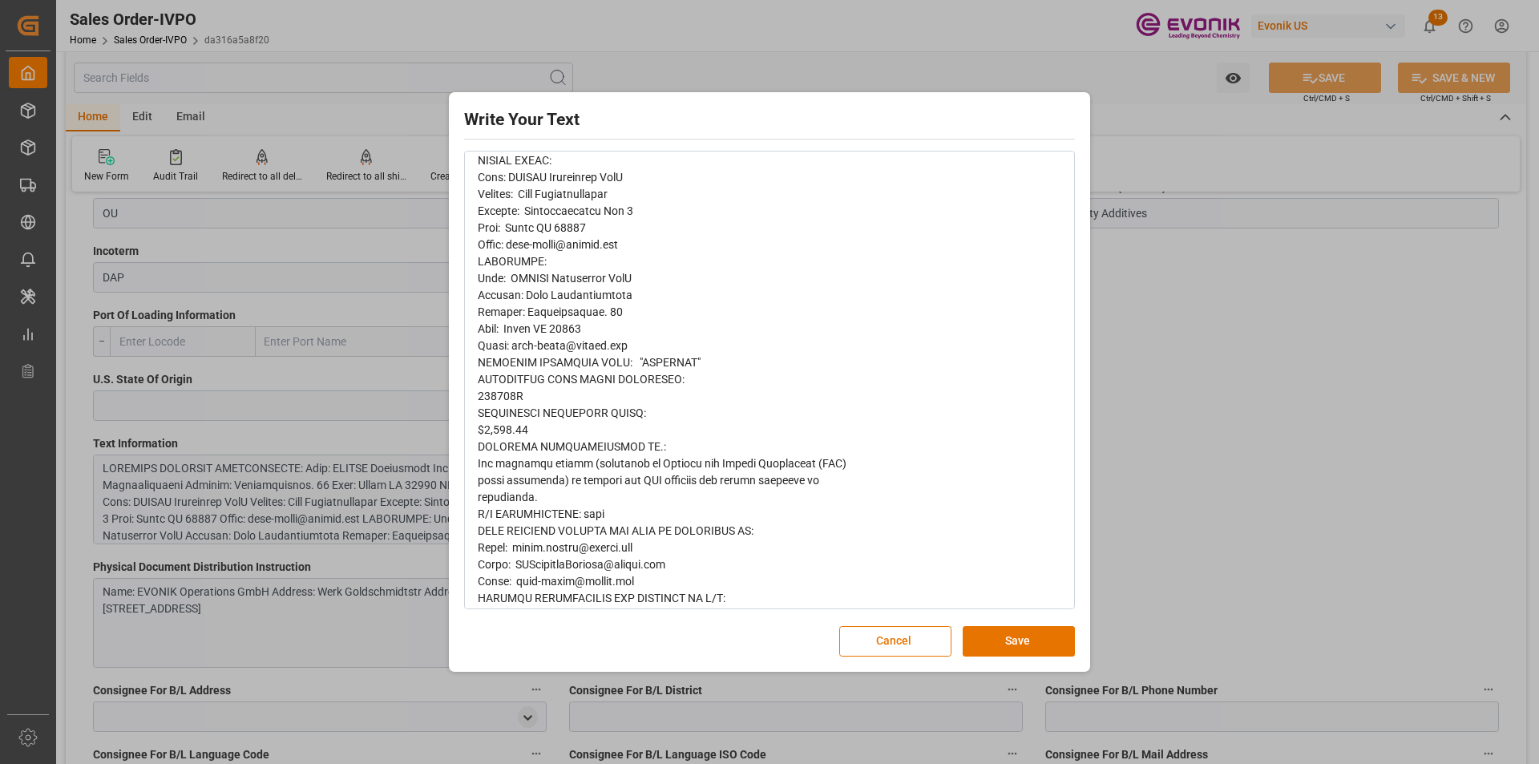
click at [498, 393] on span "rdw-editor" at bounding box center [687, 438] width 419 height 737
click at [502, 395] on span "rdw-editor" at bounding box center [687, 438] width 419 height 737
copy span "081925A"
drag, startPoint x: 501, startPoint y: 429, endPoint x: 511, endPoint y: 430, distance: 10.4
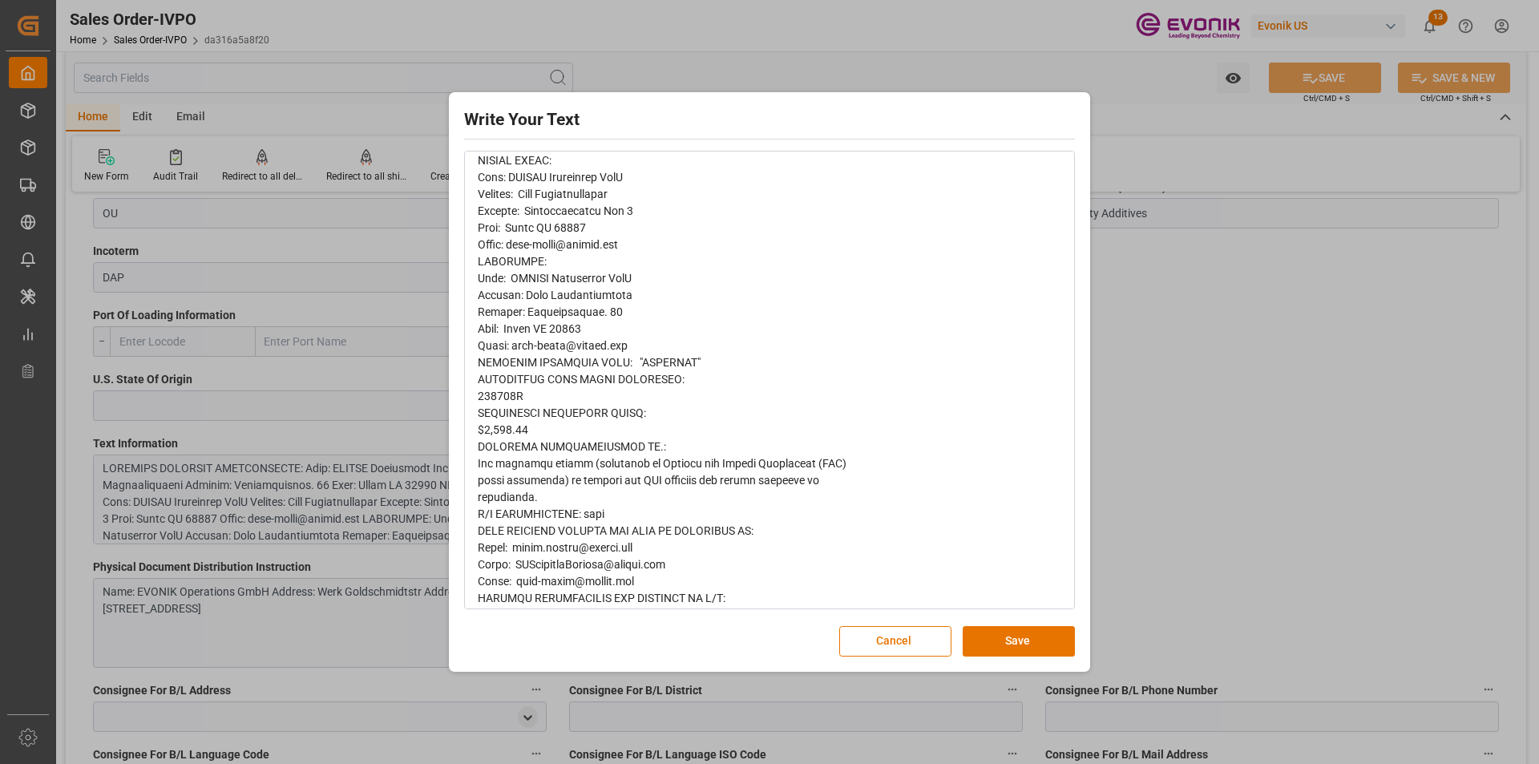
click at [501, 429] on span "rdw-editor" at bounding box center [687, 438] width 419 height 737
drag, startPoint x: 531, startPoint y: 428, endPoint x: 474, endPoint y: 428, distance: 56.1
click at [474, 428] on div "rdw-wrapper" at bounding box center [769, 438] width 607 height 763
copy span "$2,287.90"
click at [1160, 364] on div "Write Your Text Normal 14 Font Cancel Save" at bounding box center [769, 382] width 1539 height 764
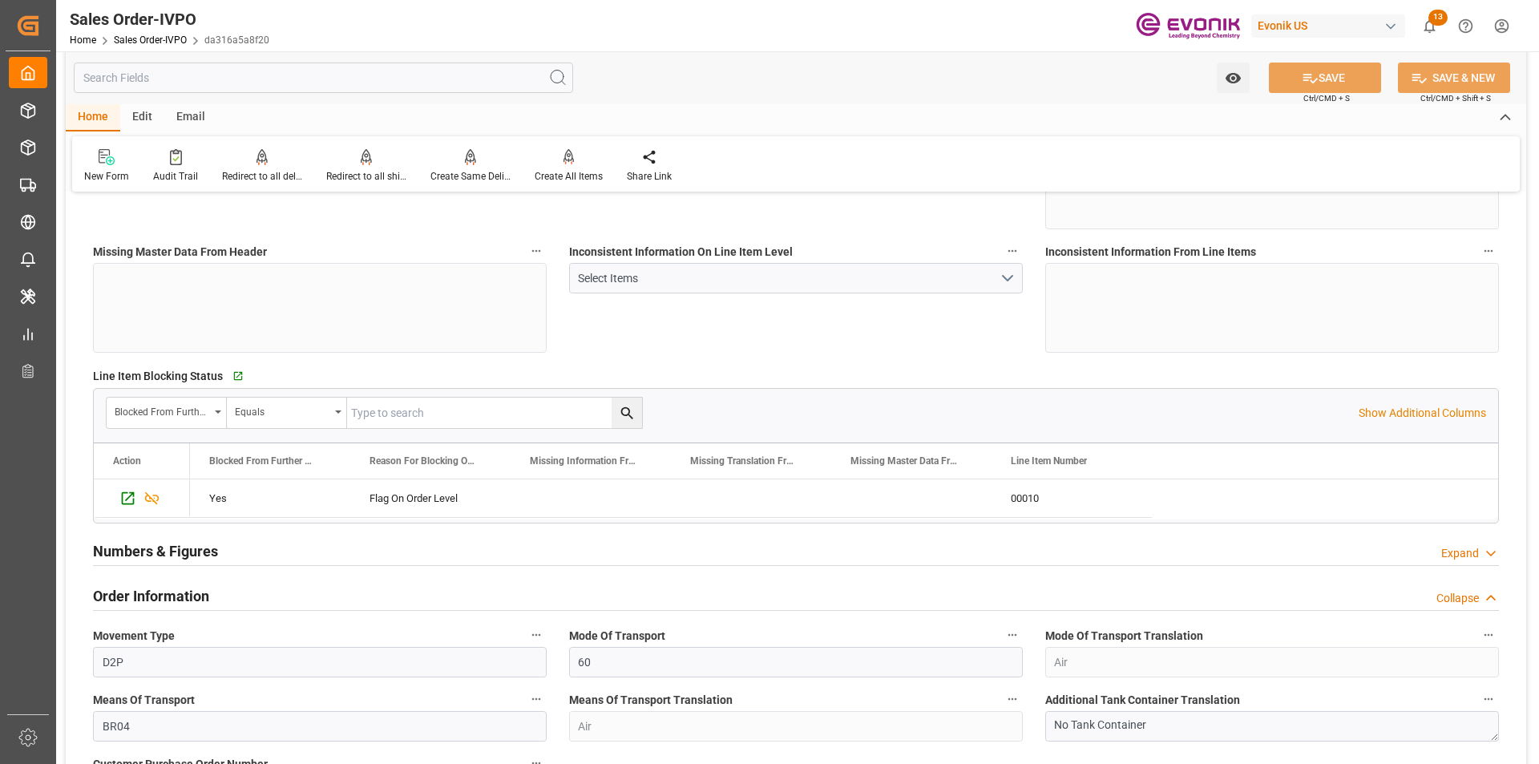
scroll to position [721, 0]
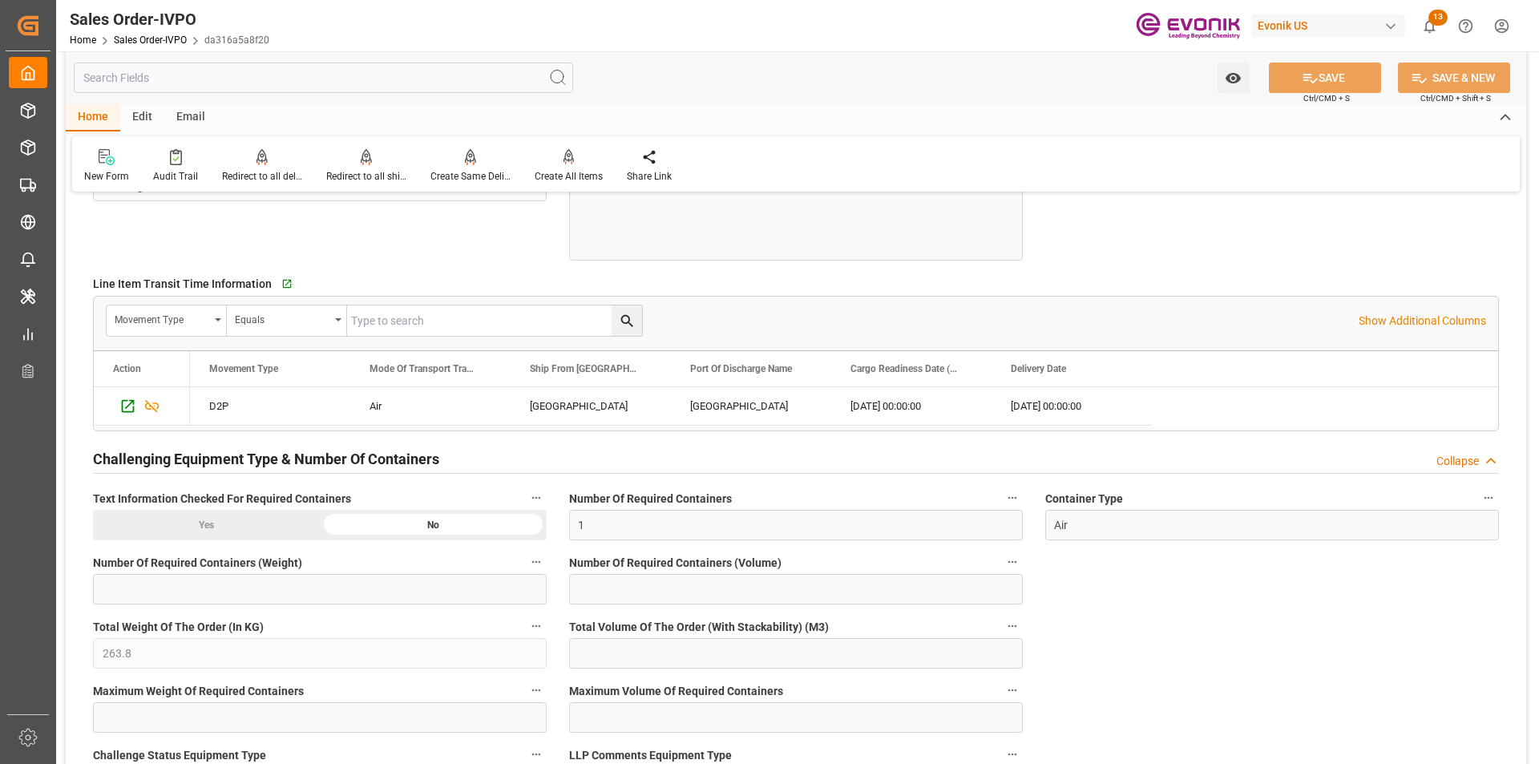
scroll to position [2484, 0]
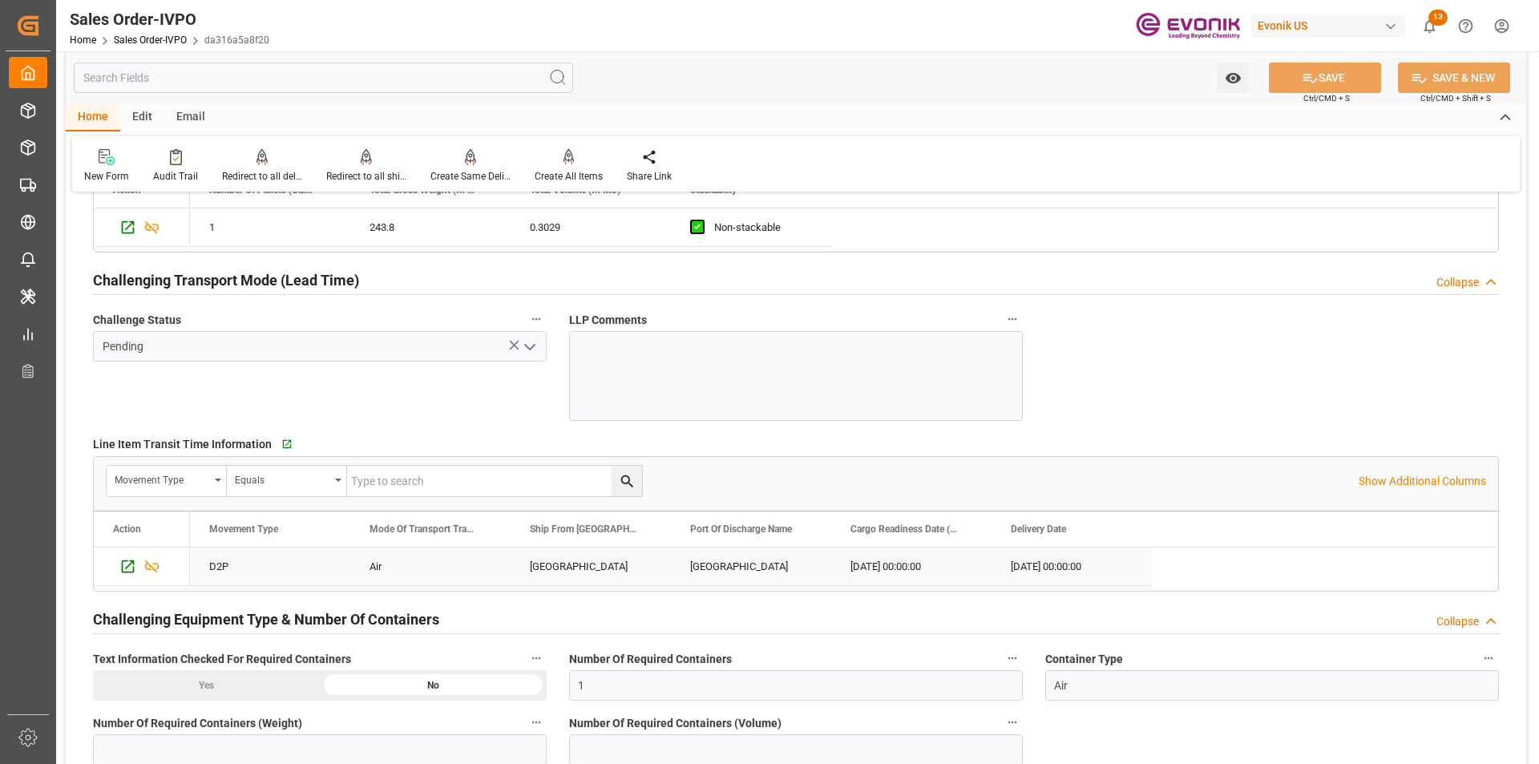
drag, startPoint x: 858, startPoint y: 566, endPoint x: 877, endPoint y: 588, distance: 29.0
click at [858, 566] on div "2025-08-29 00:00:00" at bounding box center [911, 566] width 160 height 38
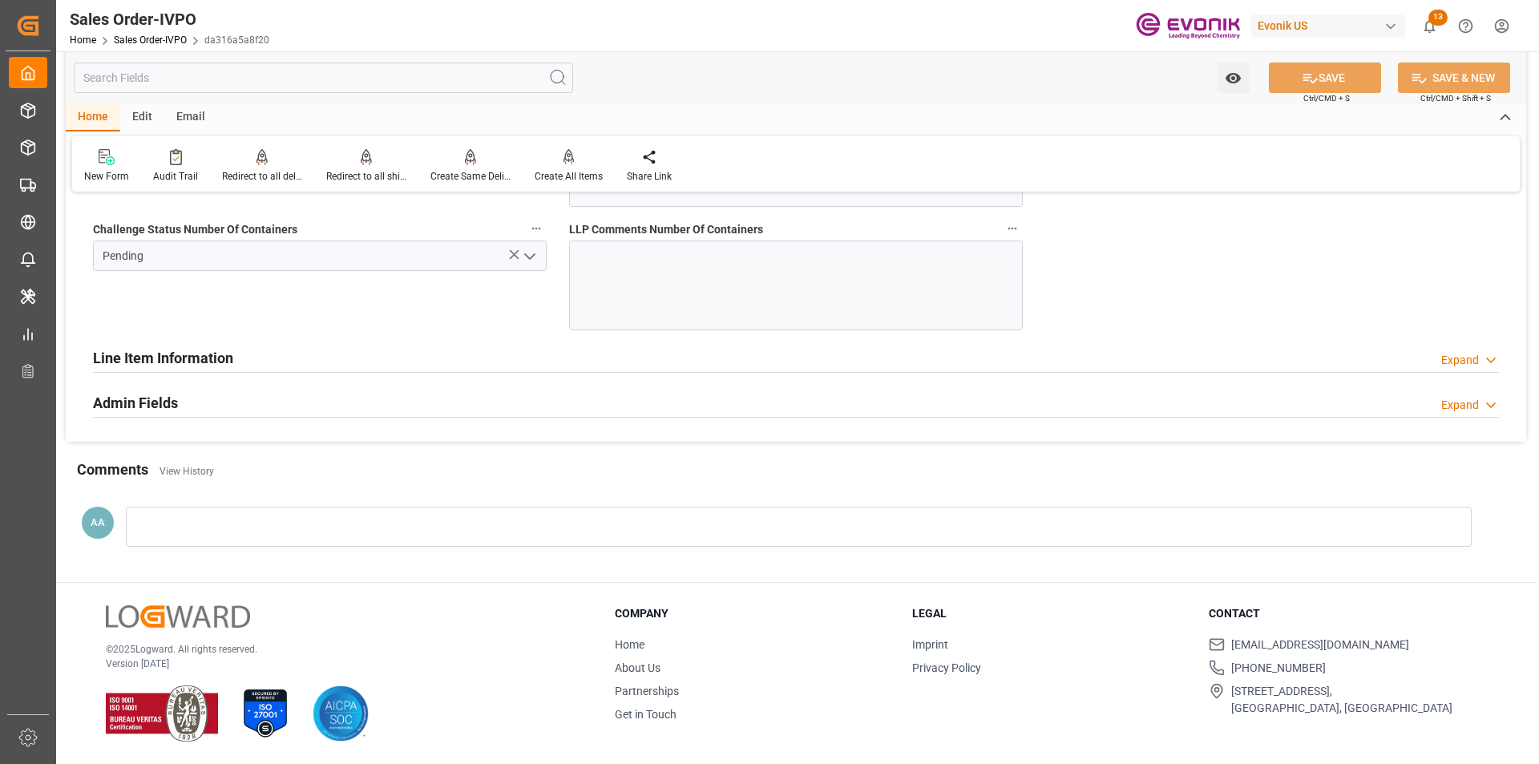
scroll to position [2973, 0]
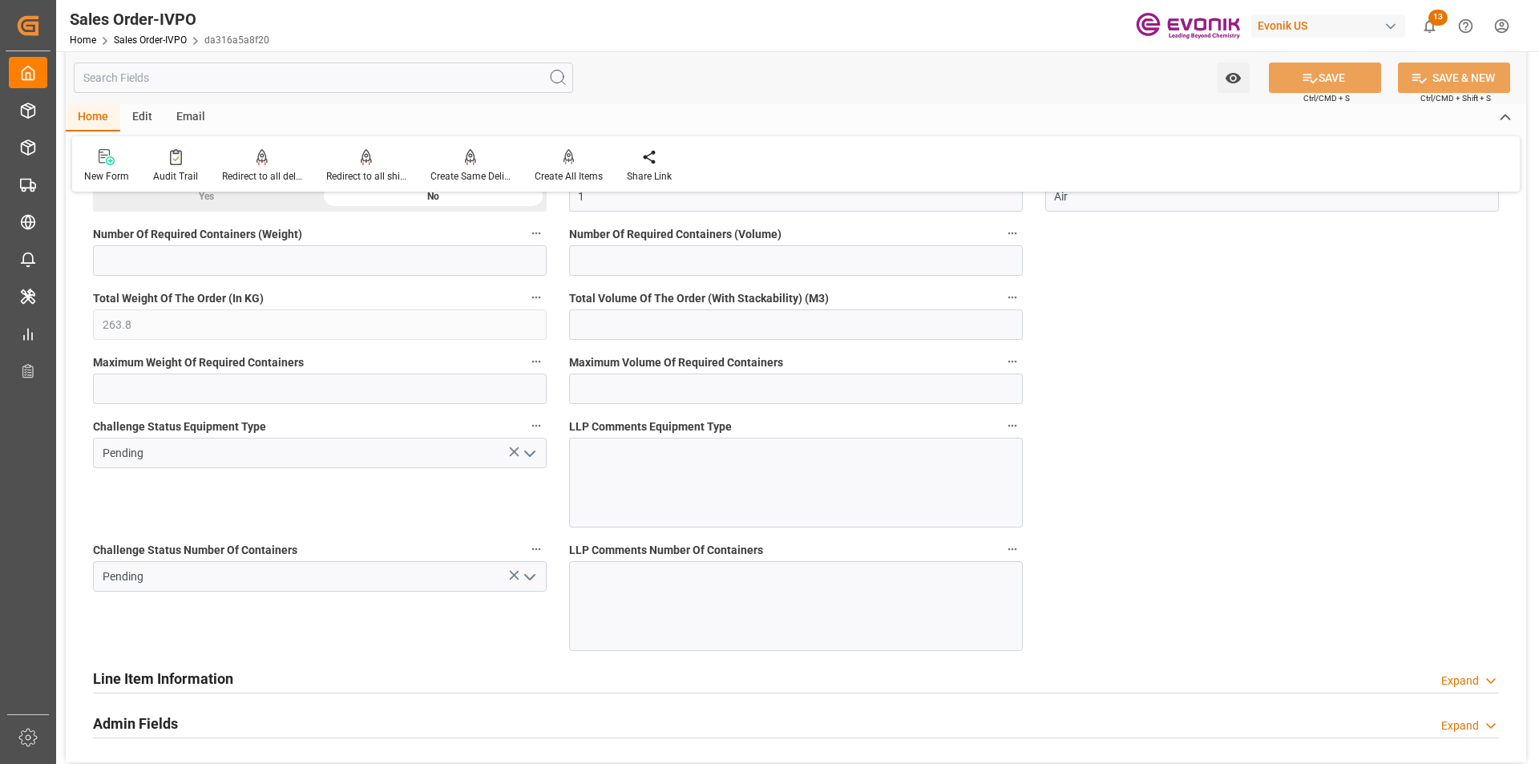
click at [527, 578] on polyline "open menu" at bounding box center [530, 577] width 10 height 5
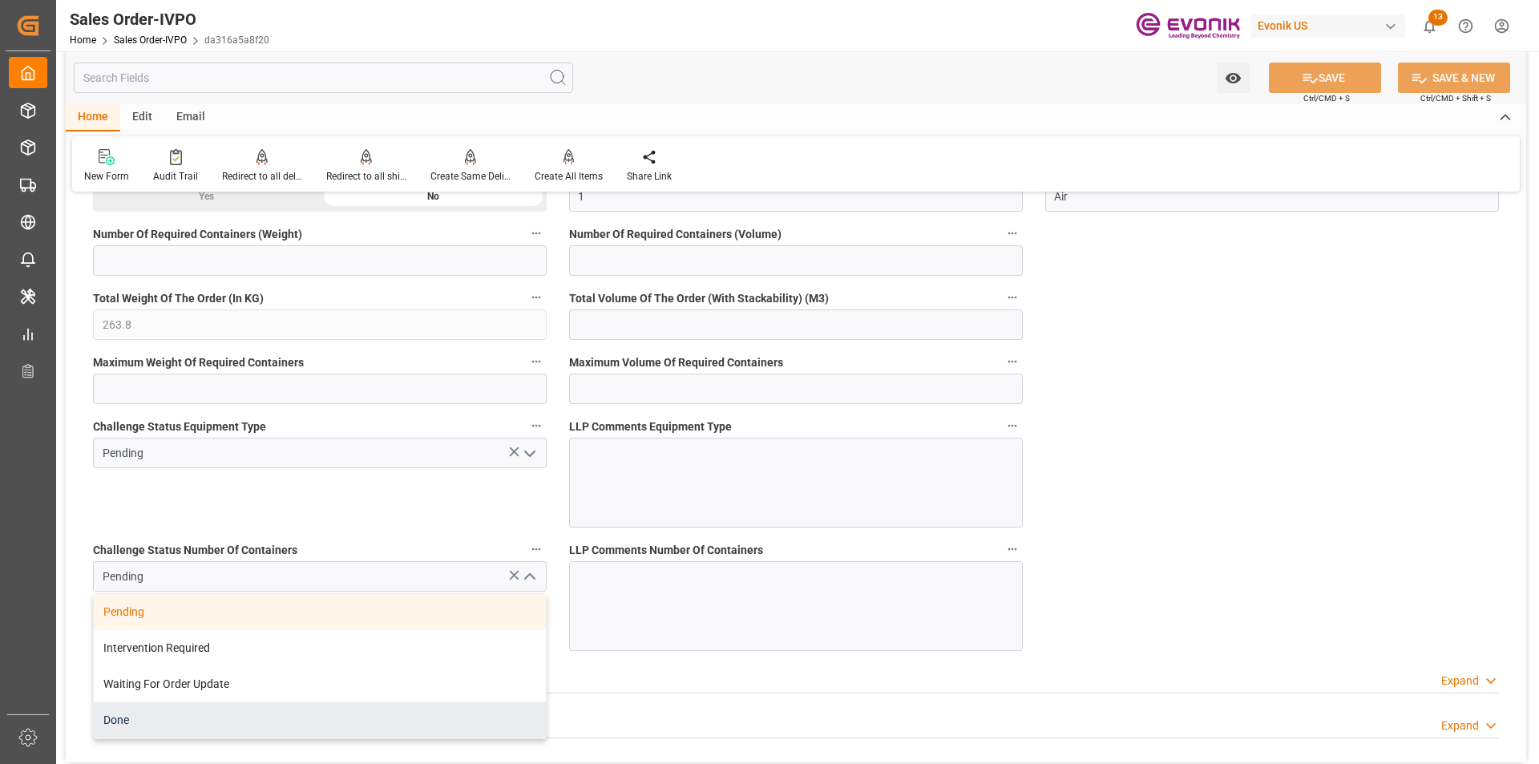
click at [204, 720] on div "Done" at bounding box center [320, 720] width 452 height 36
type input "Done"
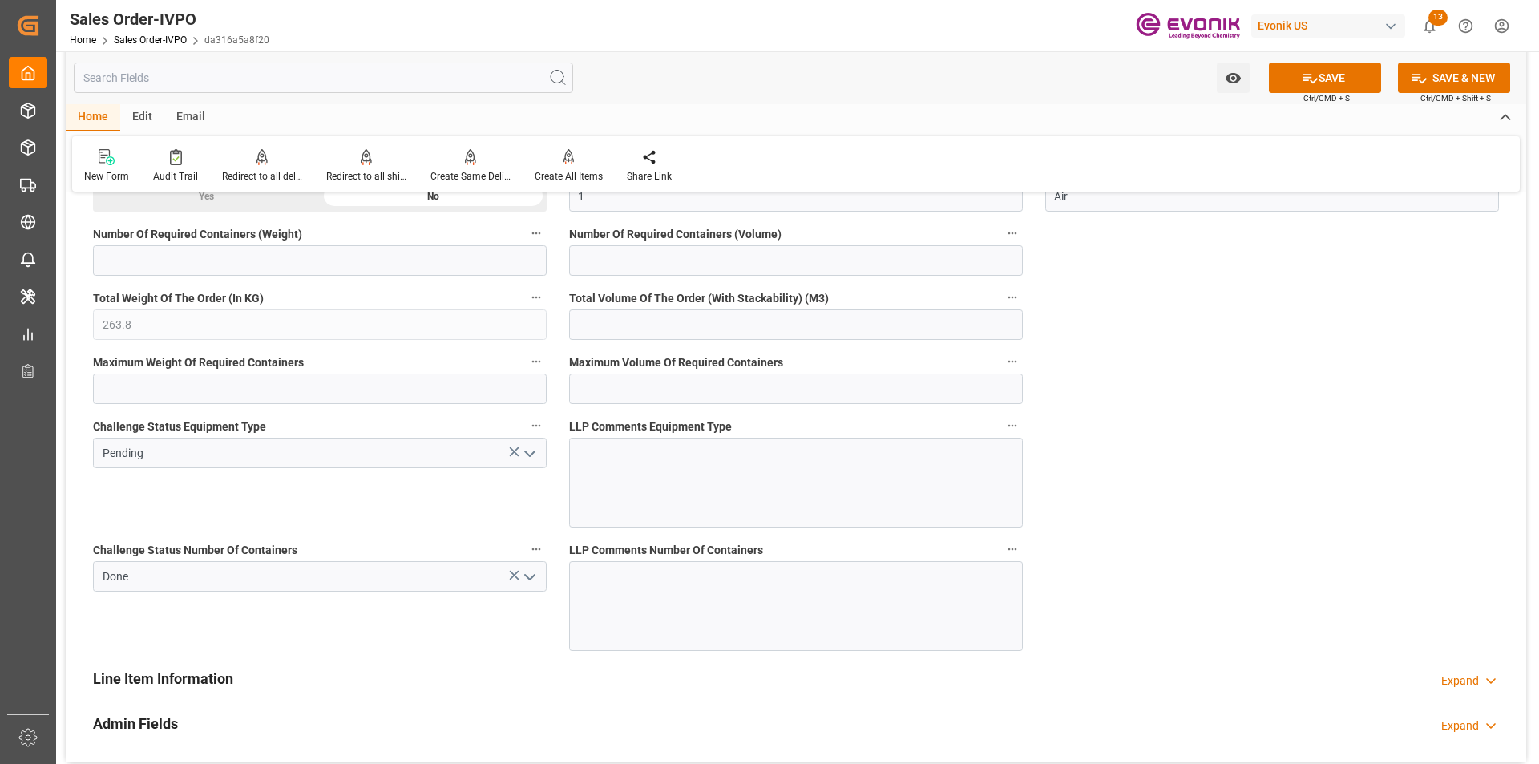
click at [527, 454] on polyline "open menu" at bounding box center [530, 453] width 10 height 5
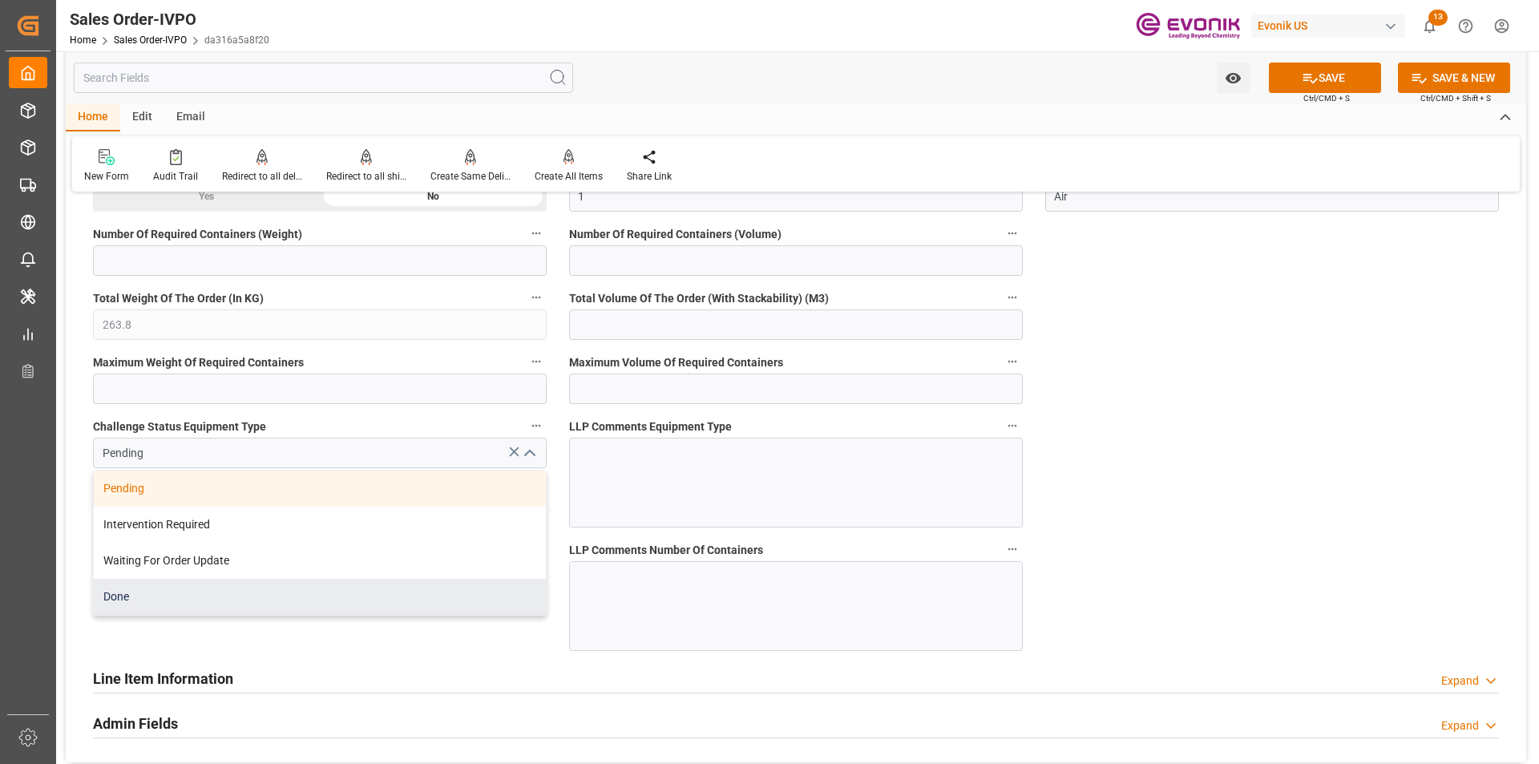
click at [304, 595] on div "Done" at bounding box center [320, 597] width 452 height 36
type input "Done"
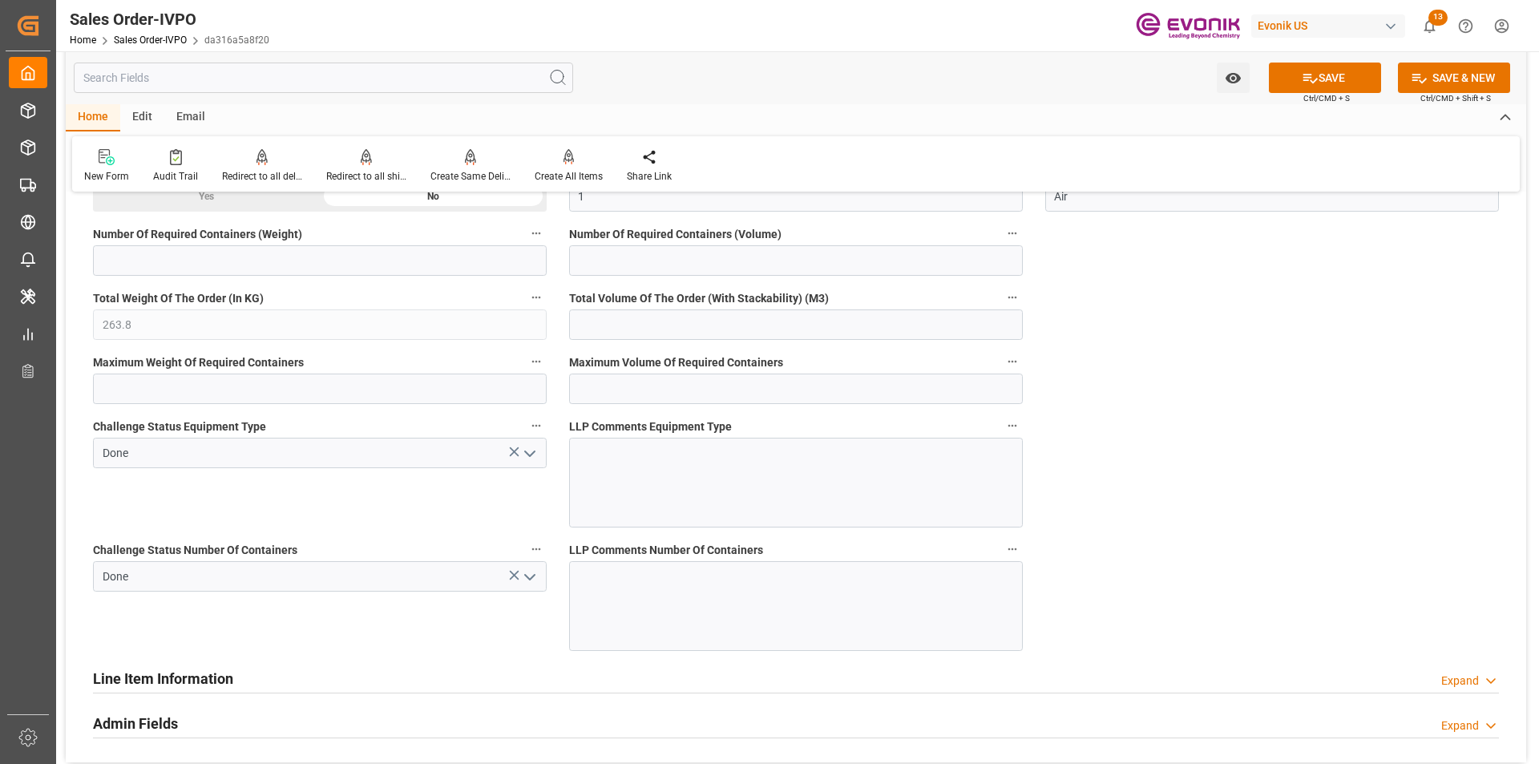
scroll to position [2733, 0]
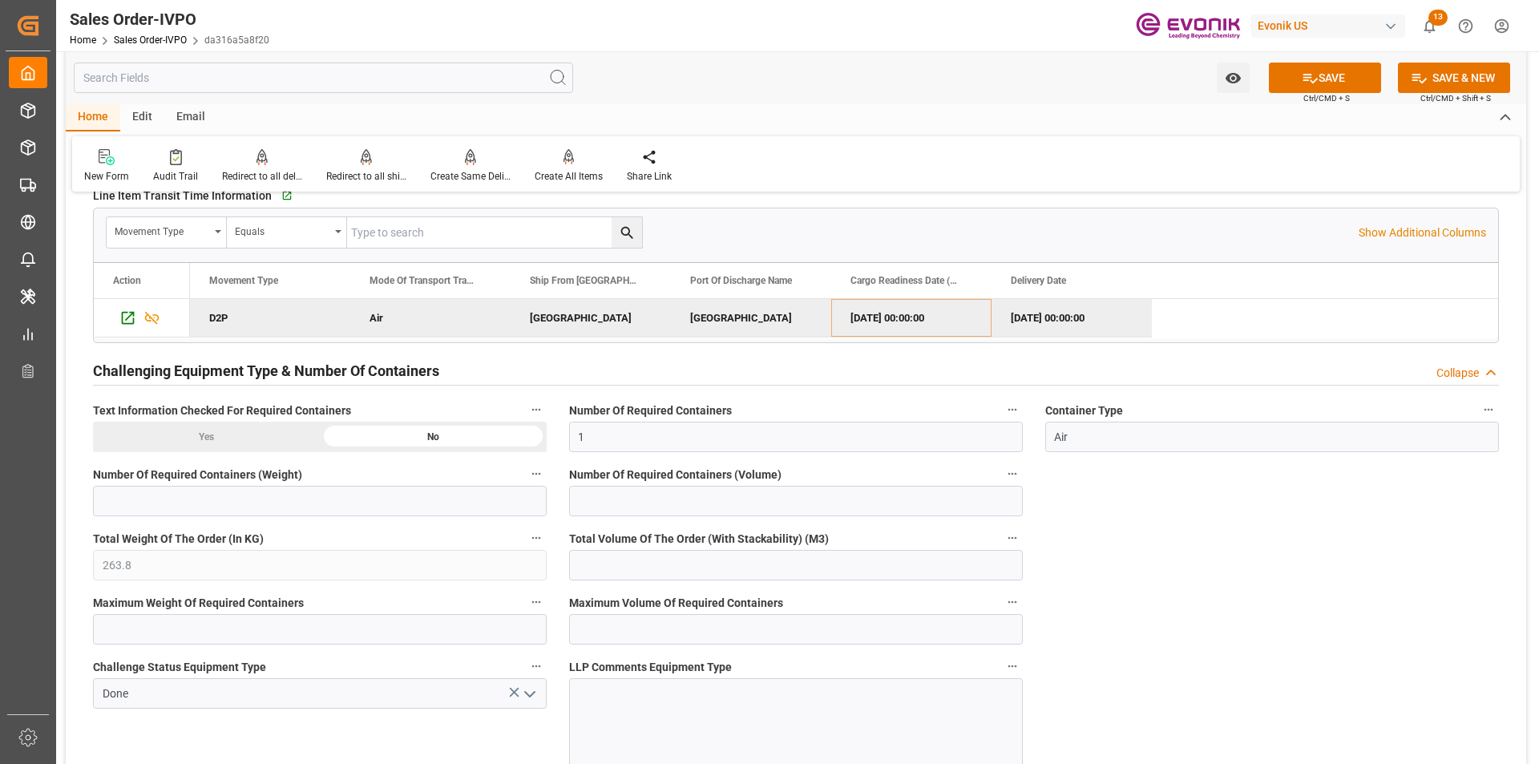
click at [240, 442] on div "Yes" at bounding box center [206, 437] width 227 height 30
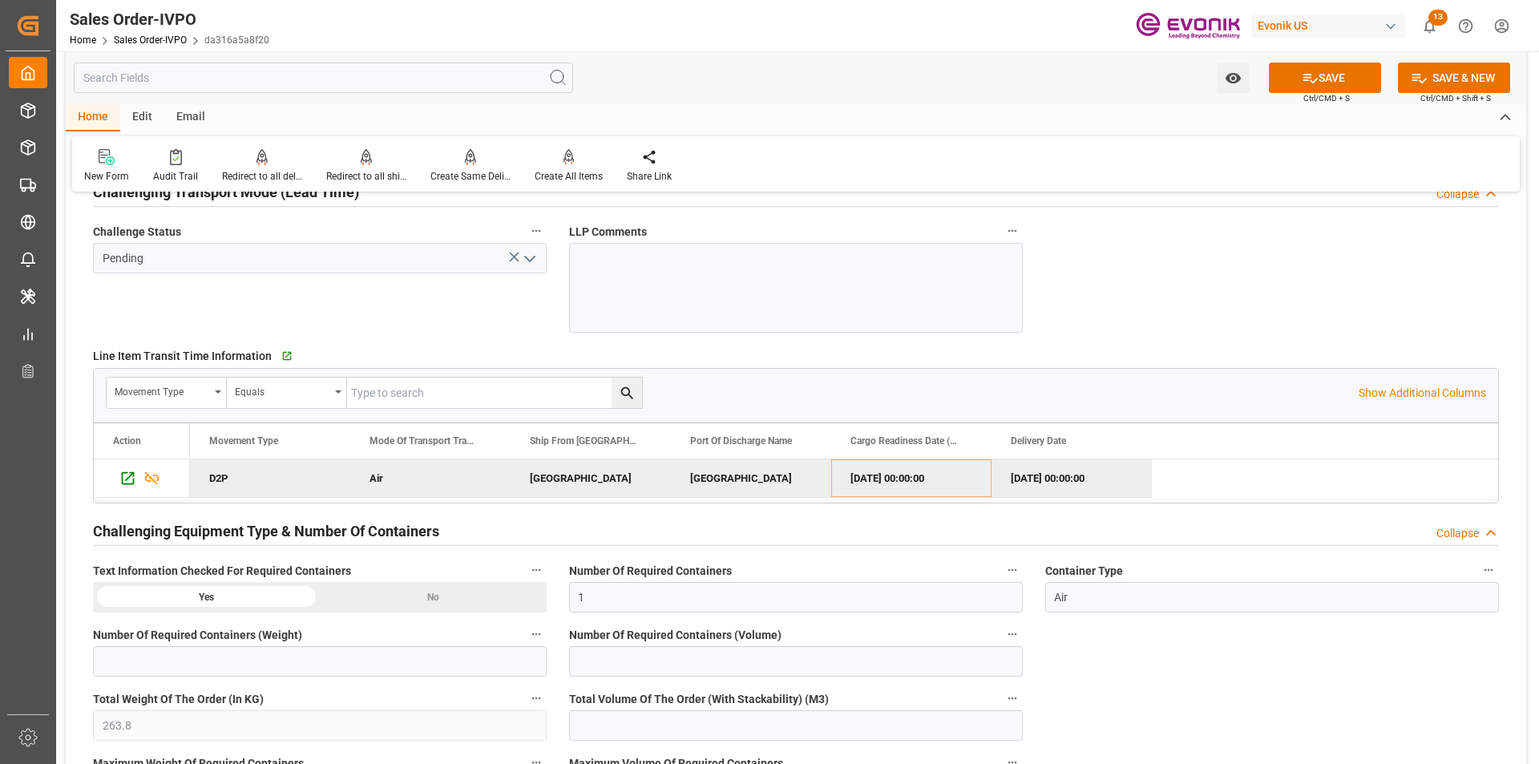
scroll to position [2252, 0]
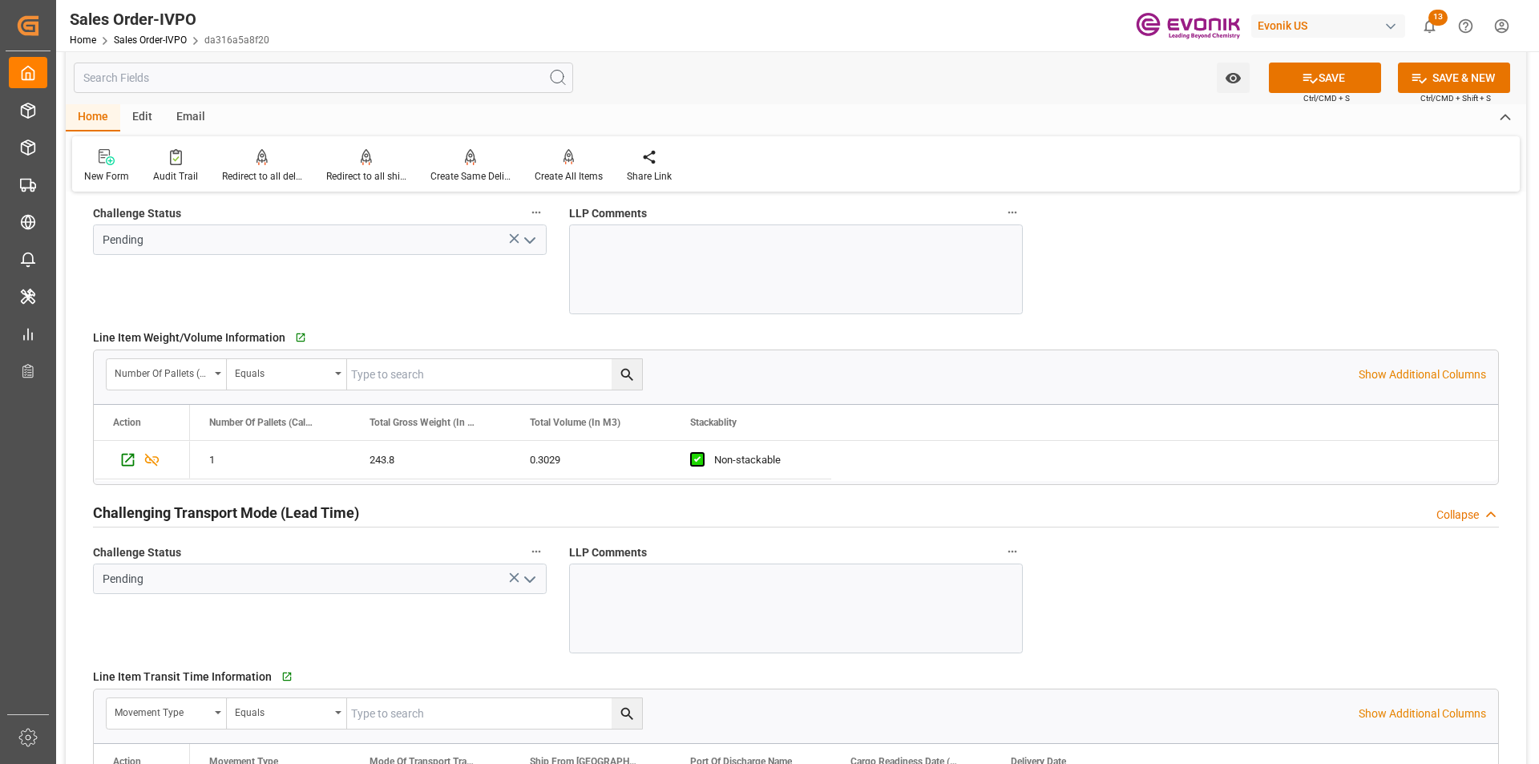
click at [526, 583] on icon "open menu" at bounding box center [529, 579] width 19 height 19
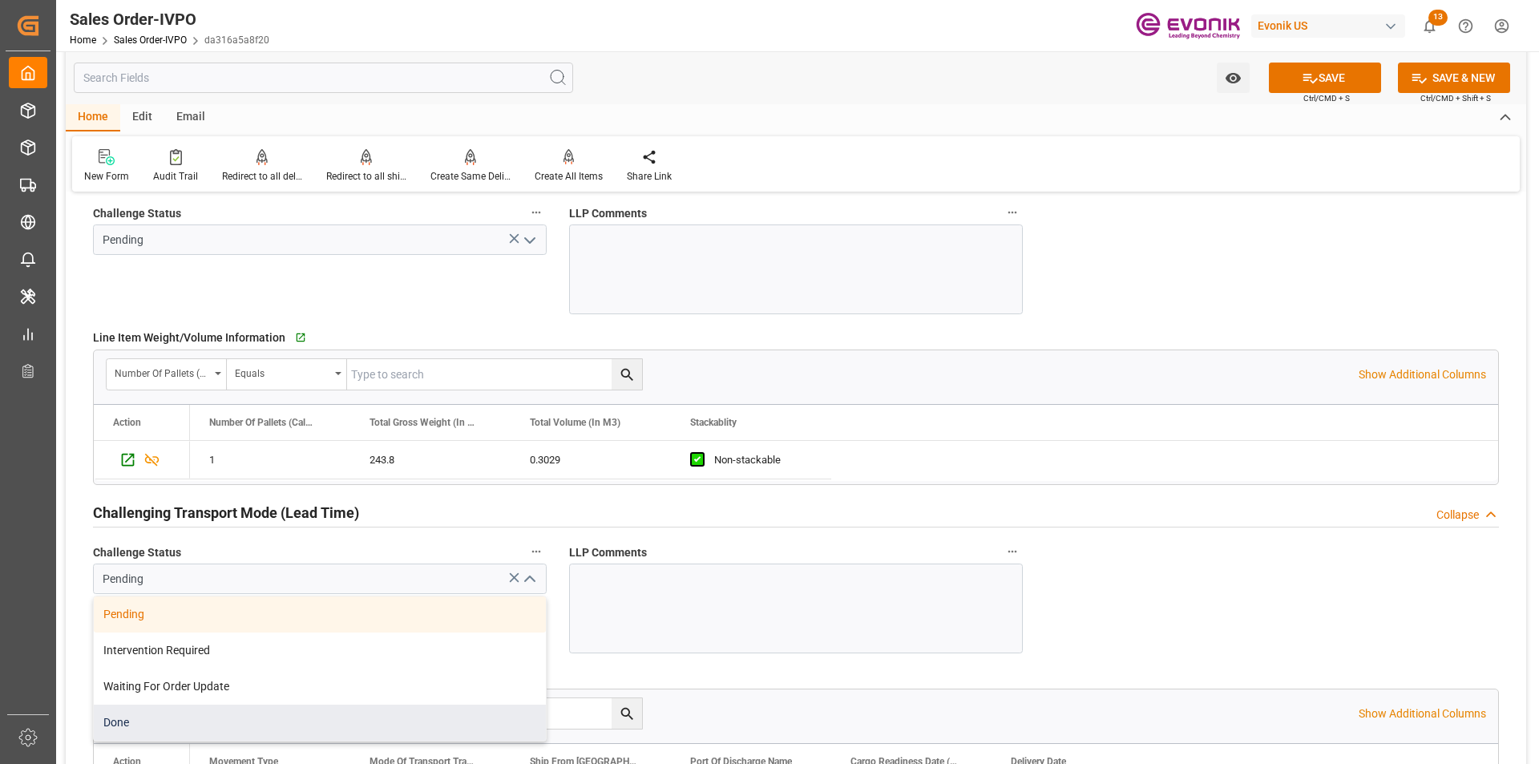
click at [221, 720] on div "Done" at bounding box center [320, 722] width 452 height 36
type input "Done"
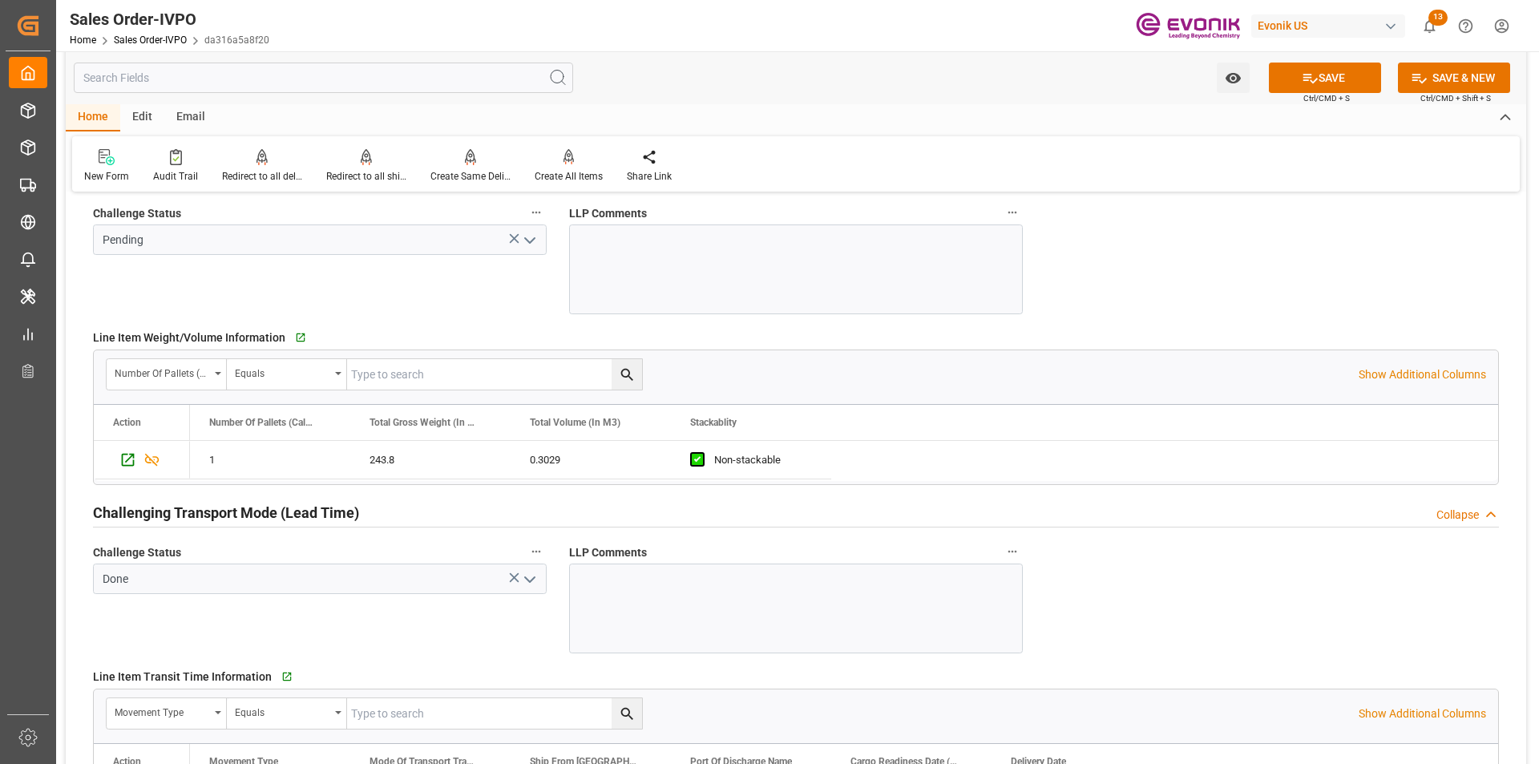
scroll to position [2012, 0]
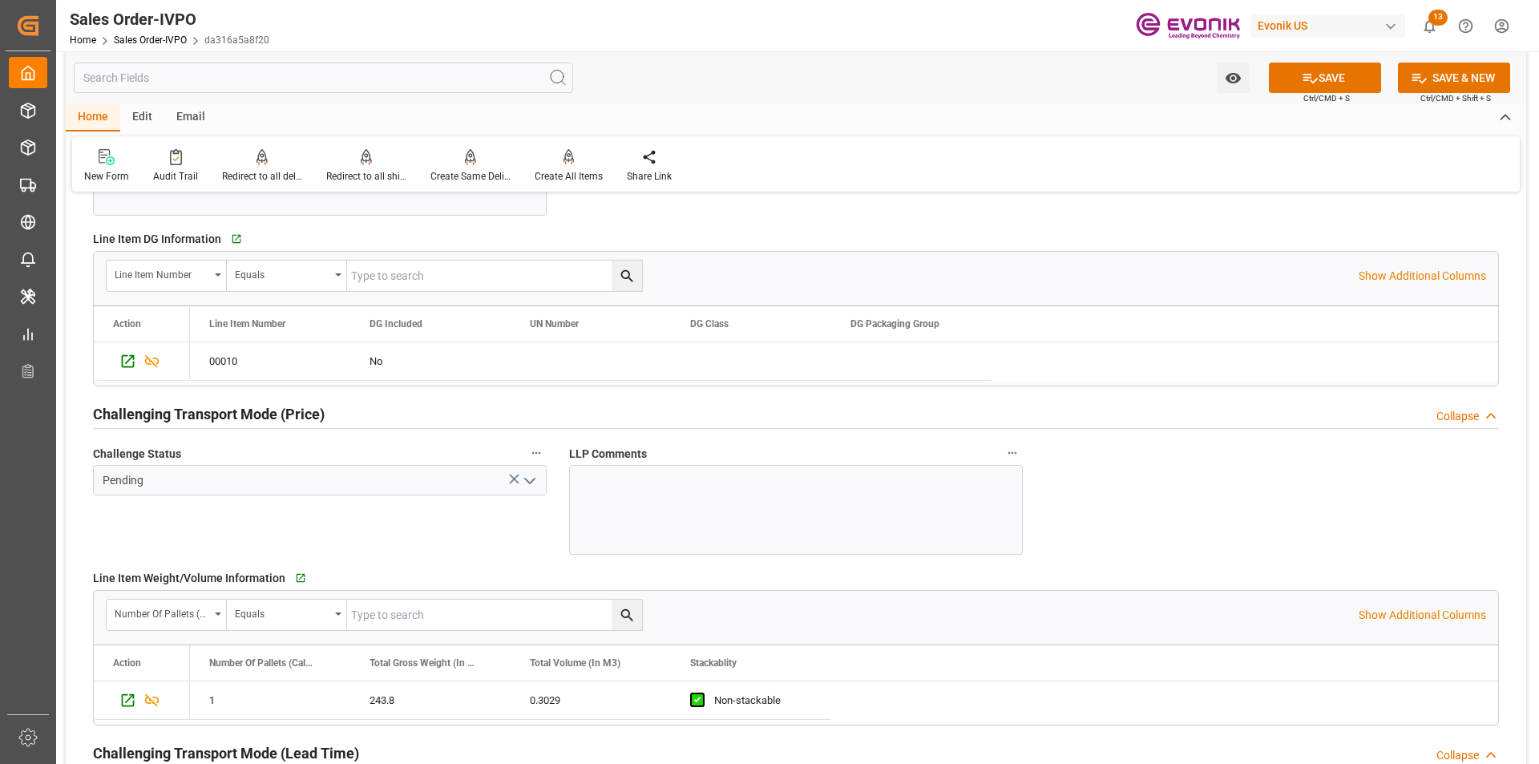
click at [527, 478] on icon "open menu" at bounding box center [529, 480] width 19 height 19
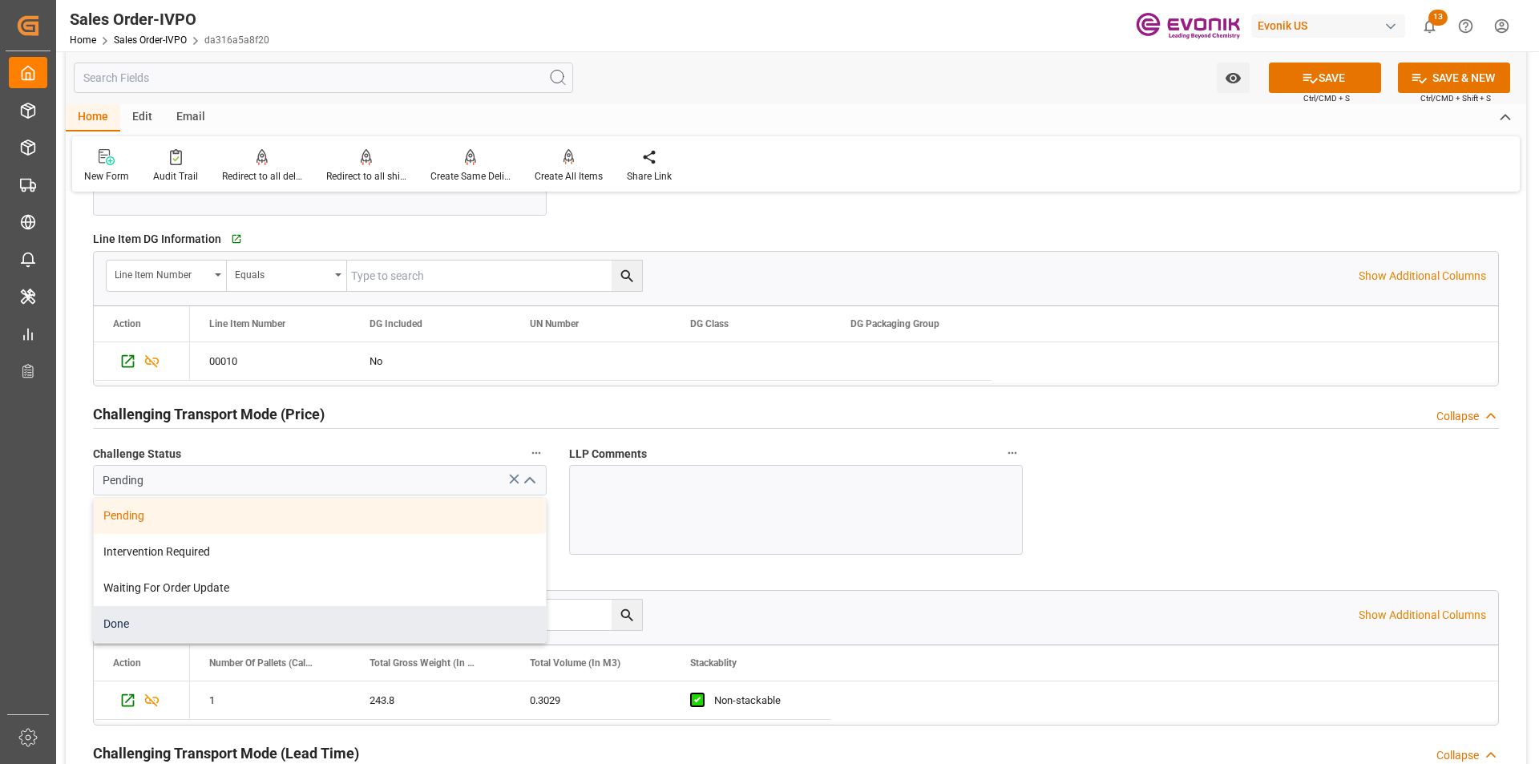
click at [321, 625] on div "Done" at bounding box center [320, 624] width 452 height 36
type input "Done"
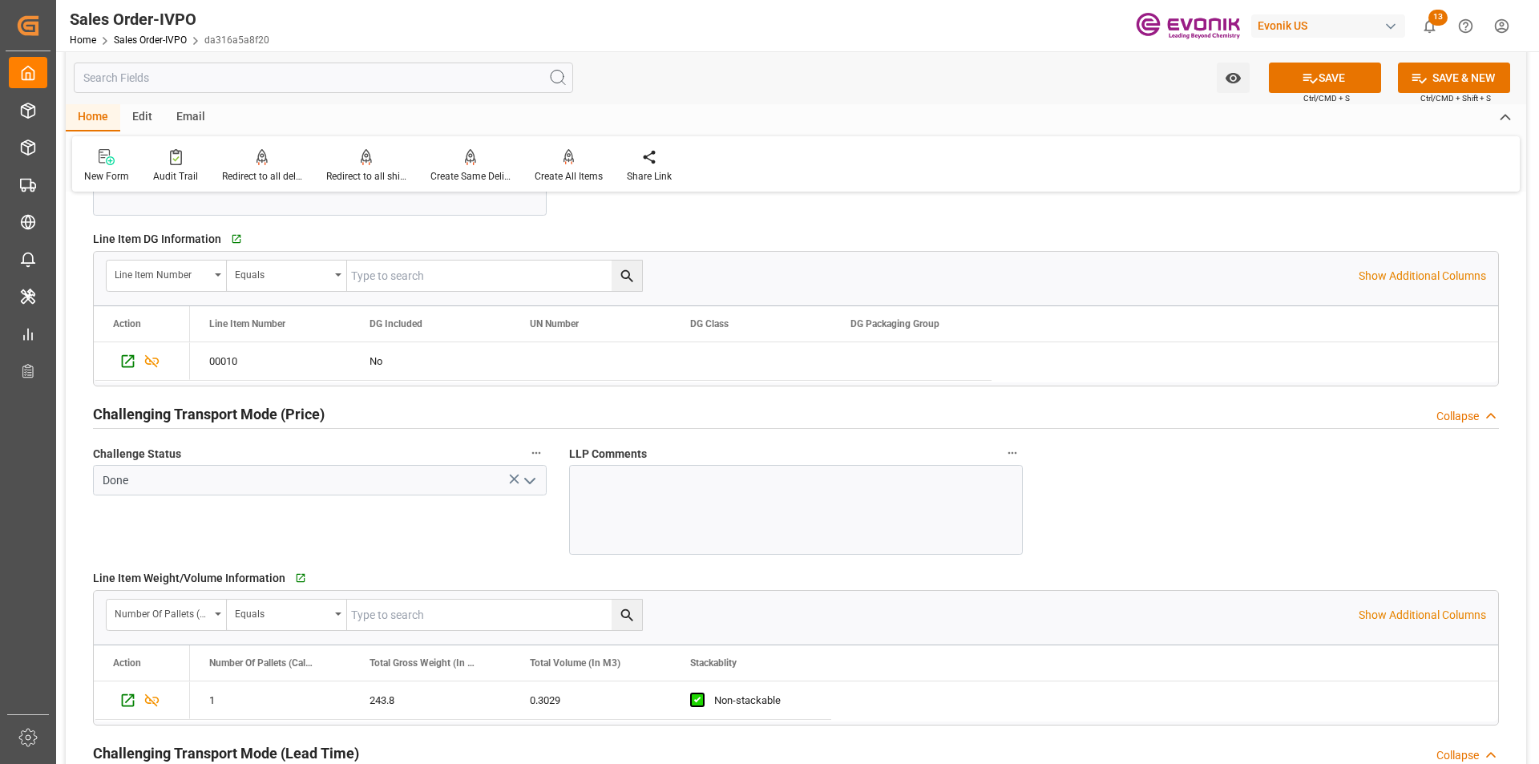
scroll to position [1771, 0]
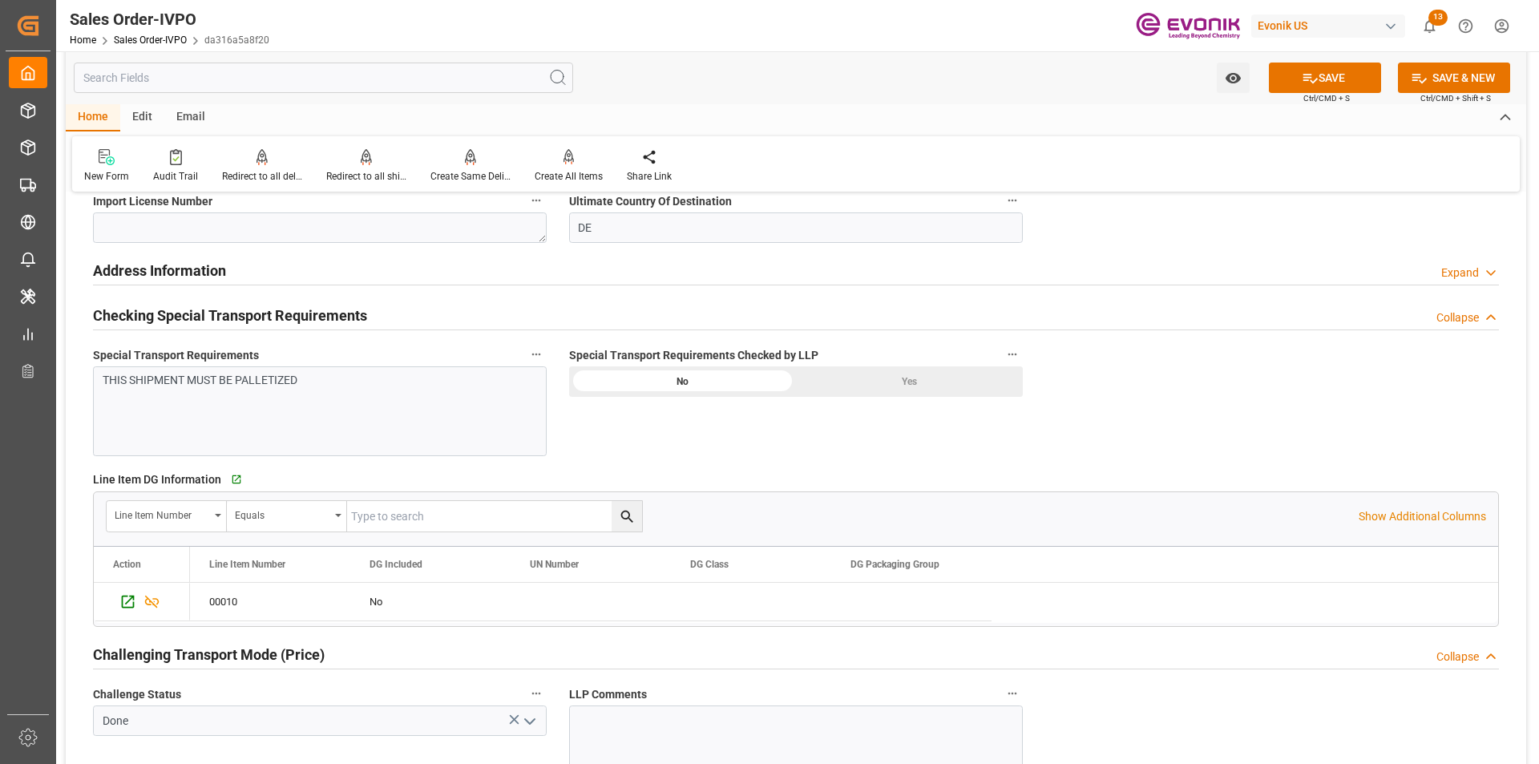
click at [906, 370] on div "Yes" at bounding box center [909, 381] width 227 height 30
click at [1339, 73] on button "SAVE" at bounding box center [1325, 78] width 112 height 30
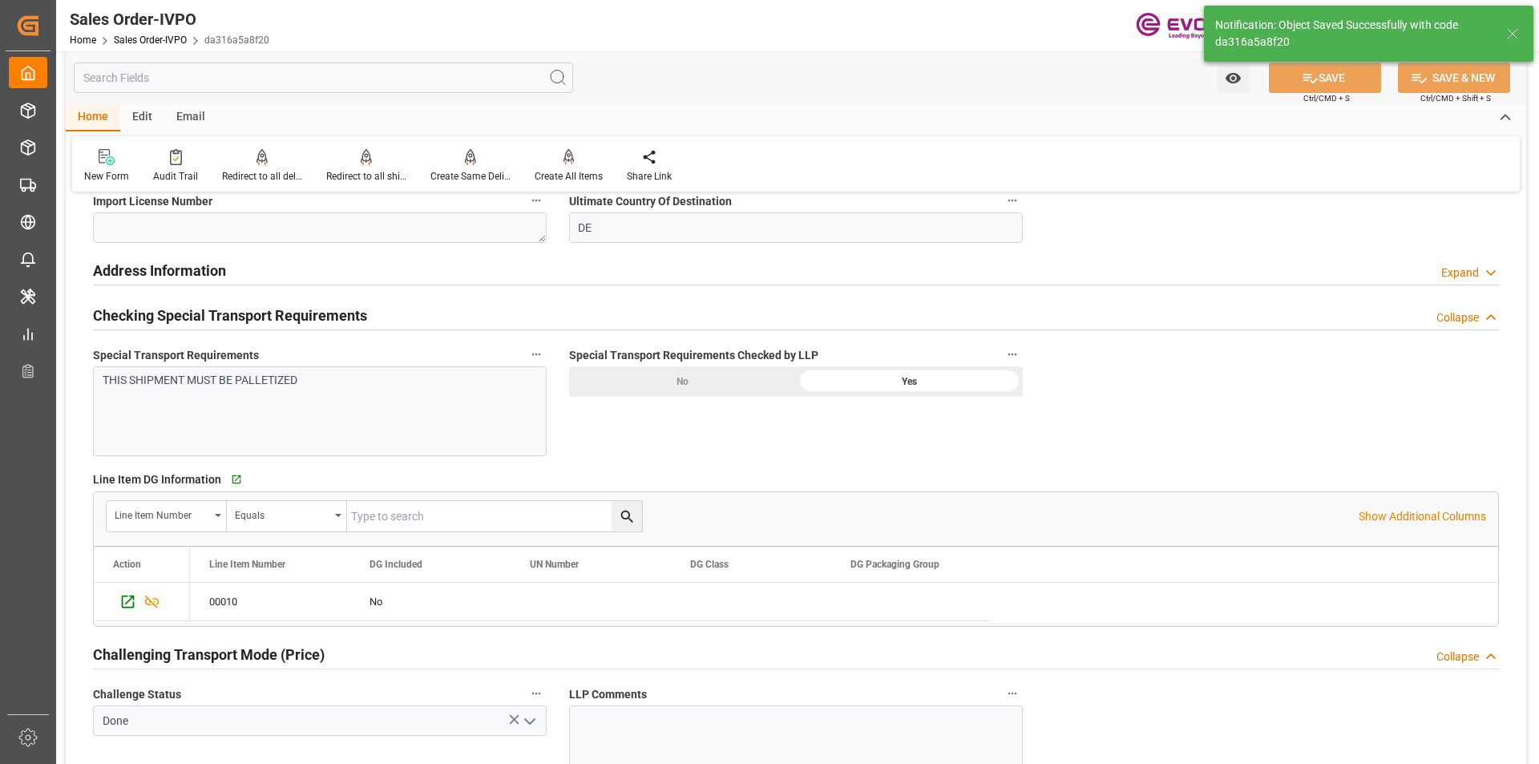
type input "28.08.2025 18:23"
type input "No"
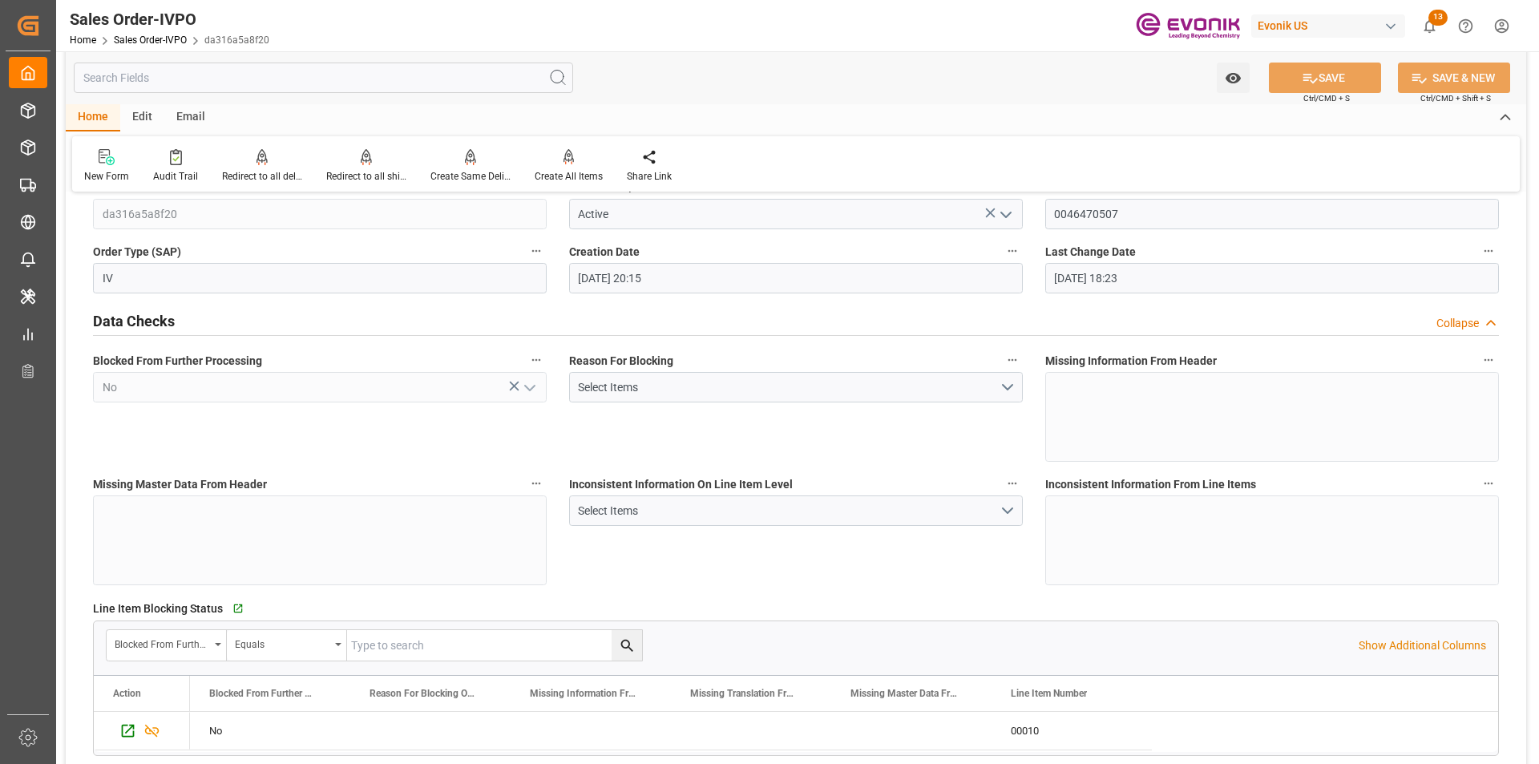
scroll to position [0, 0]
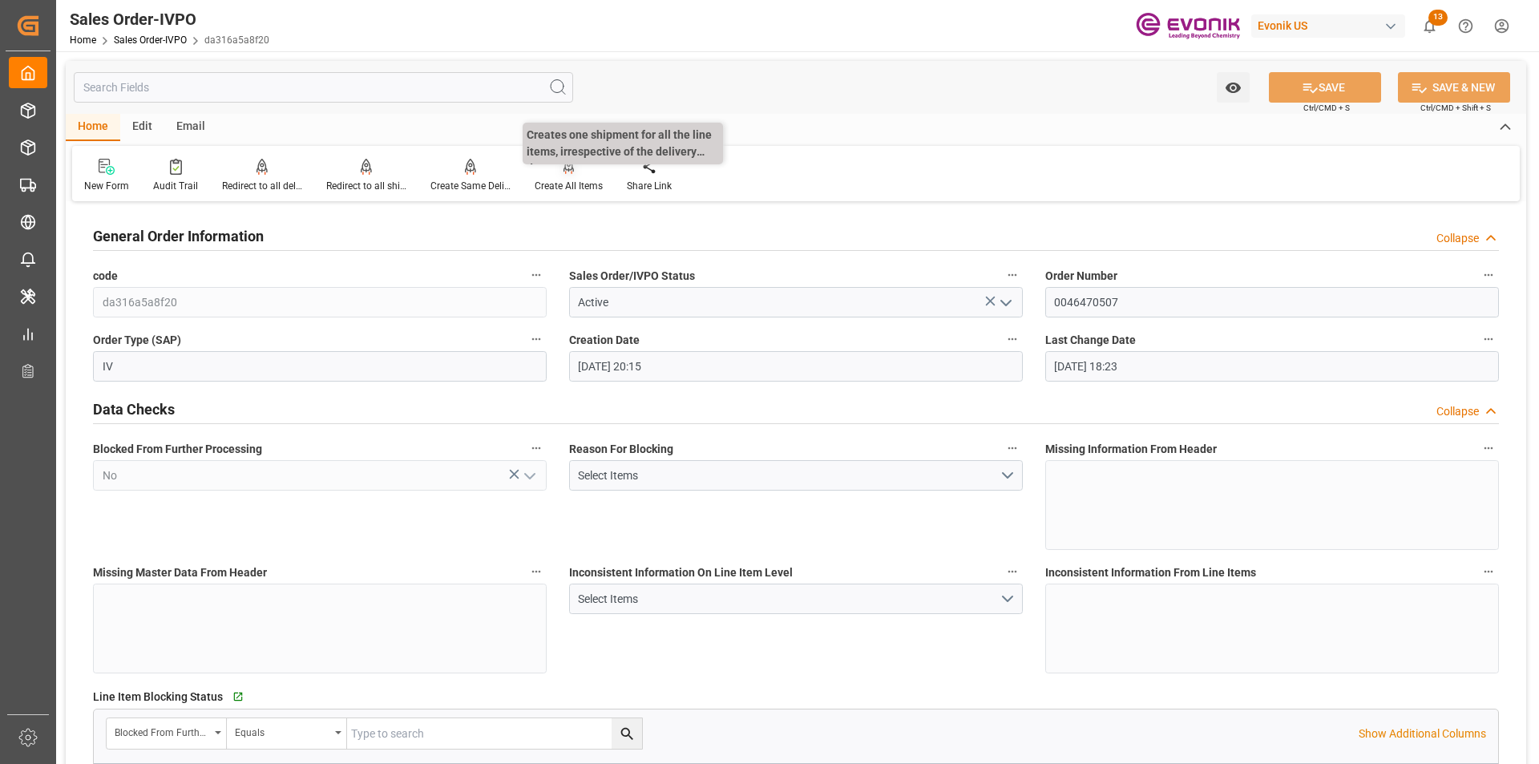
click at [566, 170] on icon at bounding box center [568, 166] width 11 height 14
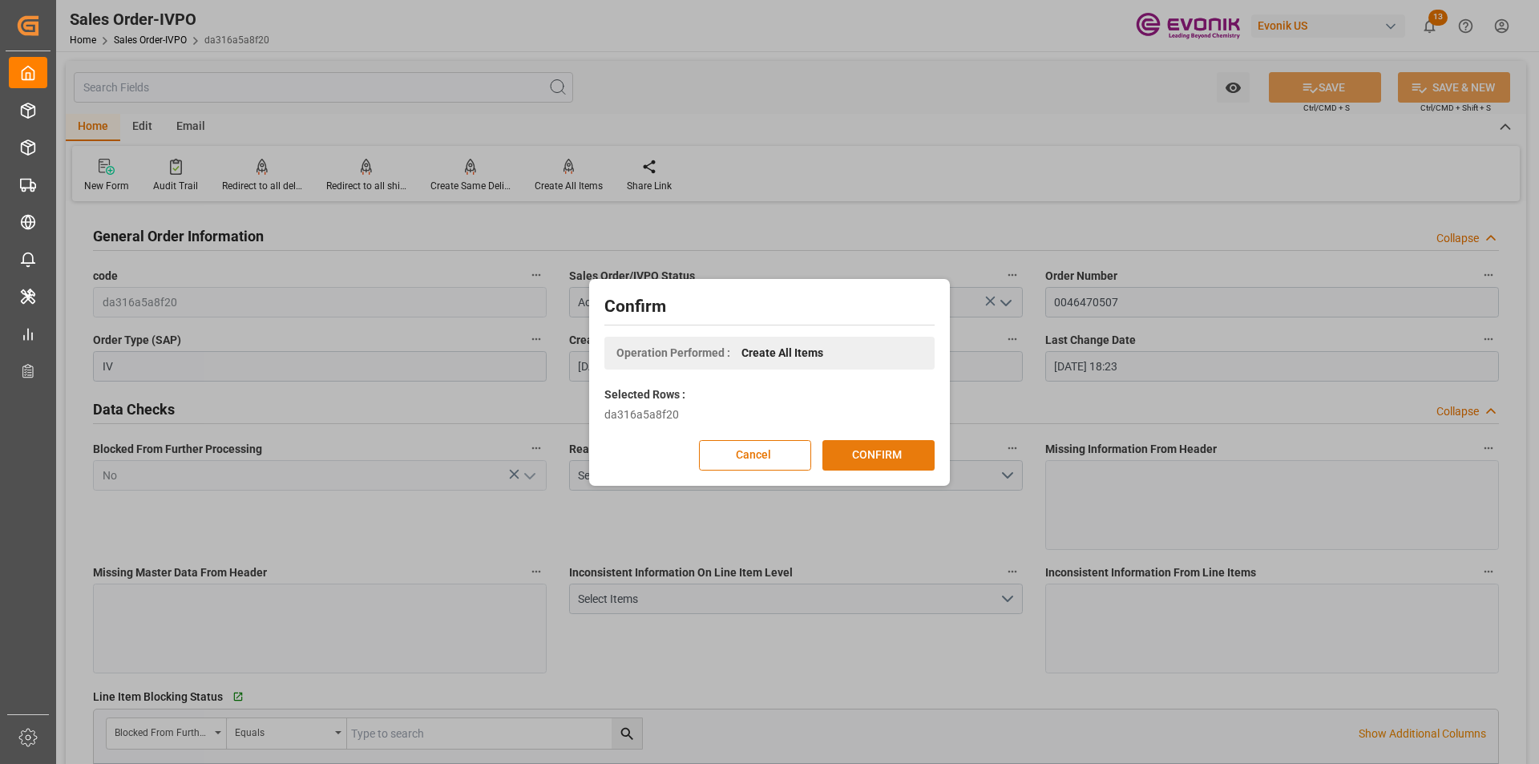
click at [867, 453] on button "CONFIRM" at bounding box center [878, 455] width 112 height 30
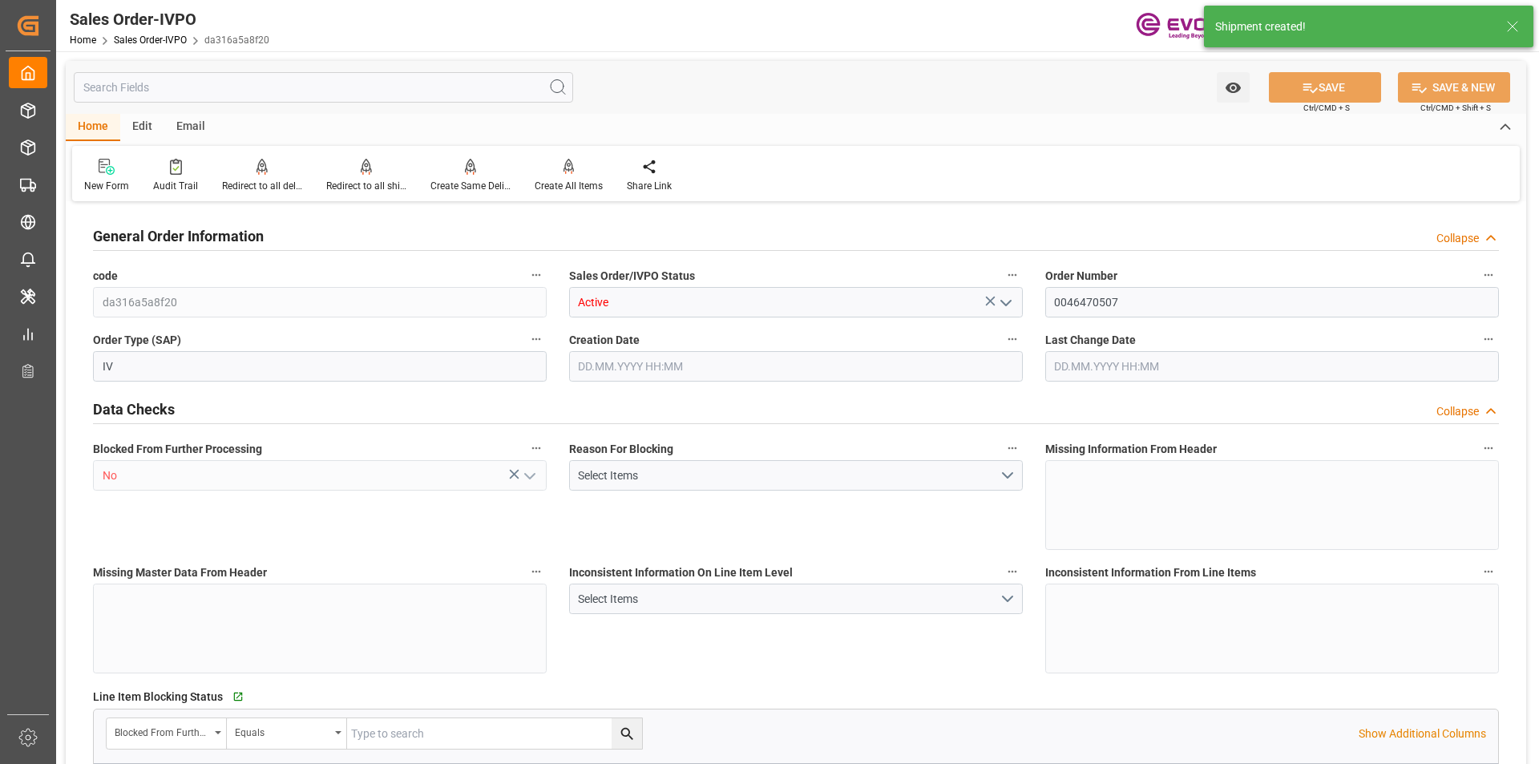
type input "DEDUS"
type input "2287.9"
type input "1"
type input "263.8"
type input "27.08.2025 20:15"
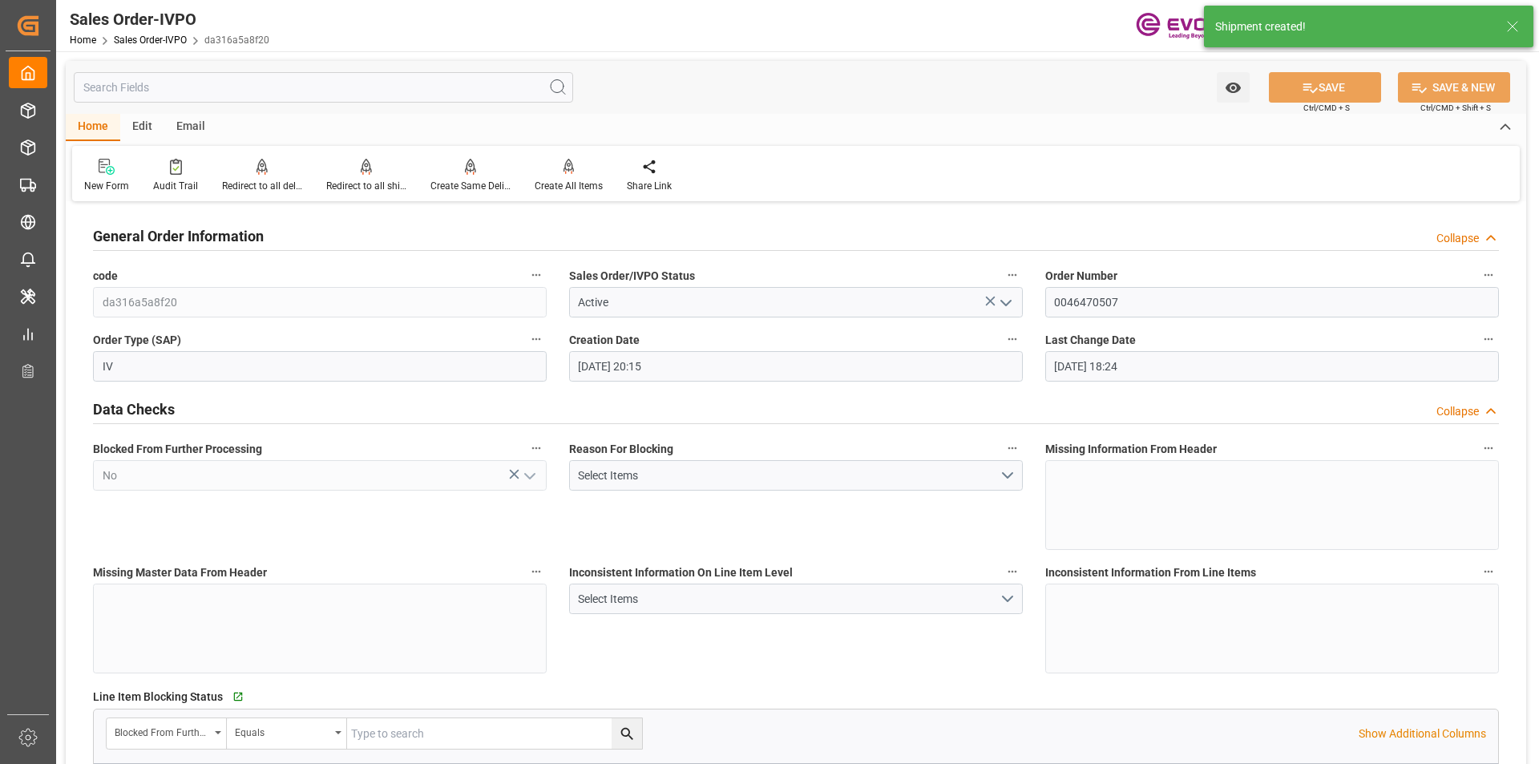
type input "[DATE] 18:24"
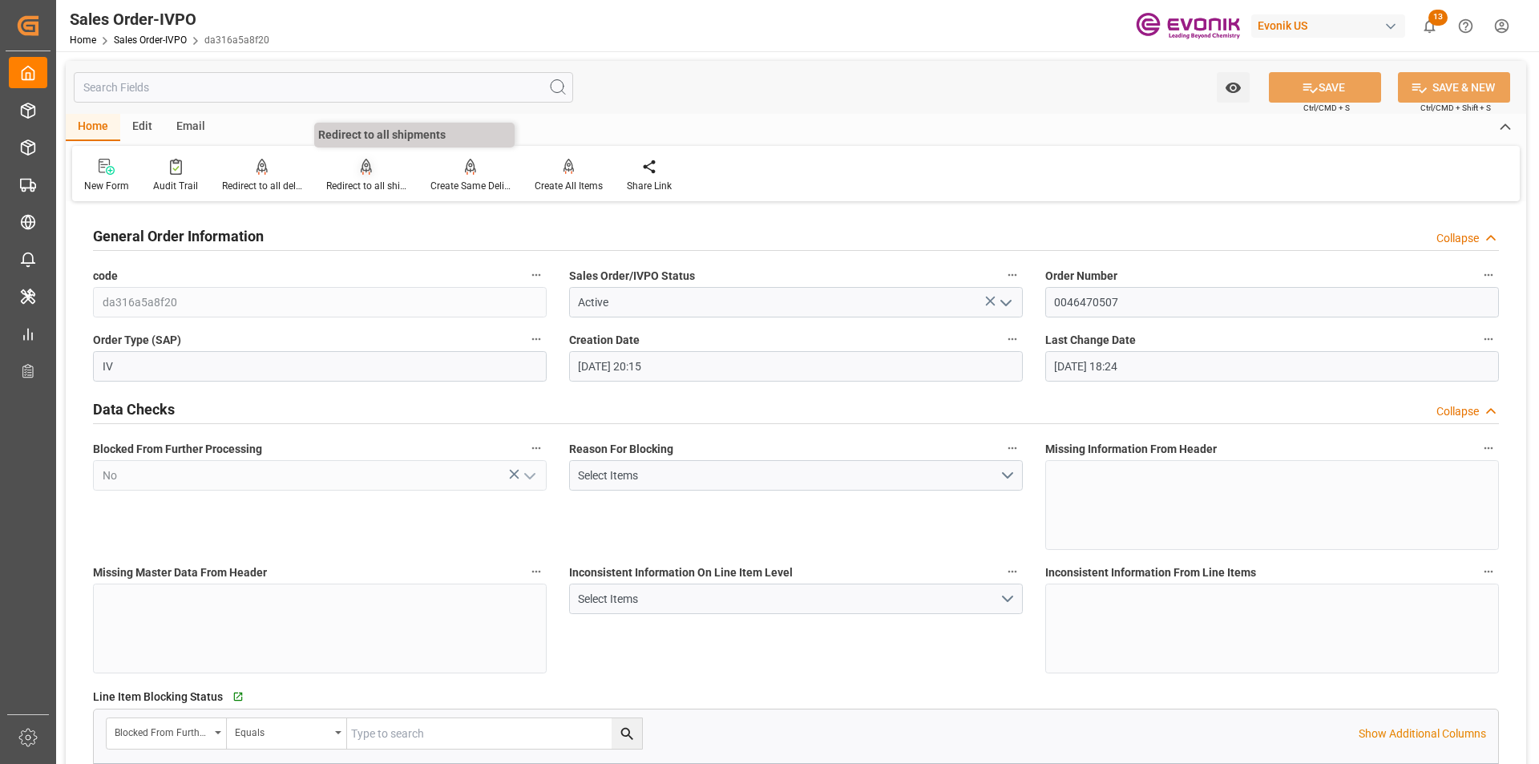
click at [368, 174] on icon at bounding box center [366, 167] width 11 height 16
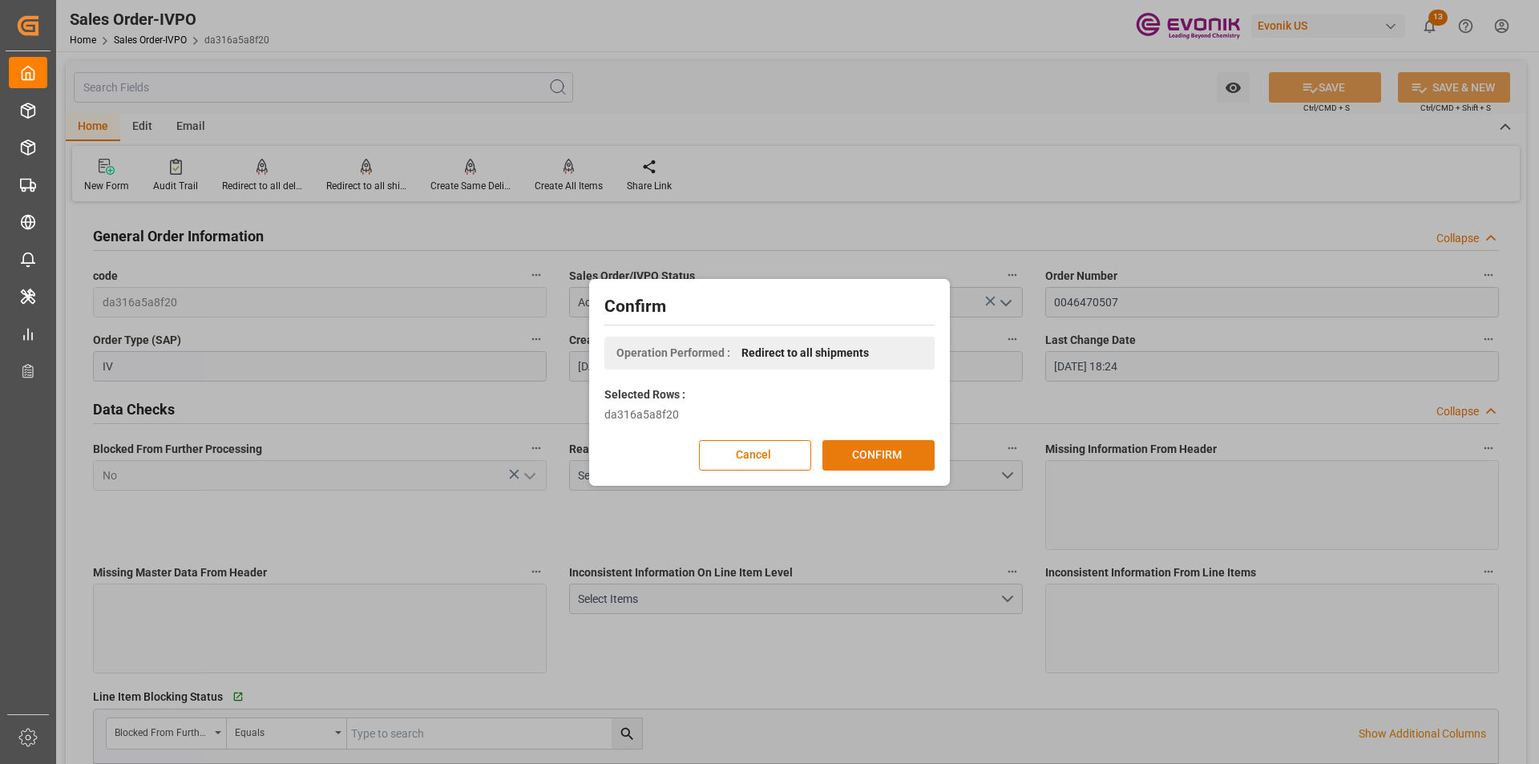
click at [855, 453] on button "CONFIRM" at bounding box center [878, 455] width 112 height 30
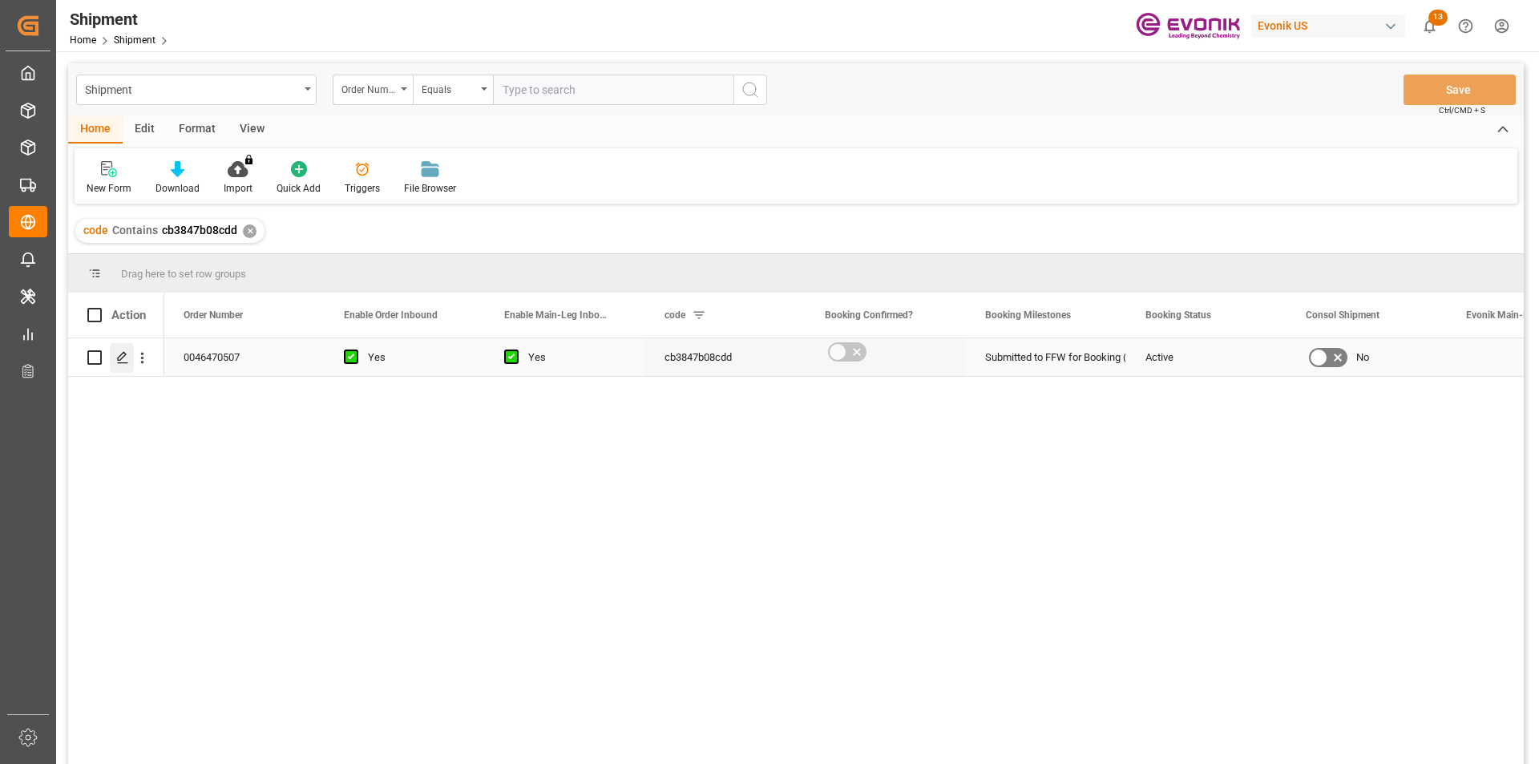
click at [120, 359] on icon "Press SPACE to select this row." at bounding box center [122, 357] width 13 height 13
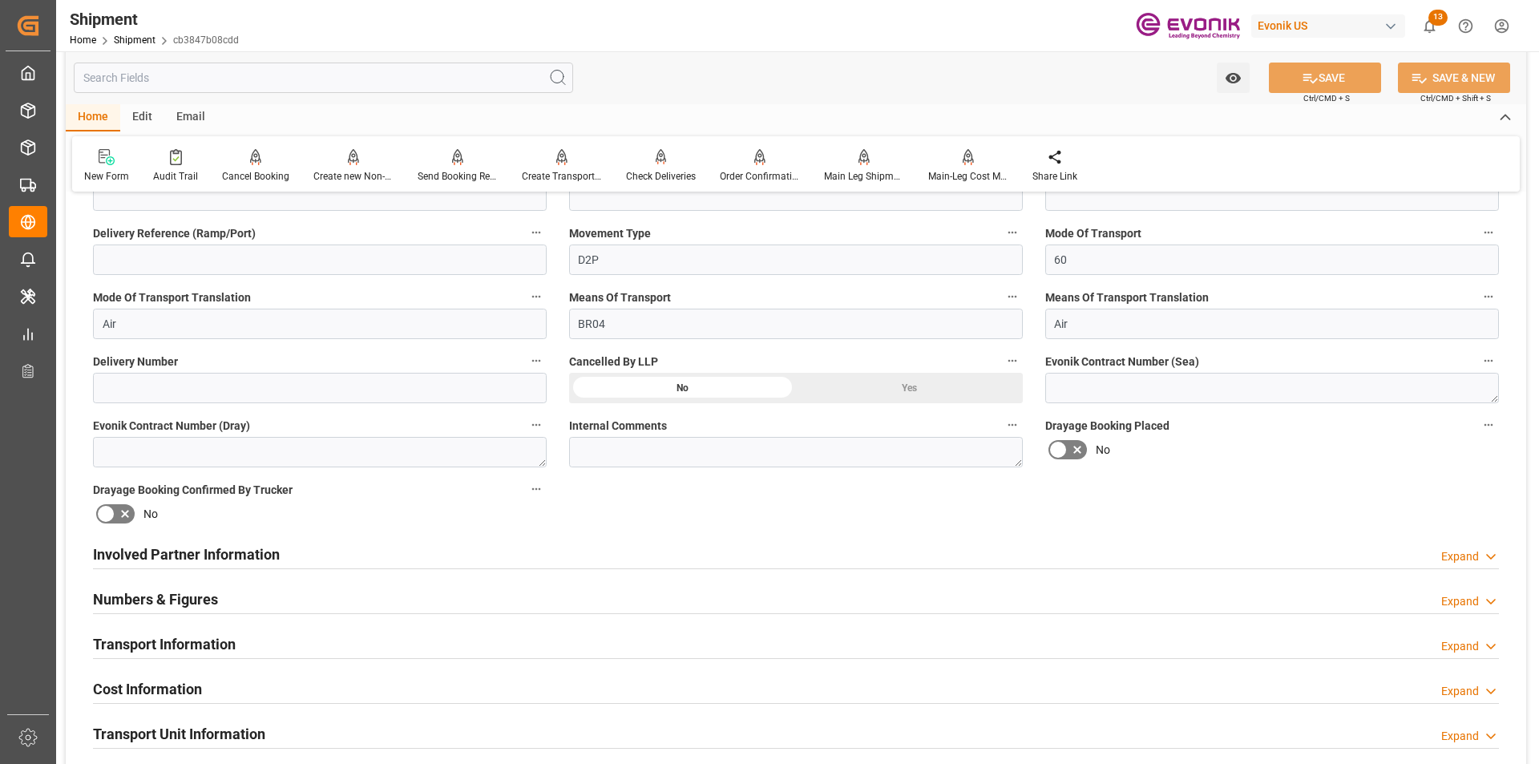
scroll to position [721, 0]
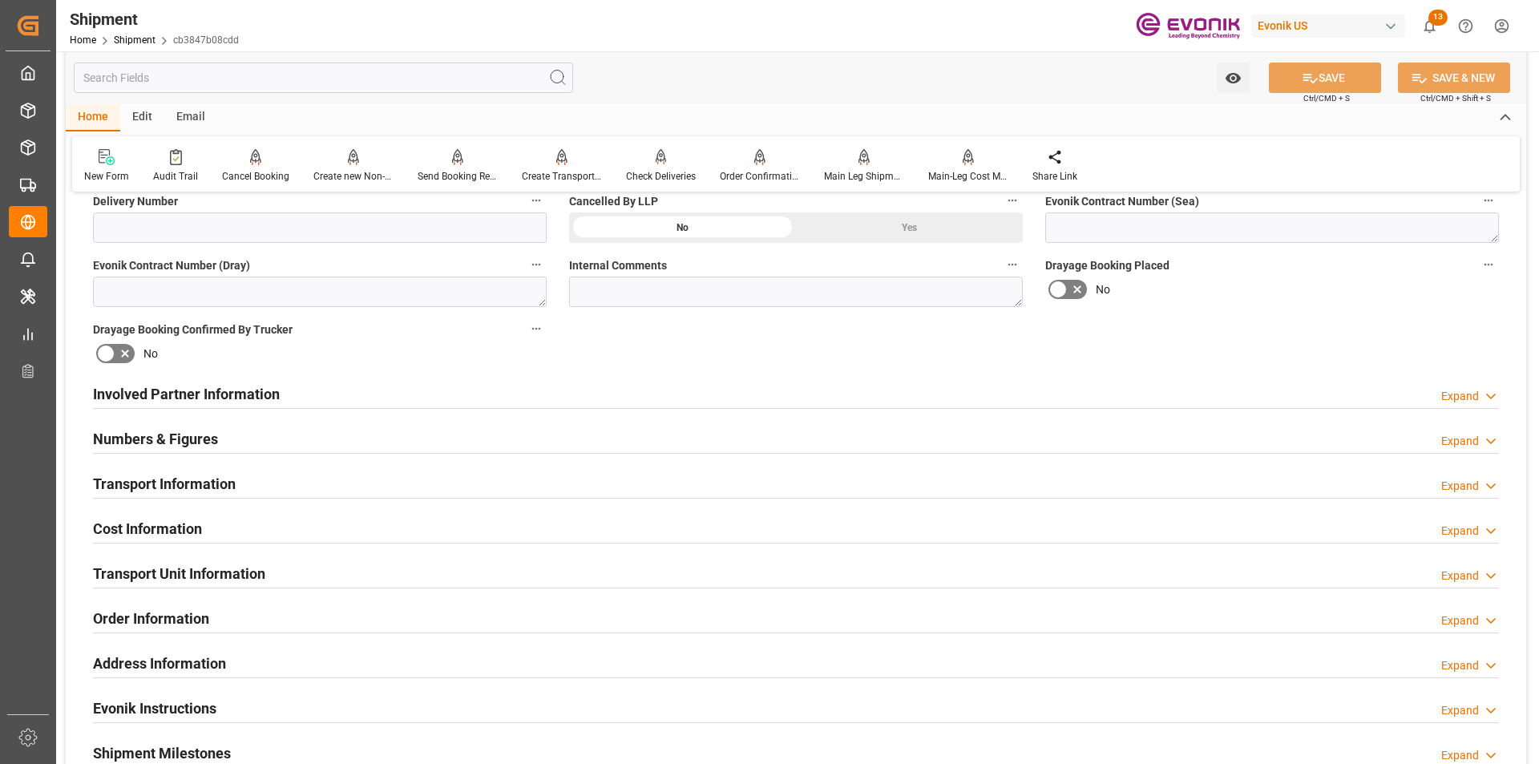
click at [238, 388] on h2 "Involved Partner Information" at bounding box center [186, 394] width 187 height 22
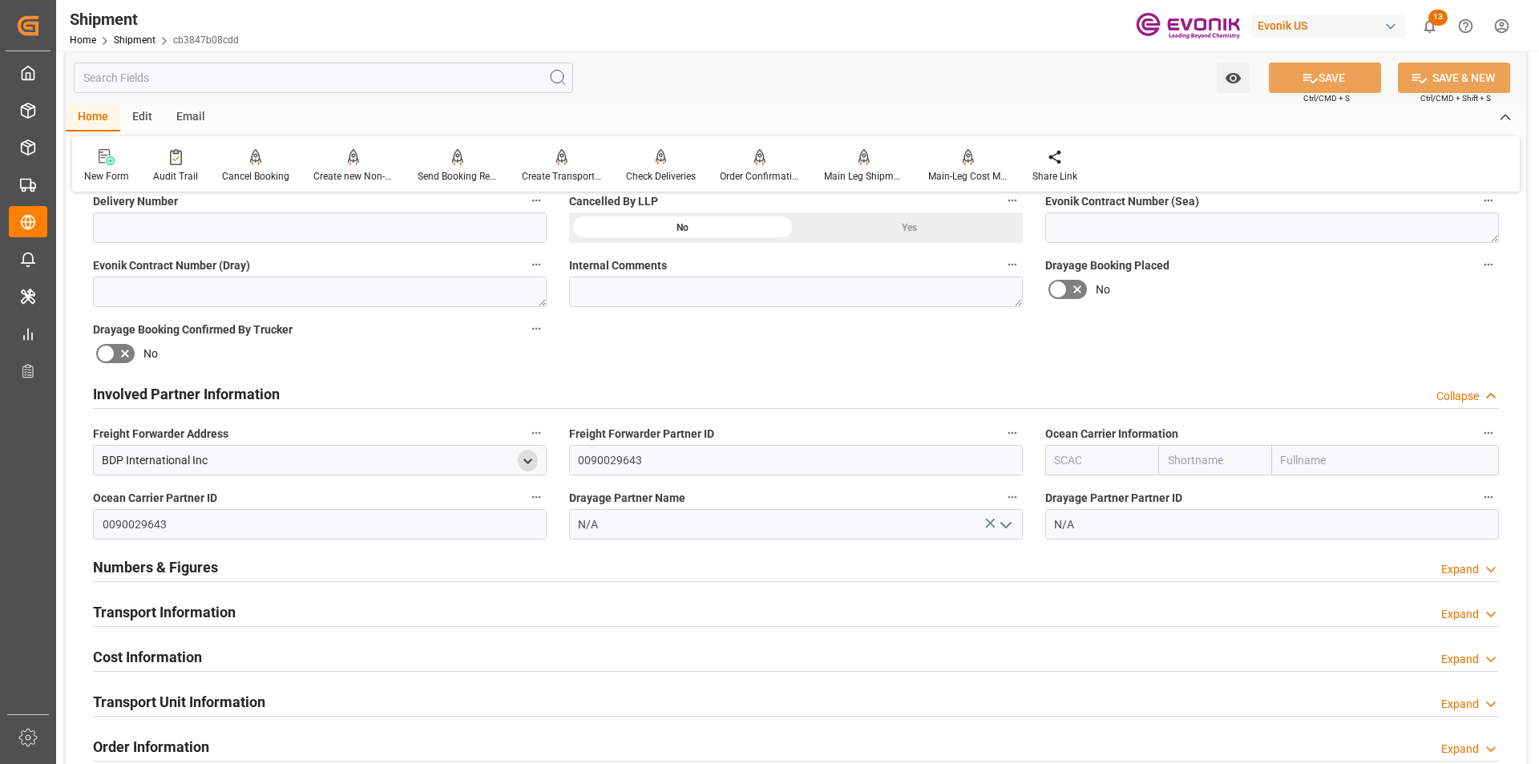
click at [527, 455] on icon "open menu" at bounding box center [528, 461] width 14 height 14
click at [526, 459] on polyline "close menu" at bounding box center [527, 459] width 7 height 3
click at [87, 489] on div "Ocean Carrier Partner ID 0090029643" at bounding box center [320, 513] width 476 height 64
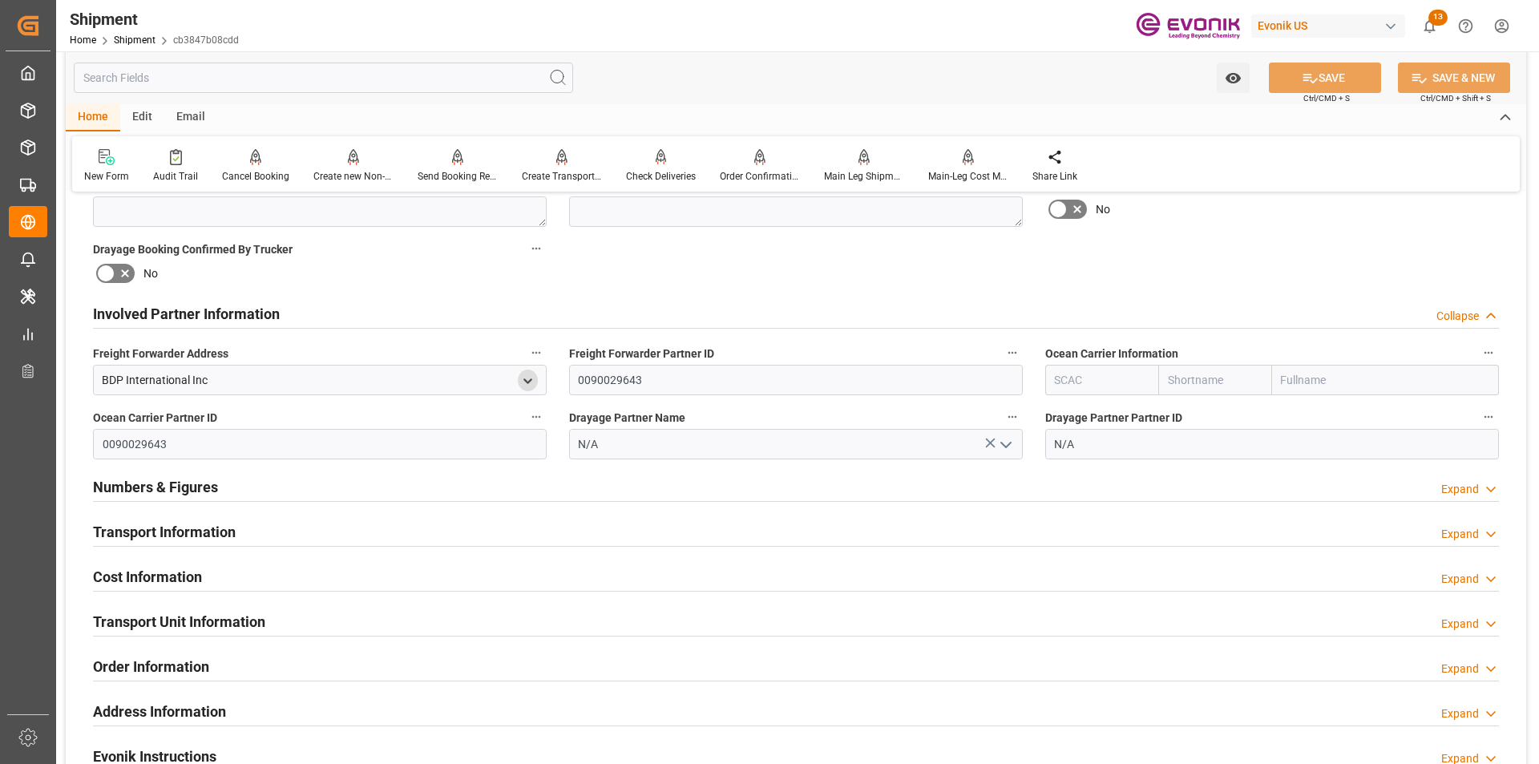
scroll to position [882, 0]
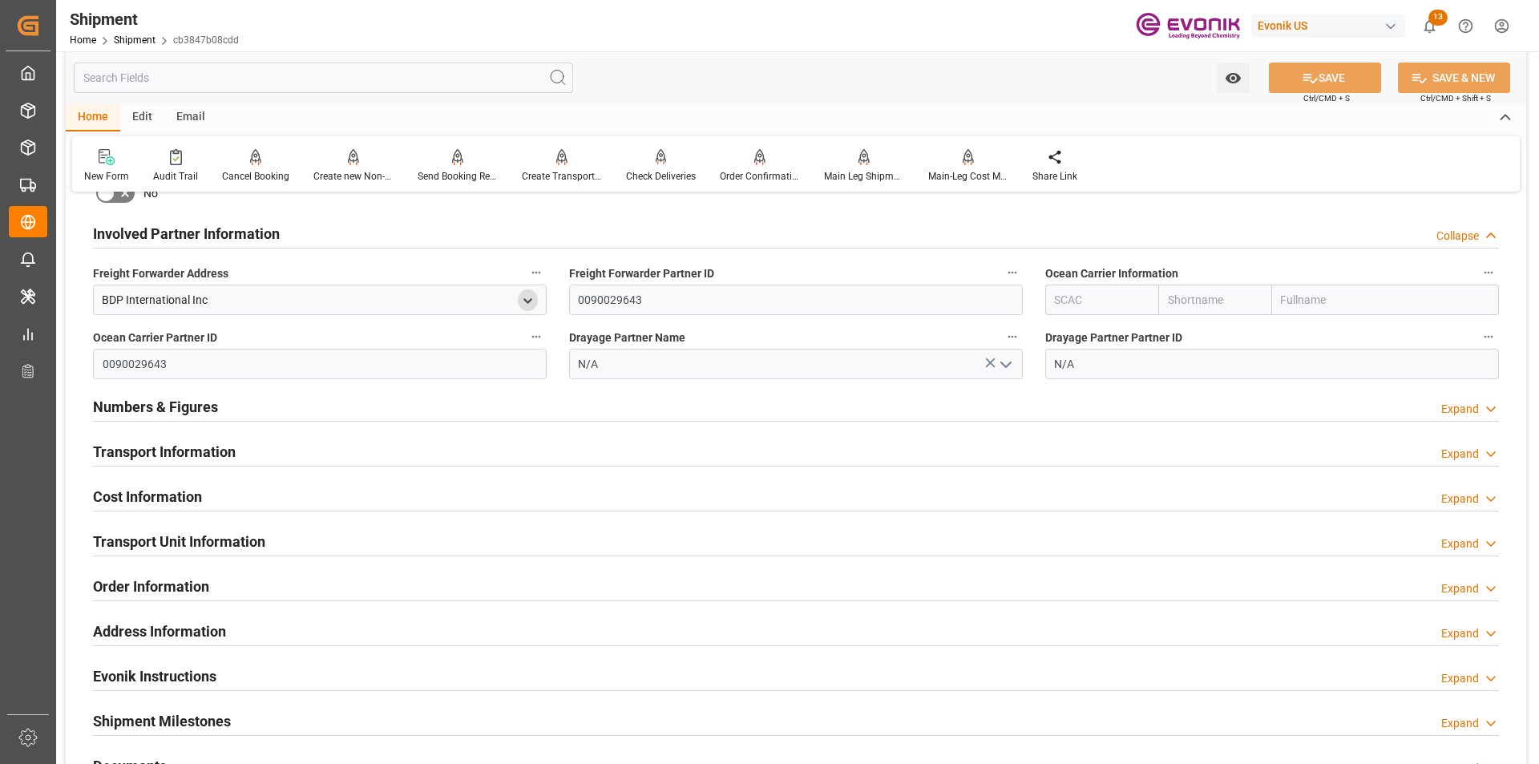
click at [188, 447] on h2 "Transport Information" at bounding box center [164, 452] width 143 height 22
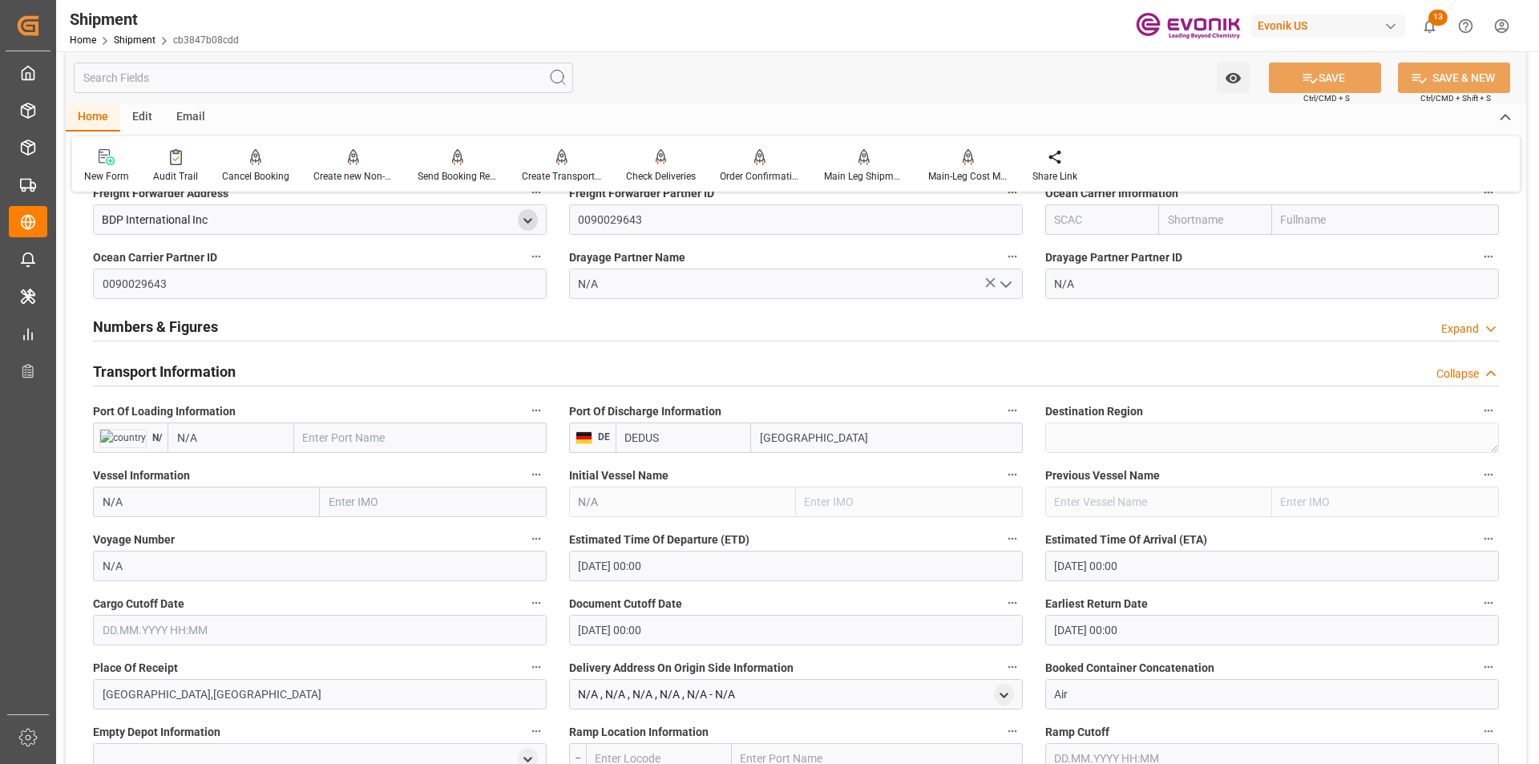
scroll to position [1042, 0]
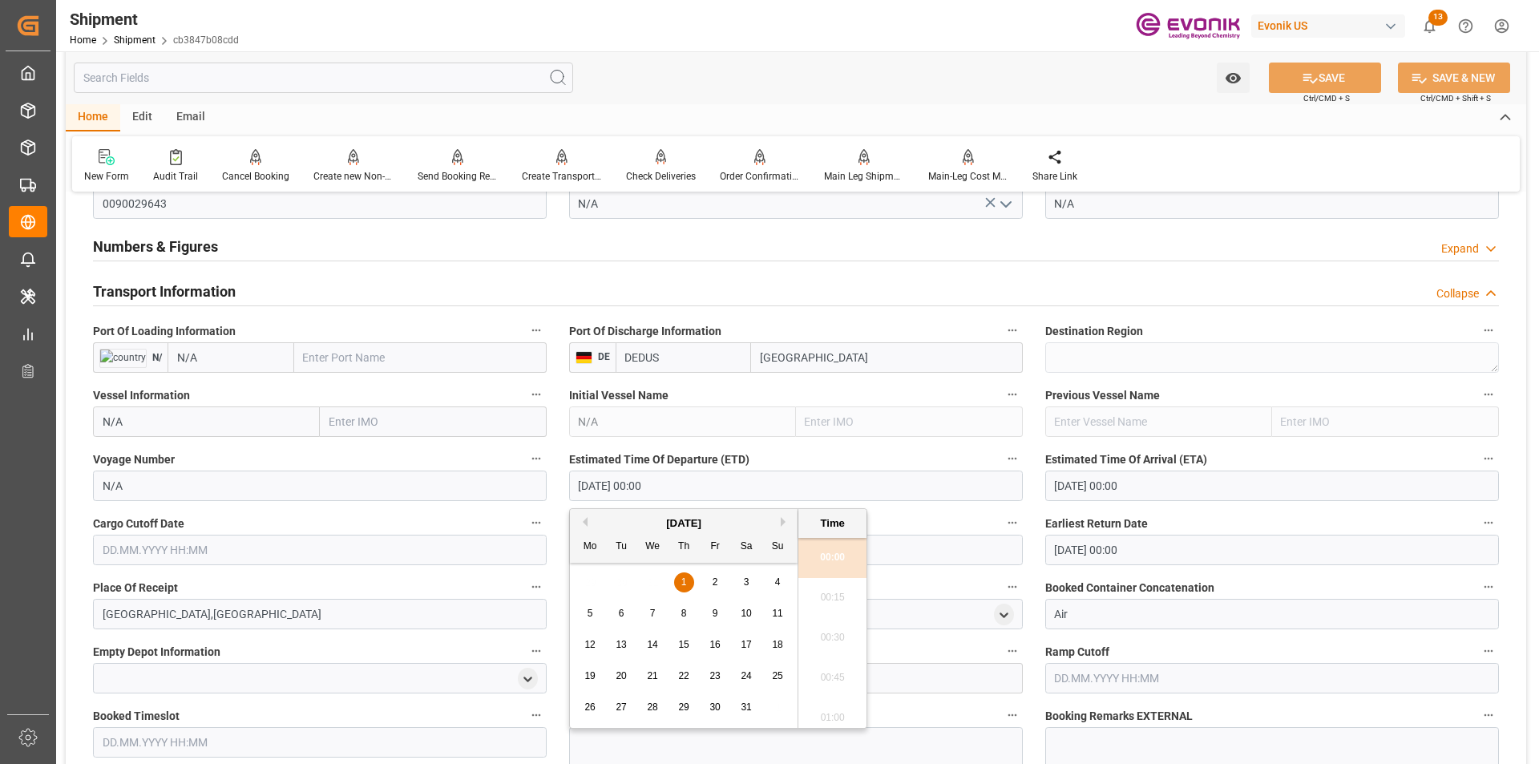
drag, startPoint x: 687, startPoint y: 487, endPoint x: 537, endPoint y: 487, distance: 149.9
click at [537, 487] on div "Booking Confirmation Milestone Bar Collapse Submitted to FFW for Booking (Pendi…" at bounding box center [796, 311] width 1460 height 2294
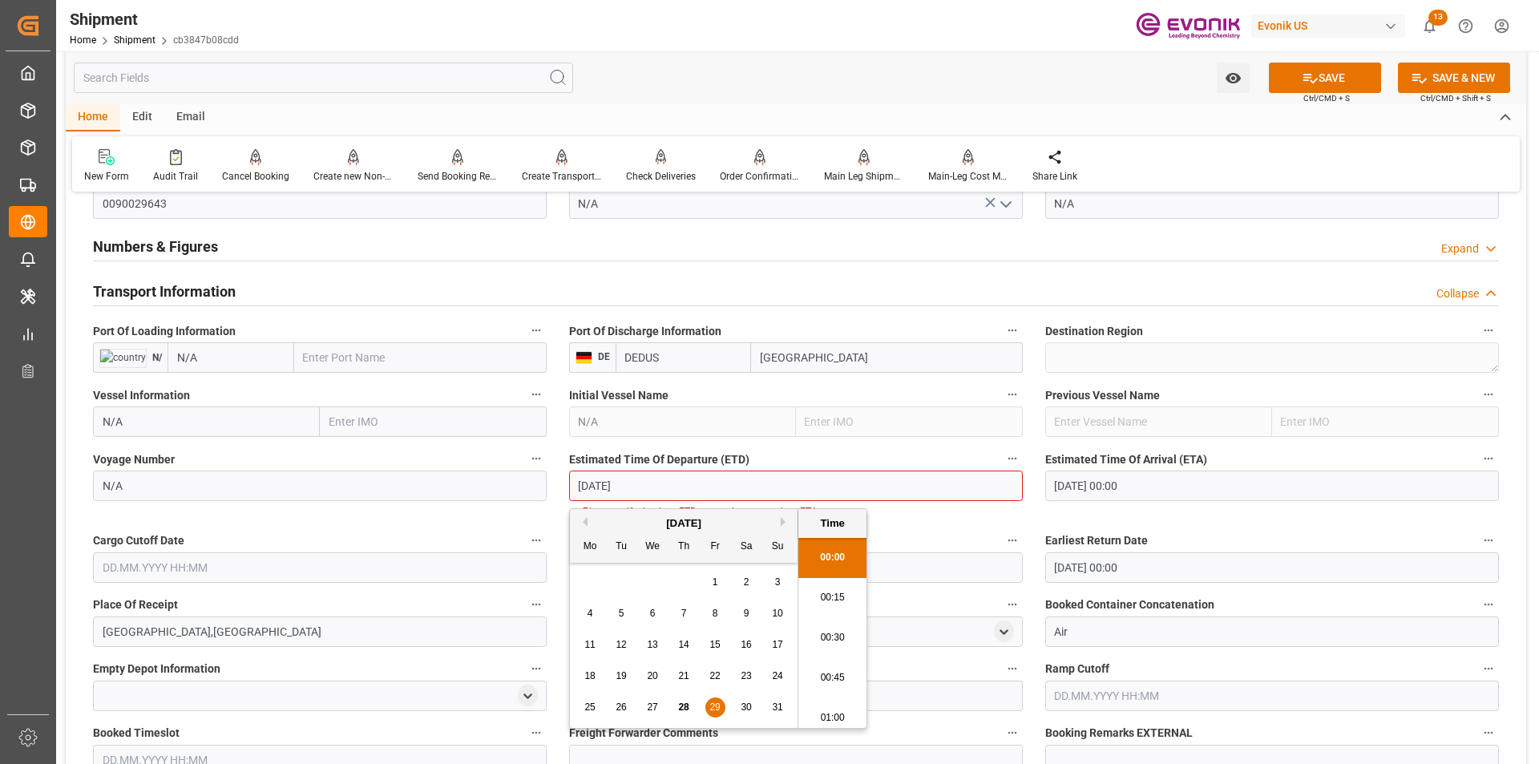
click at [1065, 485] on input "[DATE] 00:00" at bounding box center [1272, 485] width 454 height 30
type input "[DATE] 00:00"
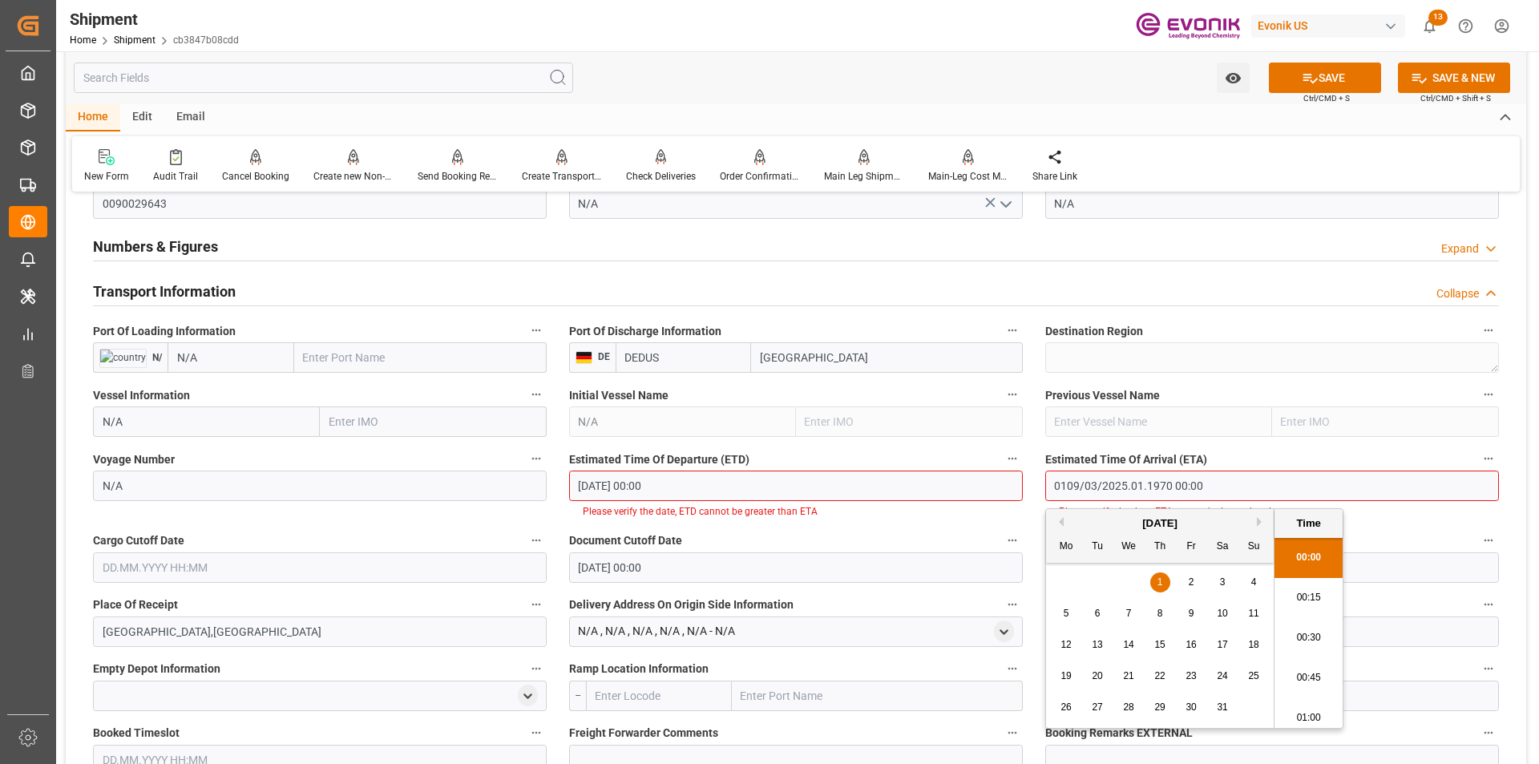
type input "[DATE] 00:00"
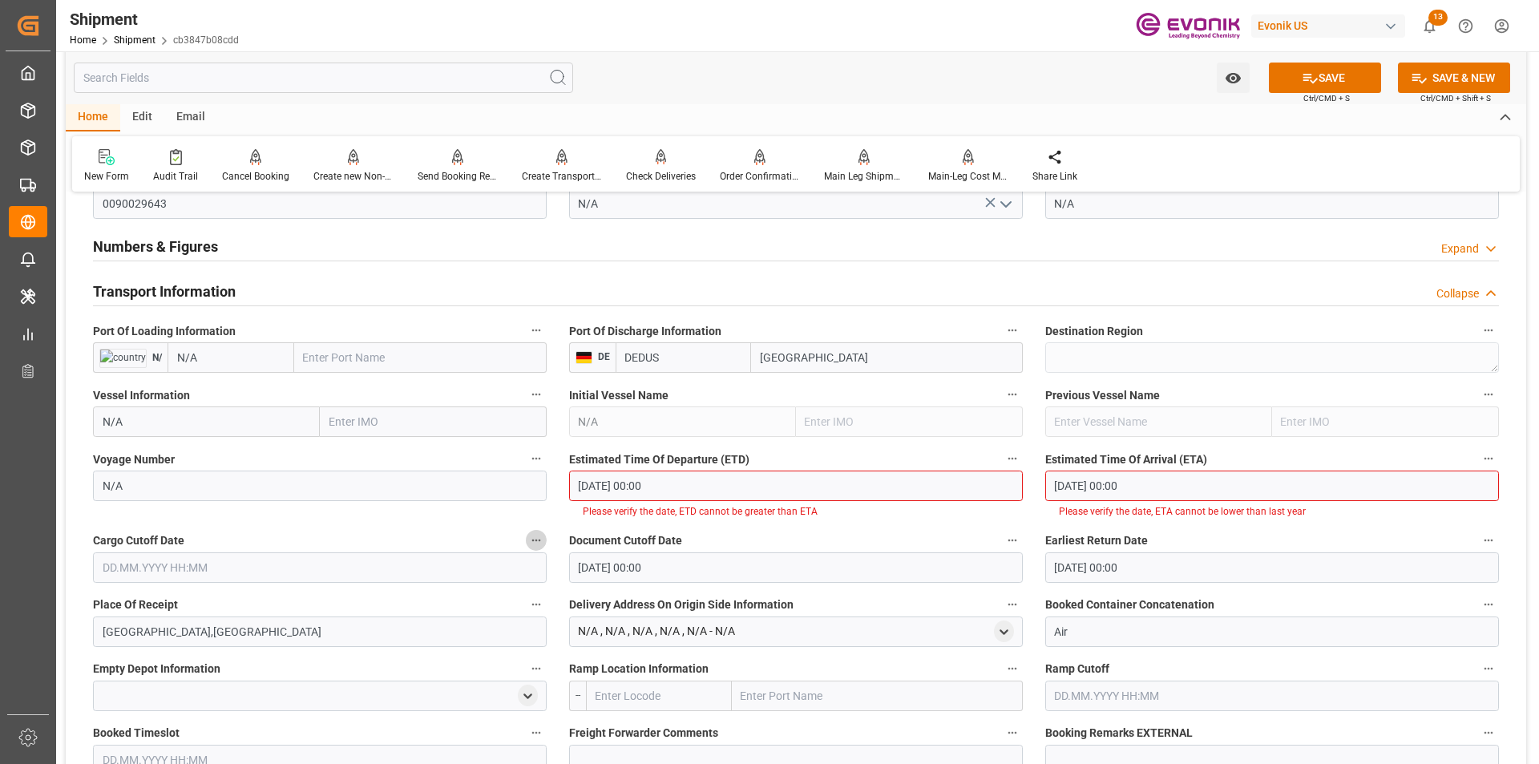
click at [1039, 522] on div "Estimated Time Of Arrival (ETA) [DATE] 00:00 Please verify the date, ETA cannot…" at bounding box center [1272, 483] width 476 height 82
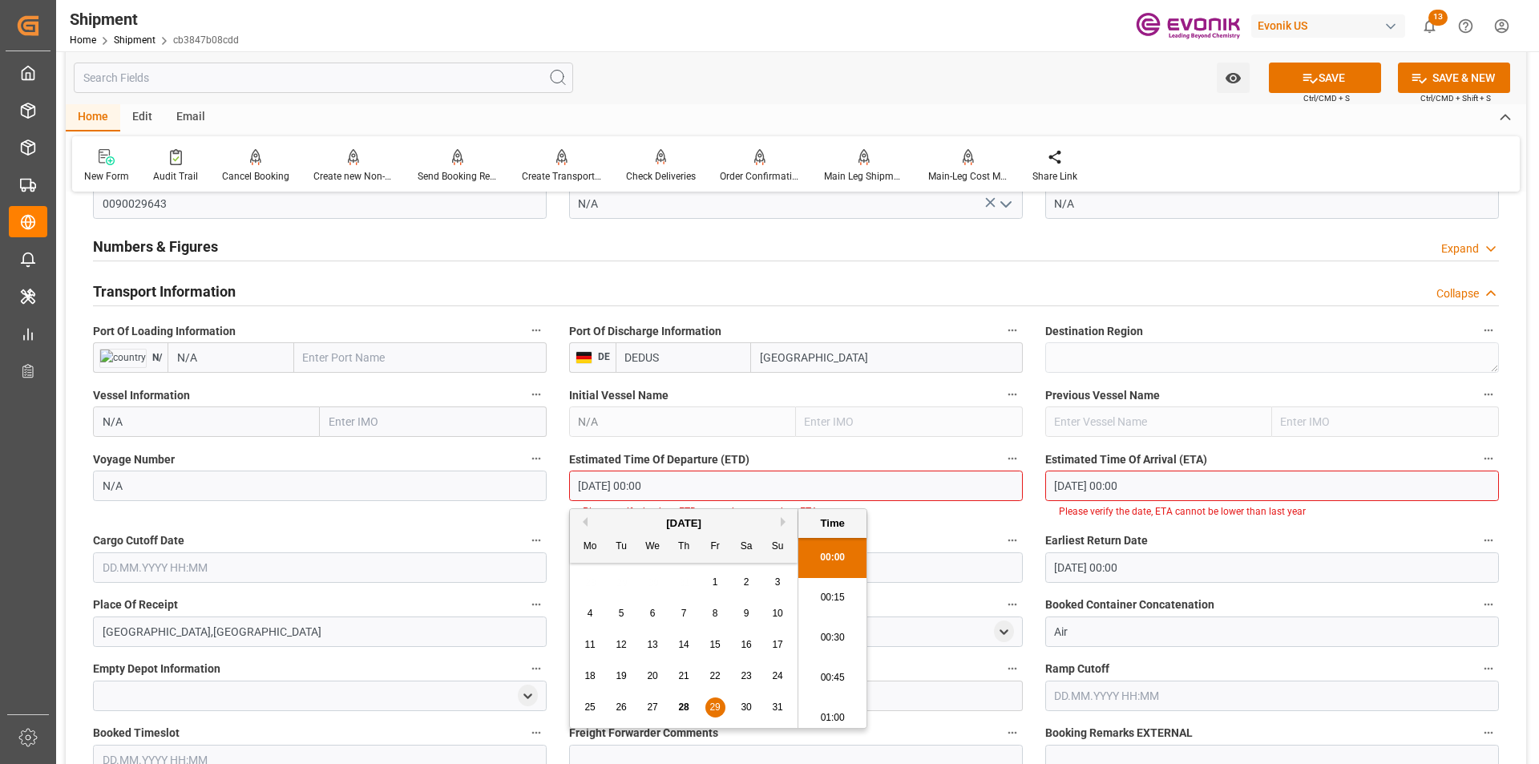
click at [675, 482] on input "[DATE] 00:00" at bounding box center [796, 485] width 454 height 30
click at [838, 594] on li "00:15" at bounding box center [832, 598] width 68 height 40
type input "[DATE] 00:15"
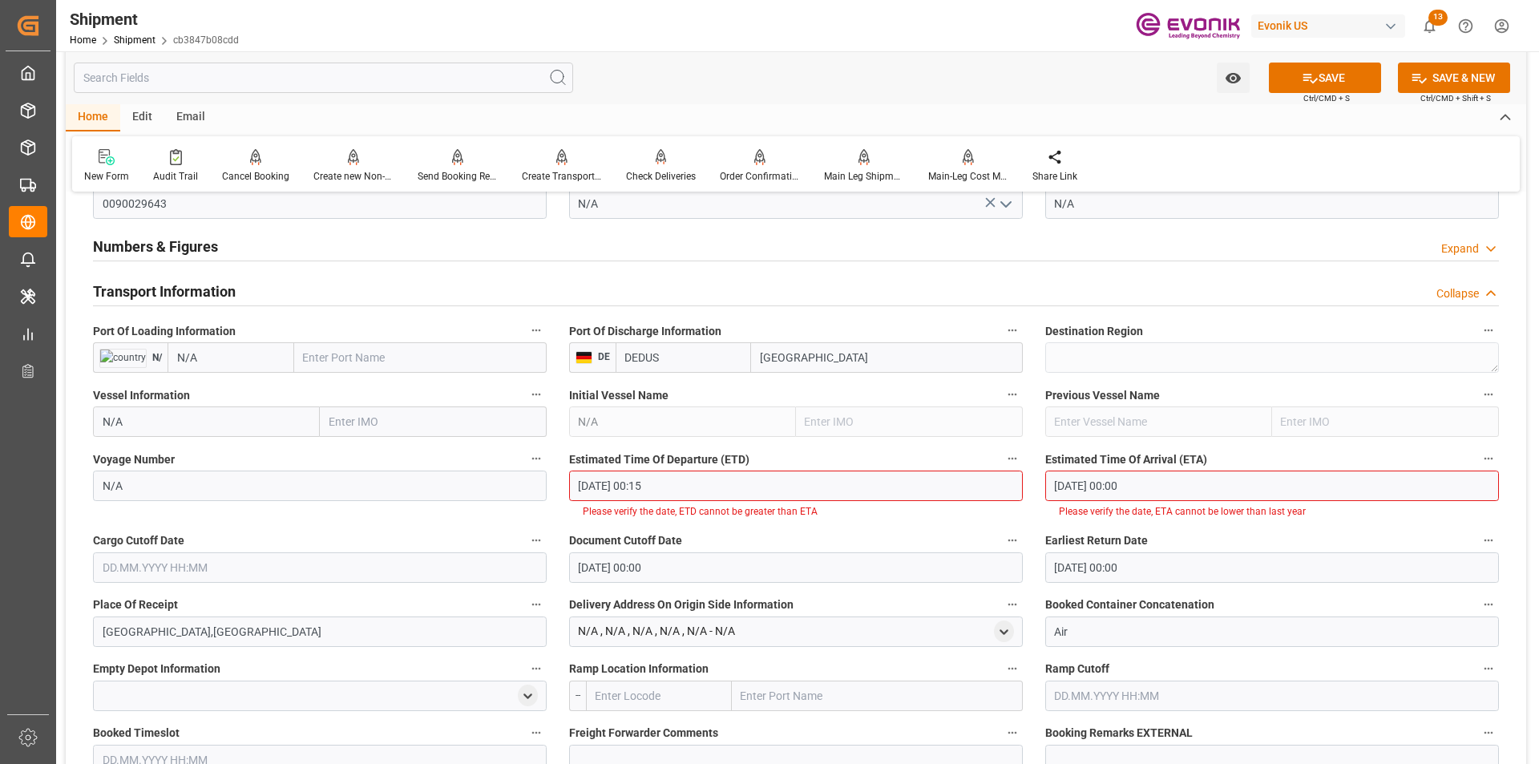
click at [1194, 480] on input "[DATE] 00:00" at bounding box center [1272, 485] width 454 height 30
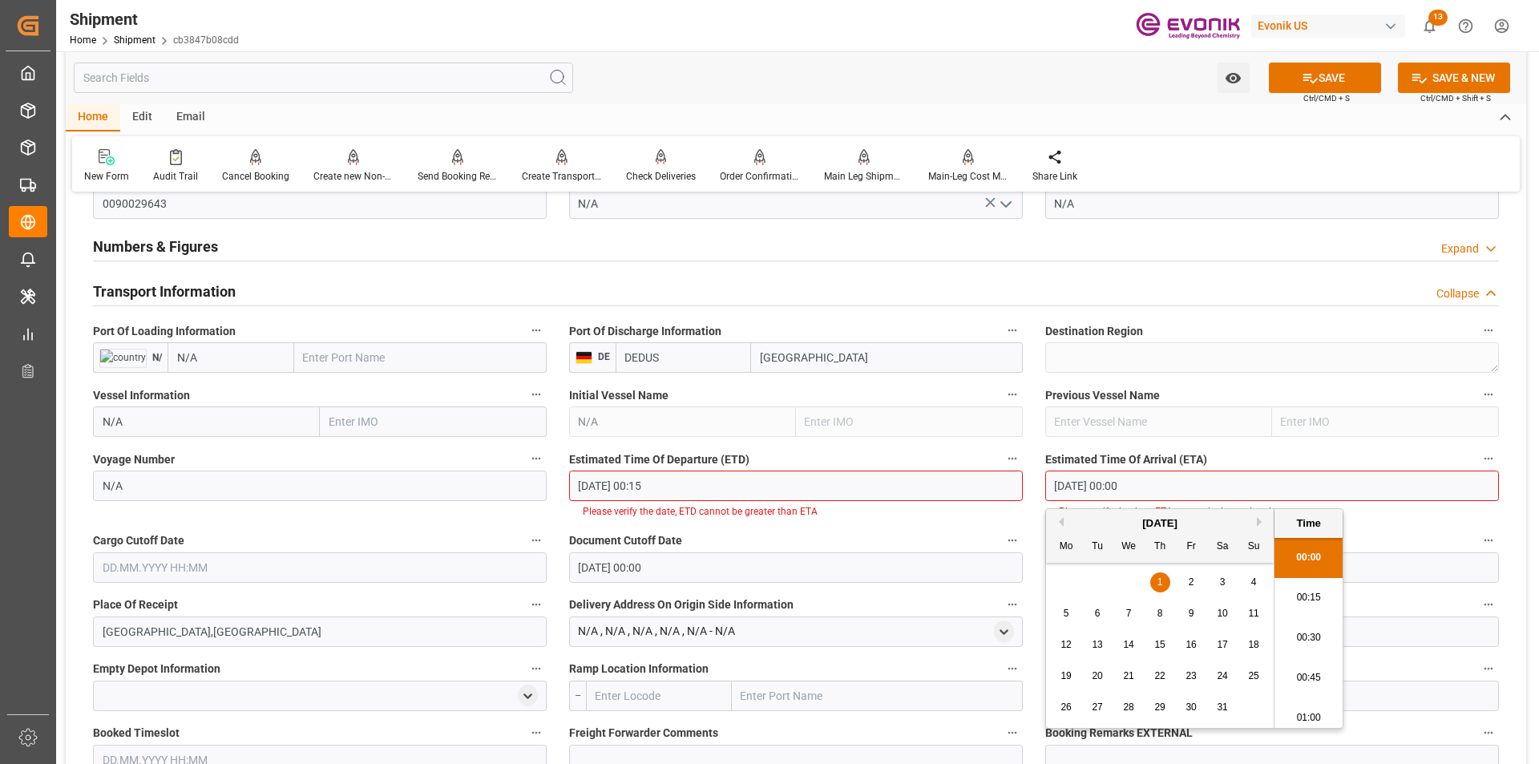
click at [1314, 599] on li "00:15" at bounding box center [1308, 598] width 68 height 40
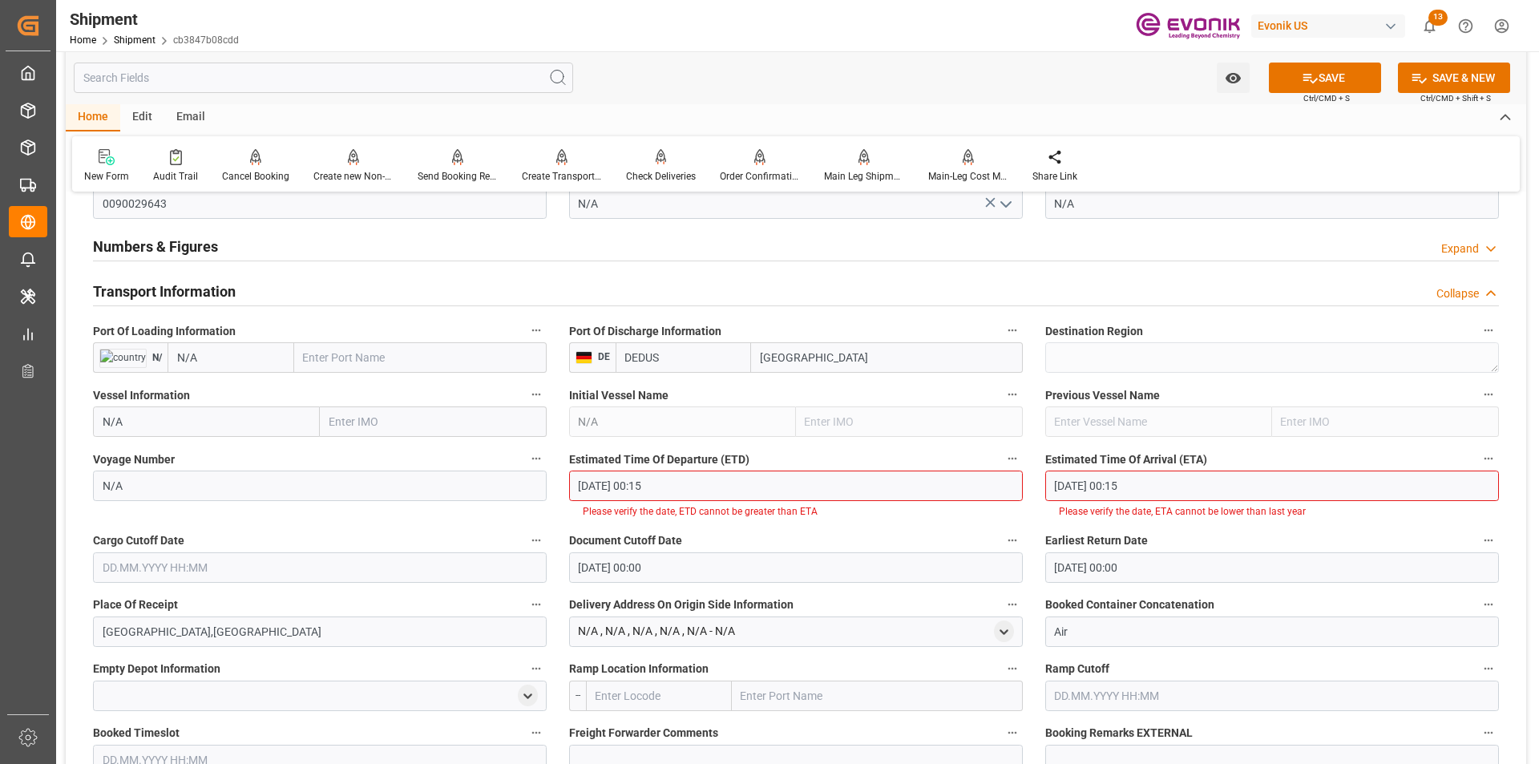
click at [1038, 516] on div "Estimated Time Of Arrival (ETA) [DATE] 00:15 Please verify the date, ETA cannot…" at bounding box center [1272, 483] width 476 height 82
click at [819, 495] on input "[DATE] 00:15" at bounding box center [796, 485] width 454 height 30
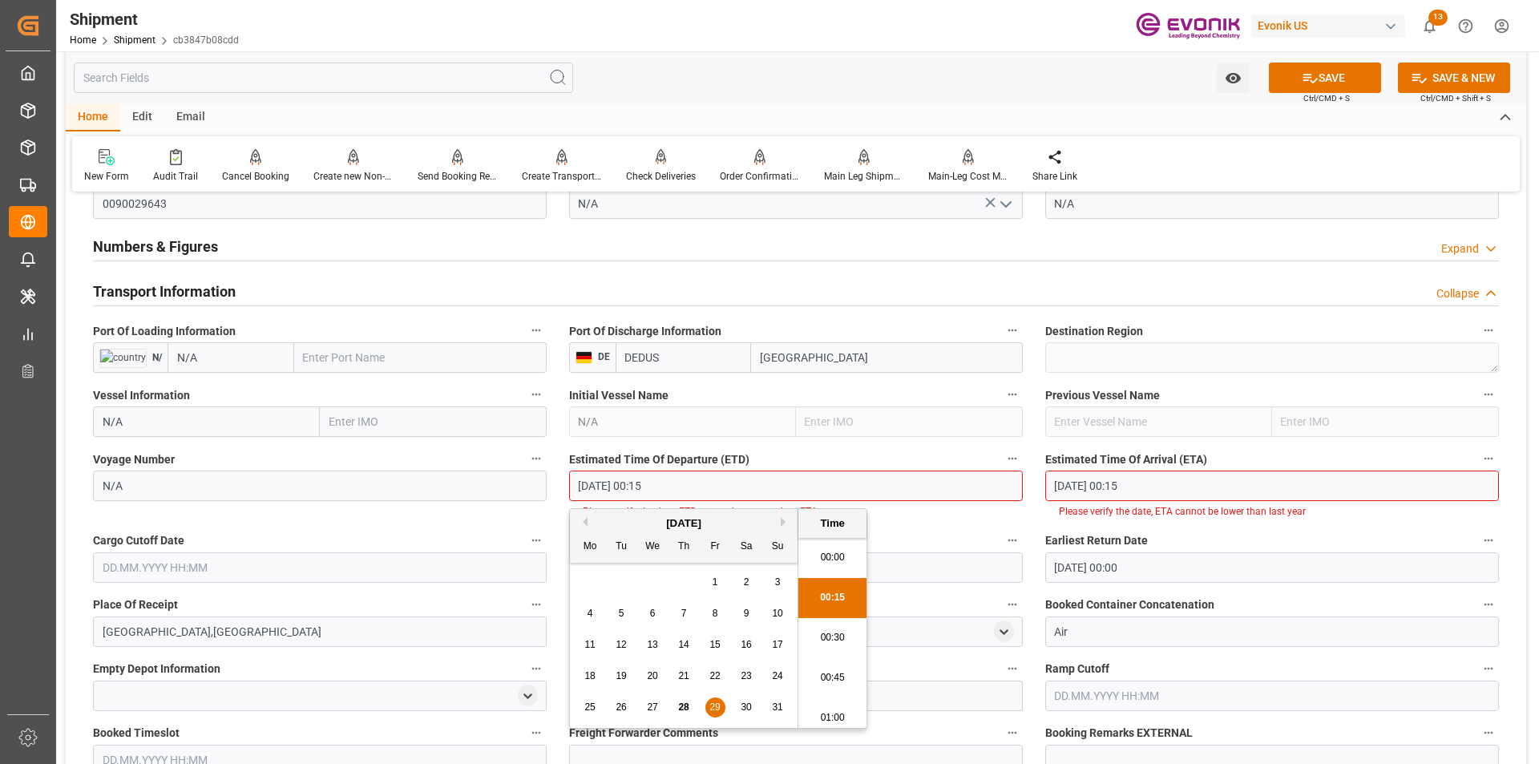
click at [971, 520] on div "Estimated Time Of Departure (ETD) [DATE] 00:15 Please verify the date, ETD cann…" at bounding box center [796, 483] width 476 height 82
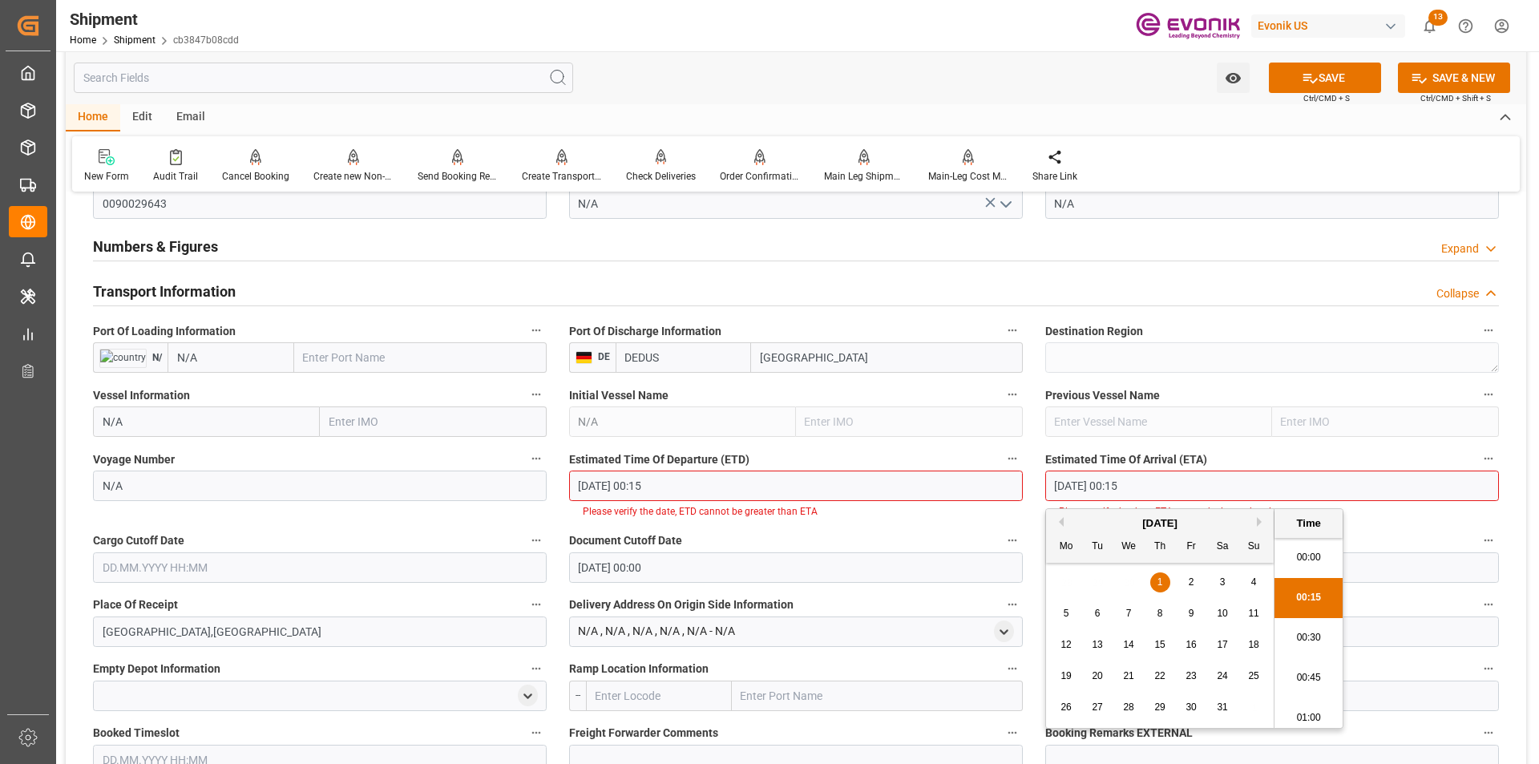
click at [1164, 482] on input "[DATE] 00:15" at bounding box center [1272, 485] width 454 height 30
drag, startPoint x: 1164, startPoint y: 482, endPoint x: 1036, endPoint y: 483, distance: 128.2
click at [1036, 483] on div "Estimated Time Of Arrival (ETA) [DATE] 00:15 Please verify the date, ETA cannot…" at bounding box center [1272, 483] width 476 height 82
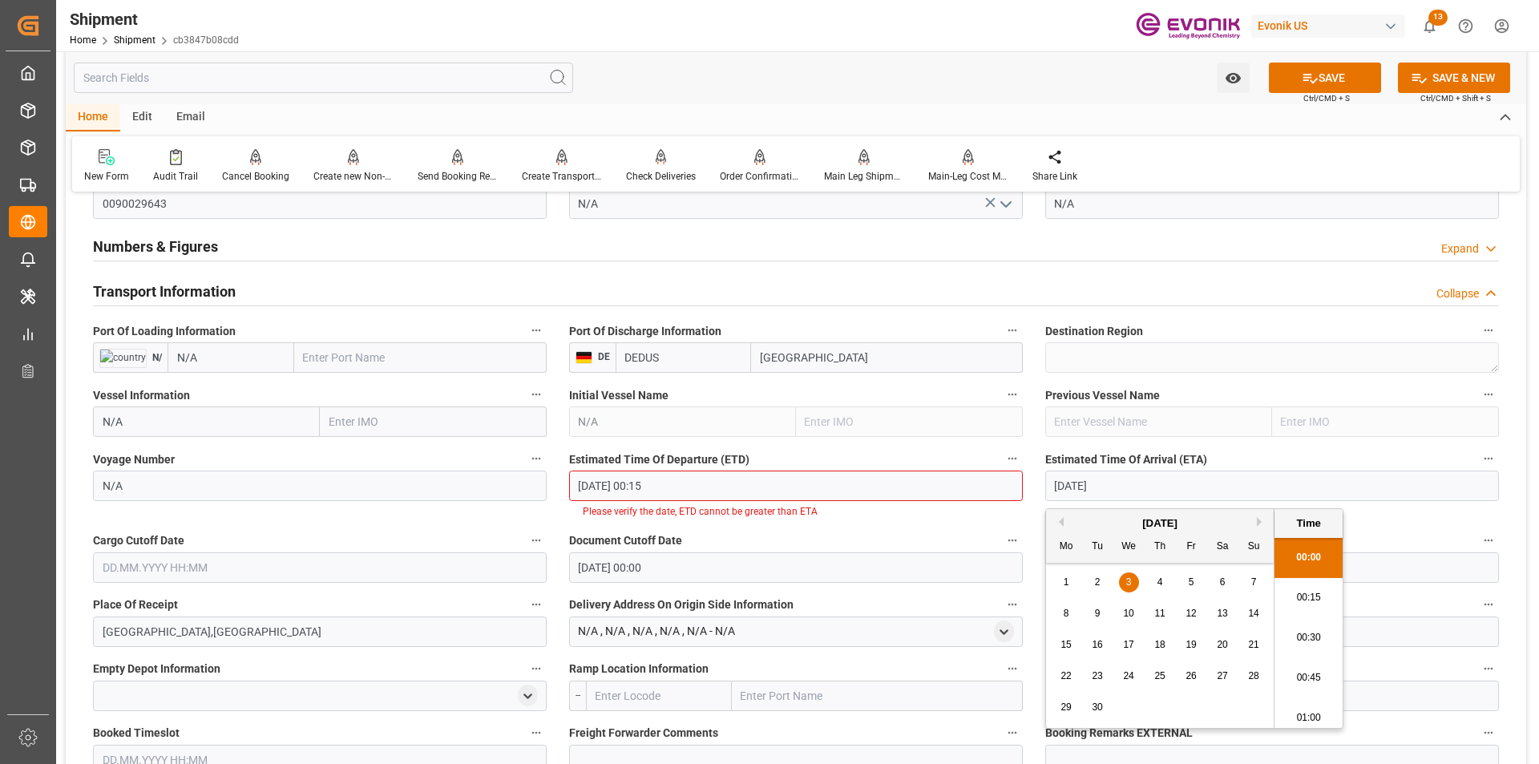
click at [1126, 577] on span "3" at bounding box center [1129, 581] width 6 height 11
type input "[DATE] 00:00"
click at [1387, 524] on div "Earliest Return Date [DATE] 00:00" at bounding box center [1272, 556] width 476 height 64
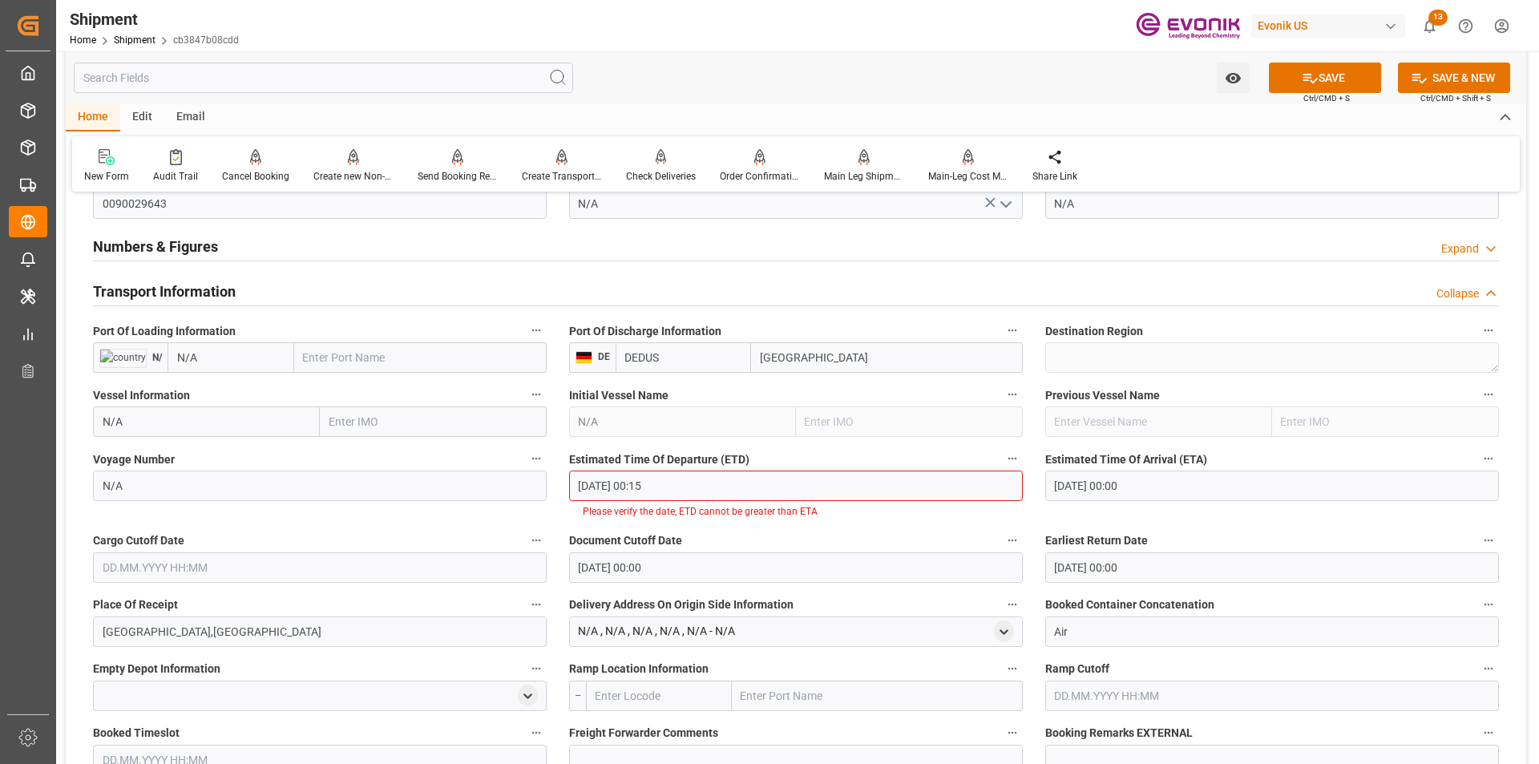
click at [958, 535] on label "Document Cutoff Date" at bounding box center [796, 541] width 454 height 22
click at [1002, 535] on button "Document Cutoff Date" at bounding box center [1012, 540] width 21 height 21
click at [777, 530] on div at bounding box center [769, 382] width 1539 height 764
click at [639, 506] on li "Please verify the date, ETD cannot be greater than ETA" at bounding box center [796, 511] width 426 height 14
drag, startPoint x: 840, startPoint y: 520, endPoint x: 751, endPoint y: 519, distance: 89.0
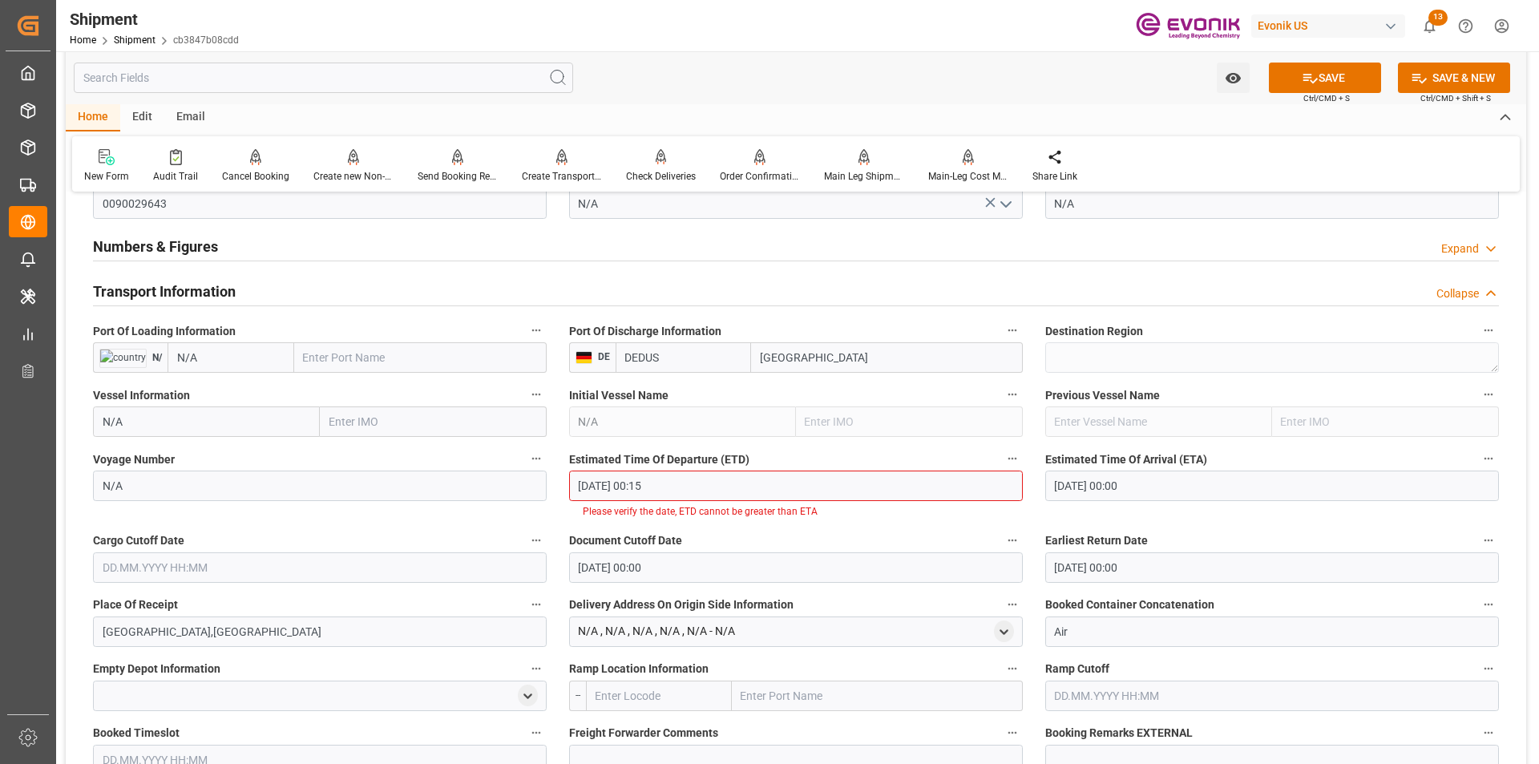
click at [839, 520] on div "Estimated Time Of Departure (ETD) [DATE] 00:15 Please verify the date, ETD cann…" at bounding box center [796, 483] width 476 height 82
click at [737, 518] on div "Estimated Time Of Departure (ETD) [DATE] 00:15 Please verify the date, ETD cann…" at bounding box center [796, 483] width 476 height 82
drag, startPoint x: 695, startPoint y: 513, endPoint x: 569, endPoint y: 513, distance: 125.8
click at [694, 513] on li "Please verify the date, ETD cannot be greater than ETA" at bounding box center [796, 511] width 426 height 14
click at [567, 513] on div "Estimated Time Of Departure (ETD) [DATE] 00:15 Please verify the date, ETD cann…" at bounding box center [796, 483] width 476 height 82
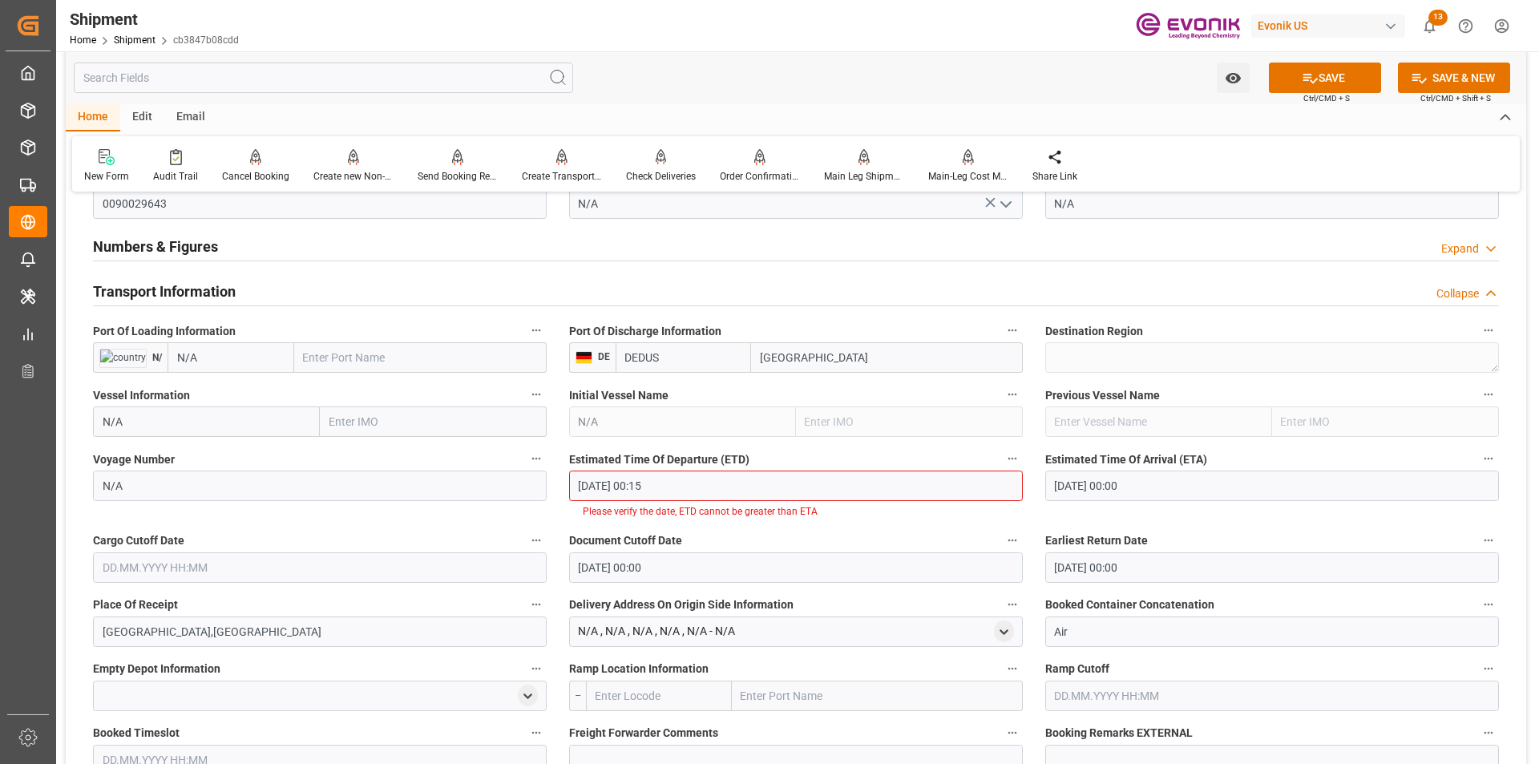
click at [630, 515] on li "Please verify the date, ETD cannot be greater than ETA" at bounding box center [796, 511] width 426 height 14
click at [672, 485] on input "[DATE] 00:15" at bounding box center [796, 485] width 454 height 30
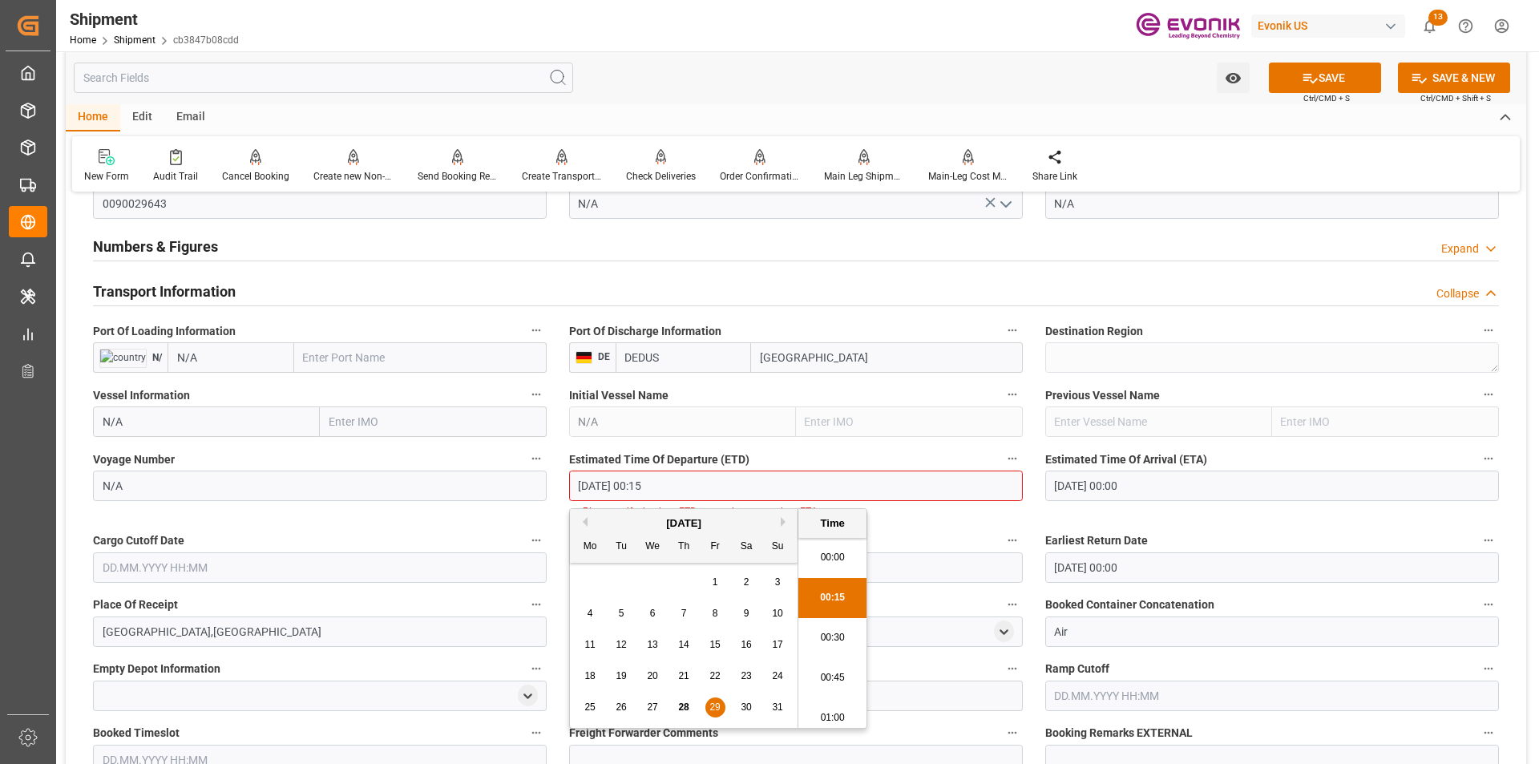
click at [825, 558] on li "00:00" at bounding box center [832, 558] width 68 height 40
type input "[DATE] 00:00"
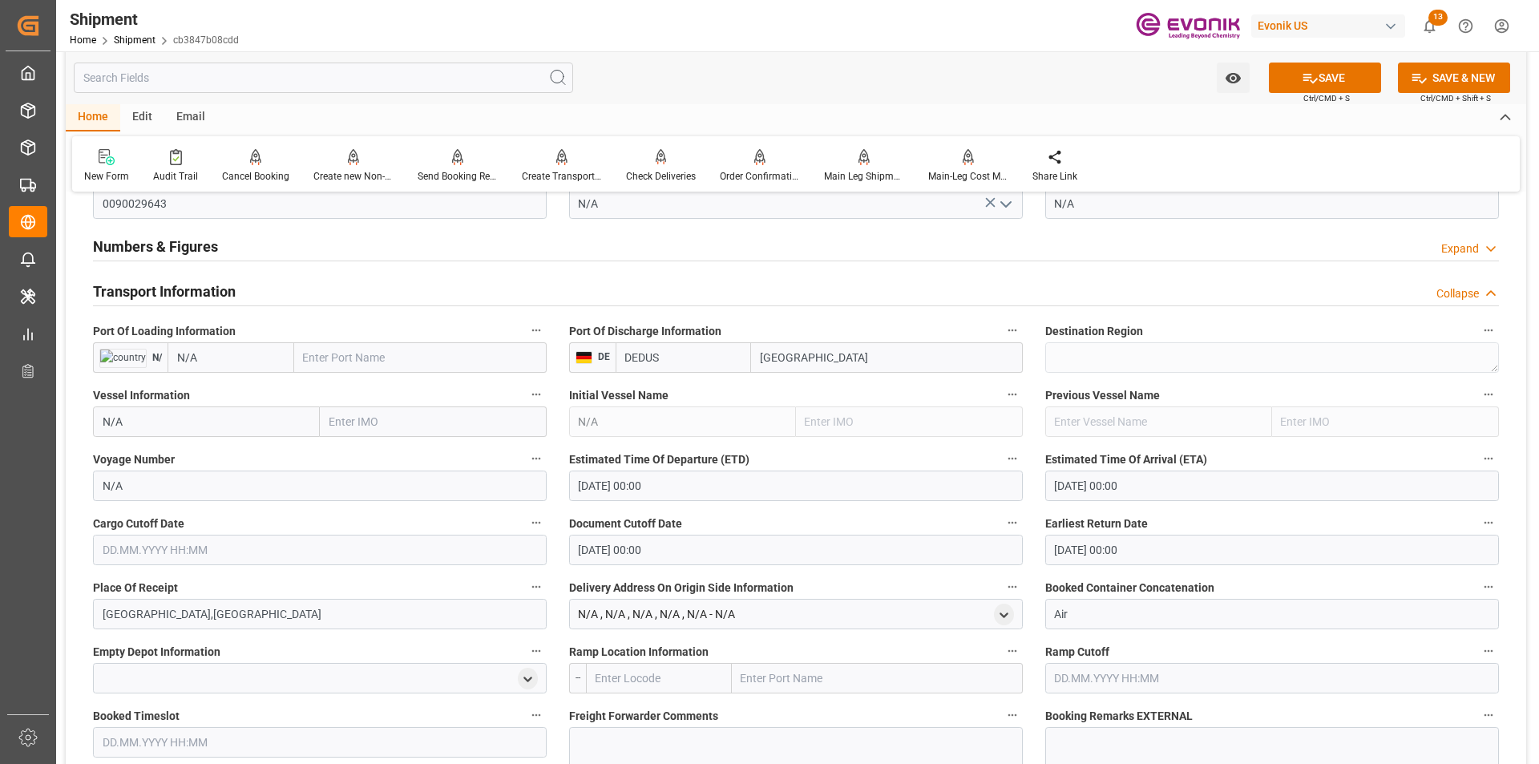
click at [912, 515] on label "Document Cutoff Date" at bounding box center [796, 523] width 454 height 22
click at [1002, 515] on button "Document Cutoff Date" at bounding box center [1012, 522] width 21 height 21
click at [678, 485] on div at bounding box center [769, 382] width 1539 height 764
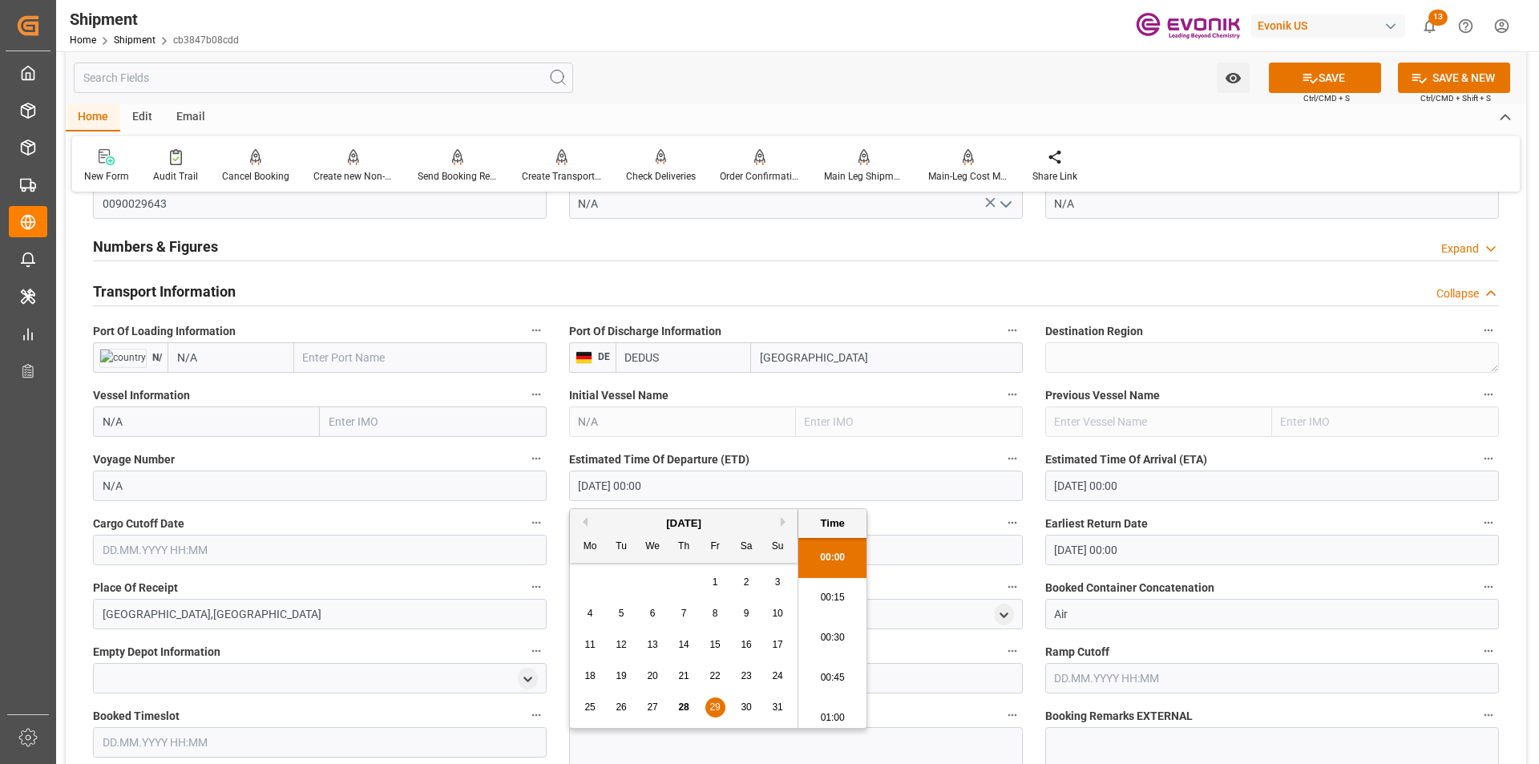
drag, startPoint x: 671, startPoint y: 484, endPoint x: 572, endPoint y: 484, distance: 98.6
click at [572, 484] on input "[DATE] 00:00" at bounding box center [796, 485] width 454 height 30
click at [954, 521] on label "Document Cutoff Date" at bounding box center [796, 523] width 454 height 22
click at [1002, 521] on button "Document Cutoff Date" at bounding box center [1012, 522] width 21 height 21
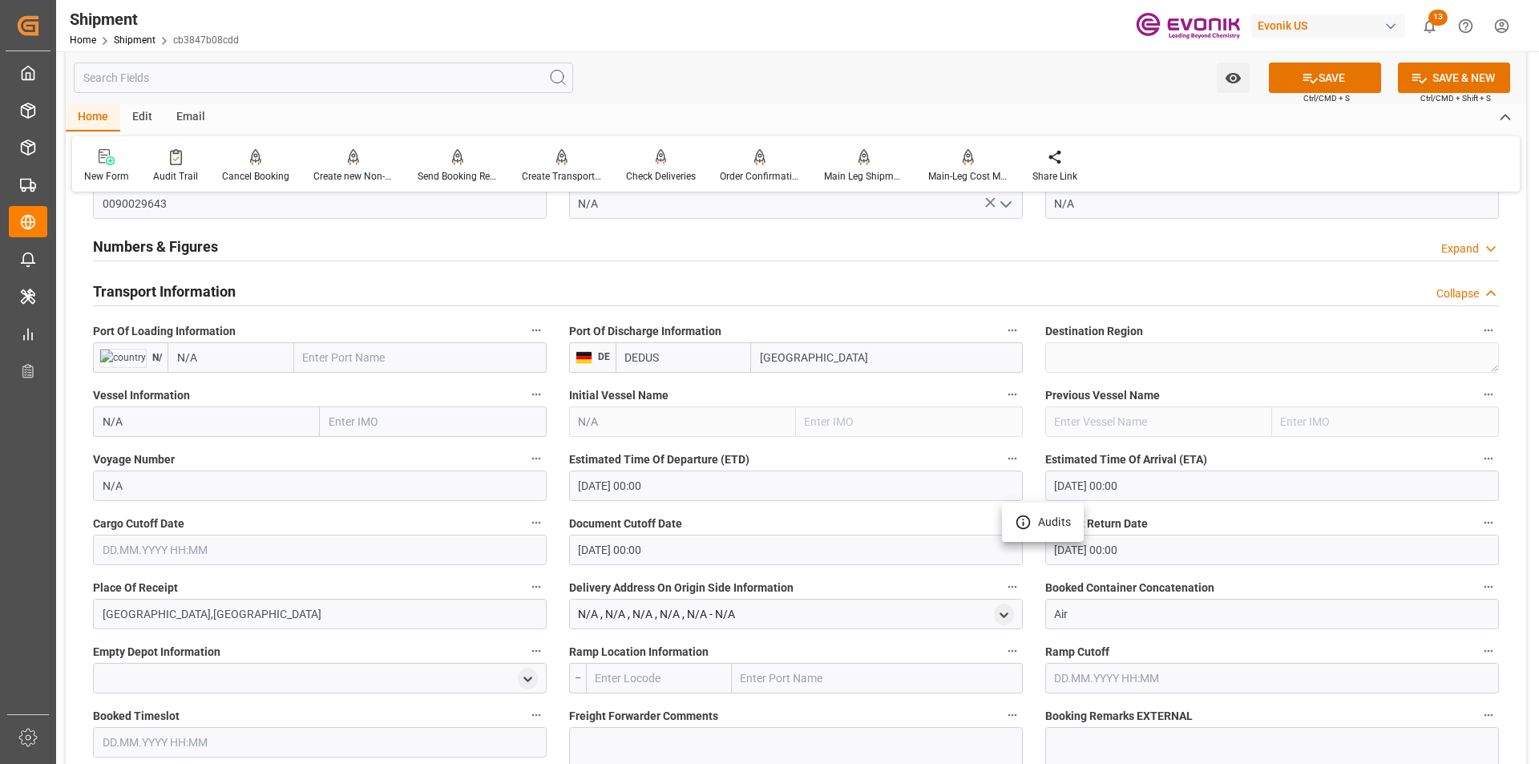
click at [675, 542] on div at bounding box center [769, 382] width 1539 height 764
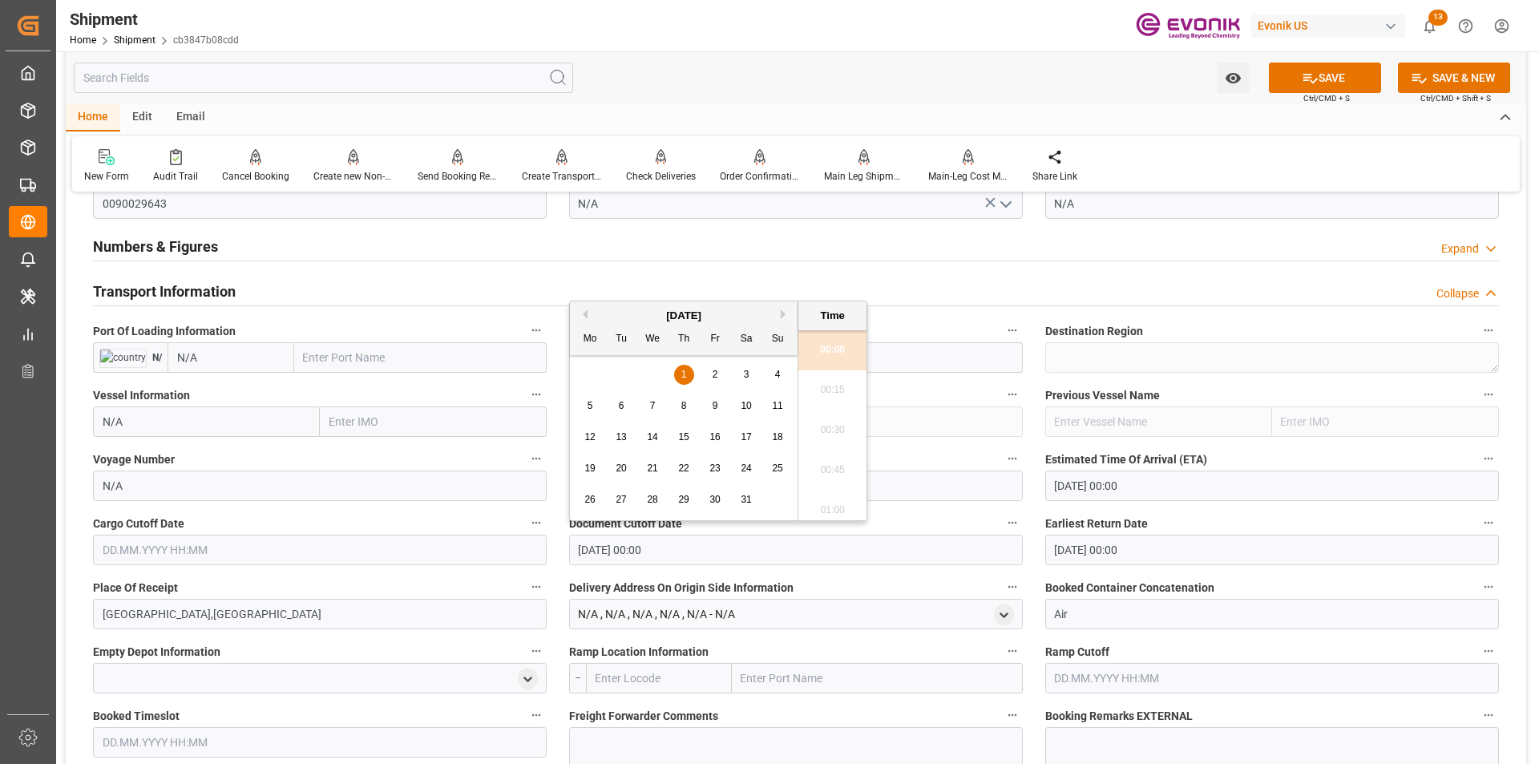
drag, startPoint x: 631, startPoint y: 547, endPoint x: 509, endPoint y: 548, distance: 121.8
click at [509, 548] on div "Booking Confirmation Milestone Bar Collapse Submitted to FFW for Booking (Pendi…" at bounding box center [796, 311] width 1460 height 2294
paste input "[DATE]"
type input "[DATE] 00:00"
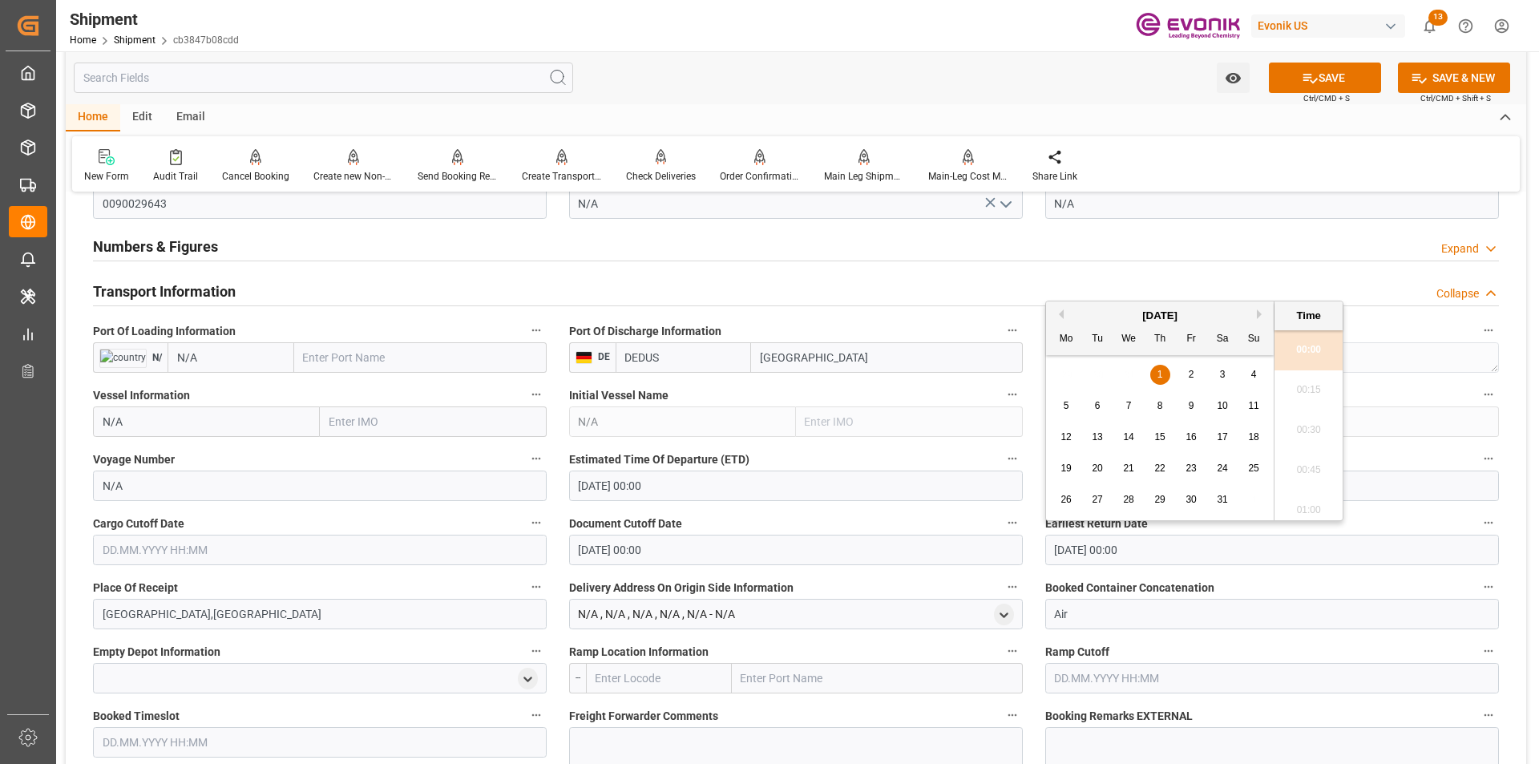
drag, startPoint x: 1148, startPoint y: 552, endPoint x: 1004, endPoint y: 552, distance: 143.5
click at [1004, 552] on div "Booking Confirmation Milestone Bar Collapse Submitted to FFW for Booking (Pendi…" at bounding box center [796, 311] width 1460 height 2294
paste input "[DATE]"
type input "[DATE] 00:00"
click at [948, 517] on label "Document Cutoff Date" at bounding box center [796, 523] width 454 height 22
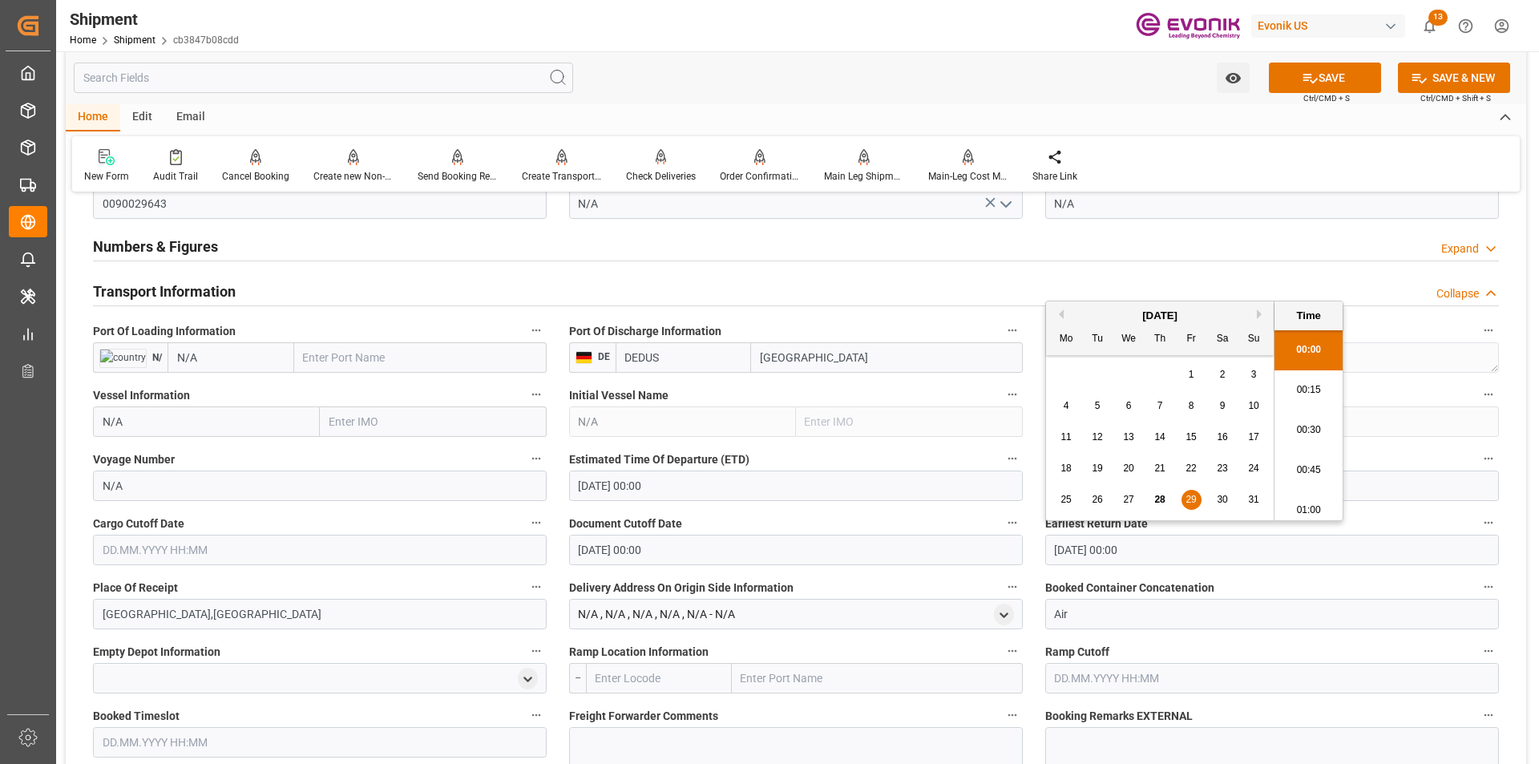
click at [1002, 517] on button "Document Cutoff Date" at bounding box center [1012, 522] width 21 height 21
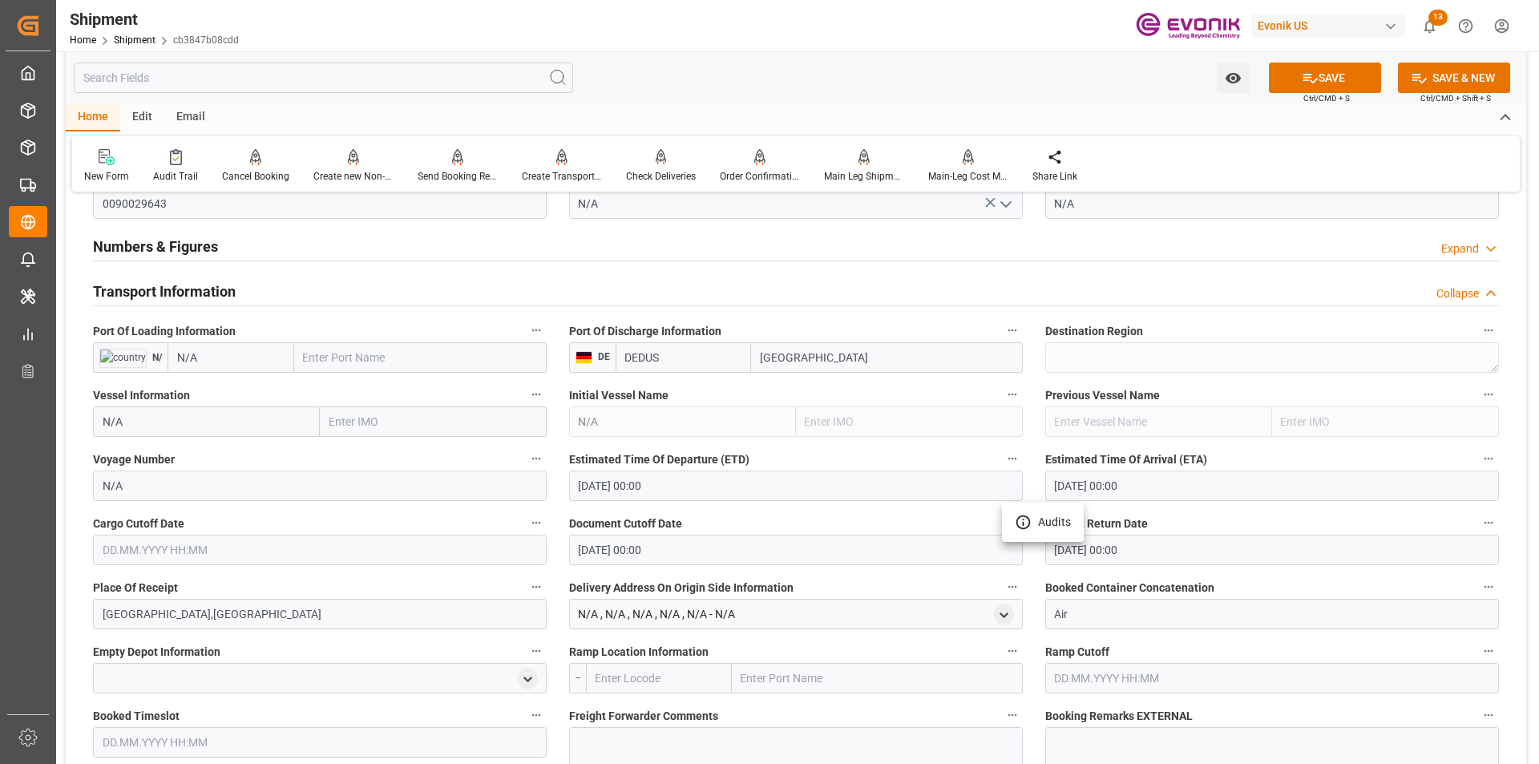
click at [151, 550] on div at bounding box center [769, 382] width 1539 height 764
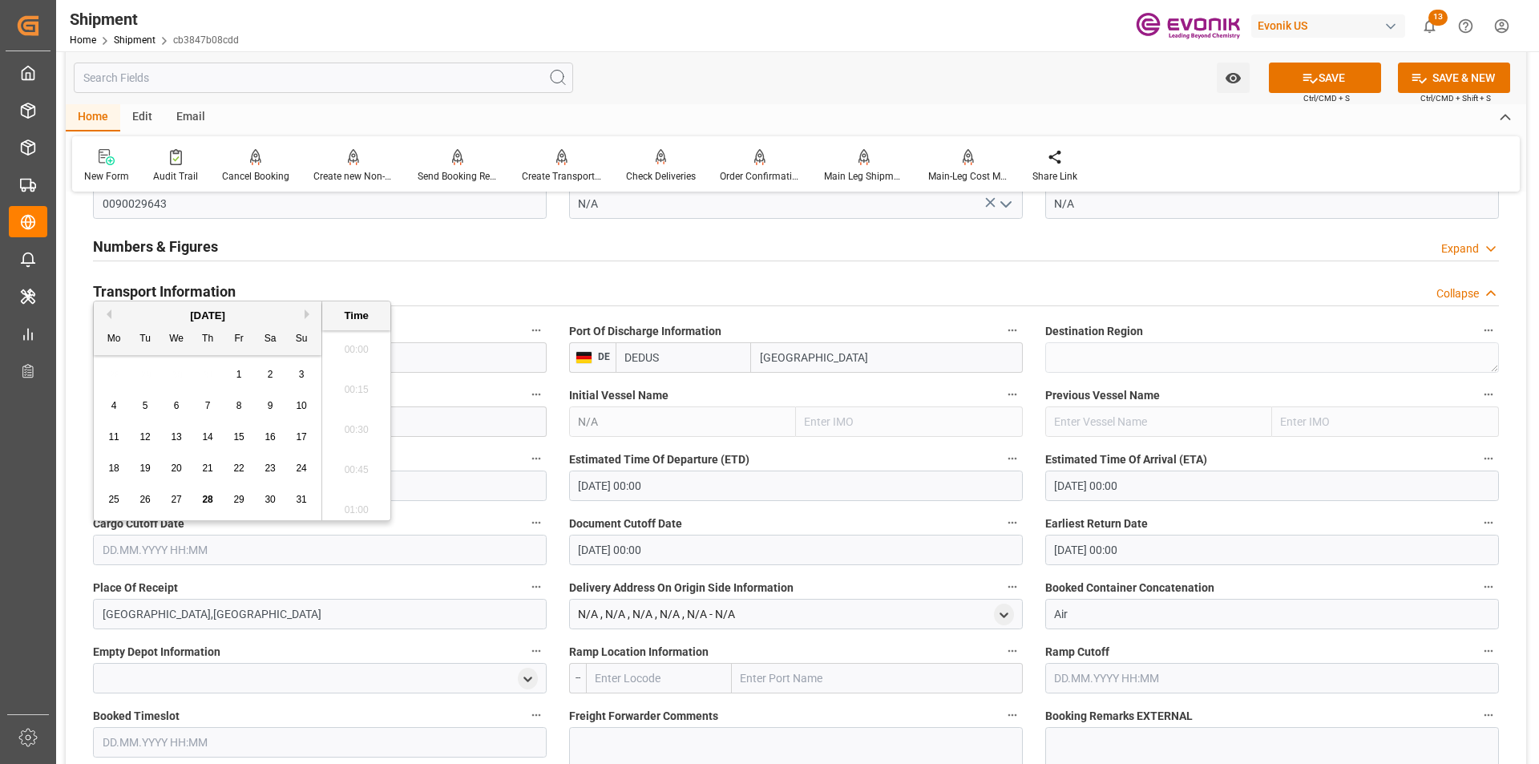
click at [124, 545] on input "text" at bounding box center [320, 550] width 454 height 30
paste input "[DATE] 00:00"
type input "[DATE] 00:00"
click at [559, 571] on div "Delivery Address On Origin Side Information N/A , N/A , N/A , N/A , N/A - N/A" at bounding box center [796, 603] width 476 height 64
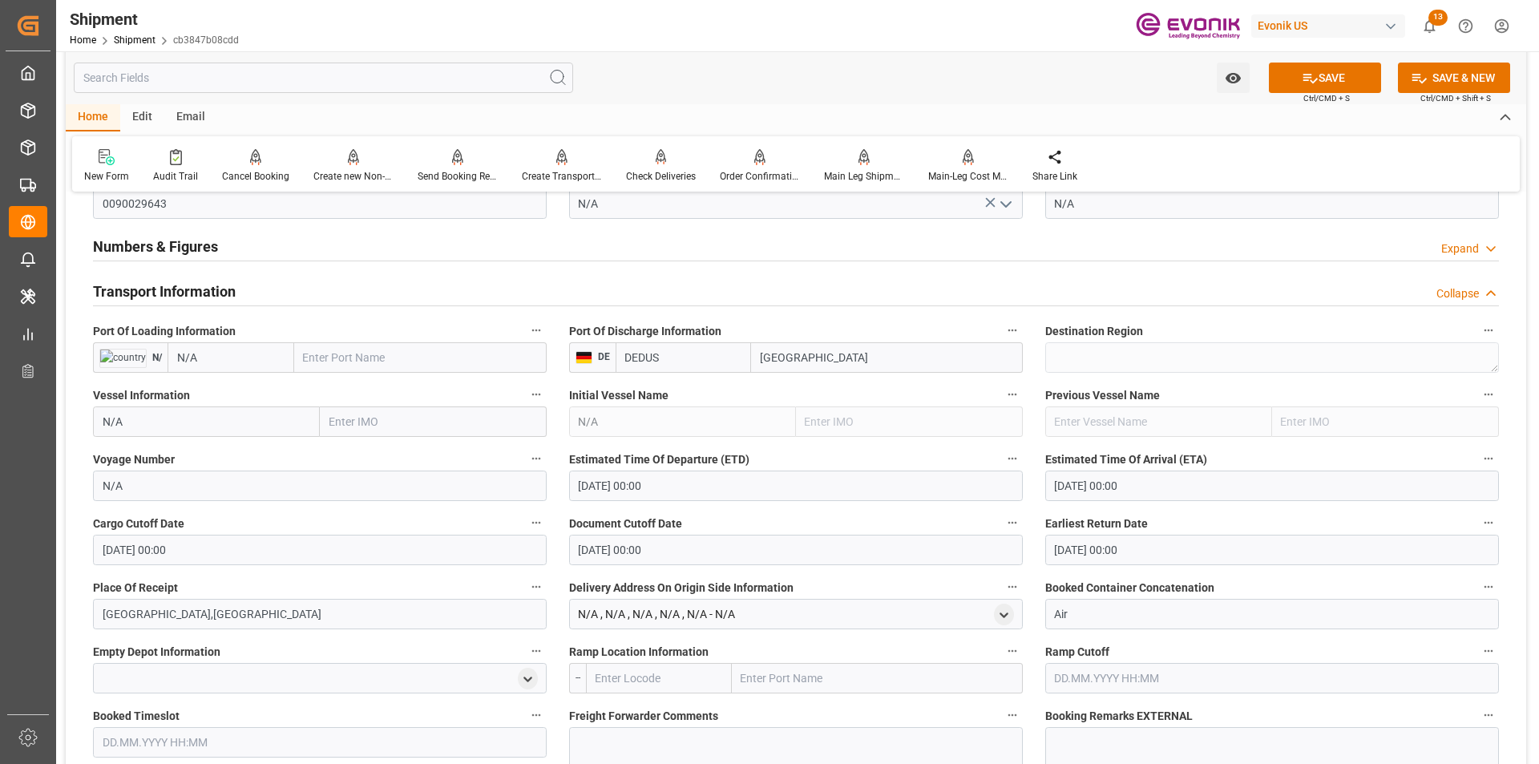
scroll to position [1202, 0]
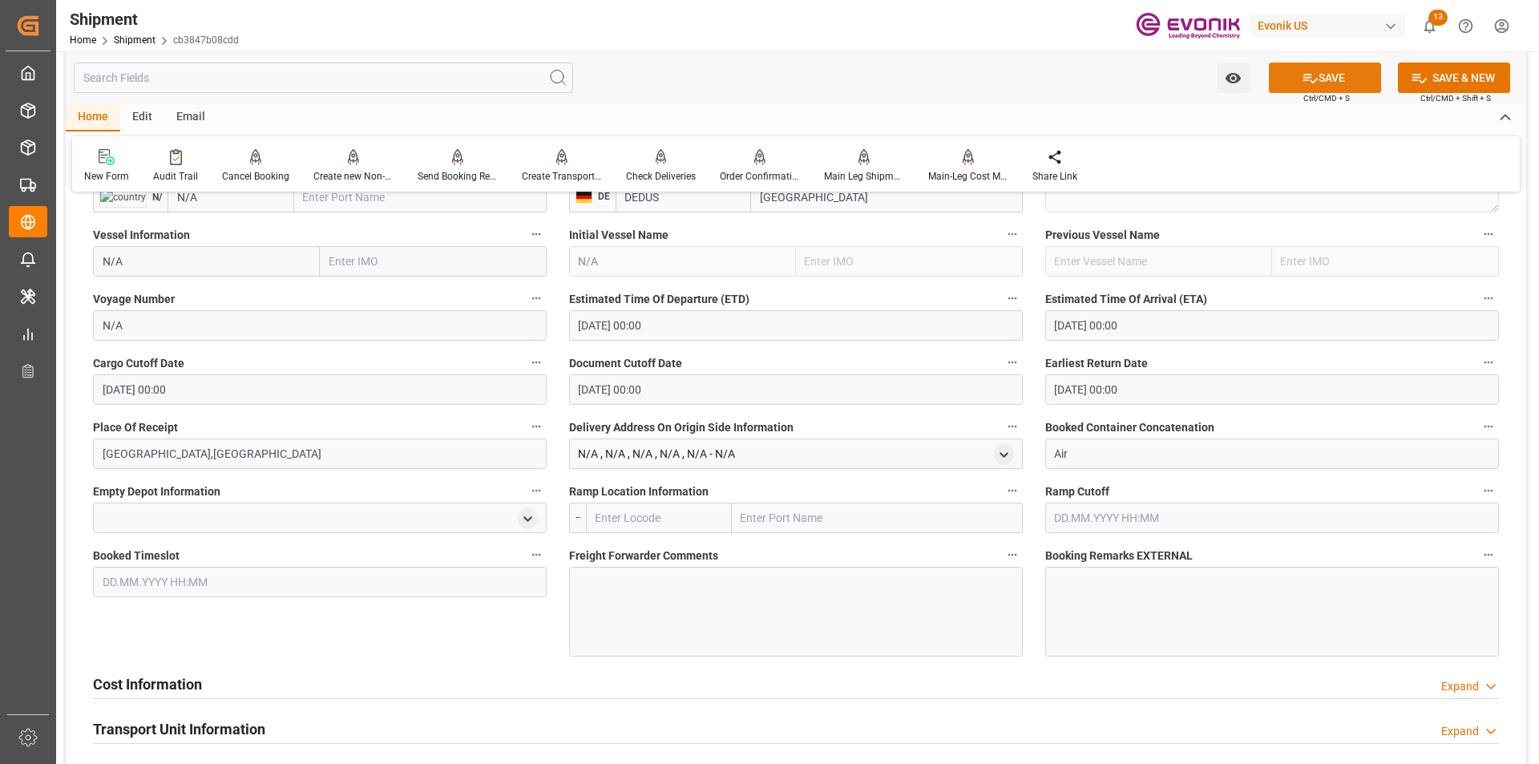
click at [1324, 85] on button "SAVE" at bounding box center [1325, 78] width 112 height 30
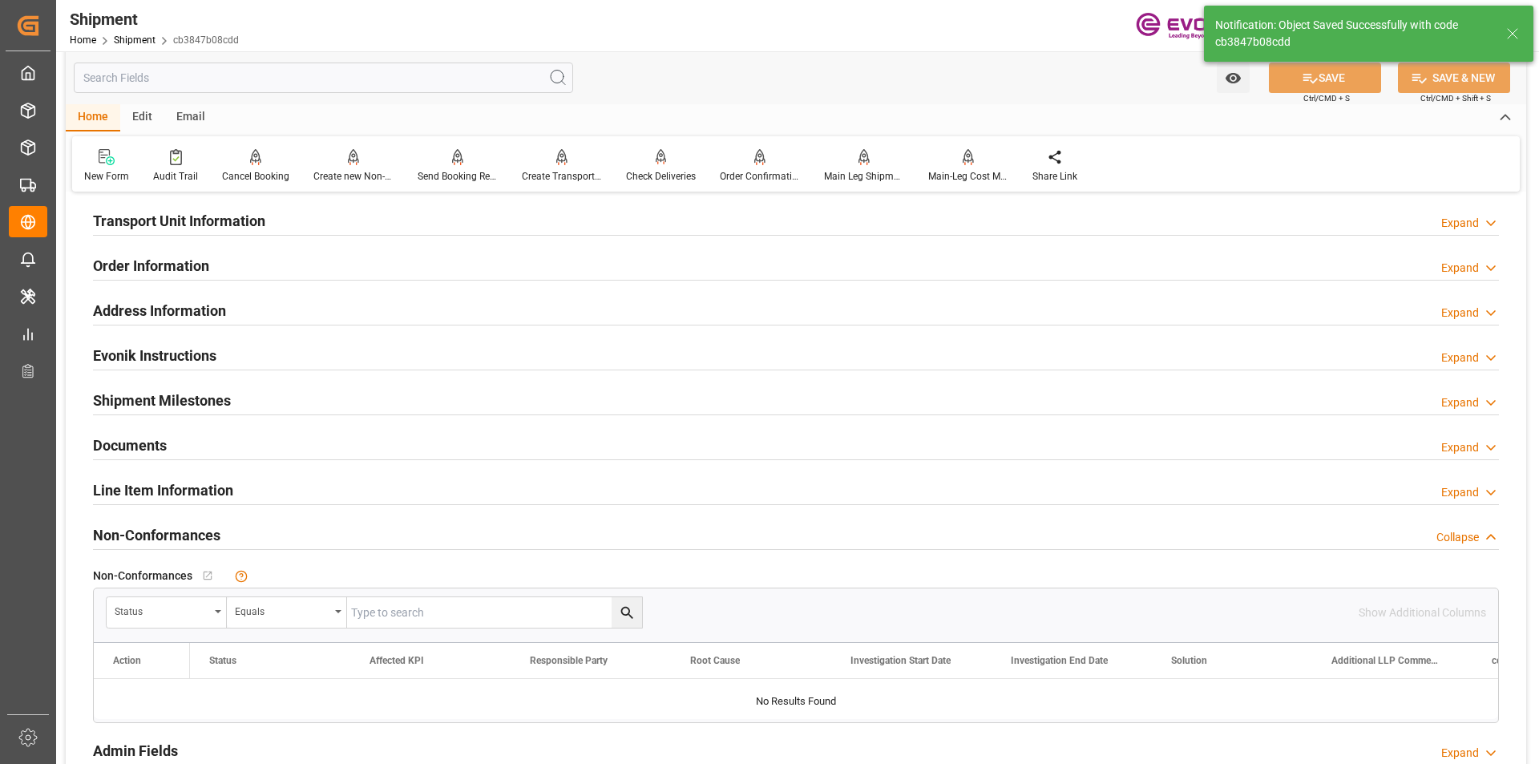
scroll to position [833, 0]
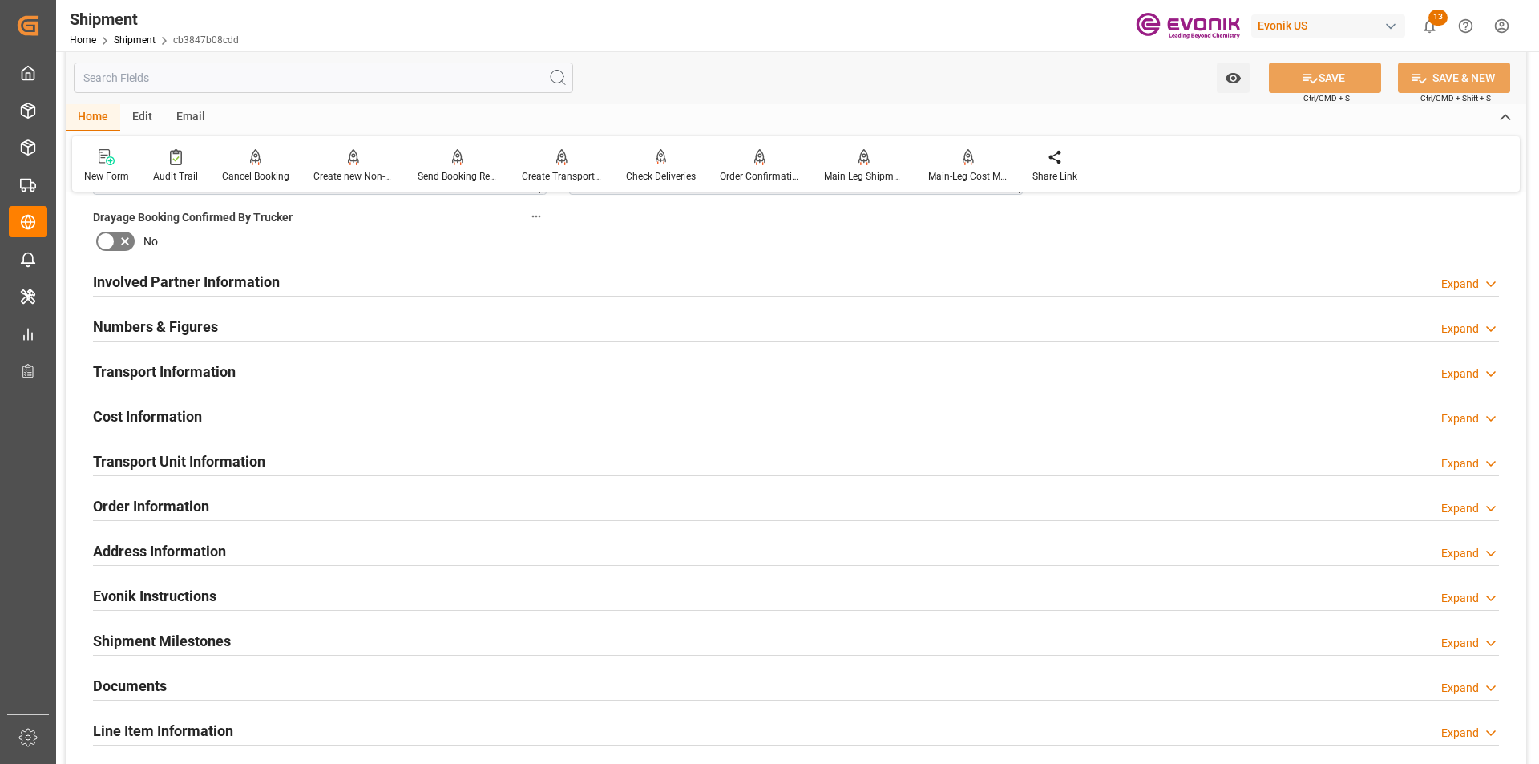
click at [163, 412] on h2 "Cost Information" at bounding box center [147, 417] width 109 height 22
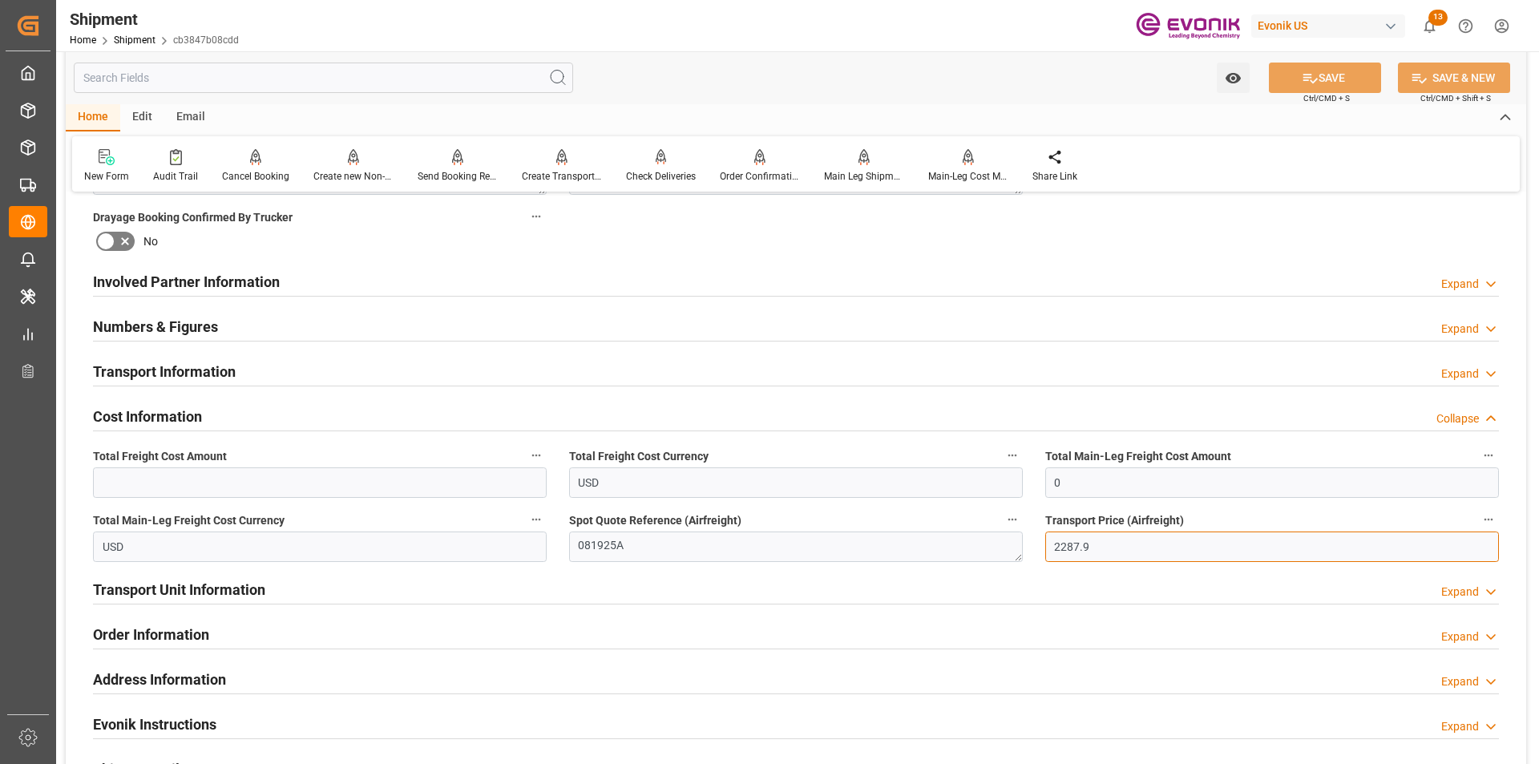
click at [1100, 548] on input "2287.9" at bounding box center [1272, 546] width 454 height 30
drag, startPoint x: 1096, startPoint y: 545, endPoint x: 1009, endPoint y: 549, distance: 87.4
click at [1010, 549] on div "Booking Confirmation Milestone Bar Collapse Submitted to FFW for Booking (Pendi…" at bounding box center [796, 265] width 1460 height 1786
click at [315, 484] on input "text" at bounding box center [320, 482] width 454 height 30
paste input "2287.9"
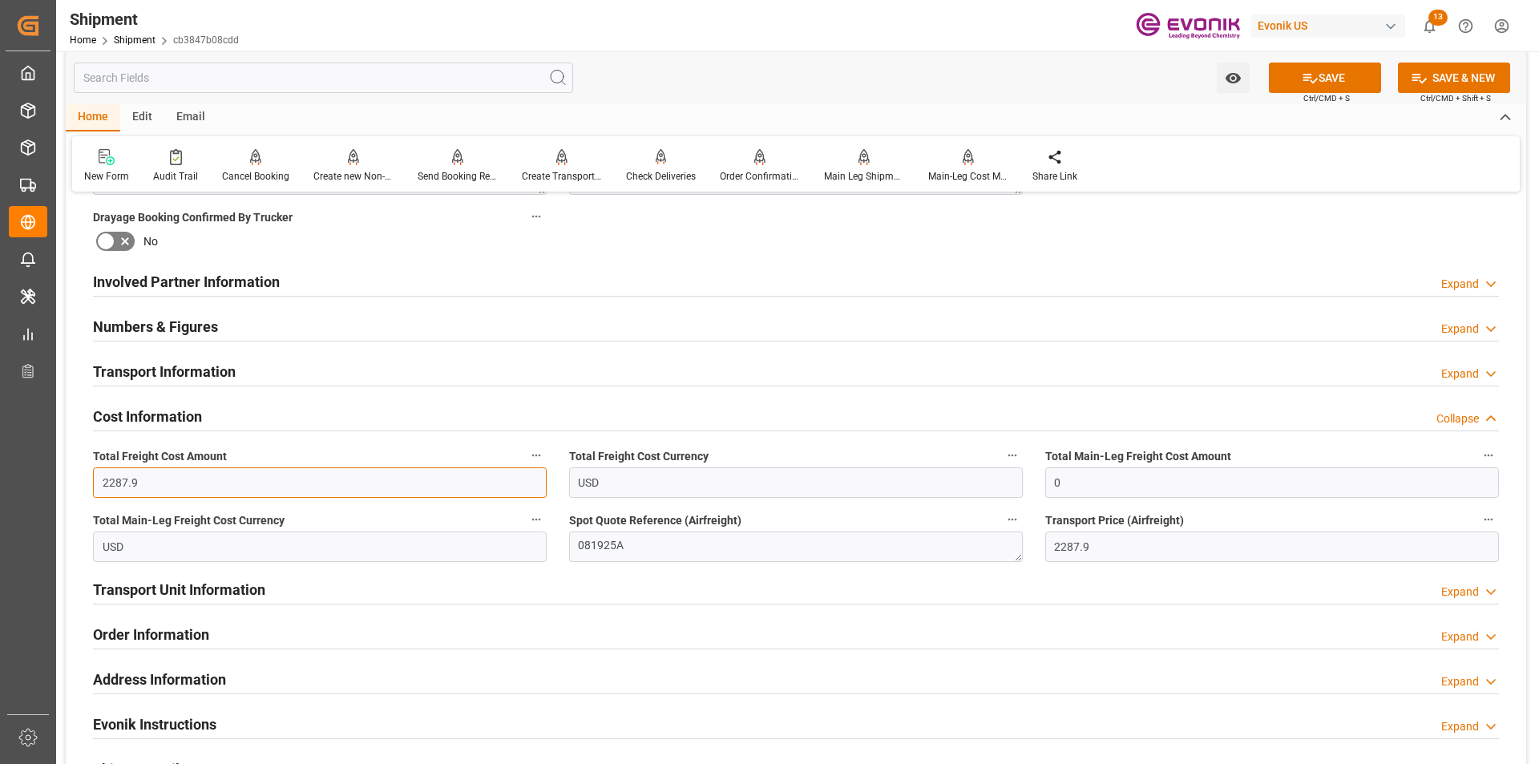
type input "2287.9"
drag, startPoint x: 1046, startPoint y: 479, endPoint x: 1018, endPoint y: 479, distance: 28.0
click at [1020, 479] on div "Booking Confirmation Milestone Bar Collapse Submitted to FFW for Booking (Pendi…" at bounding box center [796, 265] width 1460 height 1786
paste input "2287.9"
type input "2287.9"
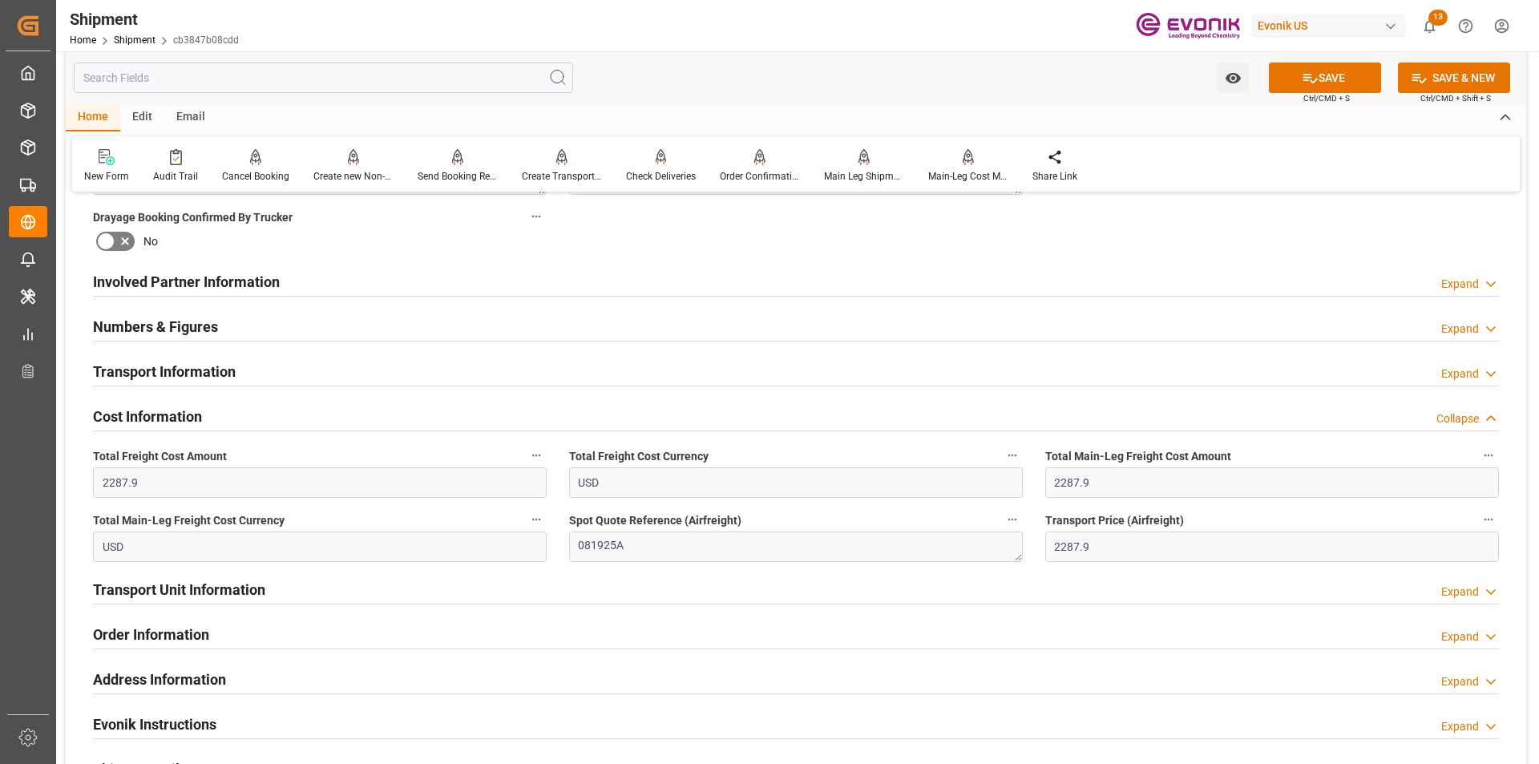
click at [1009, 582] on div "Transport Unit Information Expand" at bounding box center [796, 588] width 1406 height 30
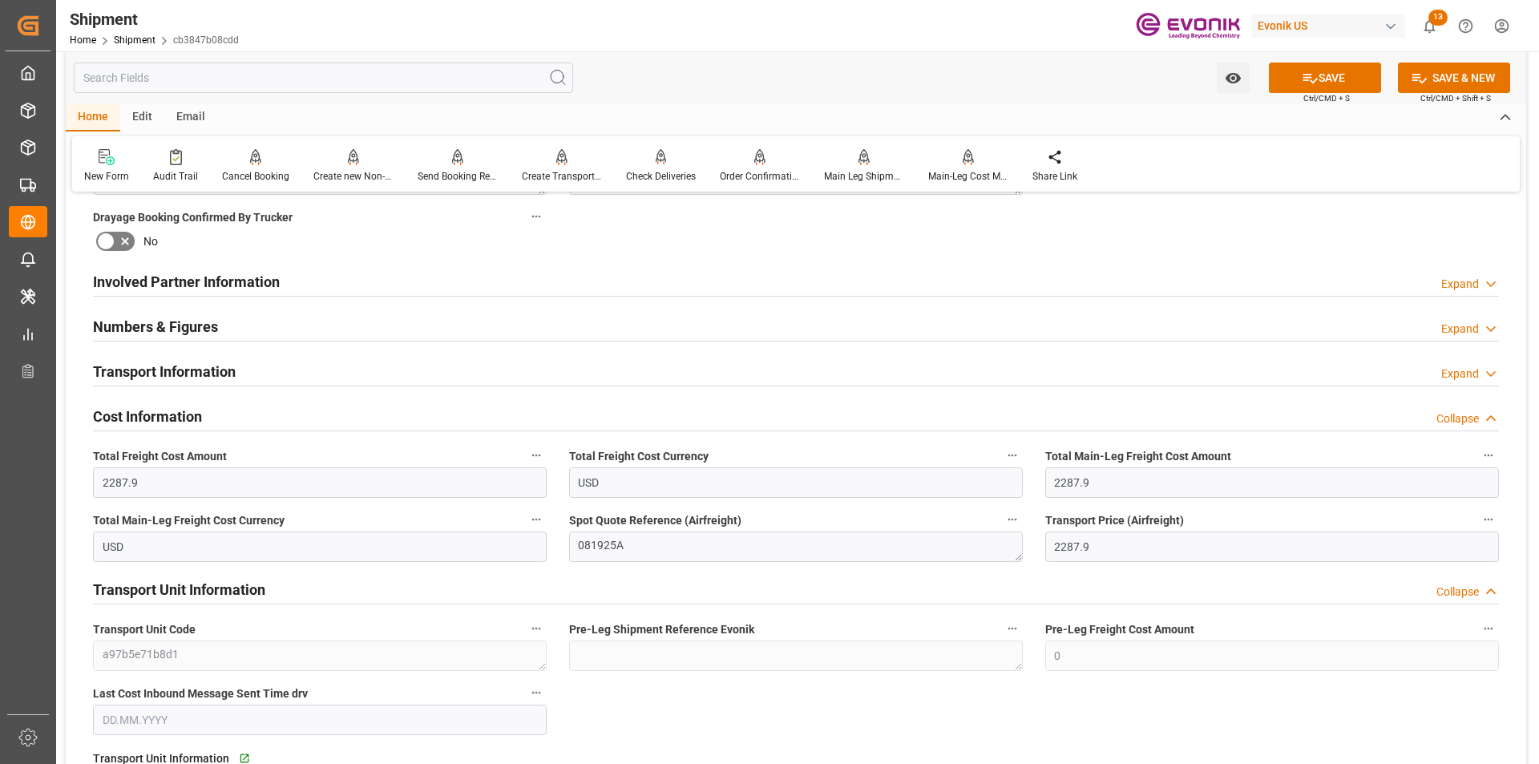
click at [999, 577] on div "Transport Unit Information Collapse" at bounding box center [796, 588] width 1406 height 30
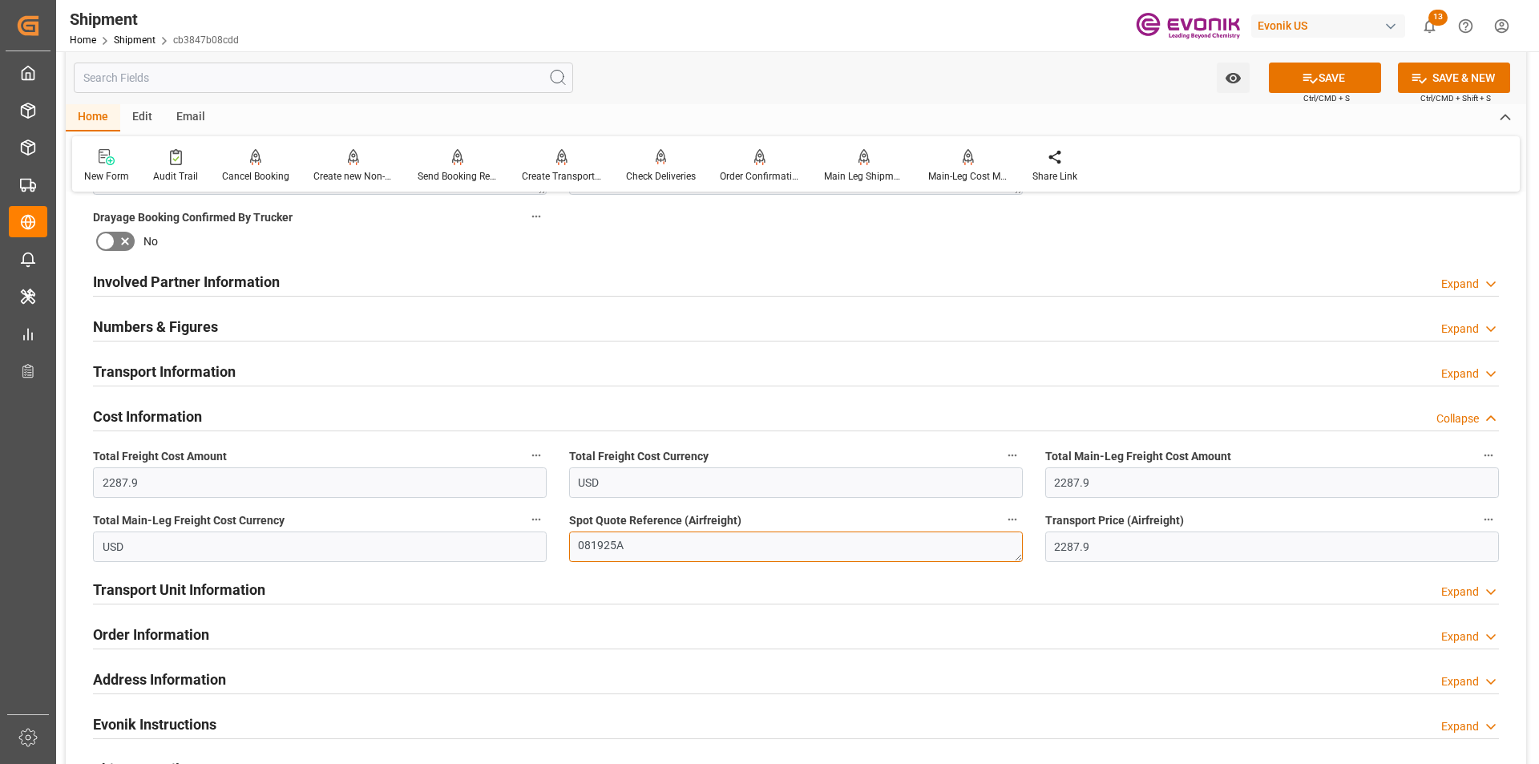
drag, startPoint x: 630, startPoint y: 549, endPoint x: 557, endPoint y: 544, distance: 73.1
click at [558, 544] on div "Spot Quote Reference (Airfreight) 081925A" at bounding box center [796, 535] width 476 height 64
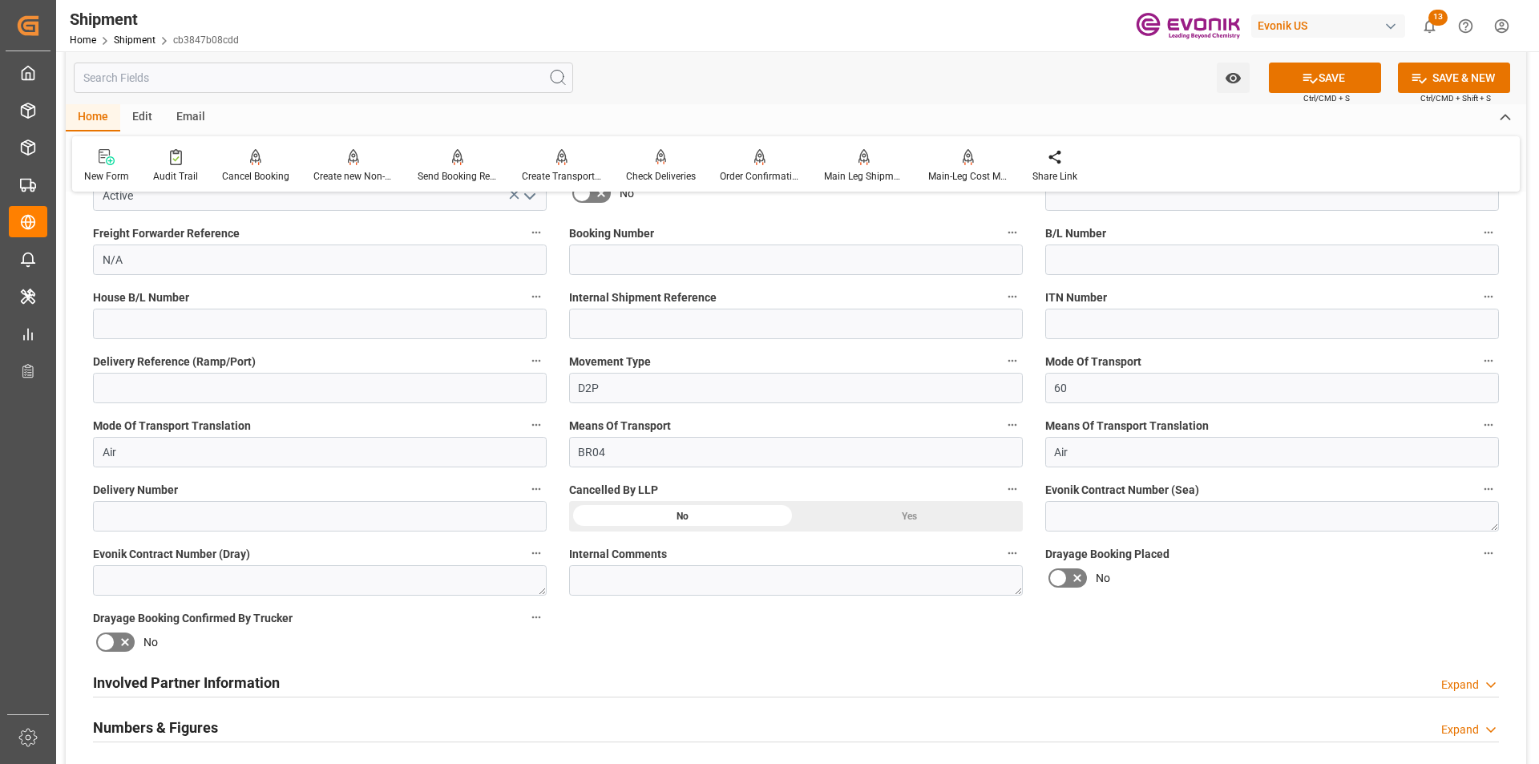
scroll to position [112, 0]
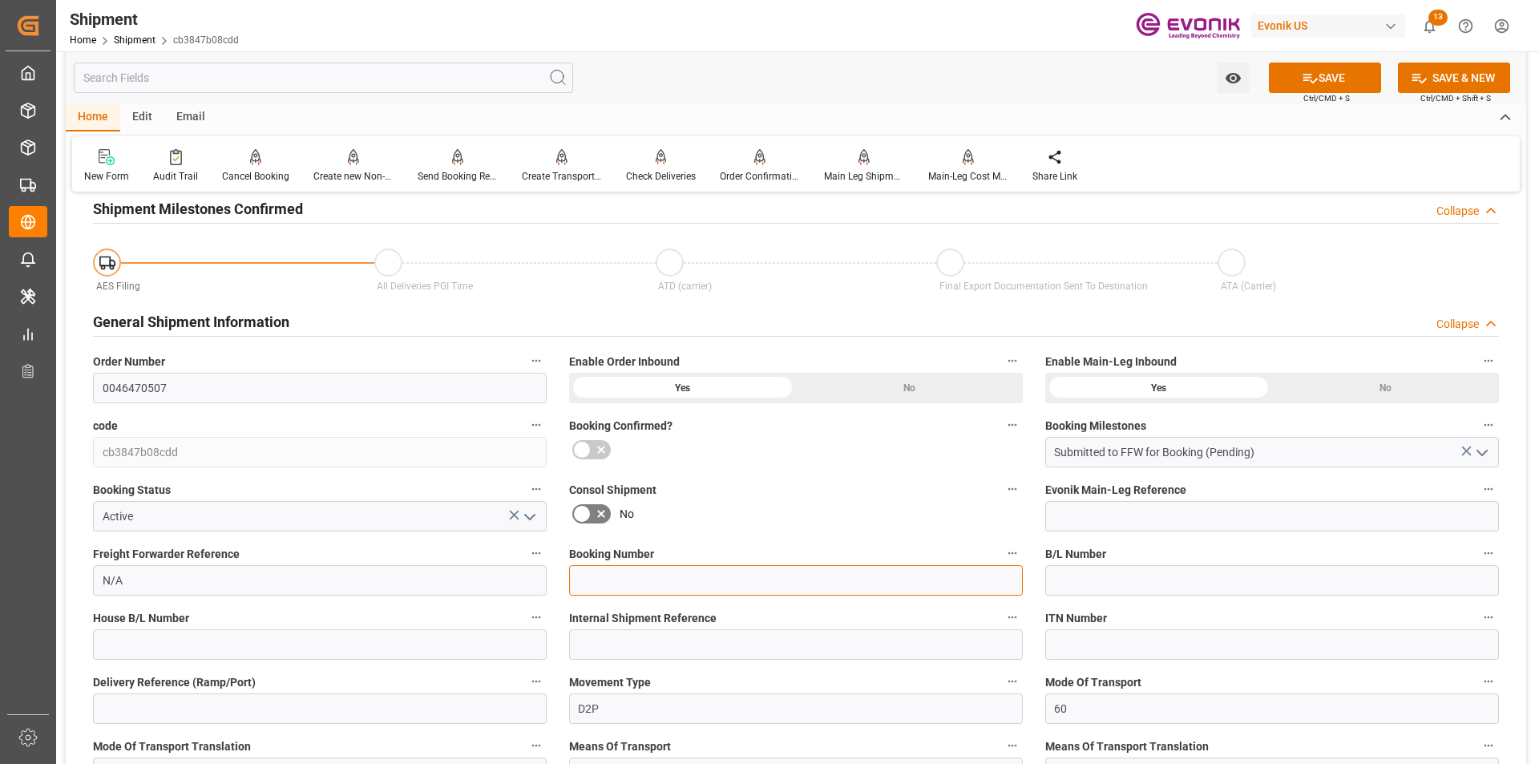
click at [619, 576] on input at bounding box center [796, 580] width 454 height 30
paste input "081925A"
type input "081925A"
click at [1342, 78] on button "SAVE" at bounding box center [1325, 78] width 112 height 30
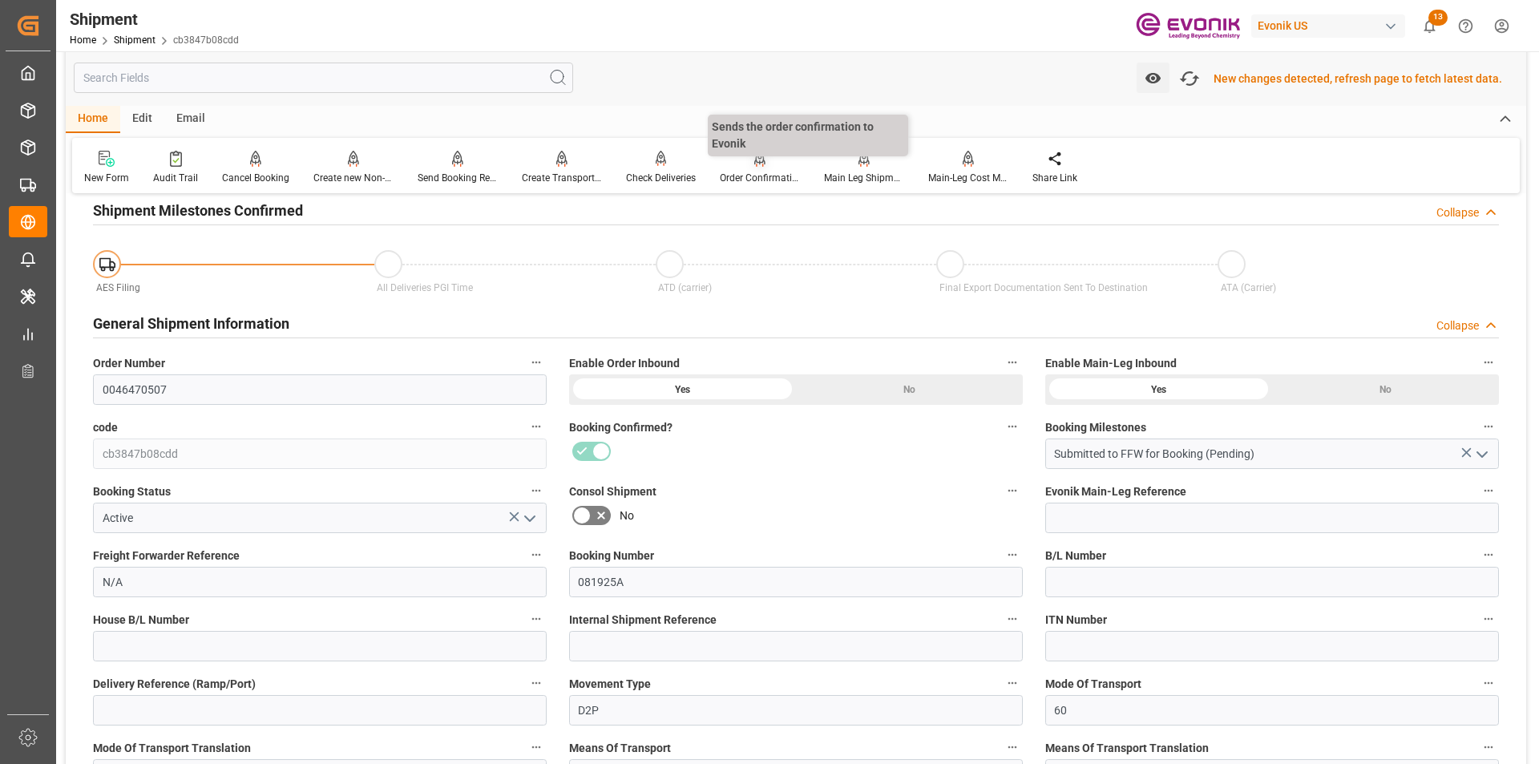
scroll to position [114, 0]
click at [756, 166] on icon at bounding box center [759, 159] width 11 height 16
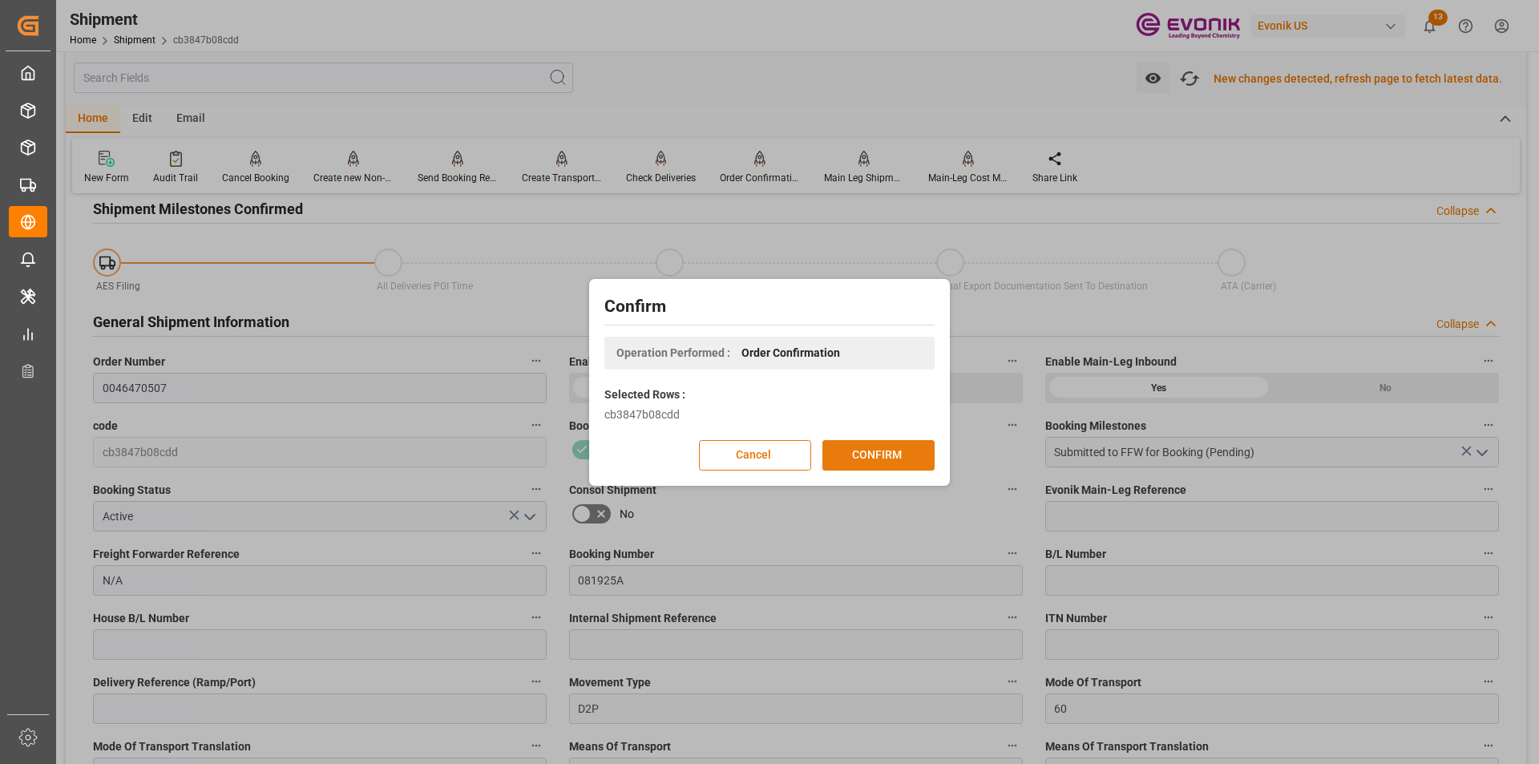
click at [866, 454] on button "CONFIRM" at bounding box center [878, 455] width 112 height 30
